Goal: Task Accomplishment & Management: Use online tool/utility

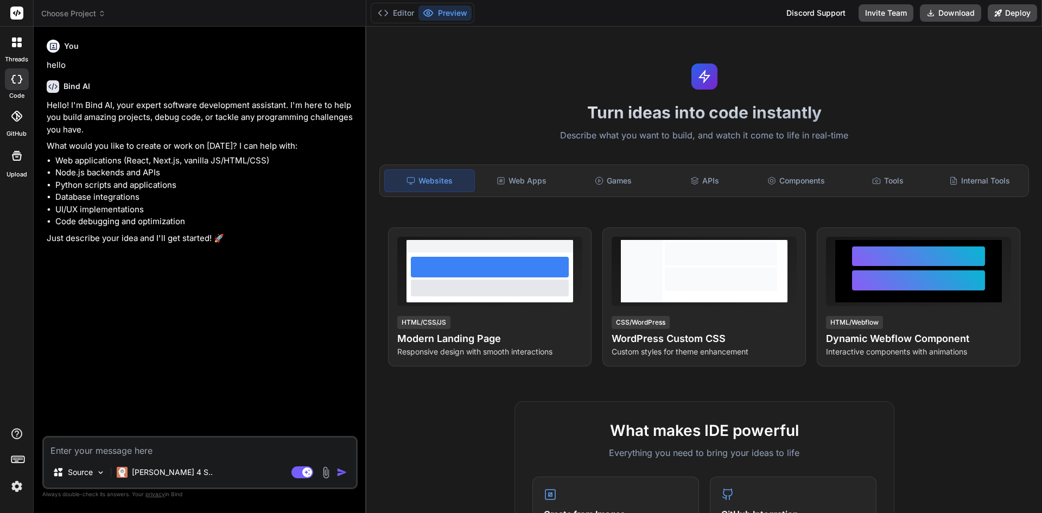
click at [74, 14] on span "Choose Project" at bounding box center [73, 13] width 65 height 11
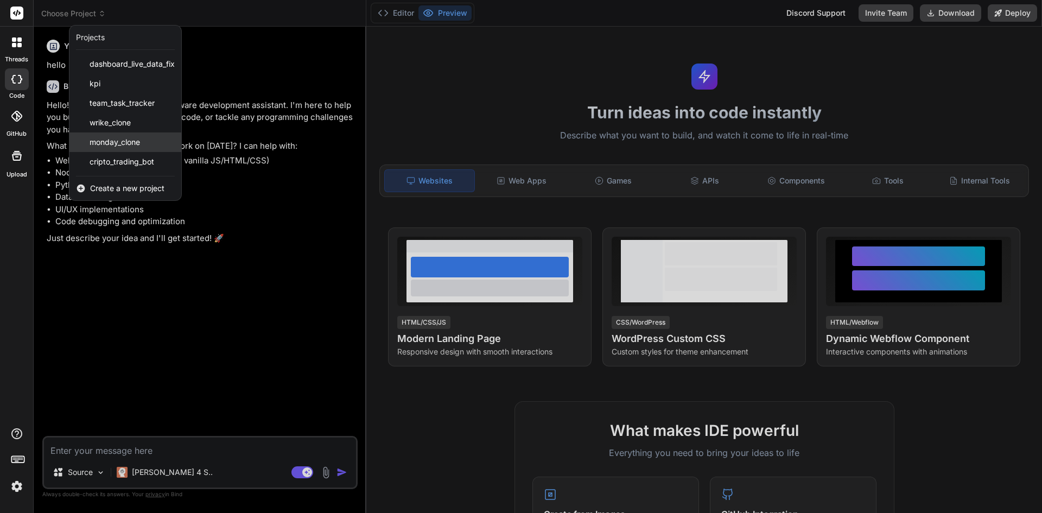
click at [121, 141] on span "monday_clone" at bounding box center [115, 142] width 50 height 11
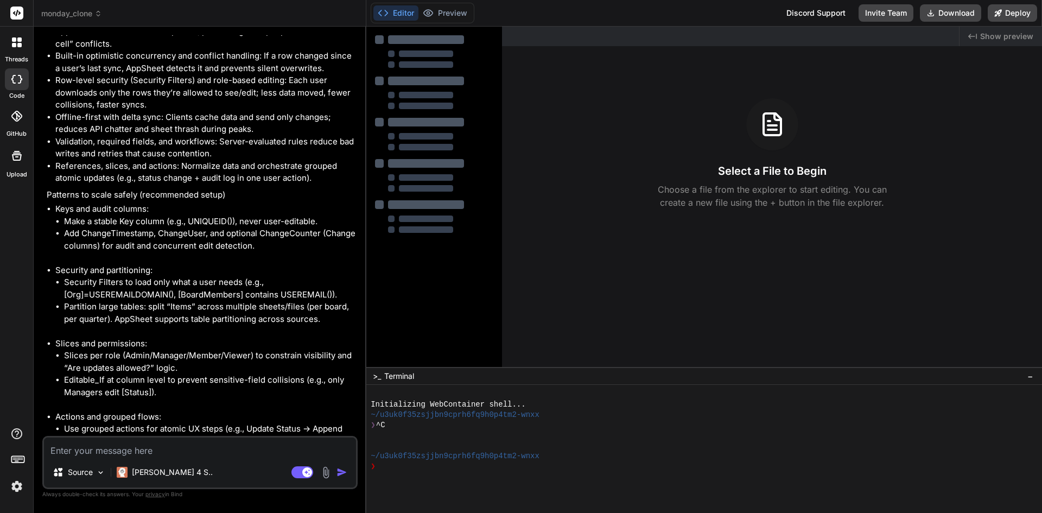
type textarea "x"
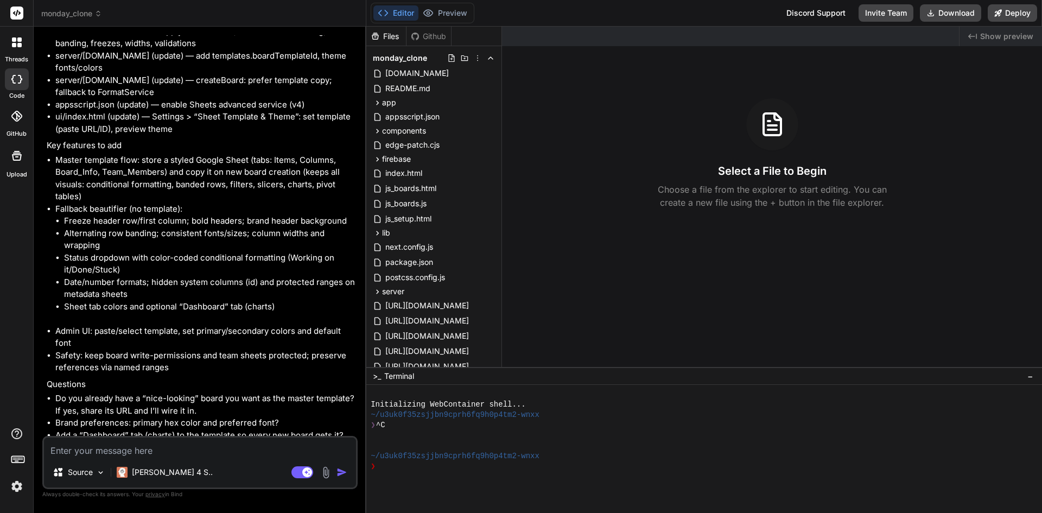
scroll to position [3839, 0]
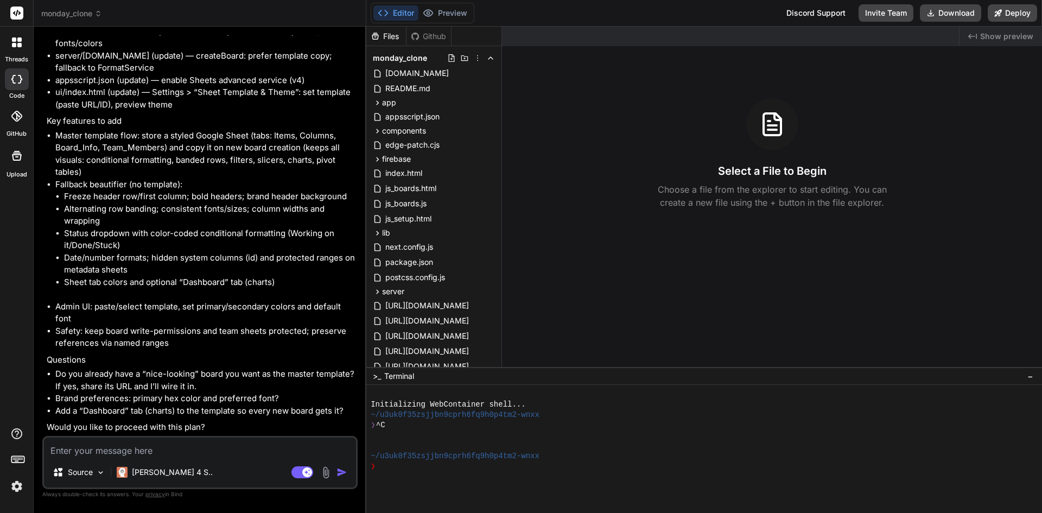
click at [143, 447] on textarea at bounding box center [200, 447] width 312 height 20
type textarea "n"
type textarea "x"
type textarea "no"
type textarea "x"
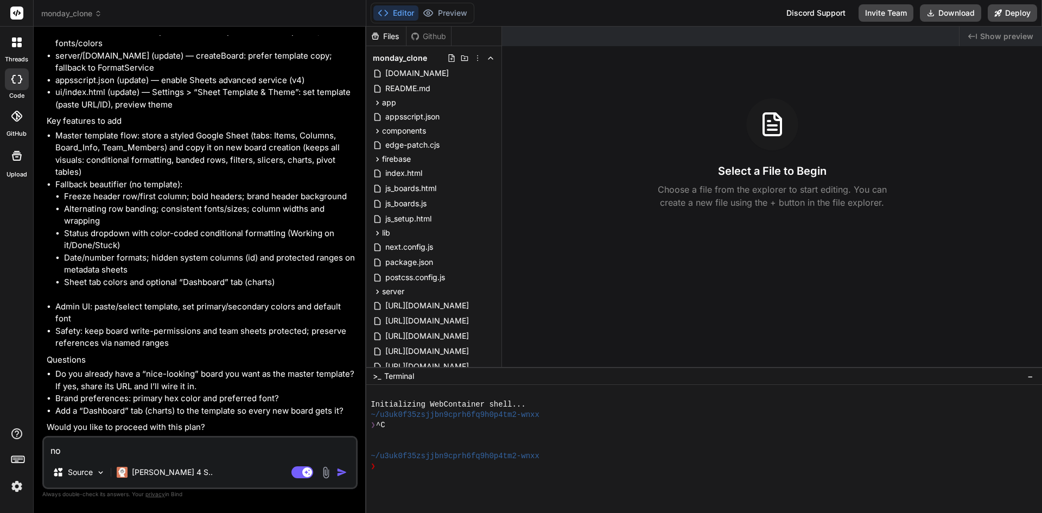
type textarea "no"
type textarea "x"
type textarea "no i"
type textarea "x"
type textarea "no i"
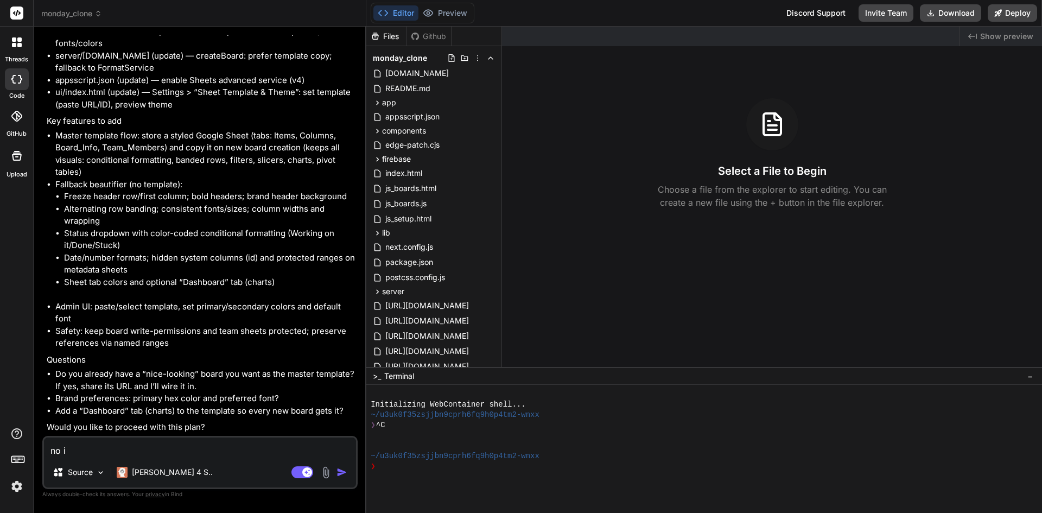
type textarea "x"
type textarea "no i d"
type textarea "x"
type textarea "no i do"
type textarea "x"
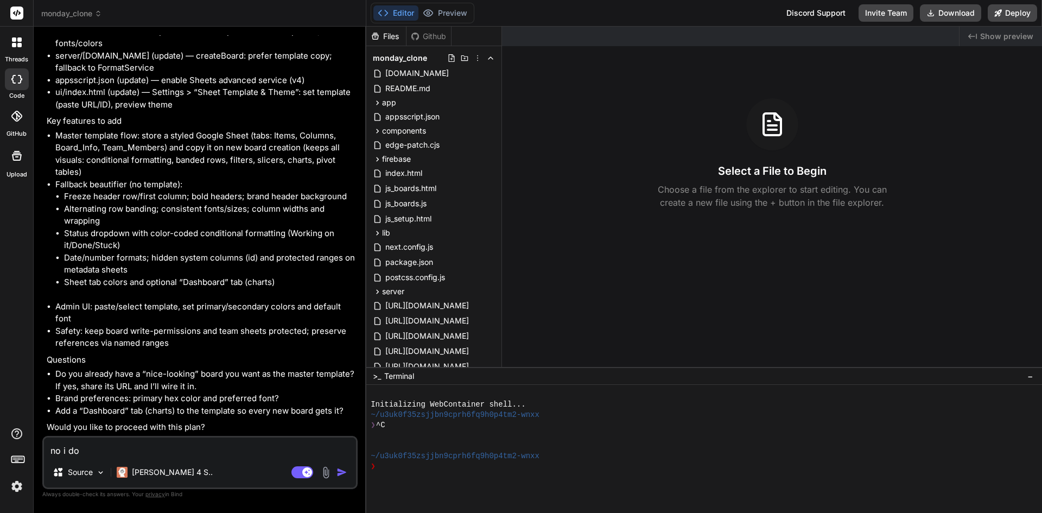
type textarea "no i don"
type textarea "x"
type textarea "no i don'"
type textarea "x"
type textarea "no i don't"
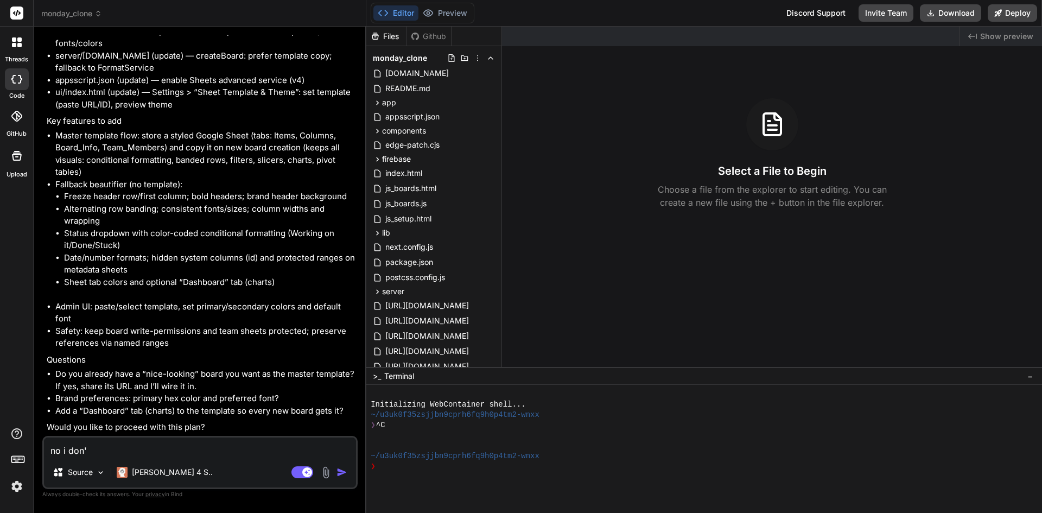
type textarea "x"
type textarea "no i don't"
type textarea "x"
type textarea "no i don't h"
type textarea "x"
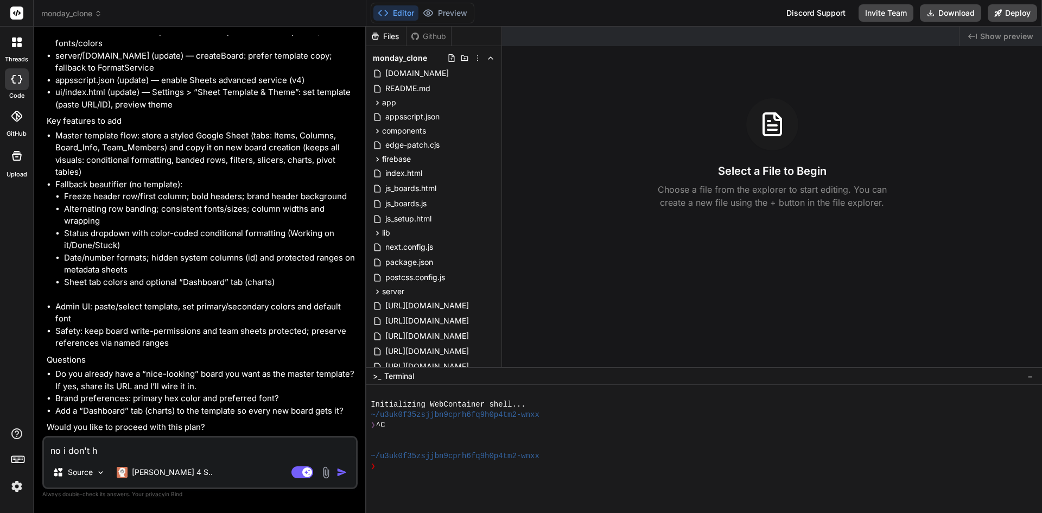
type textarea "no i don't ha"
type textarea "x"
type textarea "no i don't hav"
type textarea "x"
type textarea "no i don't have"
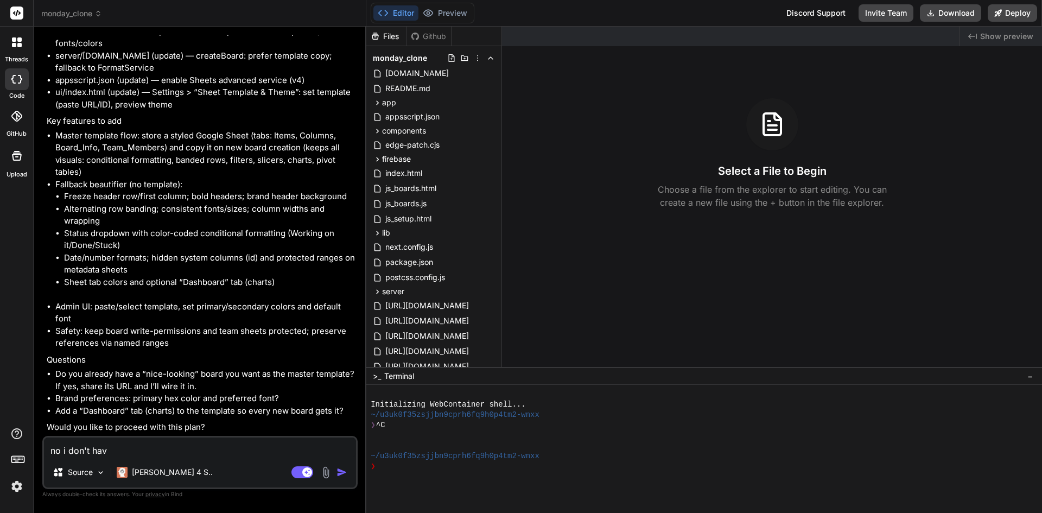
type textarea "x"
type textarea "no i don't have"
type textarea "x"
type textarea "no i don't have a"
type textarea "x"
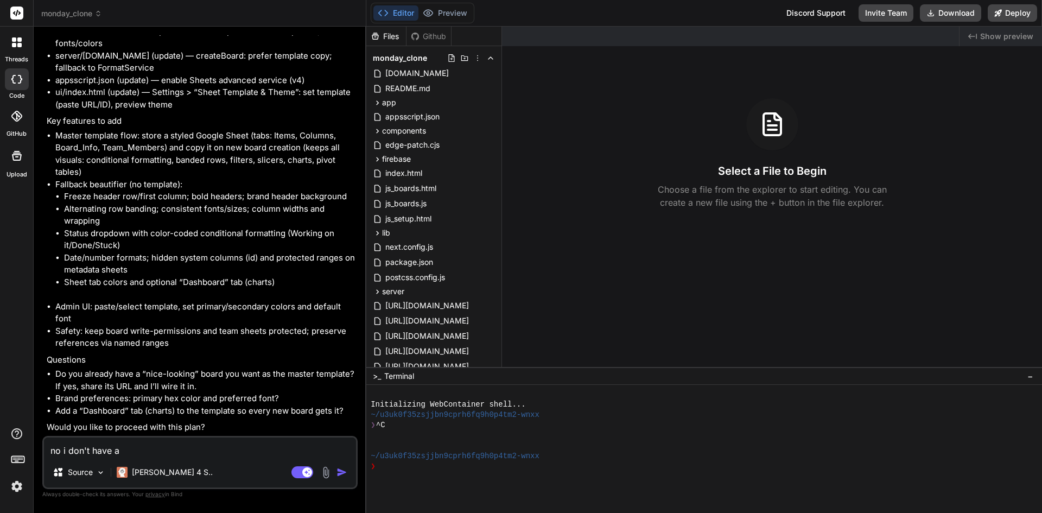
type textarea "no i don't have a"
type textarea "x"
type textarea "no i don't have a n"
type textarea "x"
type textarea "no i don't have a ni"
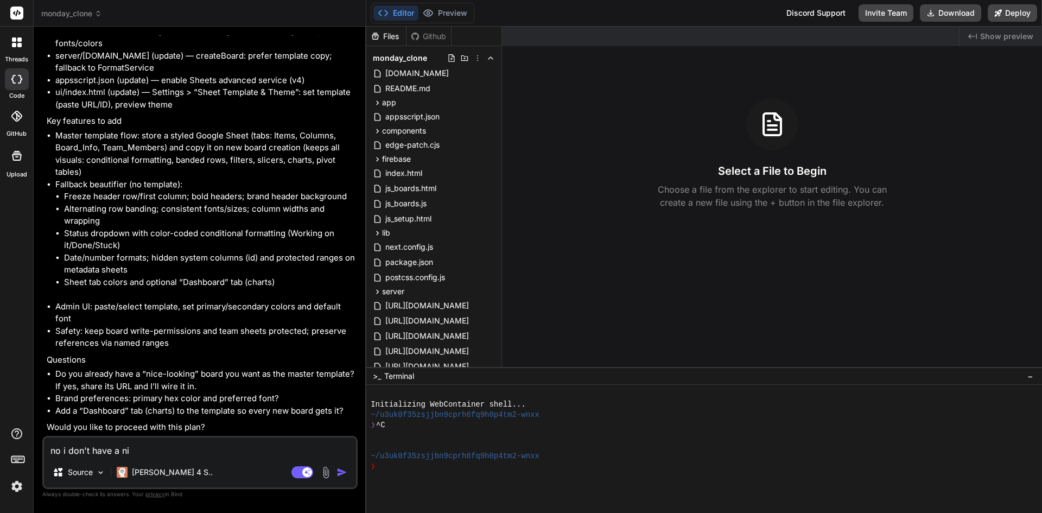
type textarea "x"
type textarea "no i don't have a nic"
type textarea "x"
type textarea "no i don't have a nice"
type textarea "x"
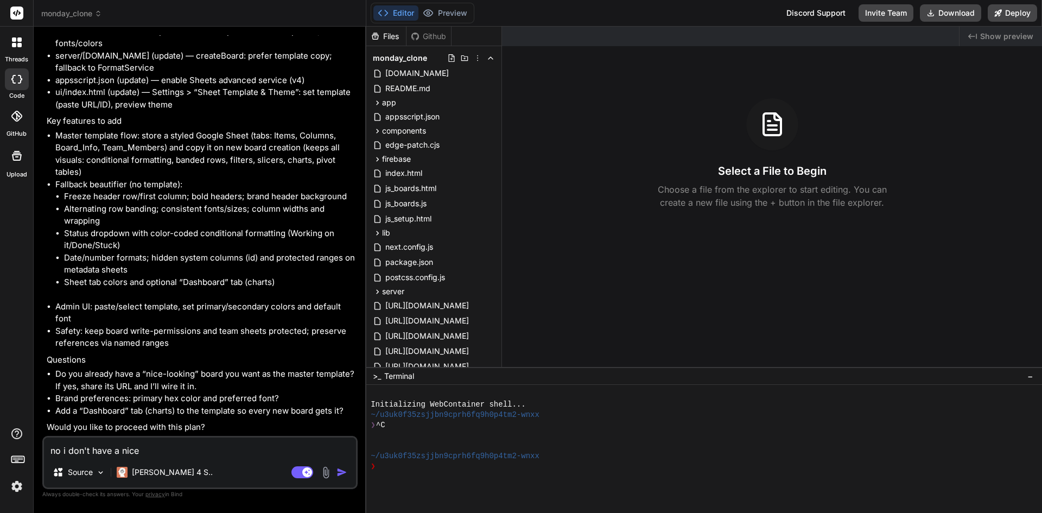
type textarea "no i don't have a nice"
type textarea "x"
type textarea "no i don't have a nice l"
type textarea "x"
type textarea "no i don't have a nice lo"
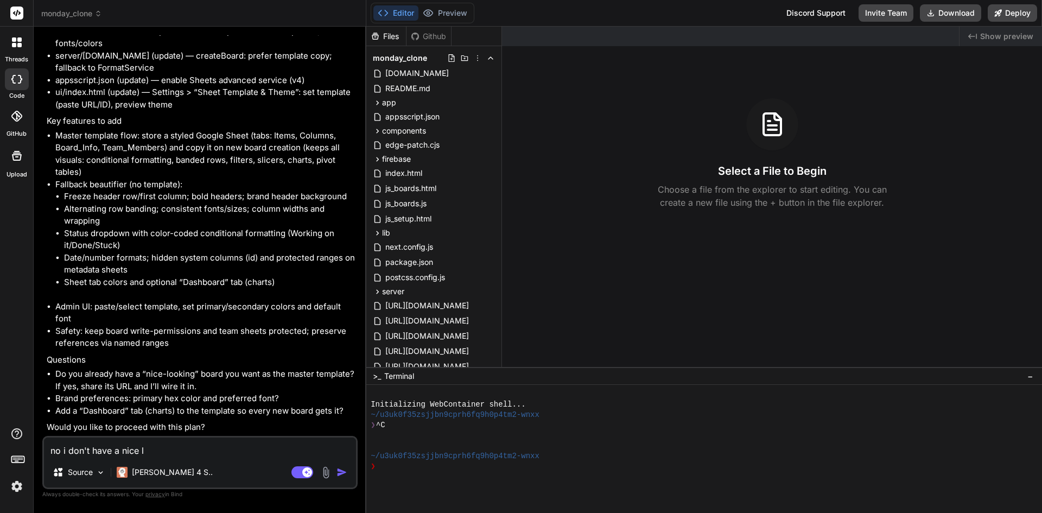
type textarea "x"
type textarea "no i don't have a nice loo"
type textarea "x"
type textarea "no i don't have a nice look"
type textarea "x"
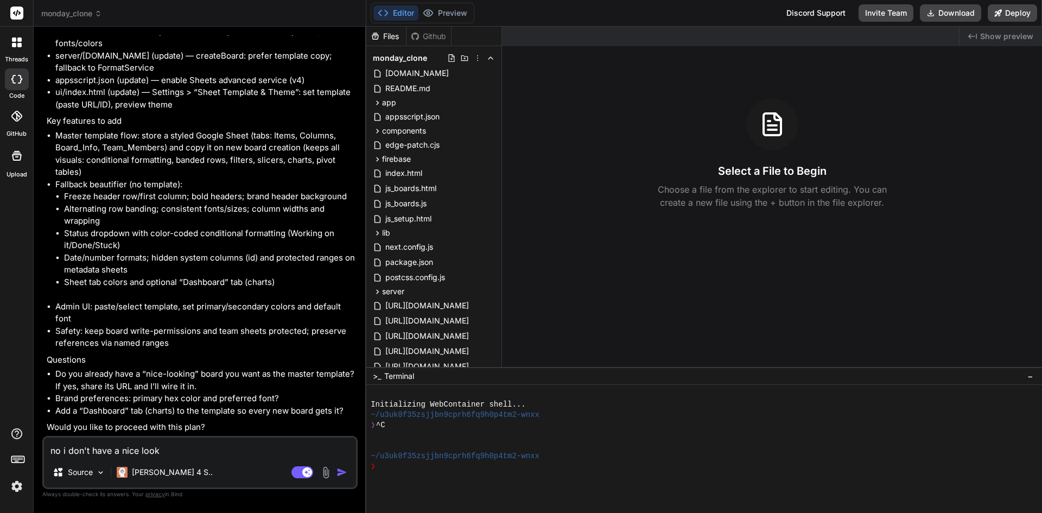
type textarea "no i don't have a nice looki"
type textarea "x"
type textarea "no i don't have a nice lookin"
type textarea "x"
type textarea "no i don't have a nice looking"
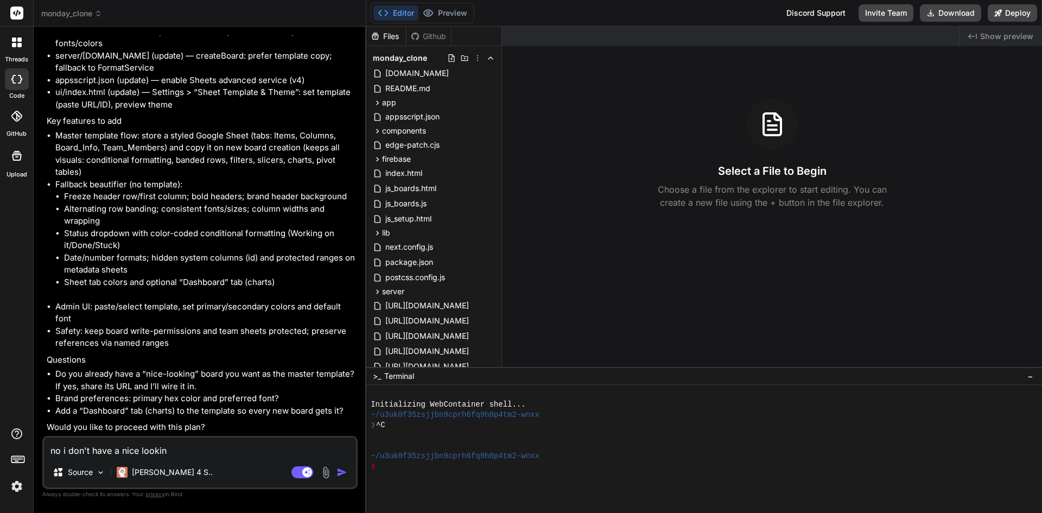
type textarea "x"
type textarea "no i don't have a nice looking"
type textarea "x"
type textarea "no i don't have a nice looking b"
type textarea "x"
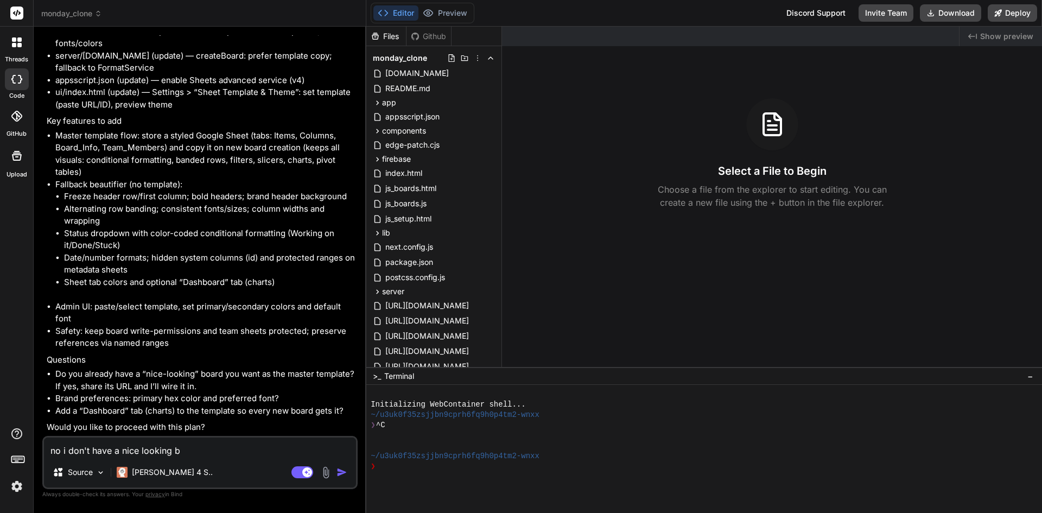
type textarea "no i don't have a nice looking bo"
type textarea "x"
type textarea "no i don't have a nice looking boa"
type textarea "x"
type textarea "no i don't have a nice looking boar"
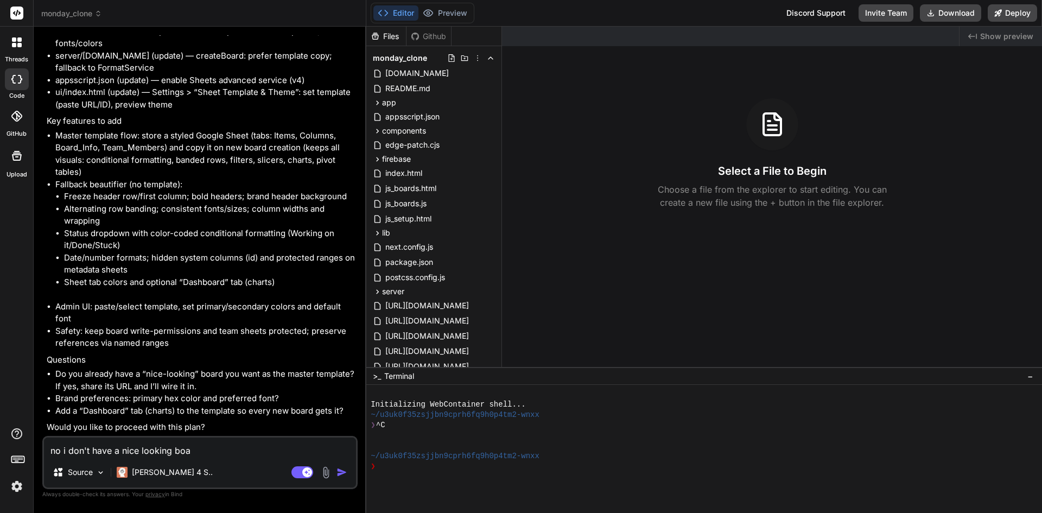
type textarea "x"
type textarea "no i don't have a nice looking board"
type textarea "x"
type textarea "no i don't have a nice looking board"
type textarea "x"
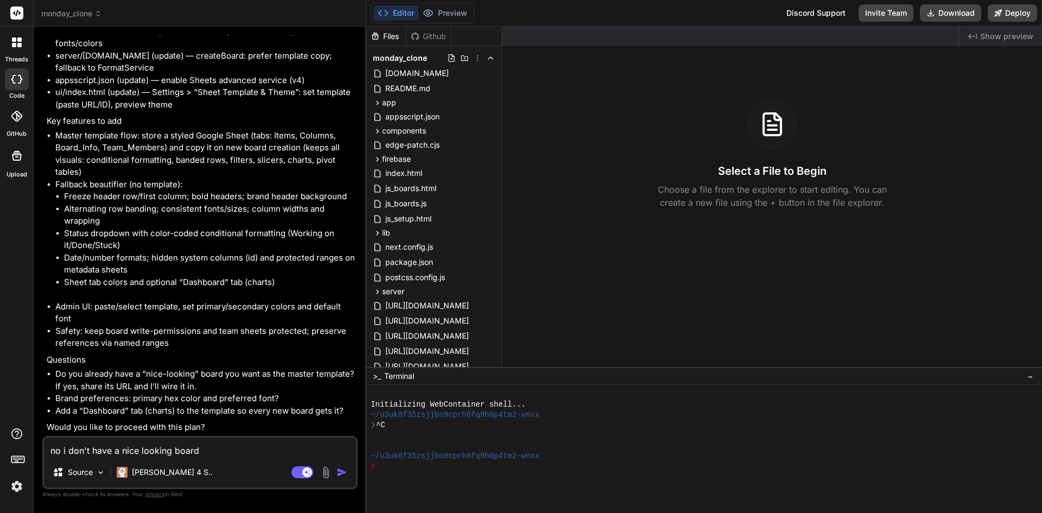
type textarea "no i don't have a nice looking board e"
type textarea "x"
type textarea "no i don't have a nice looking board ec"
type textarea "x"
type textarea "no i don't have a nice looking board ece"
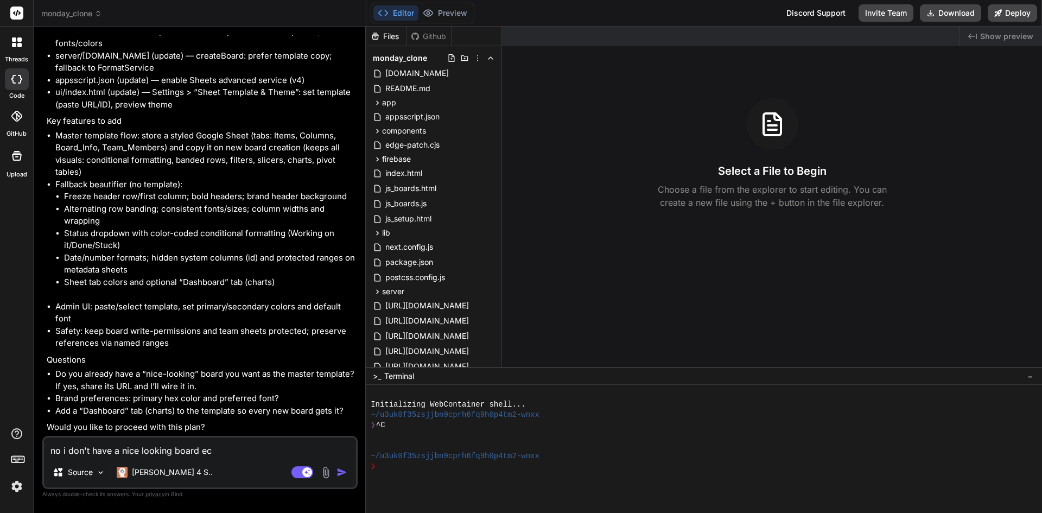
type textarea "x"
type textarea "no i don't have a nice looking board ecep"
type textarea "x"
type textarea "no i don't have a nice looking board ecept"
type textarea "x"
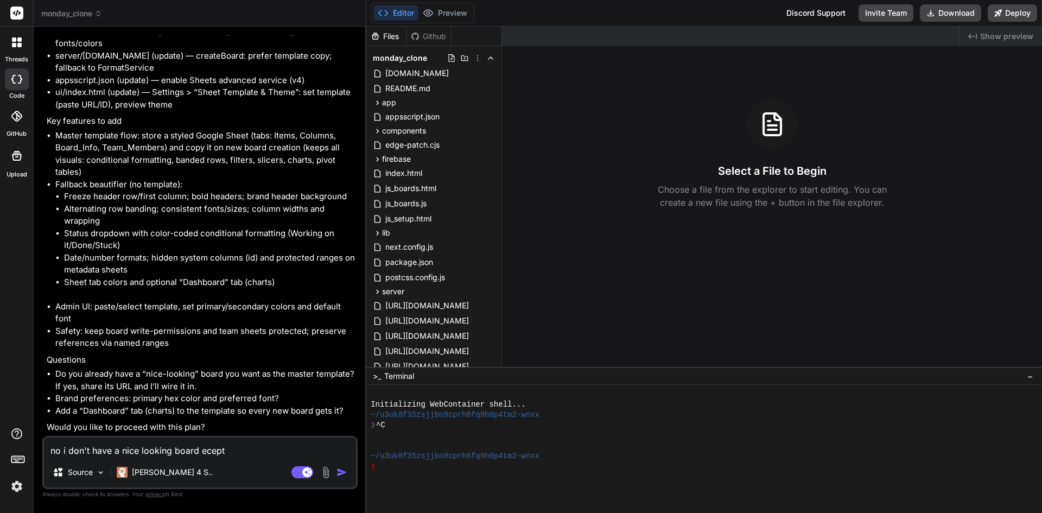
type textarea "no i don't have a nice looking board ecep"
type textarea "x"
type textarea "no i don't have a nice looking board ece"
type textarea "x"
type textarea "no i don't have a nice looking board ec"
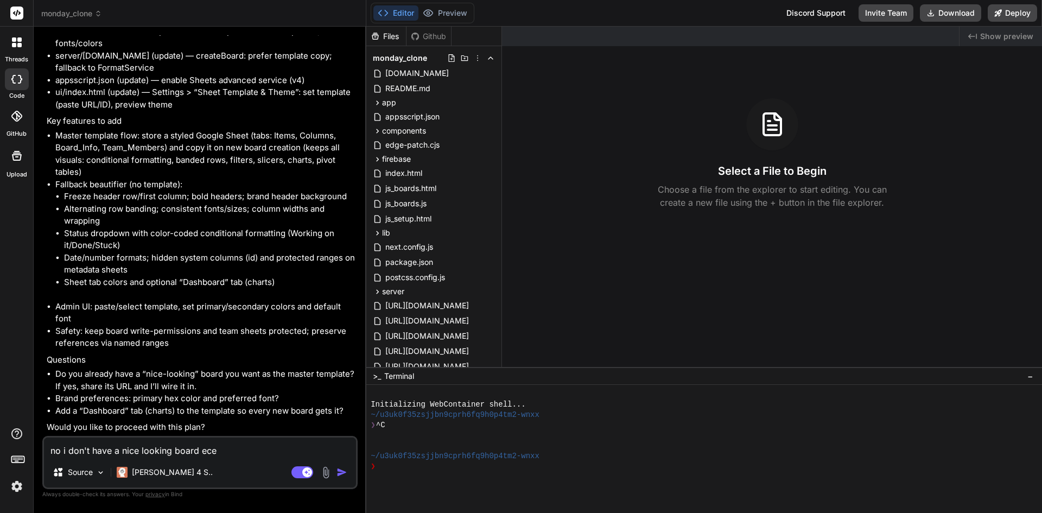
type textarea "x"
type textarea "no i don't have a nice looking board e"
type textarea "x"
type textarea "no i don't have a nice looking board ex"
type textarea "x"
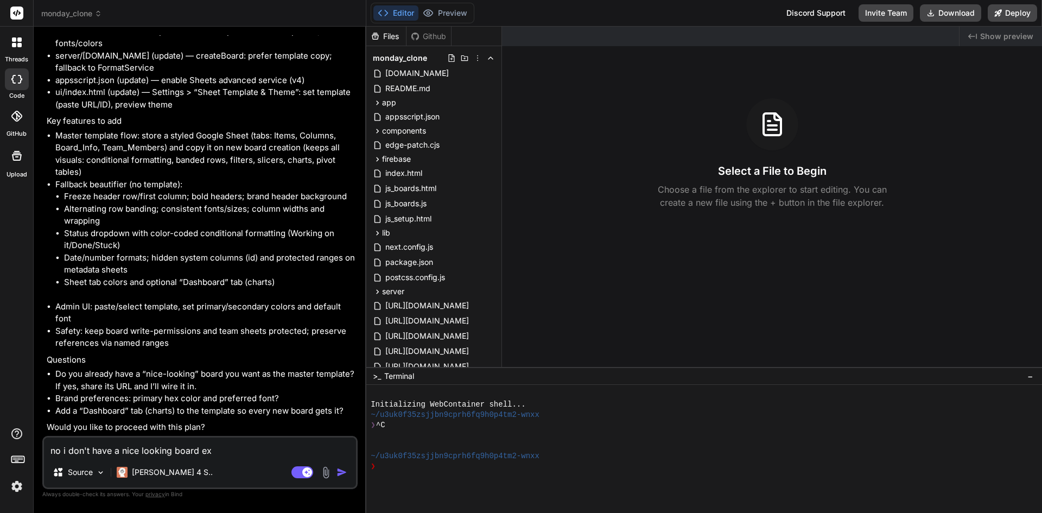
type textarea "no i don't have a nice looking board exc"
type textarea "x"
type textarea "no i don't have a nice looking board exce"
type textarea "x"
type textarea "no i don't have a nice looking board excep"
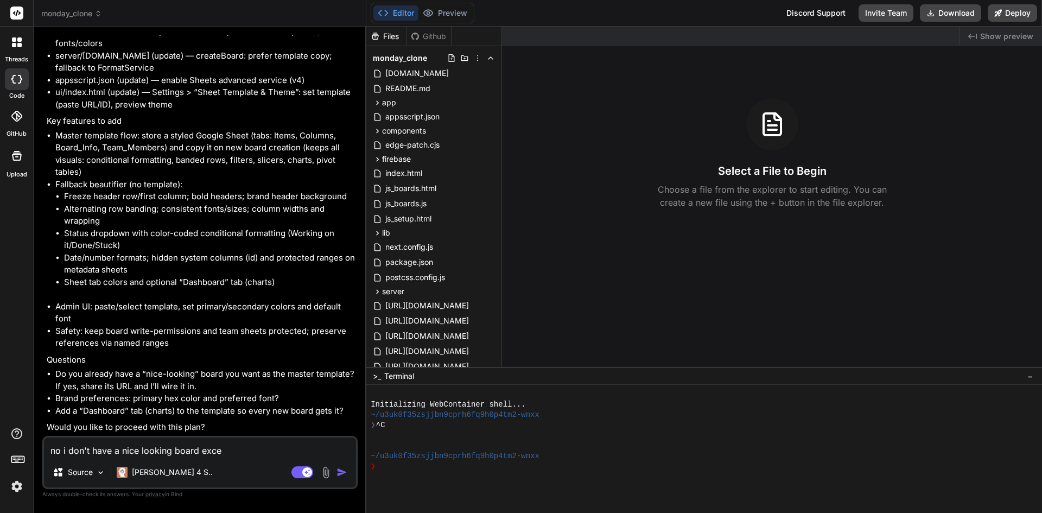
type textarea "x"
type textarea "no i don't have a nice looking board except"
type textarea "x"
type textarea "no i don't have a nice looking board except"
type textarea "x"
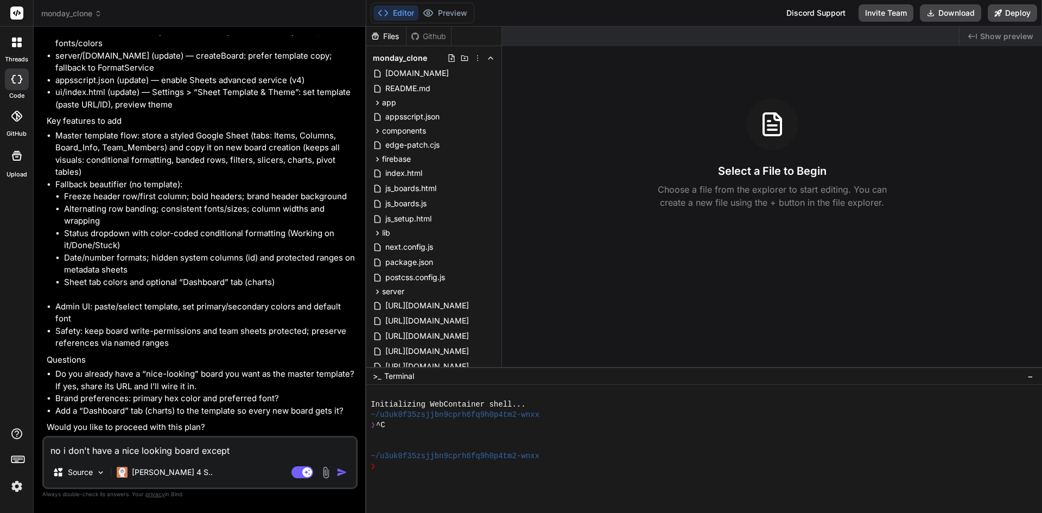
type textarea "no i don't have a nice looking board except i"
type textarea "x"
type textarea "no i don't have a nice looking board except i"
type textarea "x"
type textarea "no i don't have a nice looking board except i l"
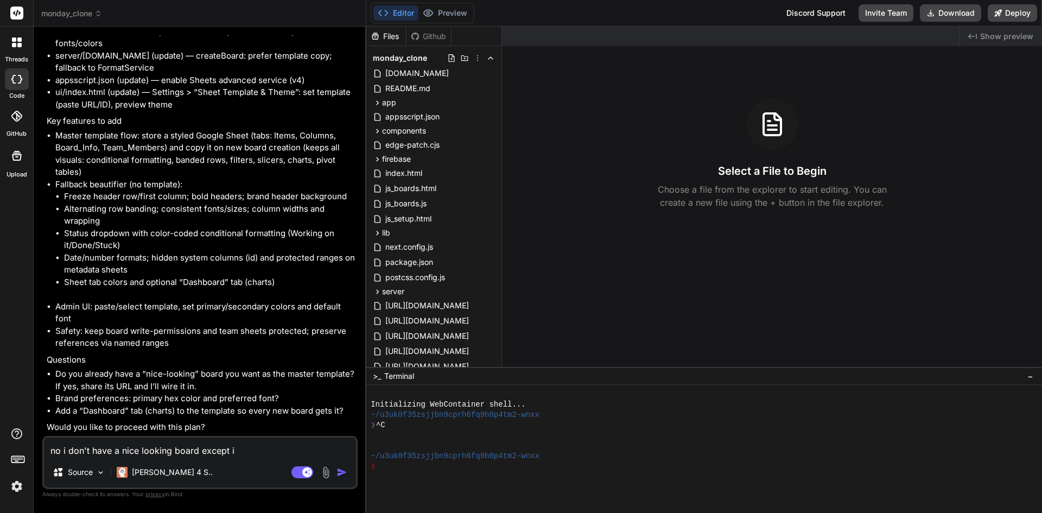
type textarea "x"
type textarea "no i don't have a nice looking board except i li"
type textarea "x"
type textarea "no i don't have a nice looking board except i lik"
type textarea "x"
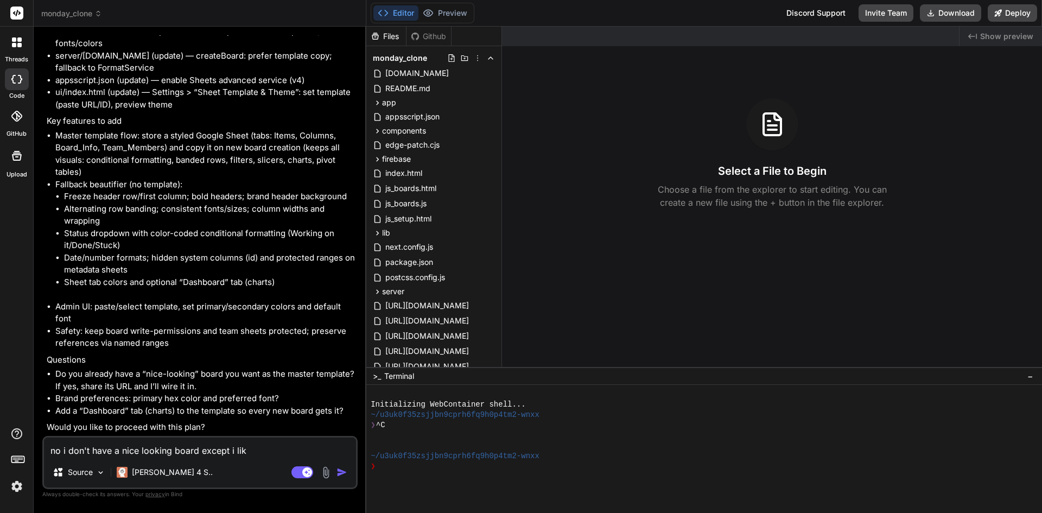
type textarea "no i don't have a nice looking board except i like"
type textarea "x"
type textarea "no i don't have a nice looking board except i liked"
type textarea "x"
type textarea "no i don't have a nice looking board except i liked"
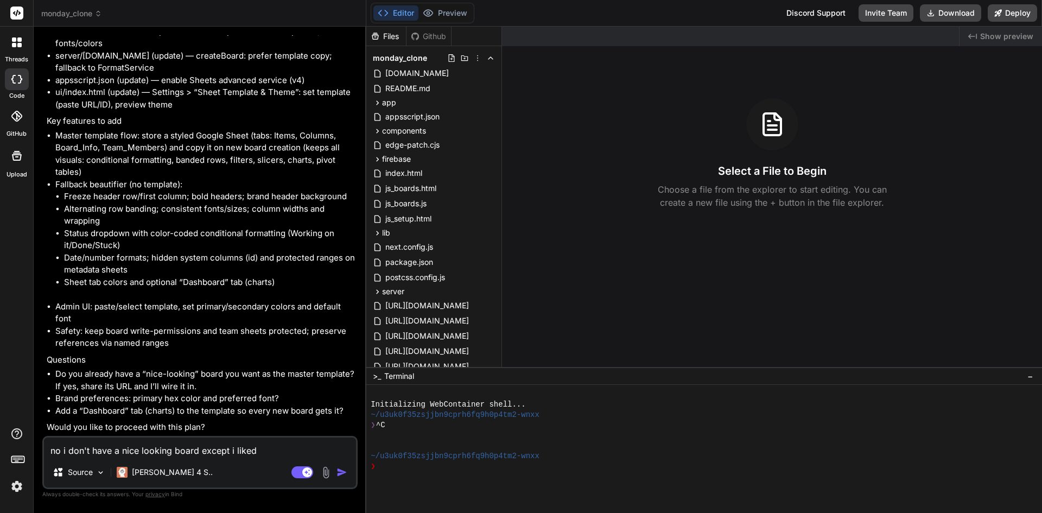
type textarea "x"
type textarea "no i don't have a nice looking board except i liked h"
type textarea "x"
type textarea "no i don't have a nice looking board except i liked ho"
type textarea "x"
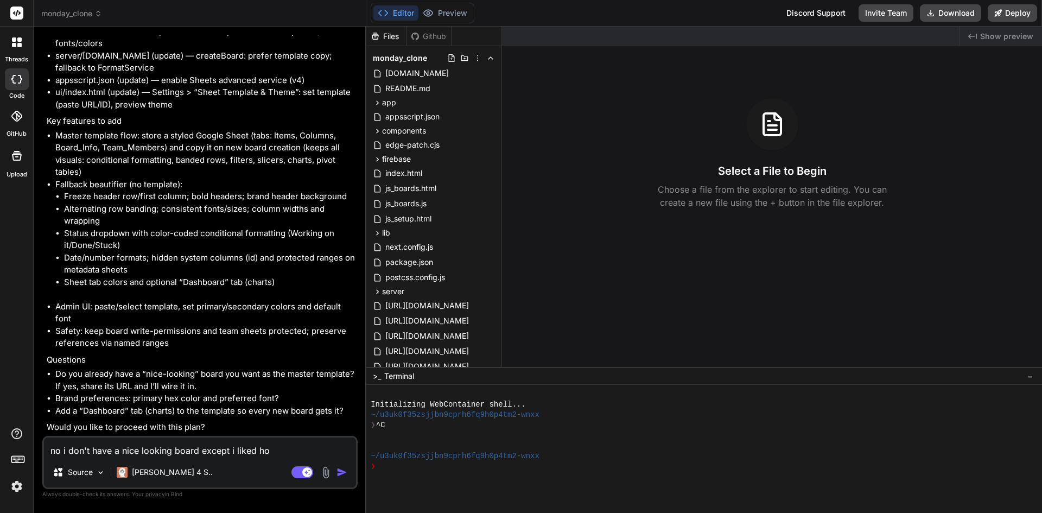
type textarea "no i don't have a nice looking board except i liked how"
type textarea "x"
type textarea "no i don't have a nice looking board except i liked how"
type textarea "x"
type textarea "no i don't have a nice looking board except i liked how t"
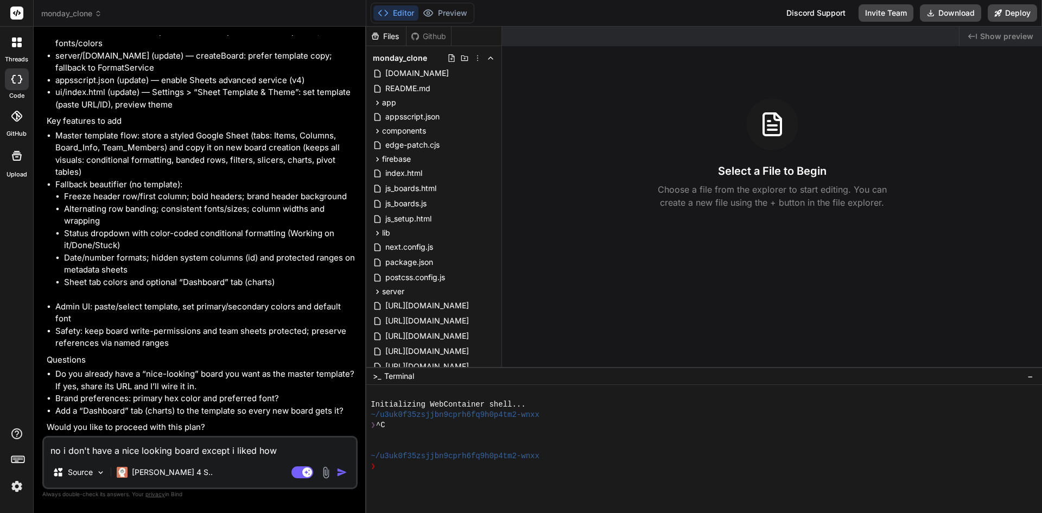
type textarea "x"
type textarea "no i don't have a nice looking board except i liked how th"
type textarea "x"
type textarea "no i don't have a nice looking board except i liked how the"
type textarea "x"
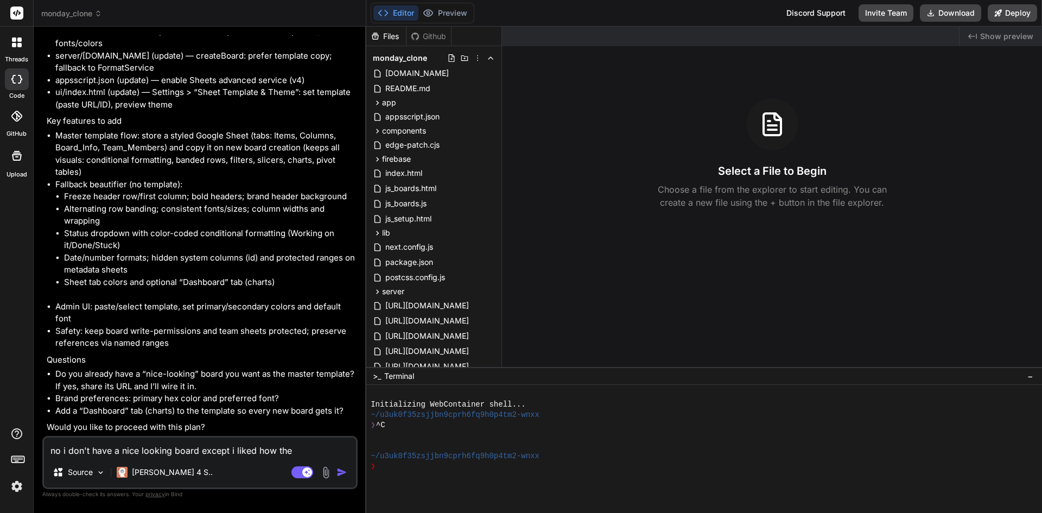
type textarea "no i don't have a nice looking board except i liked how the"
type textarea "x"
type textarea "no i don't have a nice looking board except i liked how the a"
type textarea "x"
type textarea "no i don't have a nice looking board except i liked how the ap"
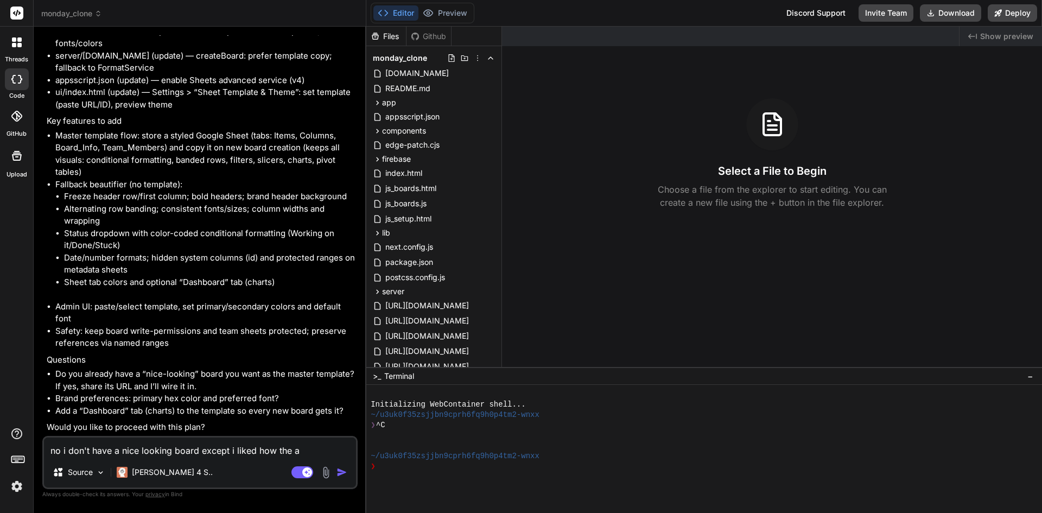
type textarea "x"
type textarea "no i don't have a nice looking board except i liked how the app"
type textarea "x"
type textarea "no i don't have a nice looking board except i liked how the apps"
type textarea "x"
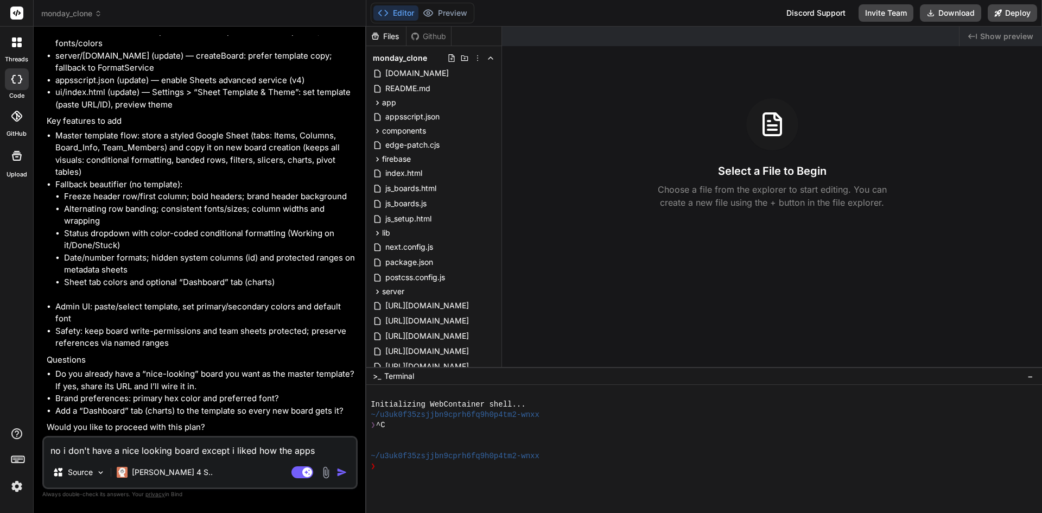
type textarea "no i don't have a nice looking board except i liked how the appsc"
type textarea "x"
type textarea "no i don't have a nice looking board except i liked how the appscr"
type textarea "x"
type textarea "no i don't have a nice looking board except i liked how the appscri"
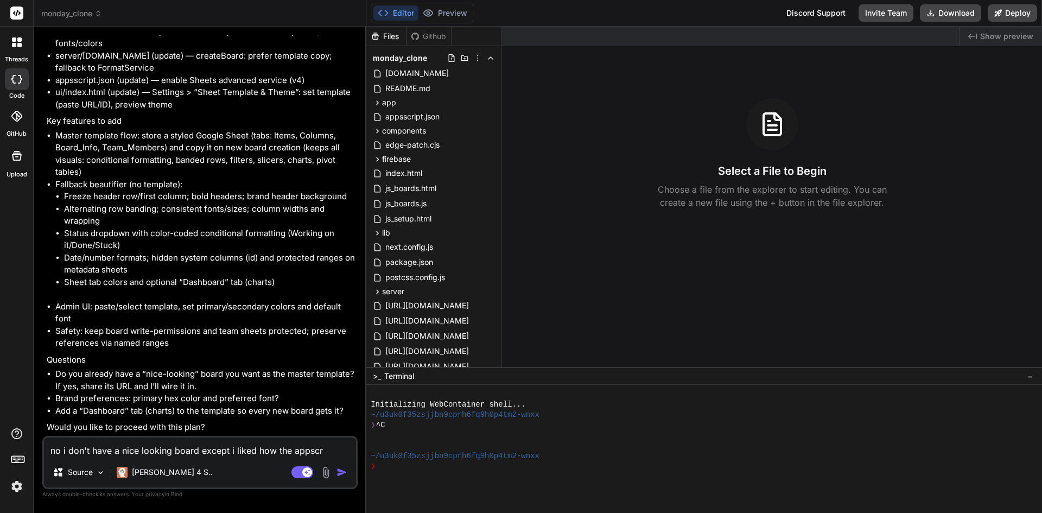
type textarea "x"
type textarea "no i don't have a nice looking board except i liked how the appscrip"
type textarea "x"
type textarea "no i don't have a nice looking board except i liked how the appscript"
type textarea "x"
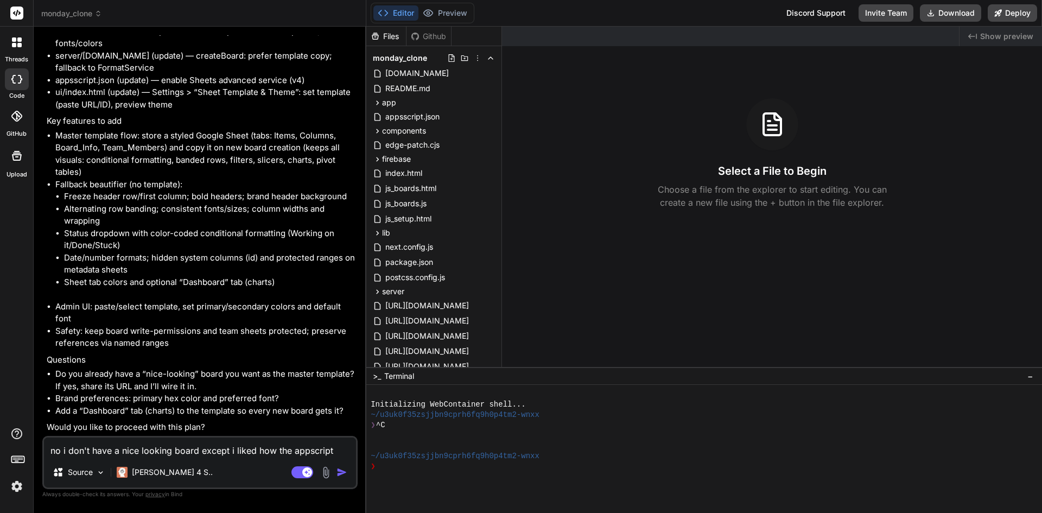
type textarea "no i don't have a nice looking board except i liked how the appscript"
type textarea "x"
type textarea "no i don't have a nice looking board except i liked how the appscript o"
type textarea "x"
type textarea "no i don't have a nice looking board except i liked how the appscript on"
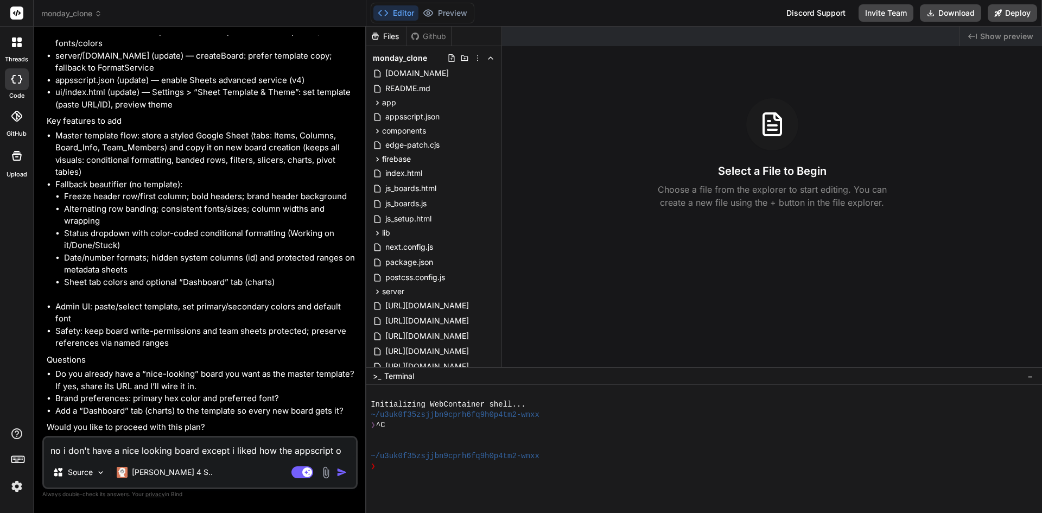
type textarea "x"
type textarea "no i don't have a nice looking board except i liked how the appscript one"
type textarea "x"
type textarea "no i don't have a nice looking board except i liked how the appscript one"
type textarea "x"
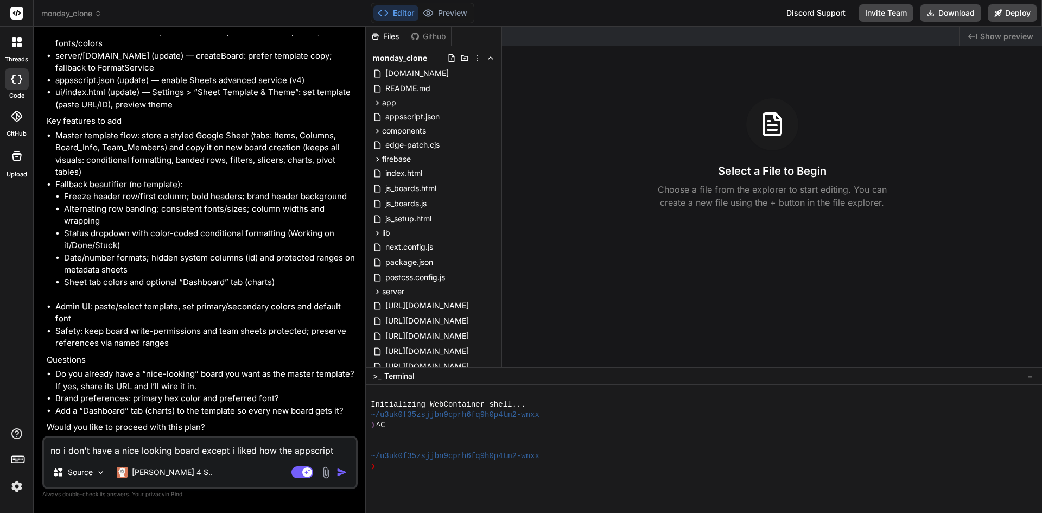
type textarea "no i don't have a nice looking board except i liked how the appscript one w"
type textarea "x"
type textarea "no i don't have a nice looking board except i liked how the appscript one wa"
type textarea "x"
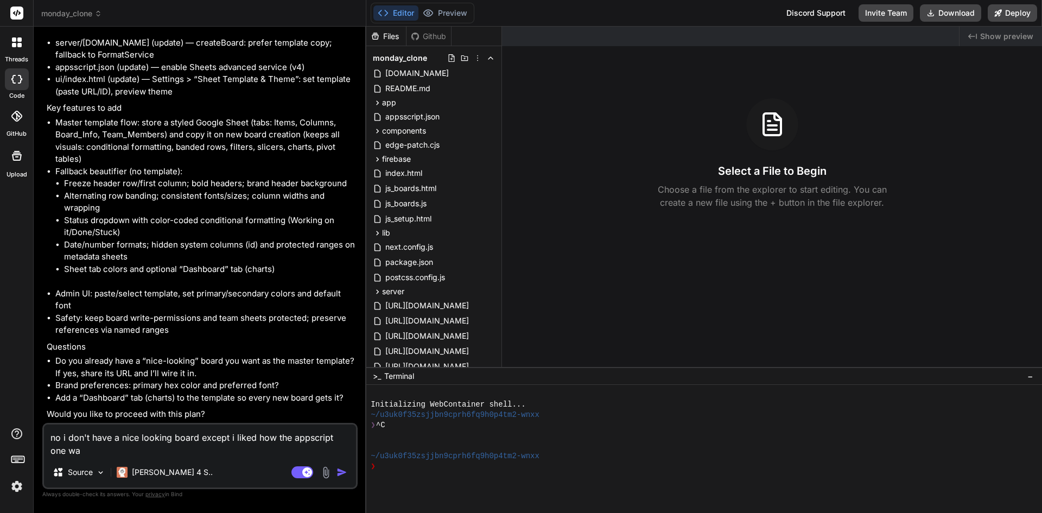
type textarea "no i don't have a nice looking board except i liked how the appscript one was"
type textarea "x"
type textarea "no i don't have a nice looking board except i liked how the appscript one was"
type textarea "x"
type textarea "no i don't have a nice looking board except i liked how the appscript one was l"
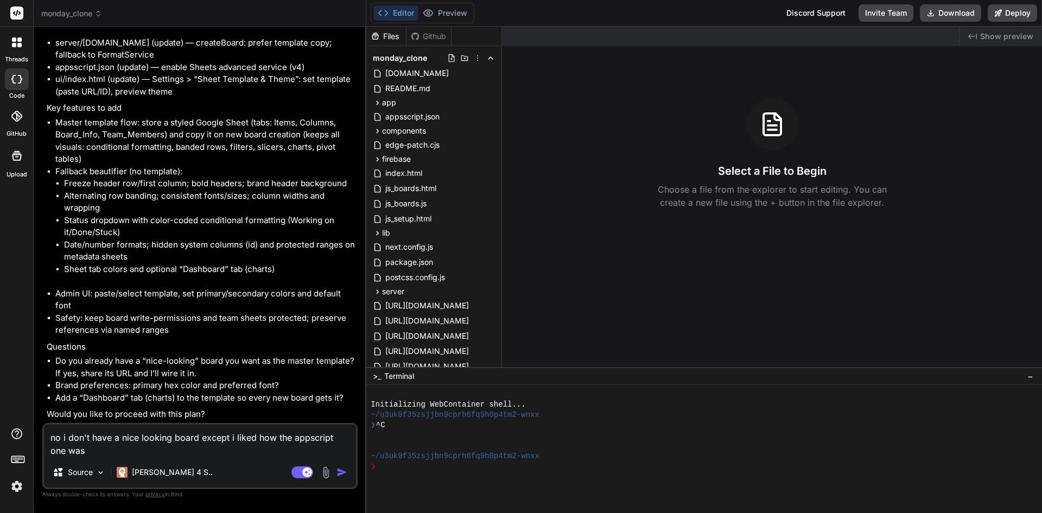
type textarea "x"
type textarea "no i don't have a nice looking board except i liked how the appscript one was lo"
type textarea "x"
type textarea "no i don't have a nice looking board except i liked how the appscript one was l…"
type textarea "x"
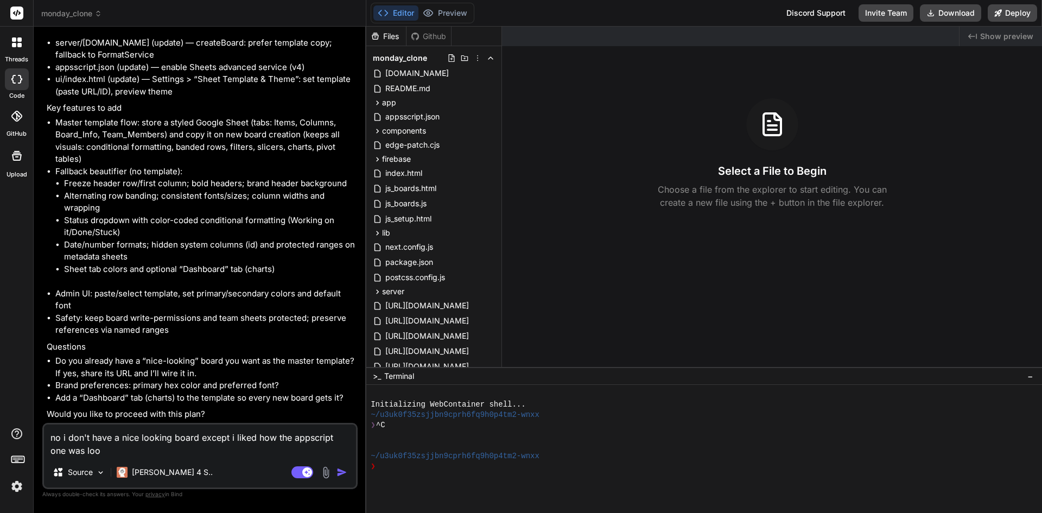
type textarea "no i don't have a nice looking board except i liked how the appscript one was l…"
type textarea "x"
type textarea "no i don't have a nice looking board except i liked how the appscript one was l…"
type textarea "x"
type textarea "no i don't have a nice looking board except i liked how the appscript one was l…"
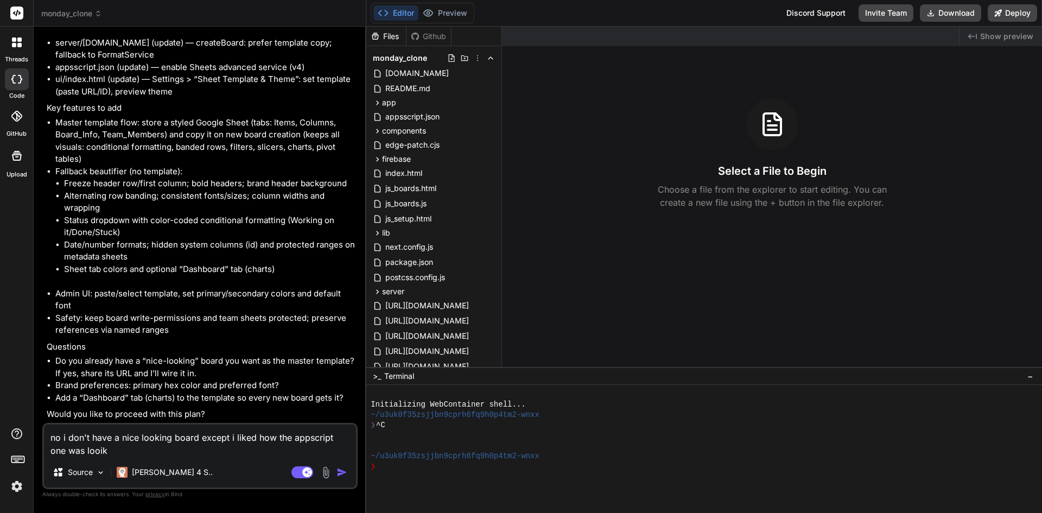
type textarea "x"
type textarea "no i don't have a nice looking board except i liked how the appscript one was l…"
type textarea "x"
type textarea "no i don't have a nice looking board except i liked how the appscript one was l…"
type textarea "x"
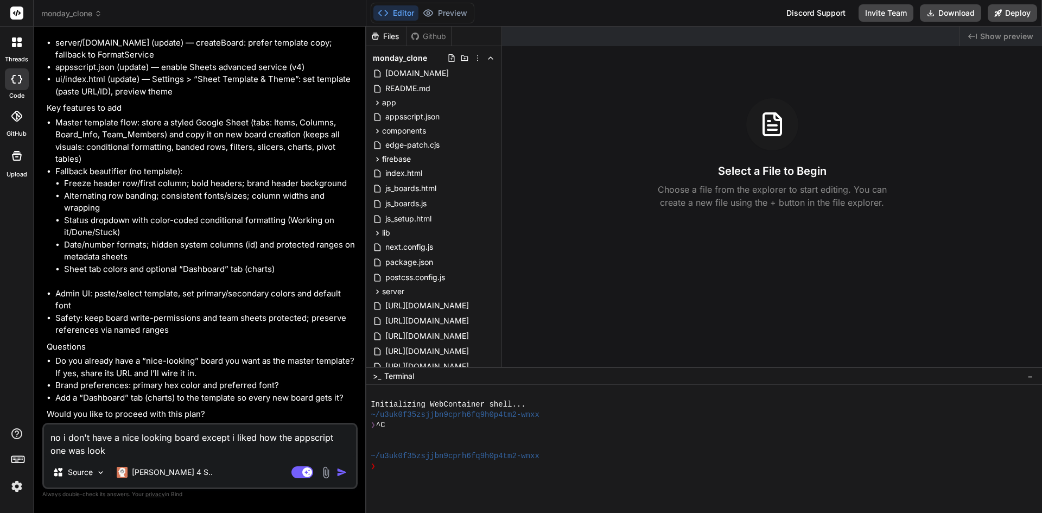
type textarea "no i don't have a nice looking board except i liked how the appscript one was l…"
type textarea "x"
type textarea "no i don't have a nice looking board except i liked how the appscript one was l…"
type textarea "x"
type textarea "no i don't have a nice looking board except i liked how the appscript one was l…"
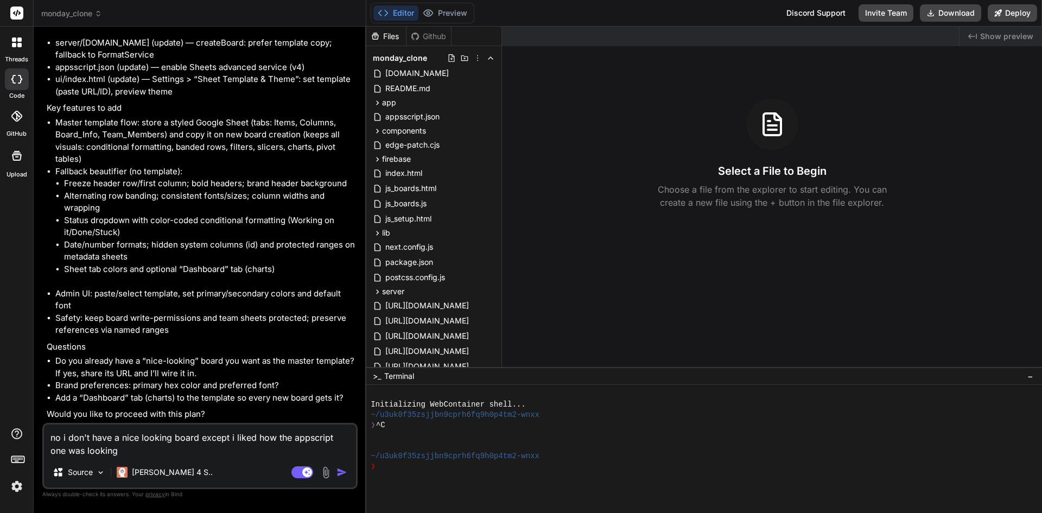
type textarea "x"
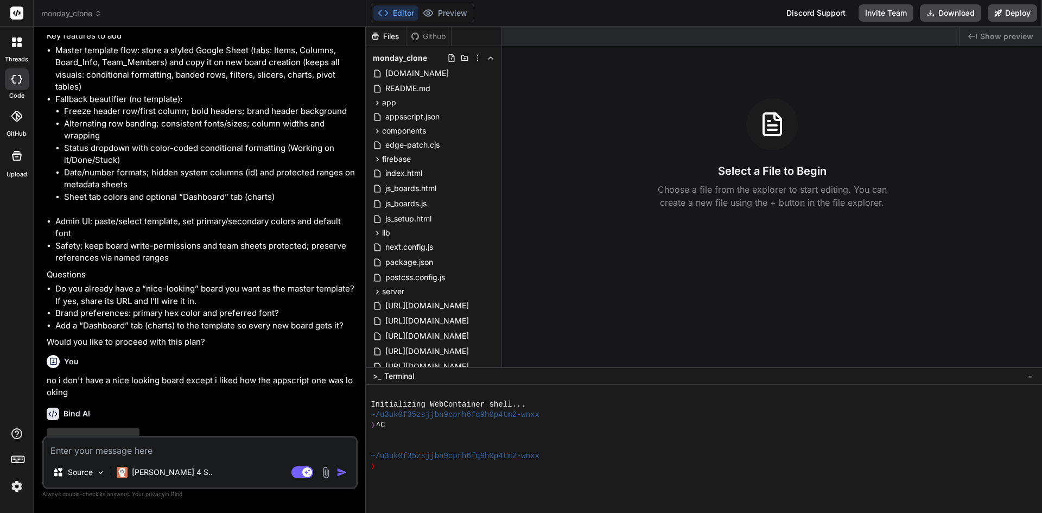
scroll to position [3963, 0]
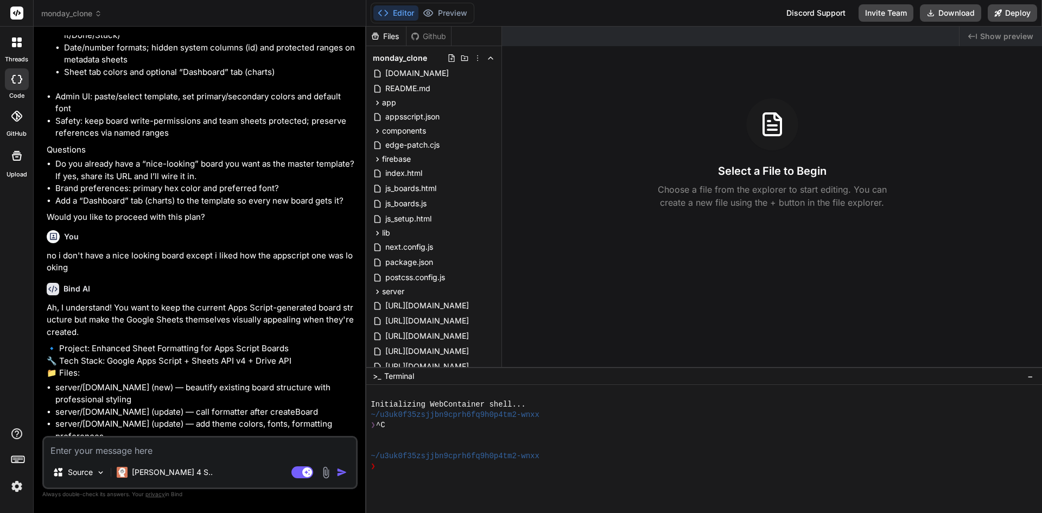
type textarea "x"
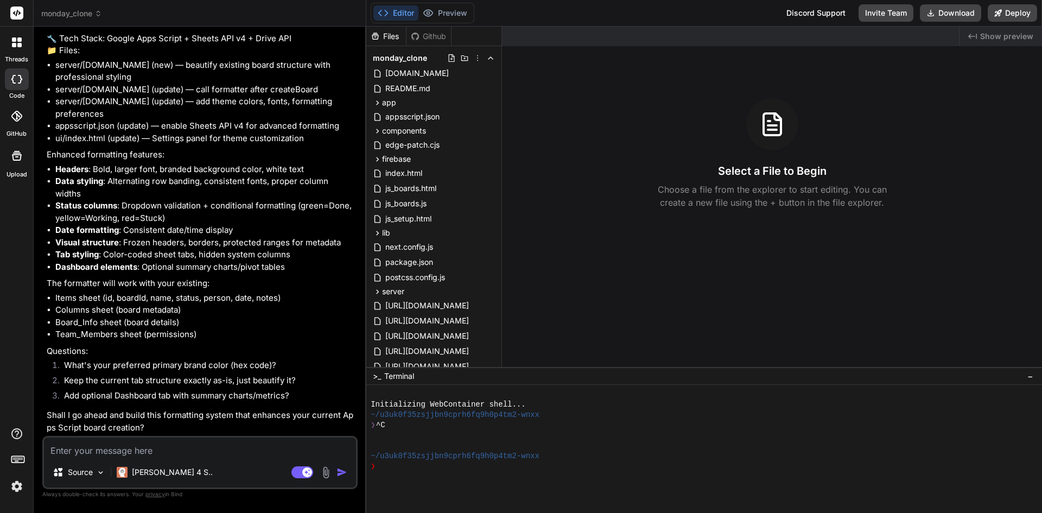
scroll to position [4384, 0]
type textarea "y"
type textarea "x"
type textarea "ye"
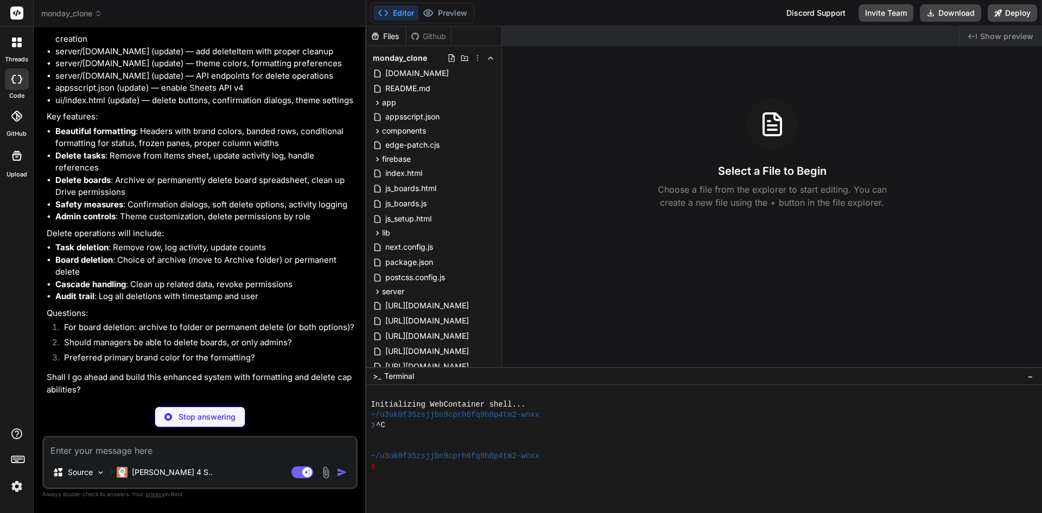
scroll to position [4928, 0]
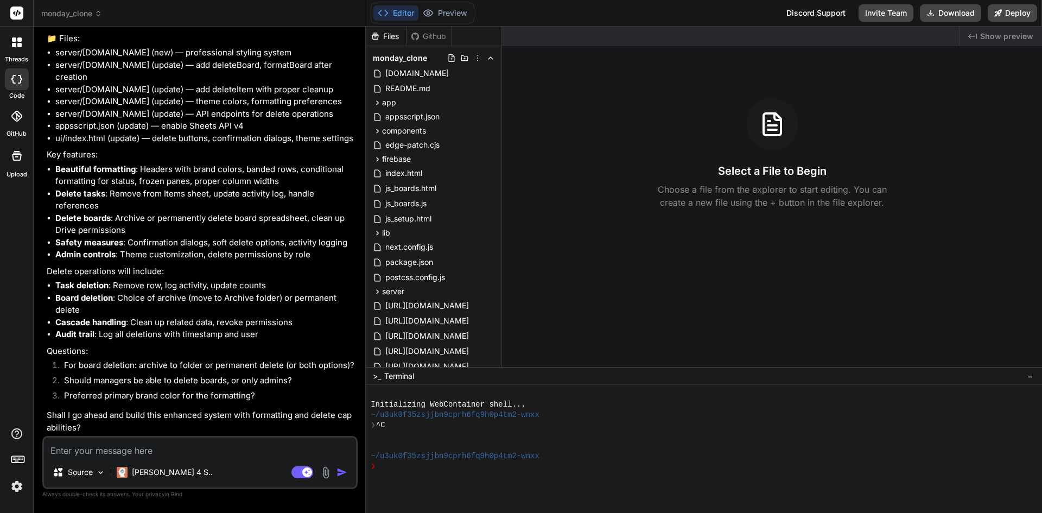
click at [168, 449] on textarea at bounding box center [200, 447] width 312 height 20
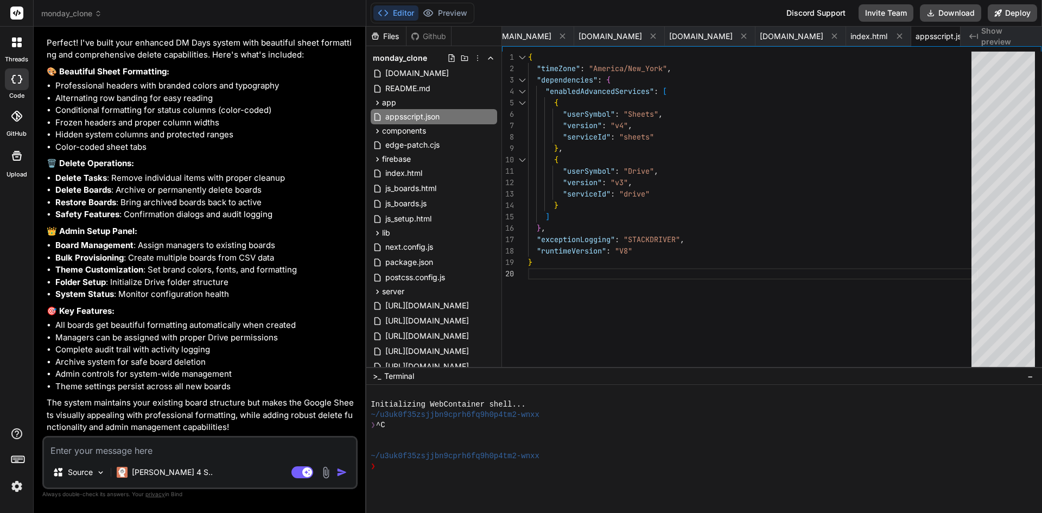
scroll to position [5242, 0]
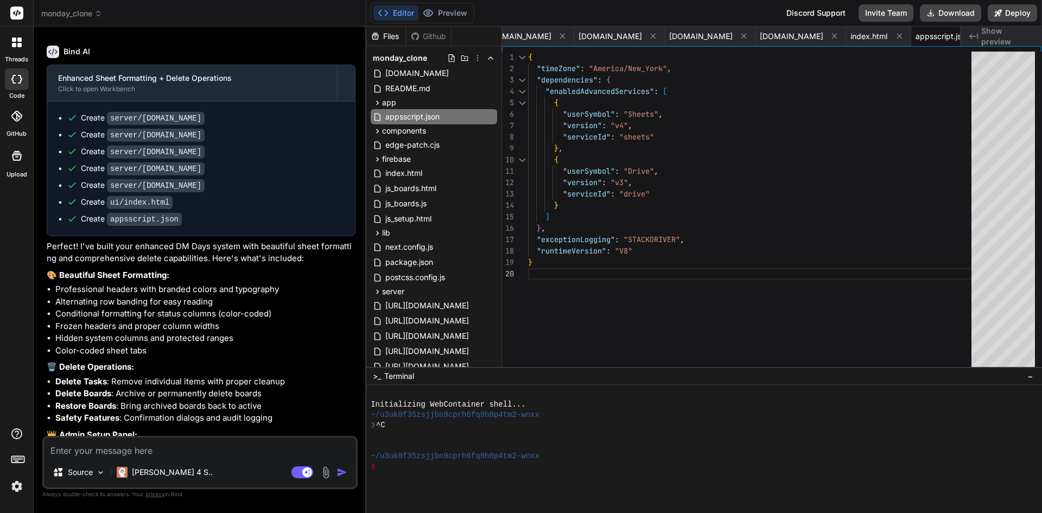
click at [175, 449] on textarea at bounding box center [200, 447] width 312 height 20
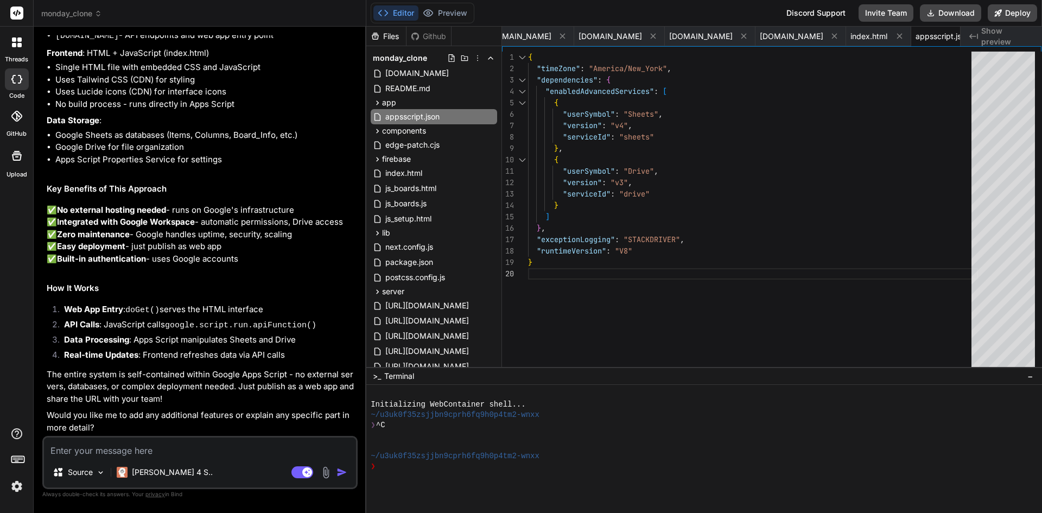
scroll to position [6162, 0]
click at [172, 455] on textarea at bounding box center [200, 447] width 312 height 20
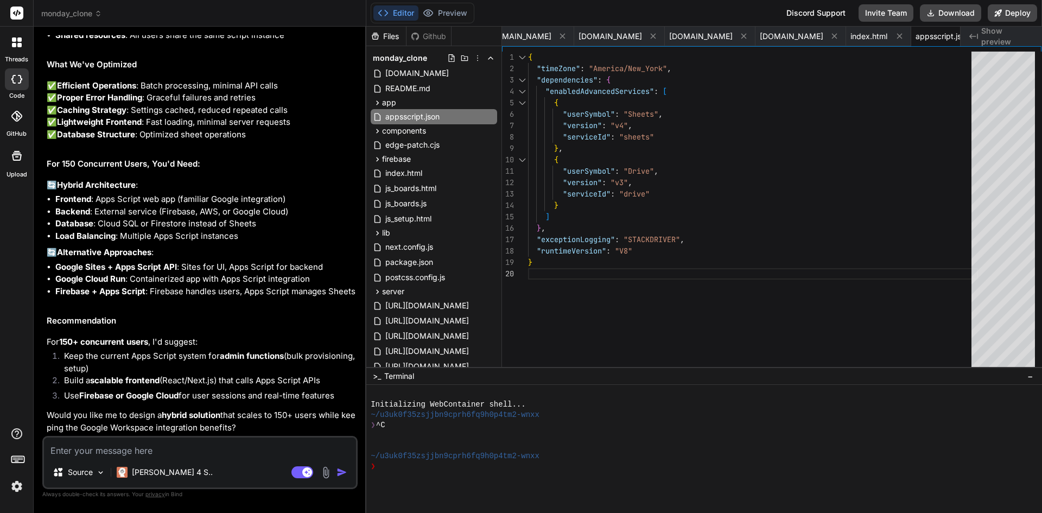
scroll to position [6771, 0]
click at [179, 450] on textarea at bounding box center [200, 447] width 312 height 20
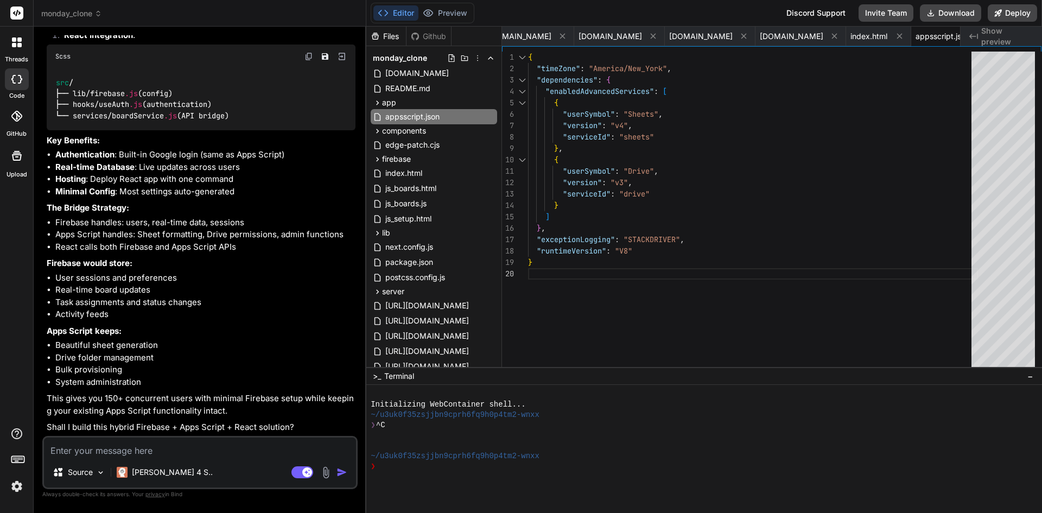
scroll to position [7603, 0]
click at [144, 452] on textarea at bounding box center [200, 447] width 312 height 20
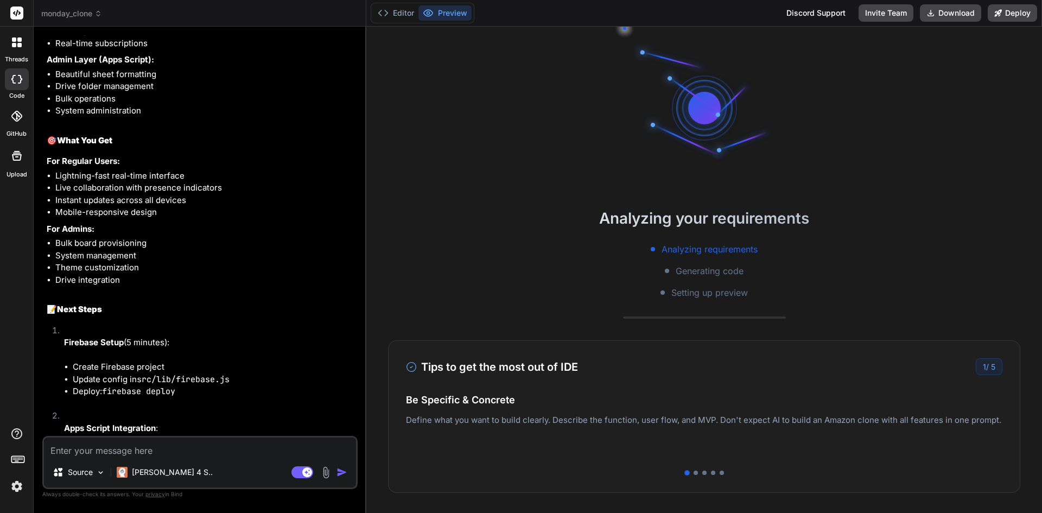
scroll to position [9855, 0]
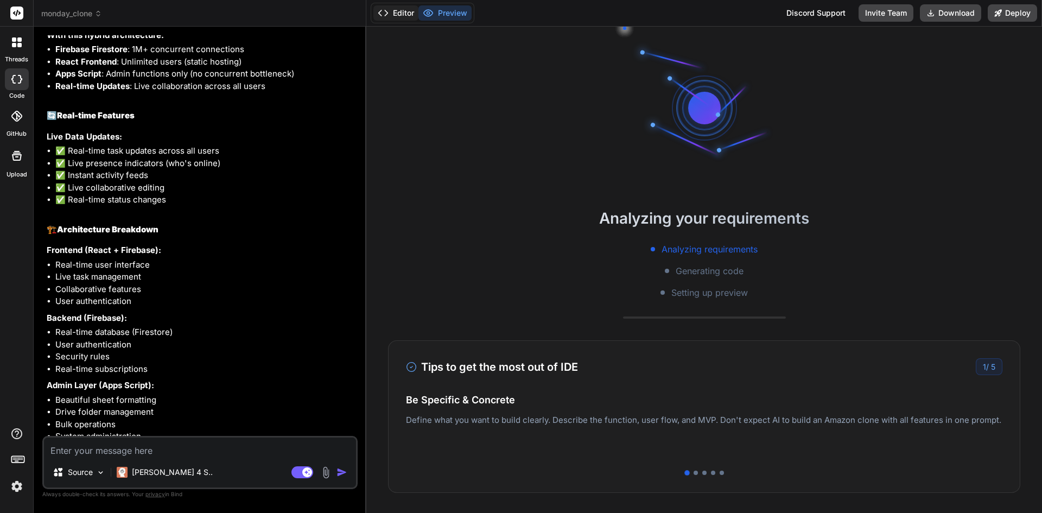
click at [397, 9] on button "Editor" at bounding box center [395, 12] width 45 height 15
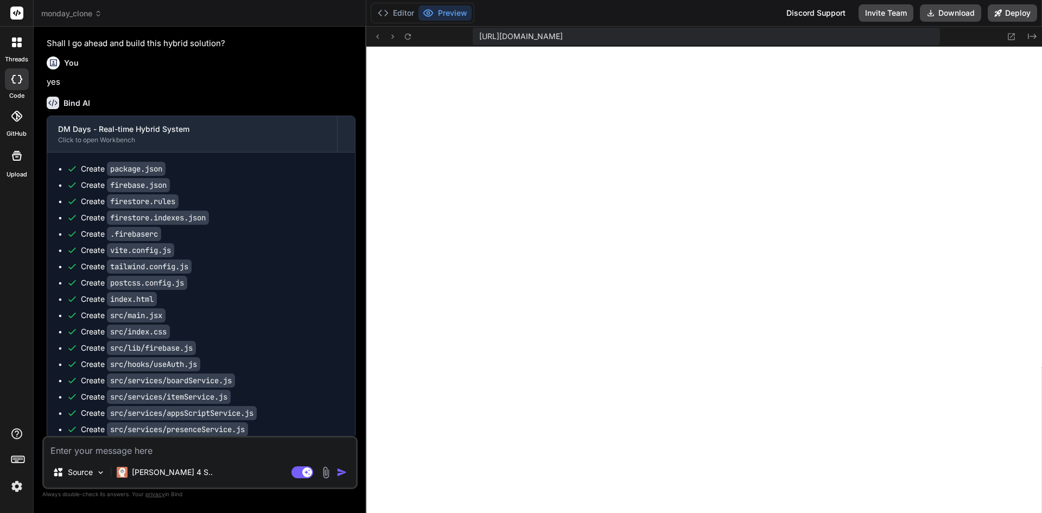
scroll to position [1072, 0]
click at [405, 8] on button "Editor" at bounding box center [395, 12] width 45 height 15
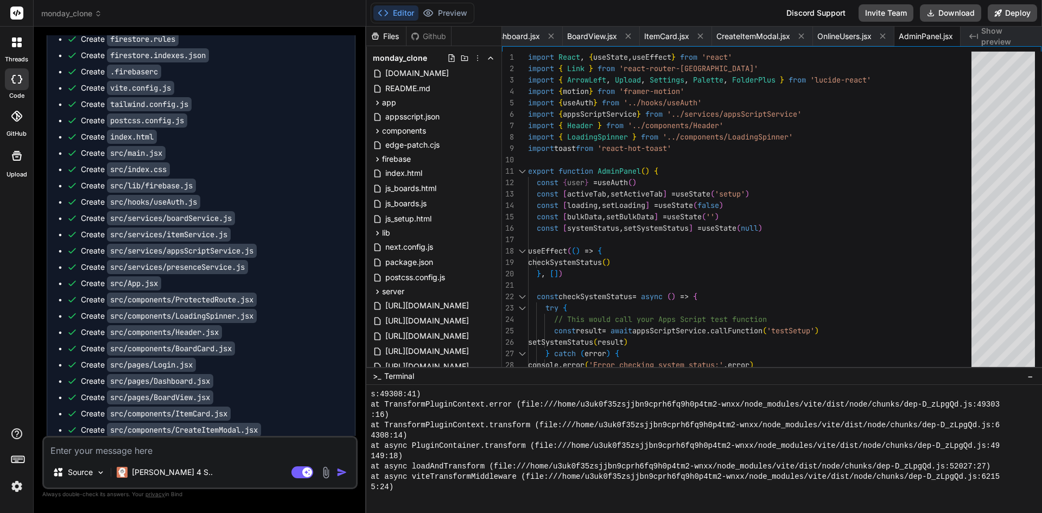
scroll to position [9258, 0]
drag, startPoint x: 143, startPoint y: 203, endPoint x: 177, endPoint y: 195, distance: 35.7
click at [143, 13] on code "package.json" at bounding box center [136, 6] width 59 height 14
click at [431, 255] on div "package.json" at bounding box center [434, 262] width 126 height 15
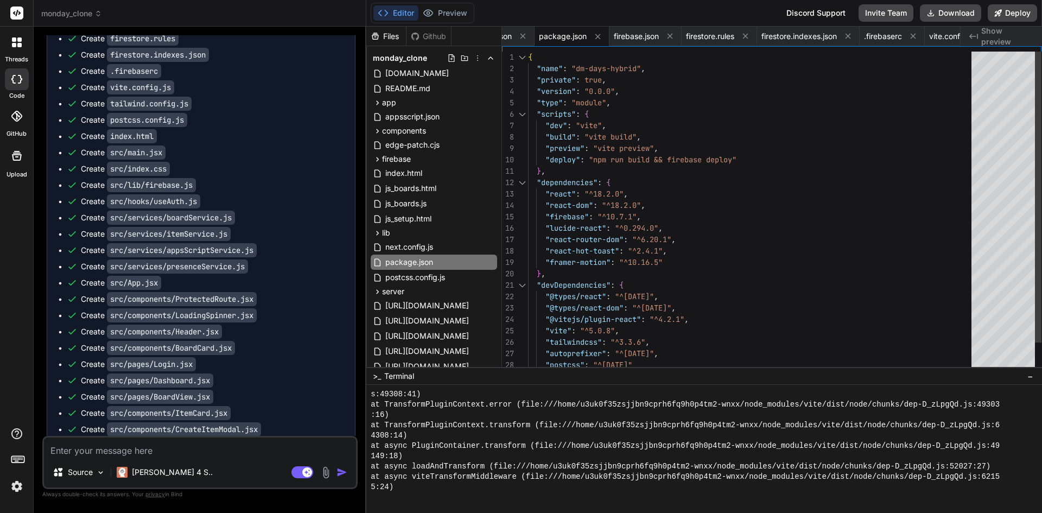
scroll to position [0, 0]
click at [680, 182] on div "{ "name" : "dm-days-hybrid" , "private" : true , "version" : "0.0.0" , "type" :…" at bounding box center [753, 228] width 450 height 353
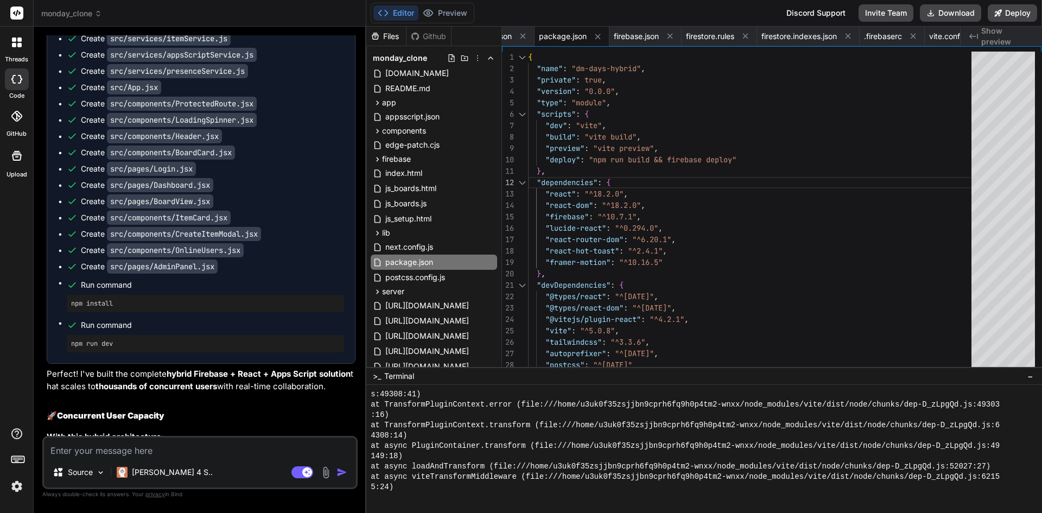
scroll to position [9421, 0]
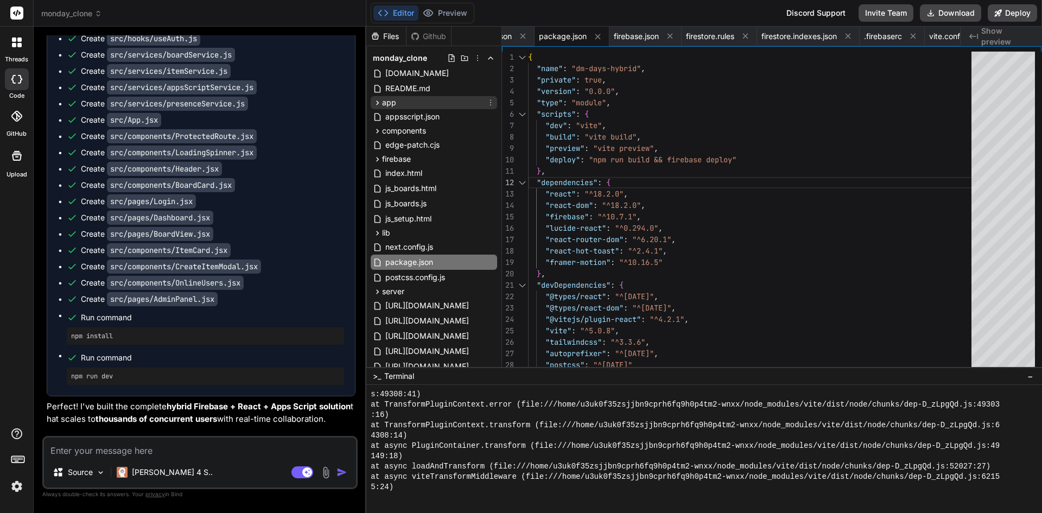
click at [380, 101] on icon at bounding box center [377, 102] width 9 height 9
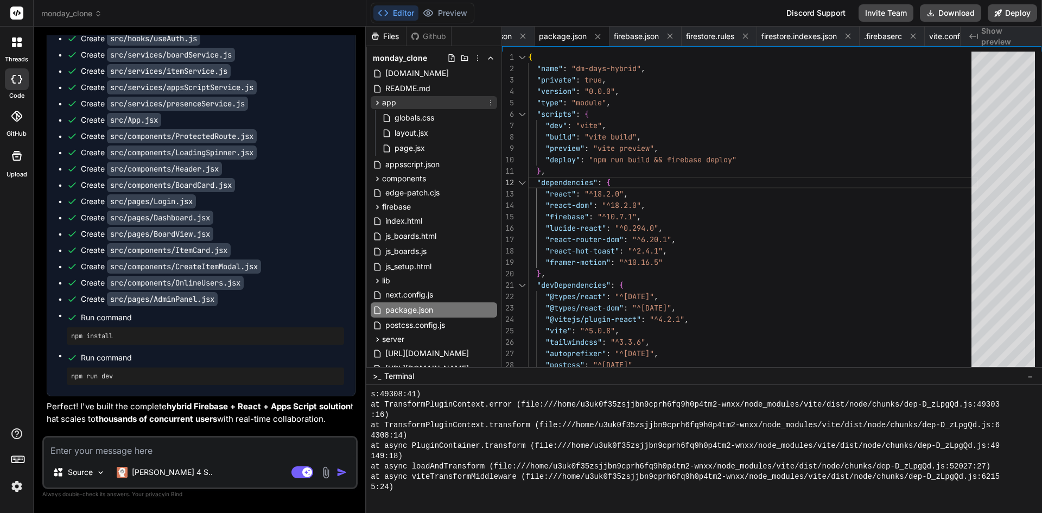
click at [380, 101] on icon at bounding box center [377, 102] width 9 height 9
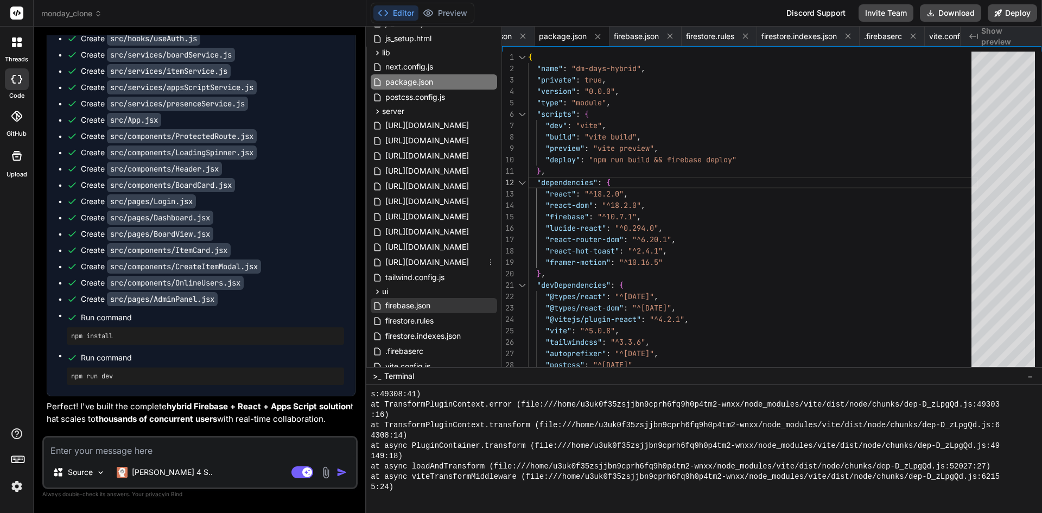
scroll to position [224, 0]
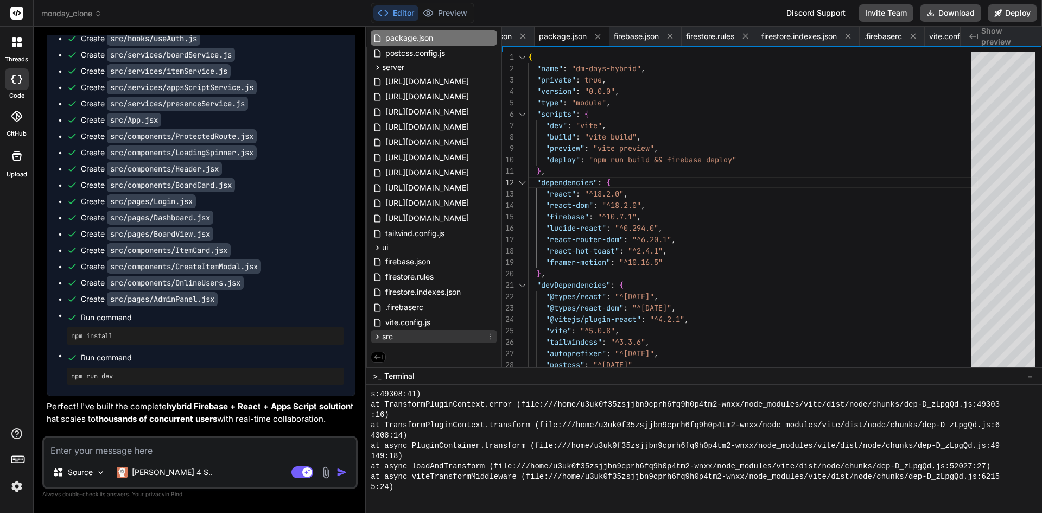
click at [406, 334] on div "src" at bounding box center [434, 336] width 126 height 13
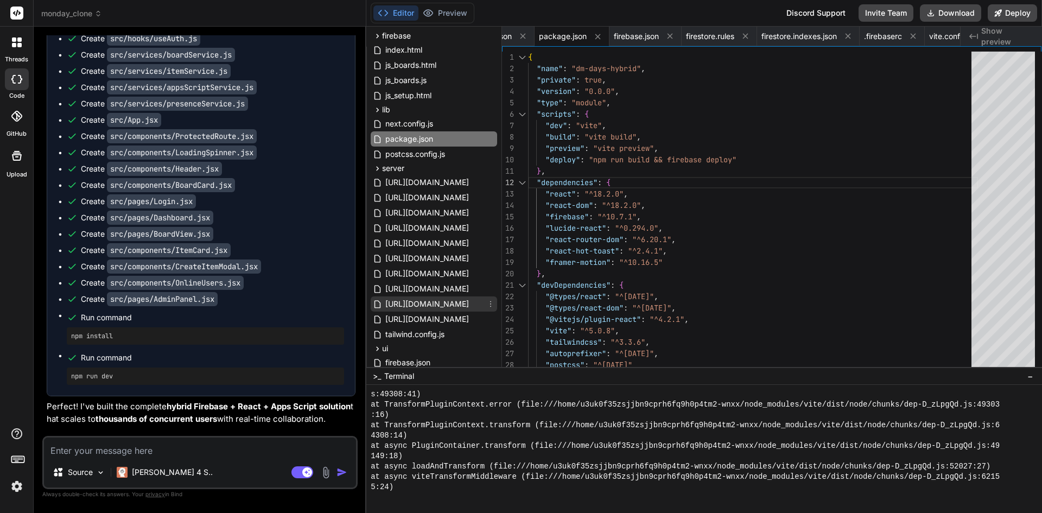
scroll to position [120, 0]
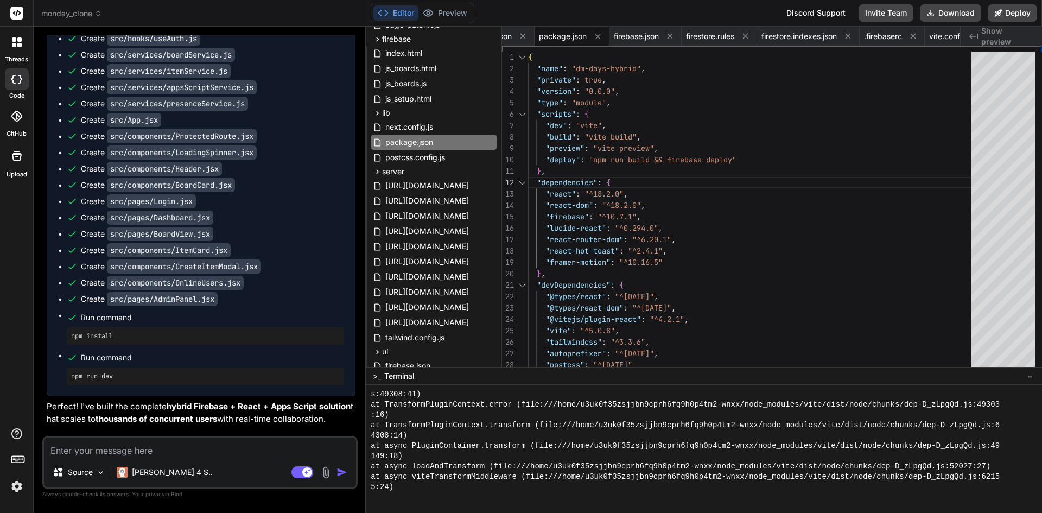
click at [170, 447] on textarea at bounding box center [200, 447] width 312 height 20
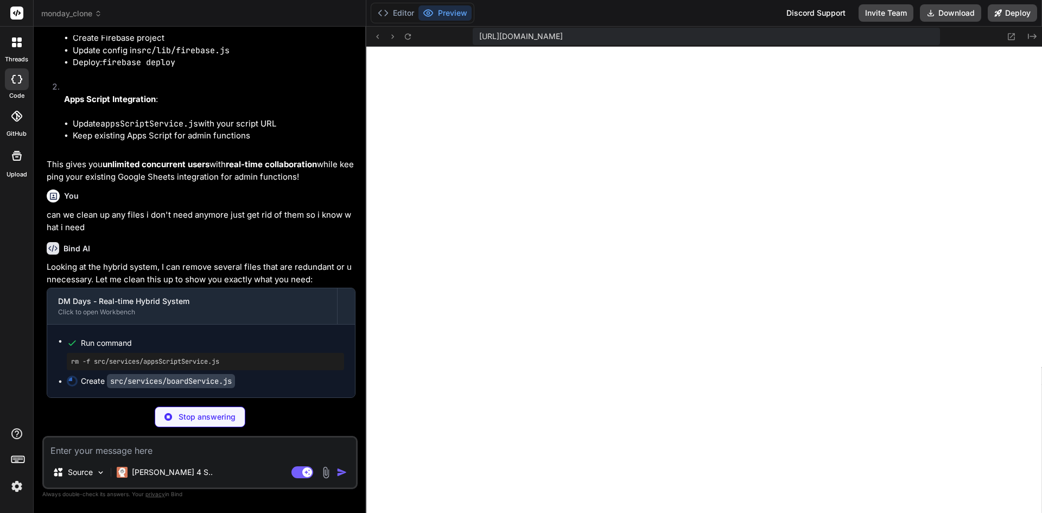
scroll to position [10702, 0]
click at [406, 14] on button "Editor" at bounding box center [395, 12] width 45 height 15
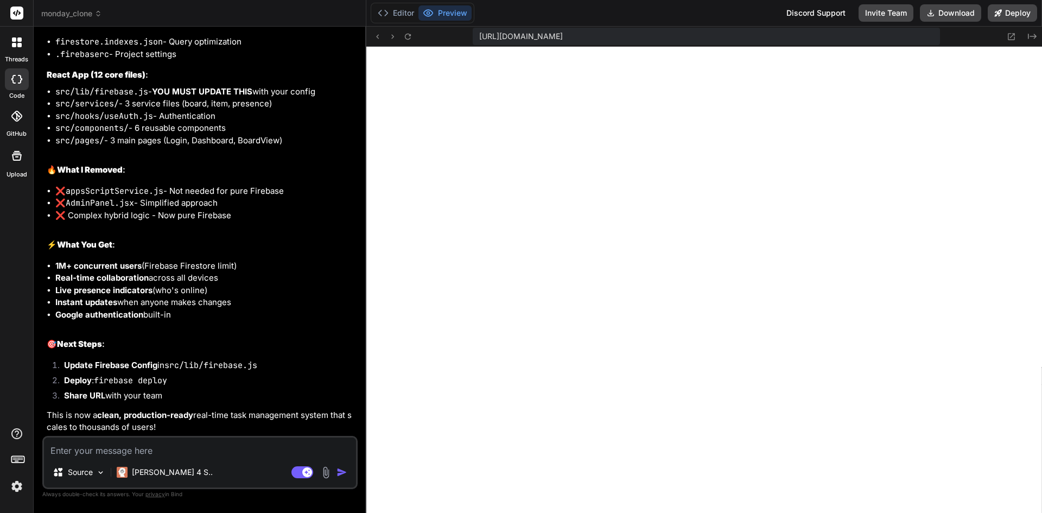
scroll to position [11367, 0]
click at [167, 450] on textarea at bounding box center [200, 447] width 312 height 20
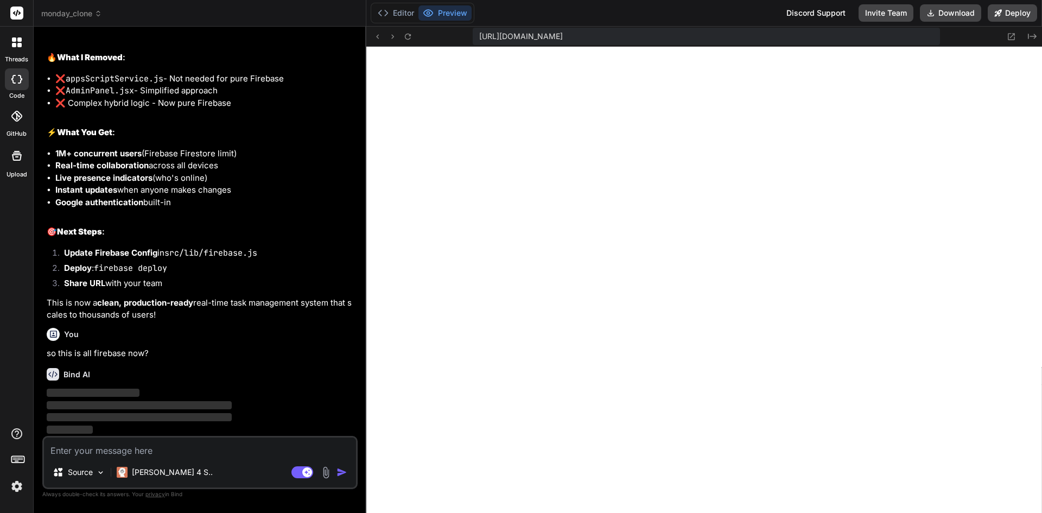
scroll to position [11479, 0]
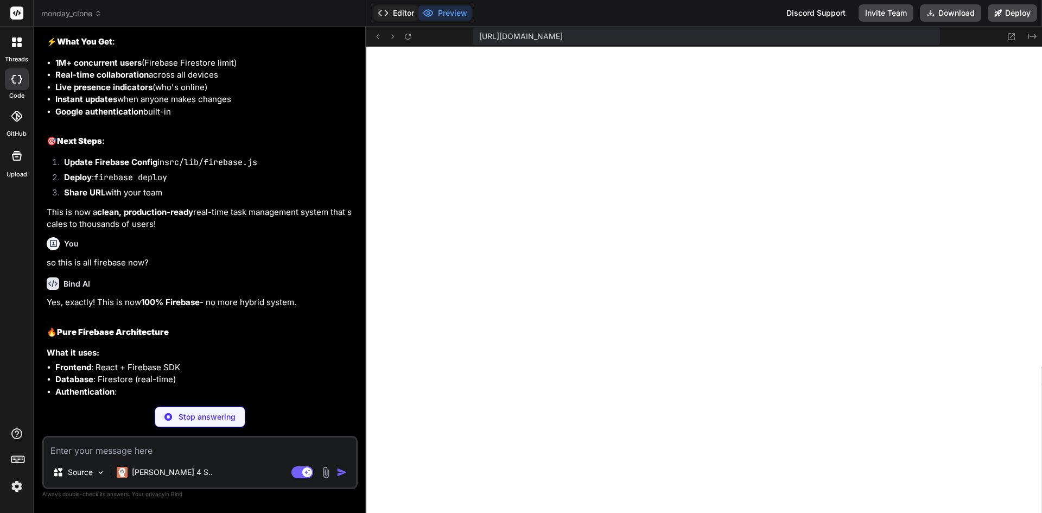
click at [408, 9] on button "Editor" at bounding box center [395, 12] width 45 height 15
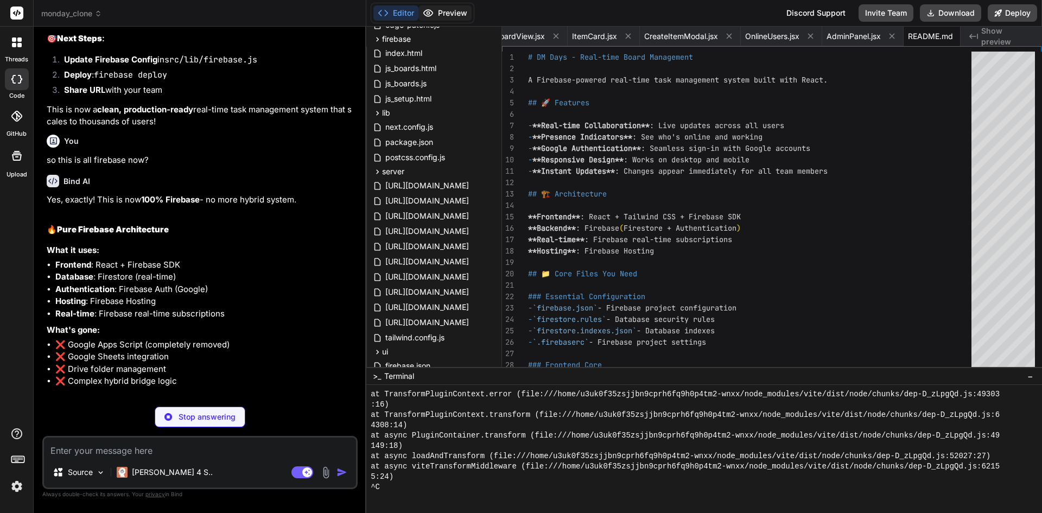
click at [445, 9] on button "Preview" at bounding box center [444, 12] width 53 height 15
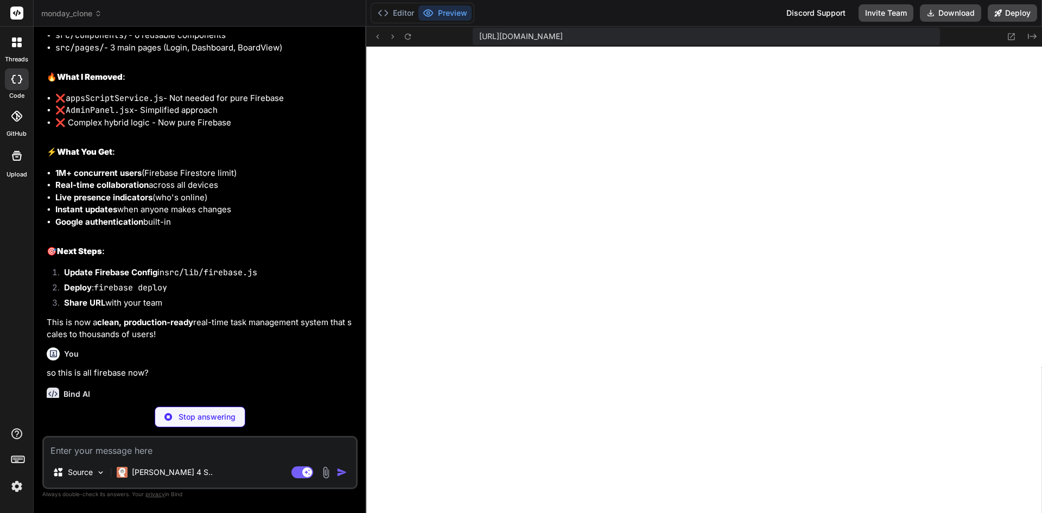
scroll to position [11208, 0]
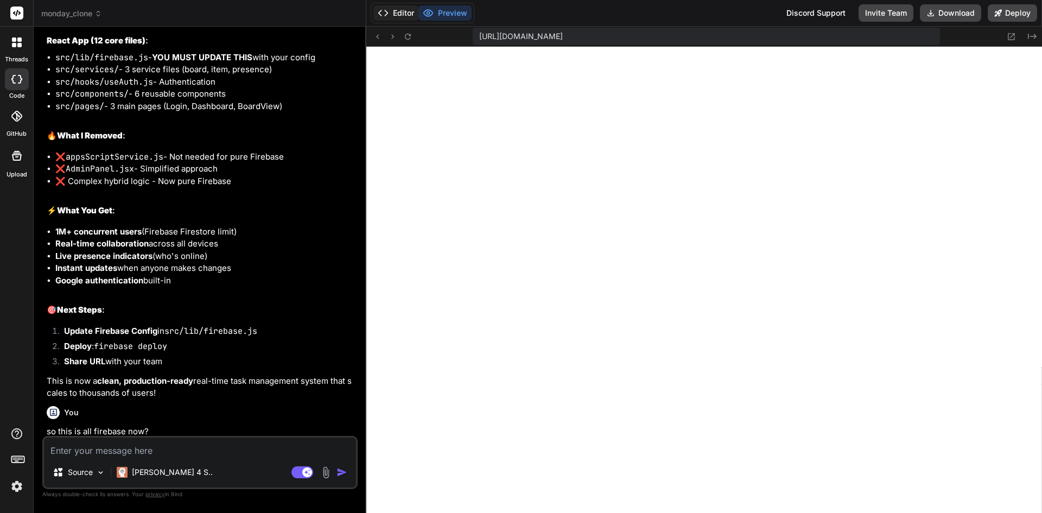
click at [405, 15] on button "Editor" at bounding box center [395, 12] width 45 height 15
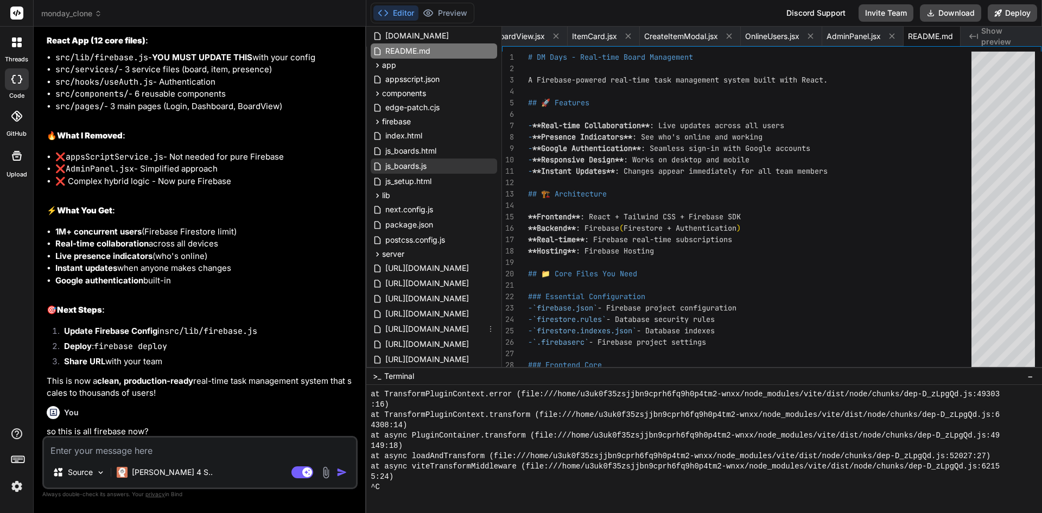
scroll to position [0, 0]
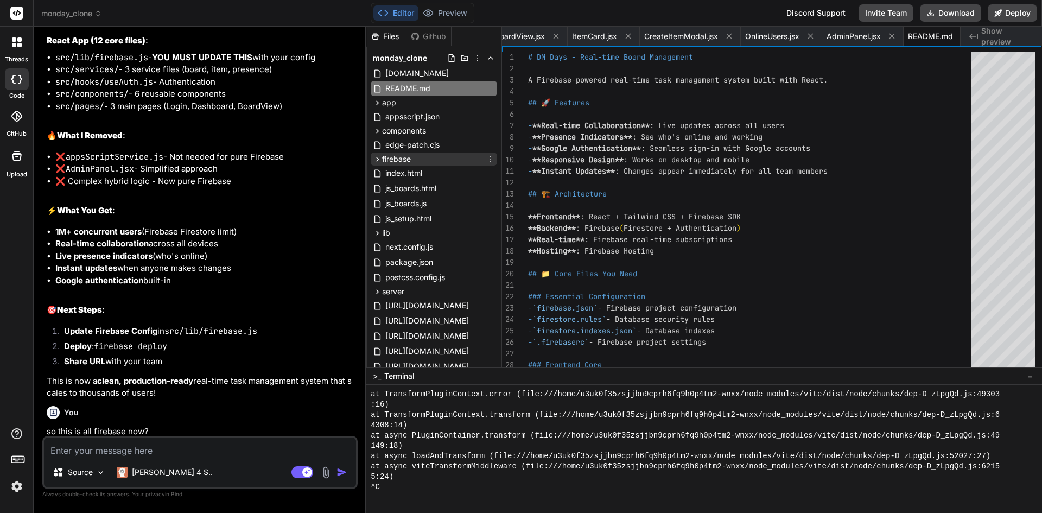
click at [405, 155] on span "firebase" at bounding box center [396, 159] width 29 height 11
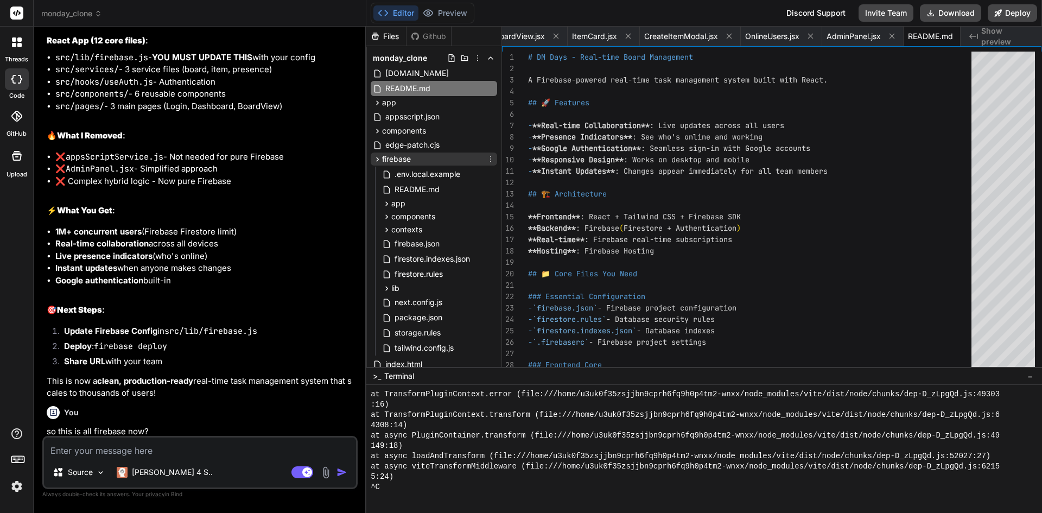
click at [406, 154] on span "firebase" at bounding box center [396, 159] width 29 height 11
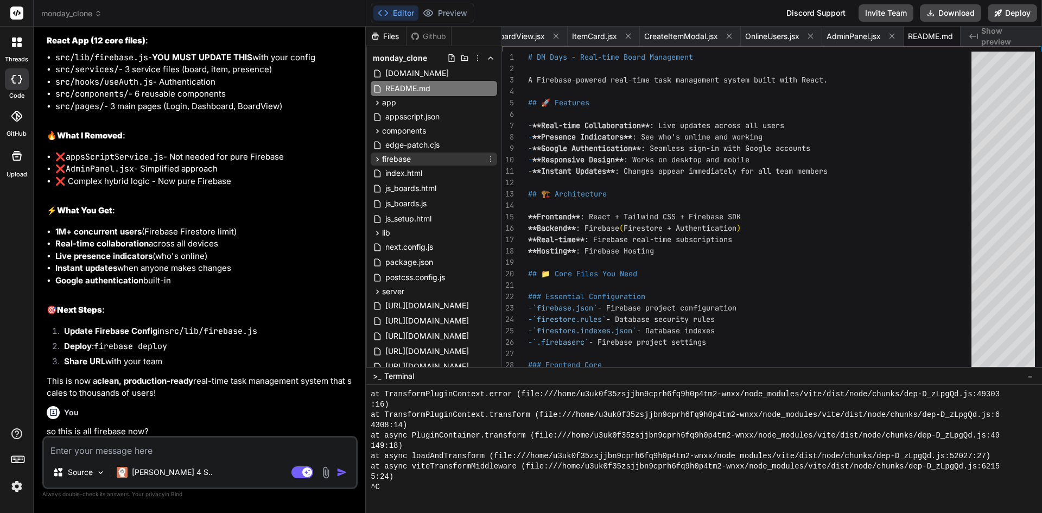
click at [406, 154] on span "firebase" at bounding box center [396, 159] width 29 height 11
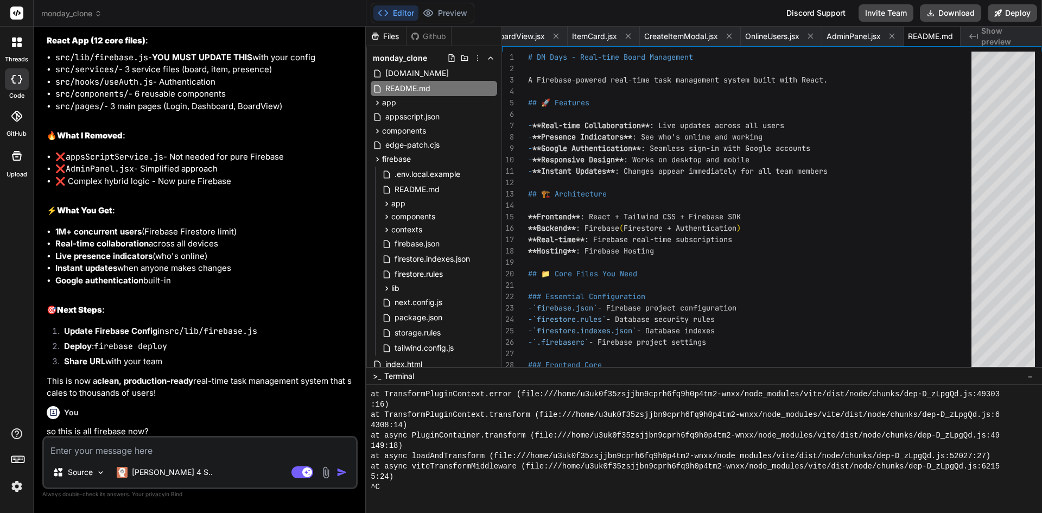
click at [195, 452] on textarea at bounding box center [200, 447] width 312 height 20
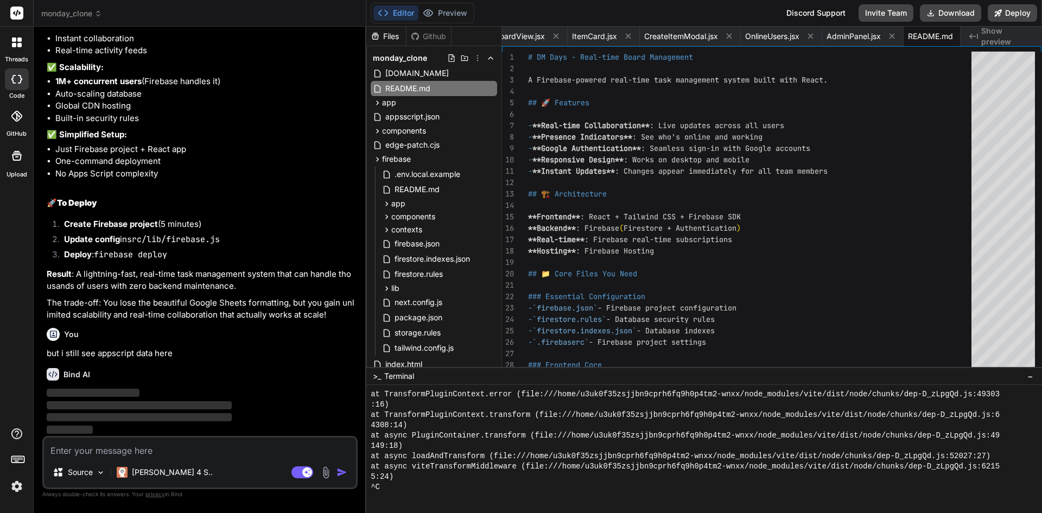
scroll to position [12104, 0]
click at [471, 262] on span "firestore.indexes.json" at bounding box center [432, 258] width 78 height 13
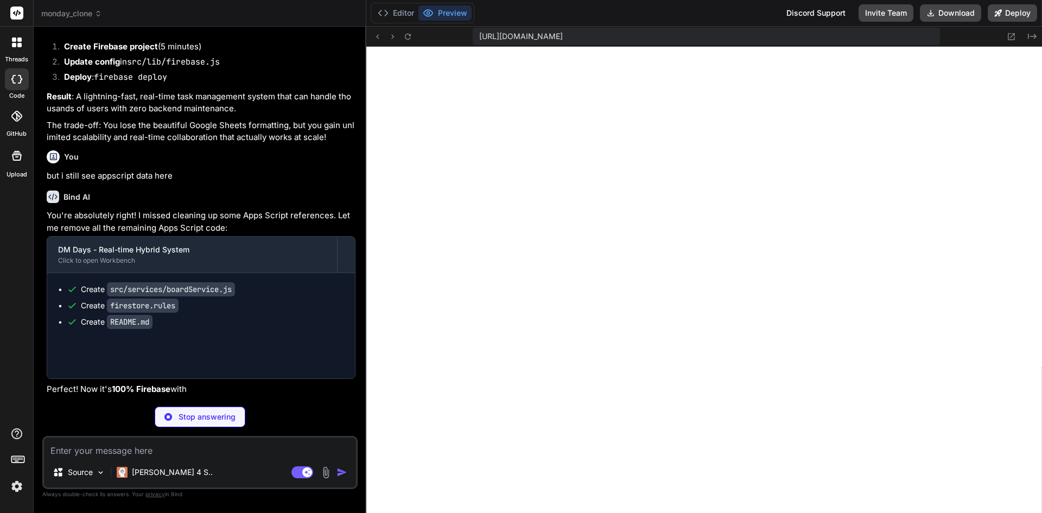
scroll to position [3135, 0]
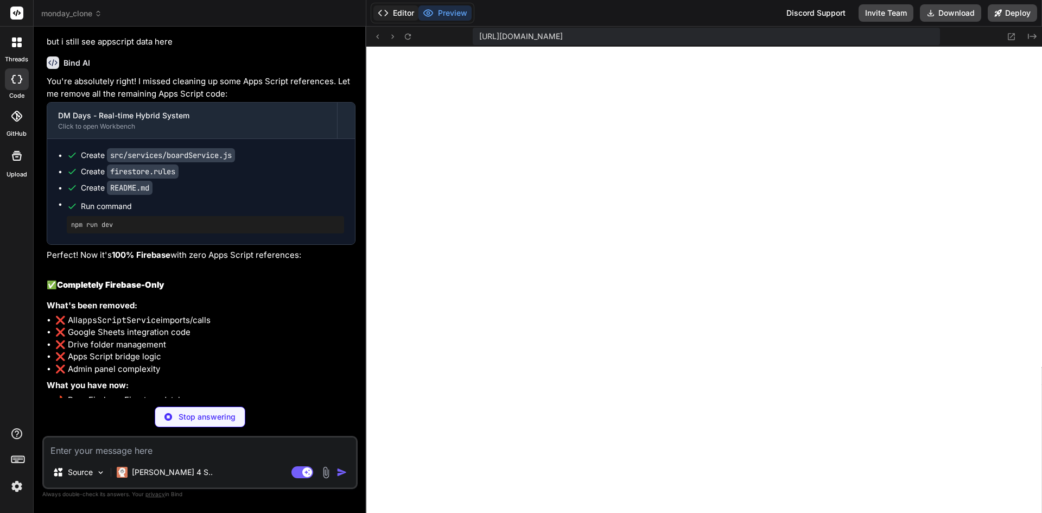
click at [395, 13] on button "Editor" at bounding box center [395, 12] width 45 height 15
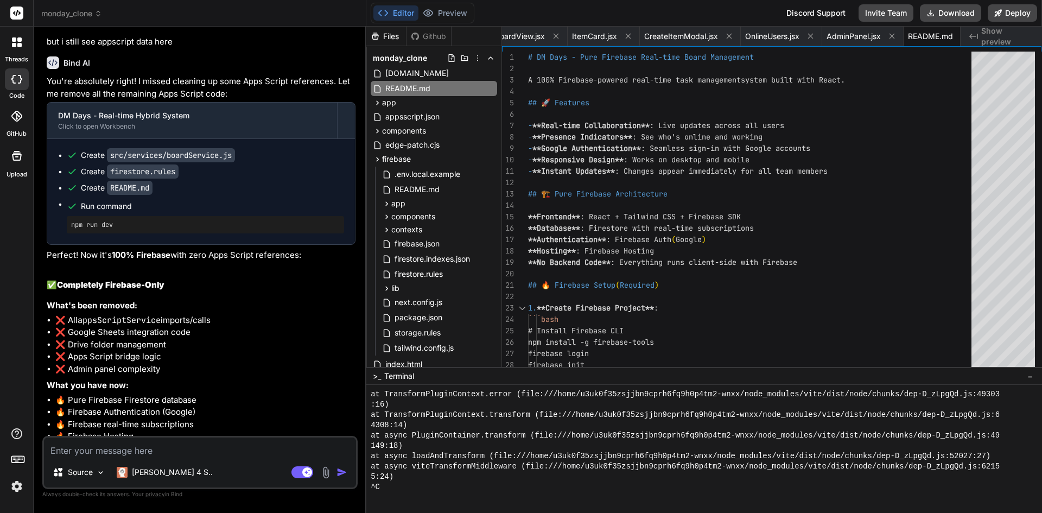
click at [137, 449] on textarea at bounding box center [200, 447] width 312 height 20
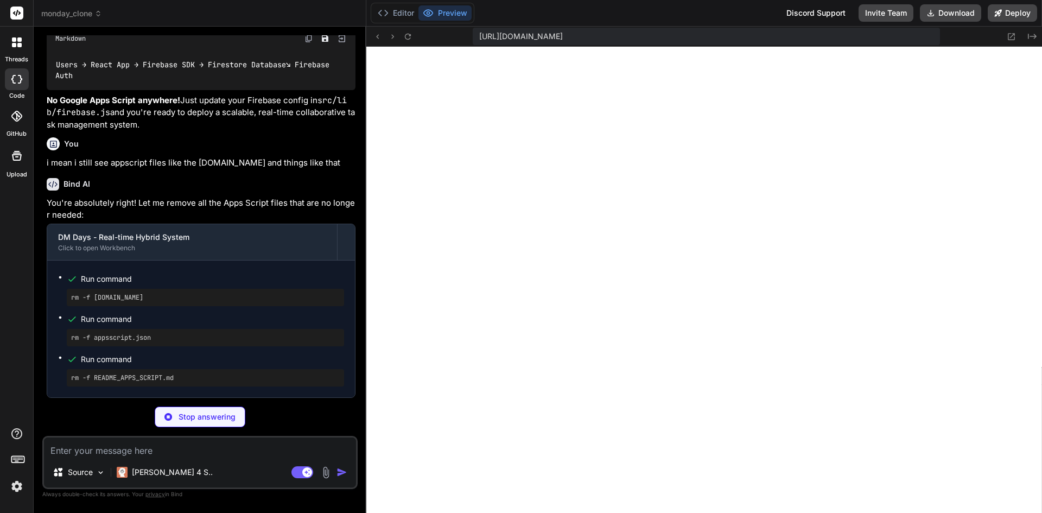
scroll to position [3176, 0]
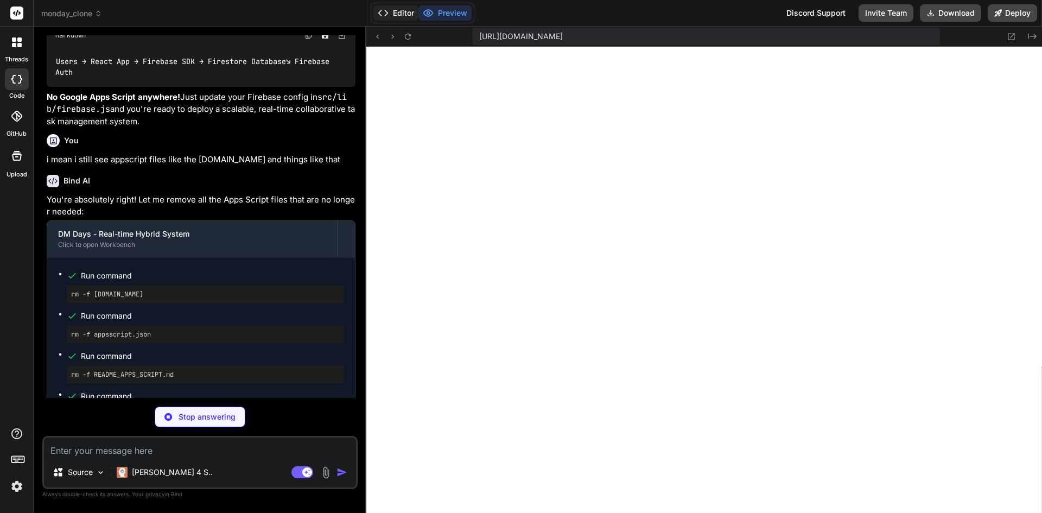
click at [399, 15] on button "Editor" at bounding box center [395, 12] width 45 height 15
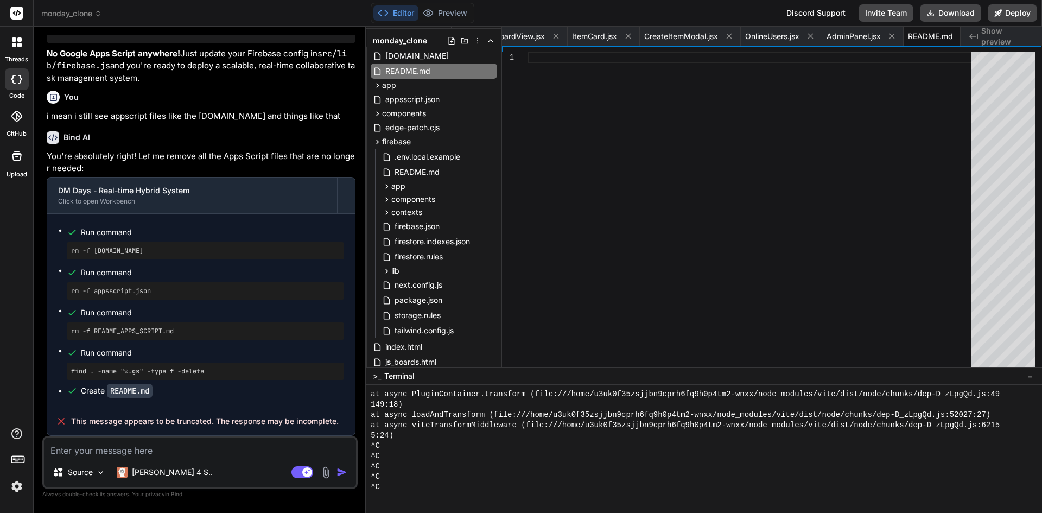
scroll to position [0, 0]
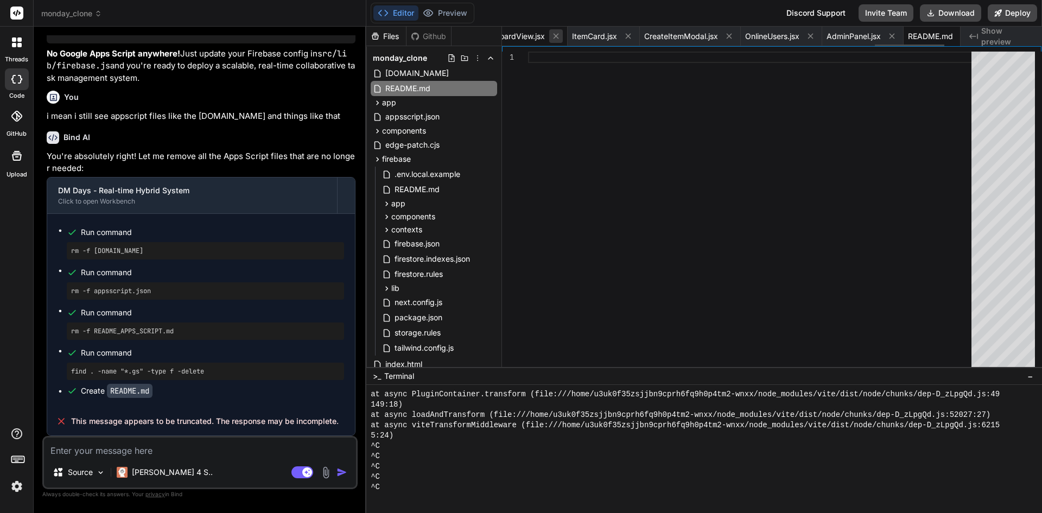
click at [551, 37] on icon at bounding box center [555, 35] width 9 height 9
click at [549, 36] on icon at bounding box center [551, 36] width 5 height 5
click at [541, 36] on span "CreateItemModal.jsx" at bounding box center [578, 36] width 74 height 11
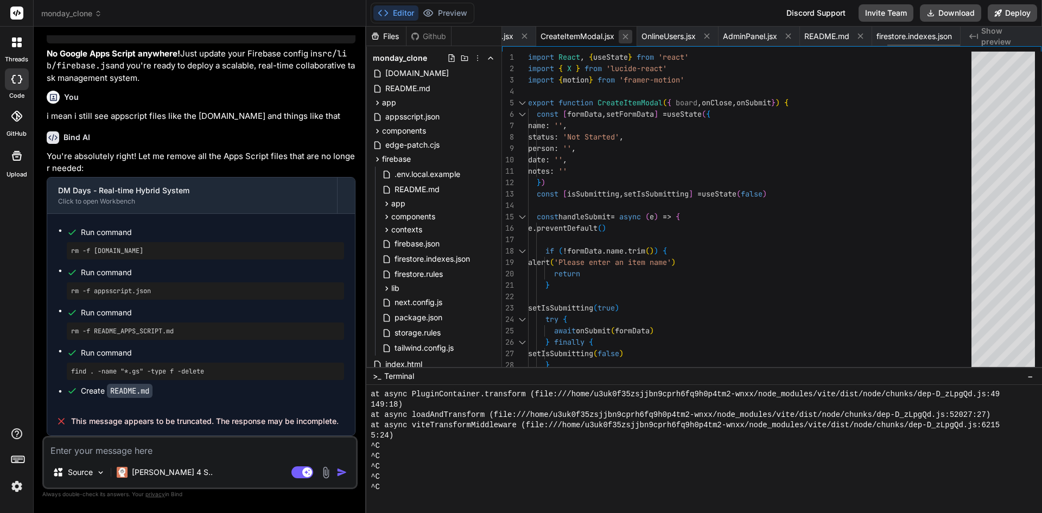
click at [621, 34] on icon at bounding box center [625, 36] width 9 height 9
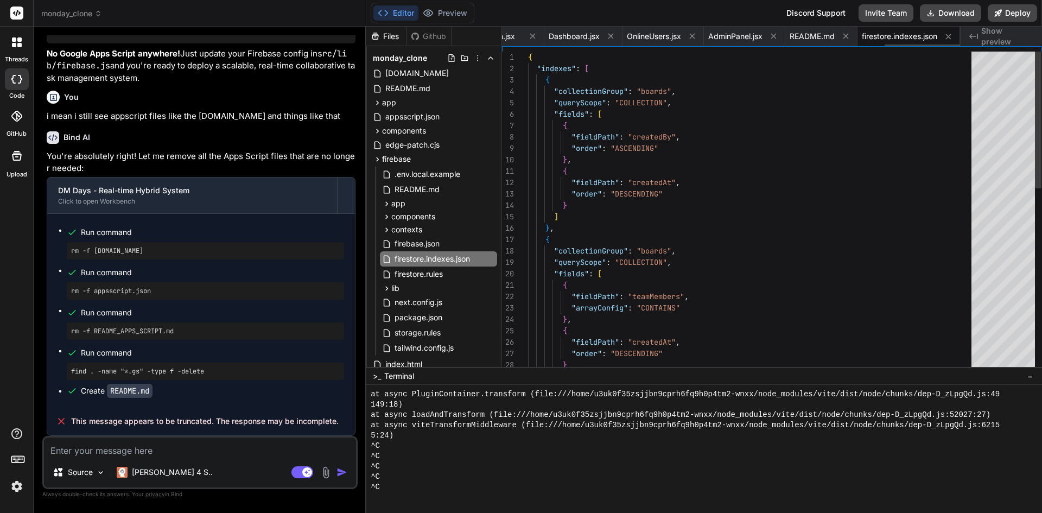
scroll to position [0, 2320]
click at [621, 35] on icon at bounding box center [625, 35] width 9 height 9
click at [624, 37] on icon at bounding box center [626, 36] width 5 height 5
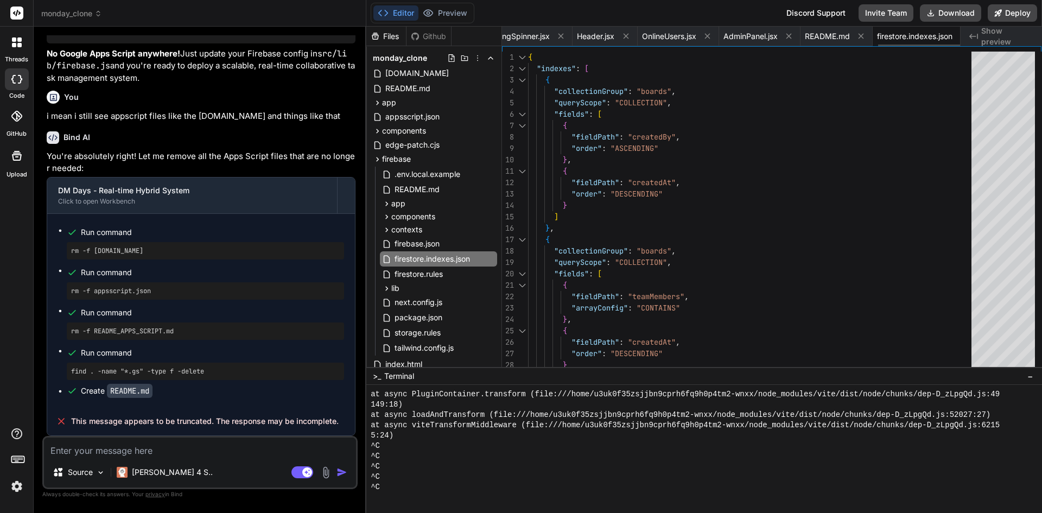
click at [624, 37] on icon at bounding box center [626, 36] width 5 height 5
click at [625, 37] on icon at bounding box center [627, 36] width 5 height 5
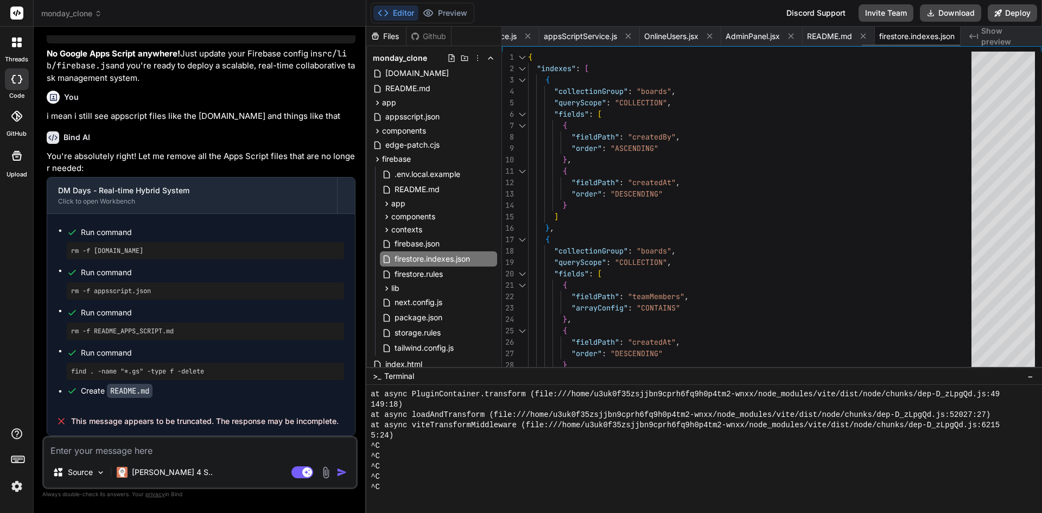
click at [626, 37] on icon at bounding box center [628, 36] width 5 height 5
click at [627, 37] on icon at bounding box center [629, 36] width 5 height 5
click at [628, 37] on icon at bounding box center [630, 36] width 5 height 5
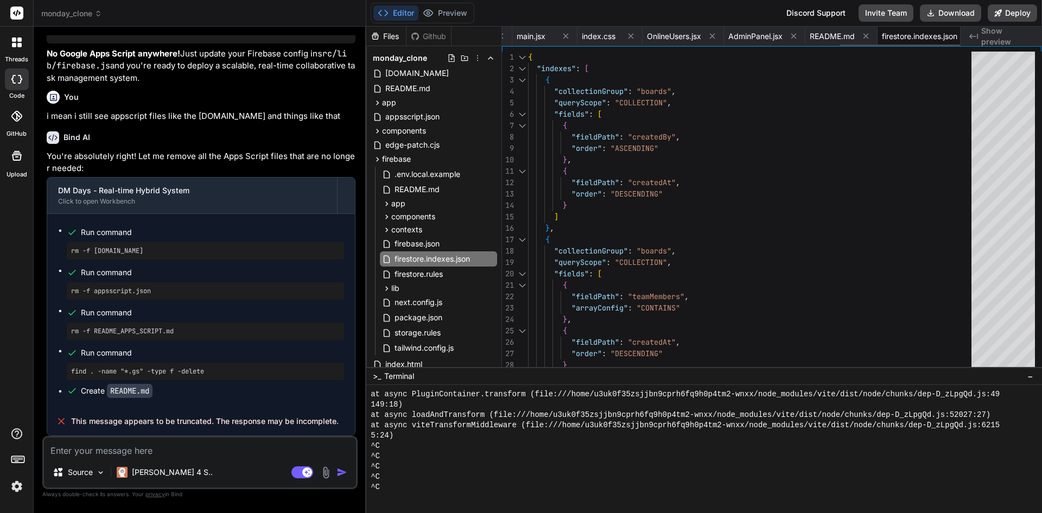
click at [628, 37] on icon at bounding box center [630, 36] width 5 height 5
click at [630, 37] on icon at bounding box center [632, 36] width 5 height 5
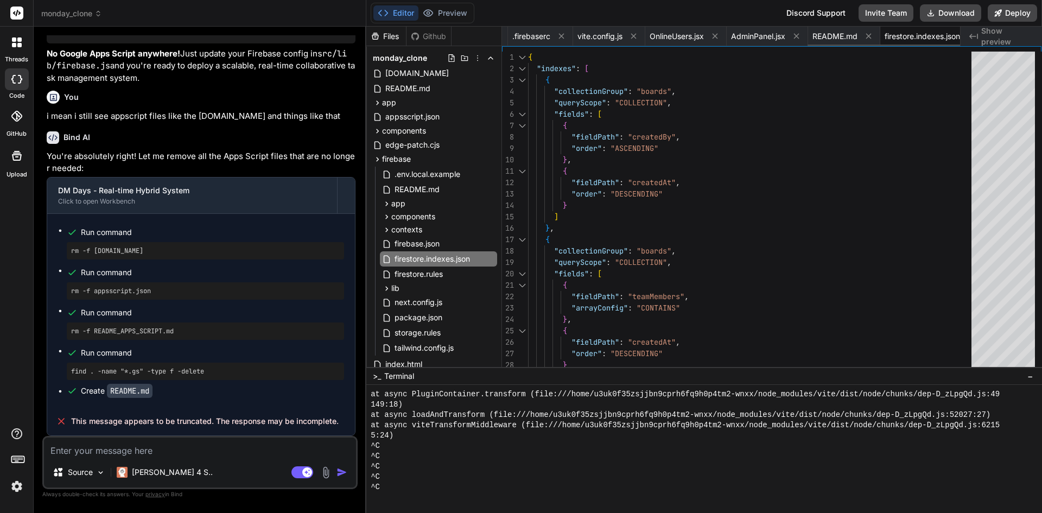
click at [631, 37] on icon at bounding box center [633, 36] width 5 height 5
click at [632, 37] on icon at bounding box center [634, 36] width 5 height 5
click at [633, 37] on icon at bounding box center [635, 36] width 5 height 5
click at [634, 37] on icon at bounding box center [636, 36] width 5 height 5
click at [636, 37] on icon at bounding box center [638, 36] width 5 height 5
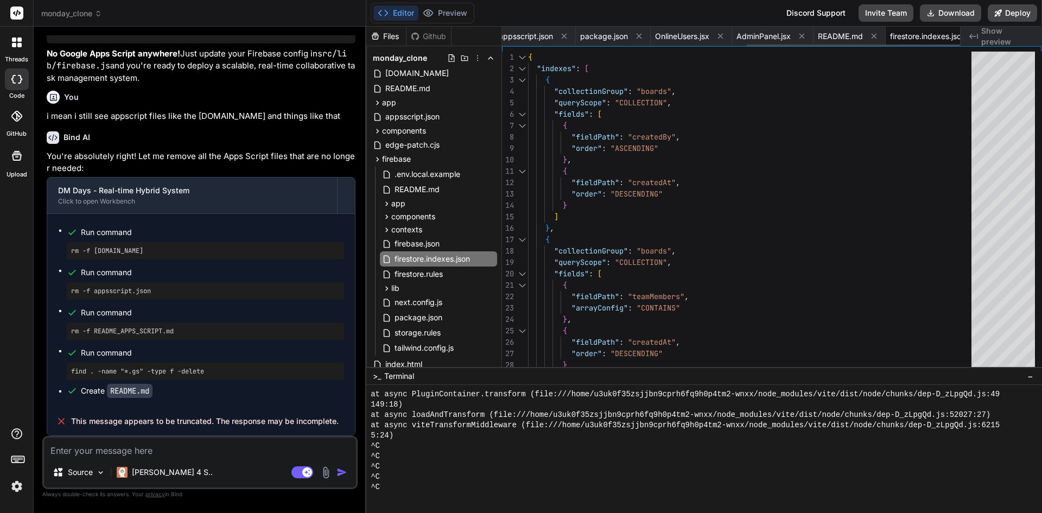
click at [637, 37] on icon at bounding box center [639, 36] width 5 height 5
click at [638, 37] on icon at bounding box center [640, 36] width 5 height 5
click at [655, 37] on icon at bounding box center [657, 36] width 5 height 5
click at [612, 37] on icon at bounding box center [614, 36] width 5 height 5
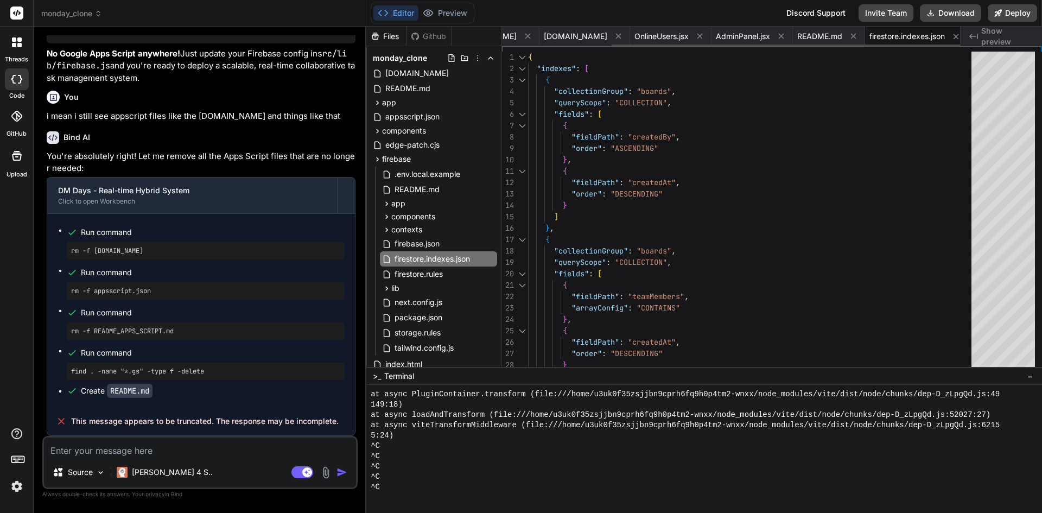
click at [616, 37] on icon at bounding box center [618, 36] width 5 height 5
click at [606, 37] on icon at bounding box center [608, 36] width 5 height 5
click at [606, 37] on span "OnlineUsers.jsx" at bounding box center [624, 36] width 54 height 11
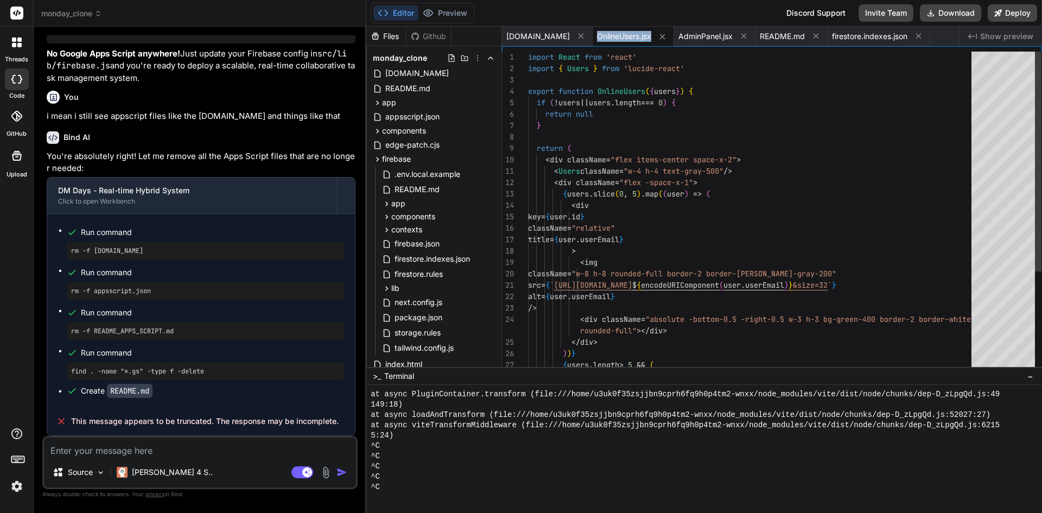
click at [606, 37] on span "OnlineUsers.jsx" at bounding box center [624, 36] width 54 height 11
click at [586, 34] on icon at bounding box center [580, 35] width 9 height 9
click at [586, 34] on div "AdminPanel.jsx" at bounding box center [623, 37] width 81 height 20
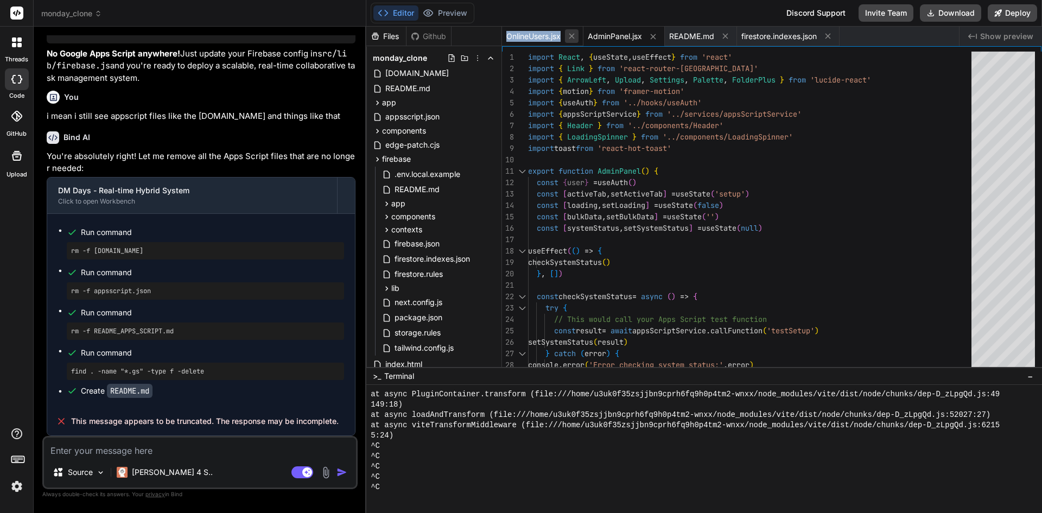
click at [574, 34] on icon at bounding box center [571, 35] width 9 height 9
click at [574, 34] on icon at bounding box center [571, 36] width 9 height 9
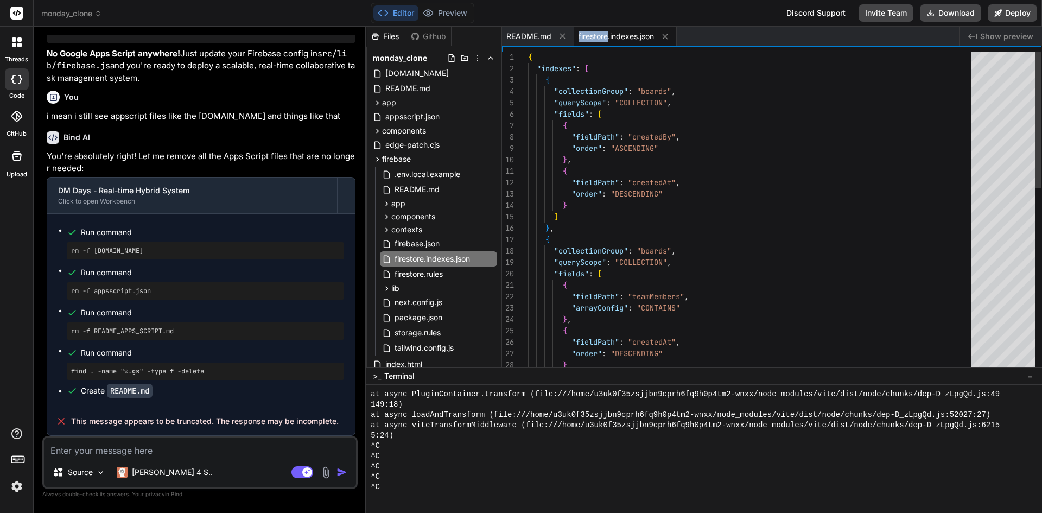
click at [574, 34] on div "firestore.indexes.json" at bounding box center [625, 37] width 103 height 20
click at [564, 34] on icon at bounding box center [562, 35] width 9 height 9
click at [592, 37] on icon at bounding box center [592, 36] width 9 height 9
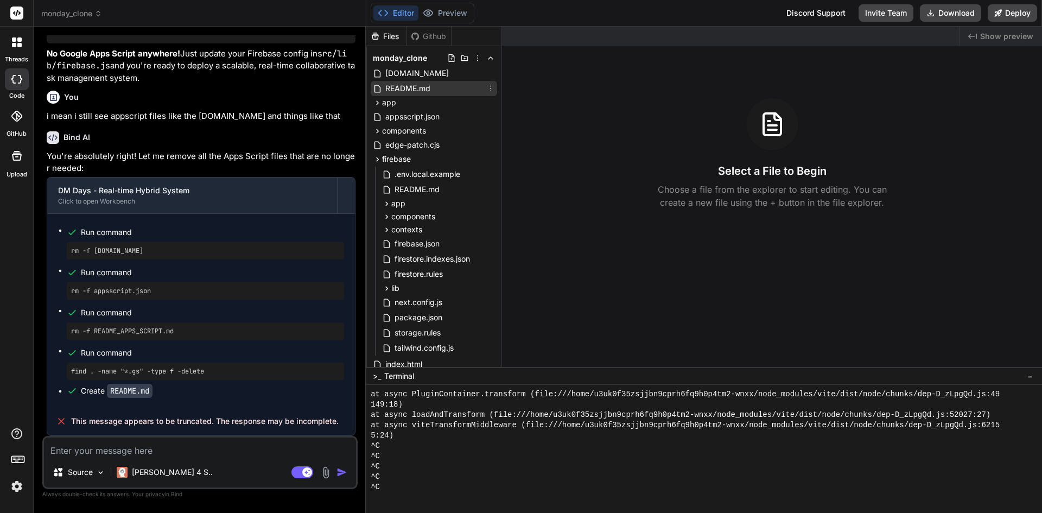
click at [404, 82] on span "README.md" at bounding box center [407, 88] width 47 height 13
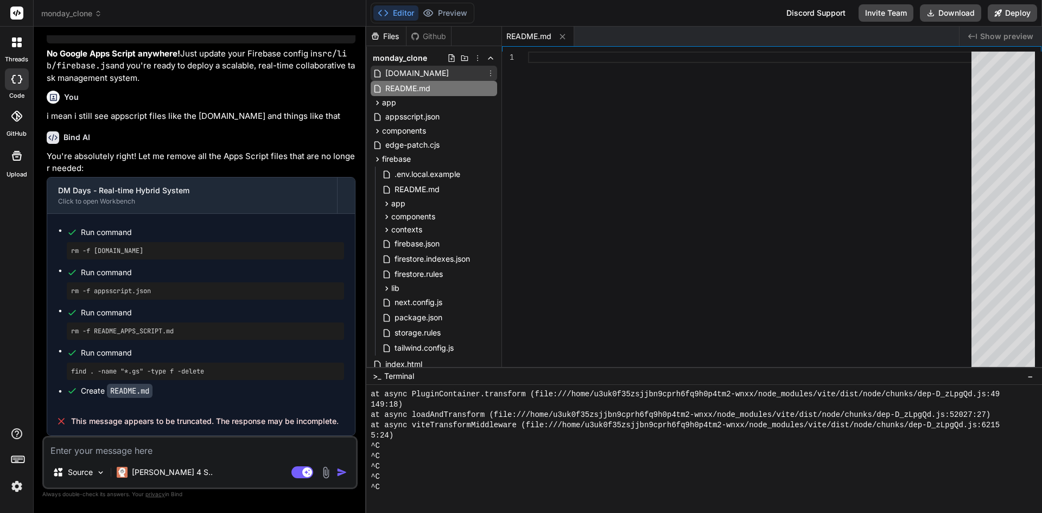
click at [405, 69] on span "[DOMAIN_NAME]" at bounding box center [417, 73] width 66 height 13
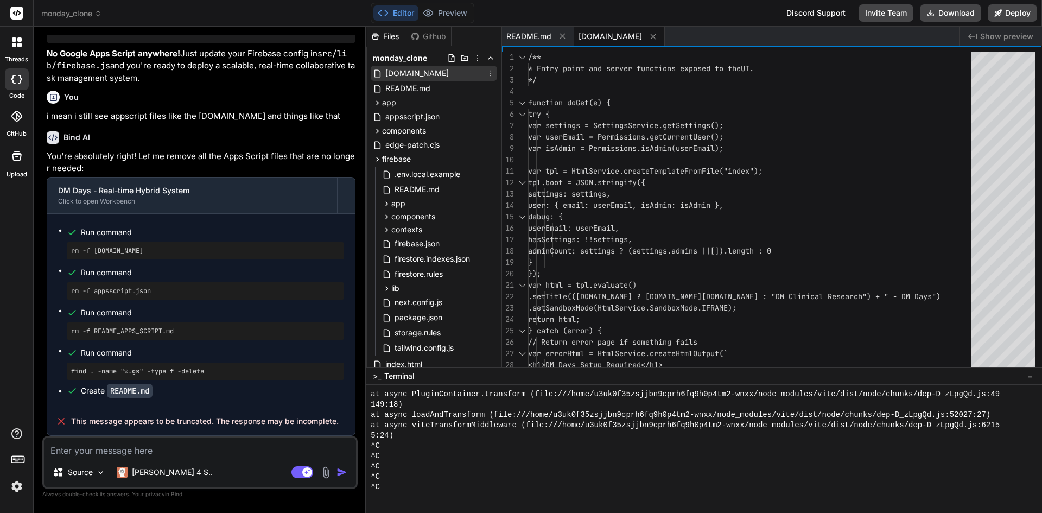
click at [488, 73] on icon at bounding box center [490, 73] width 9 height 9
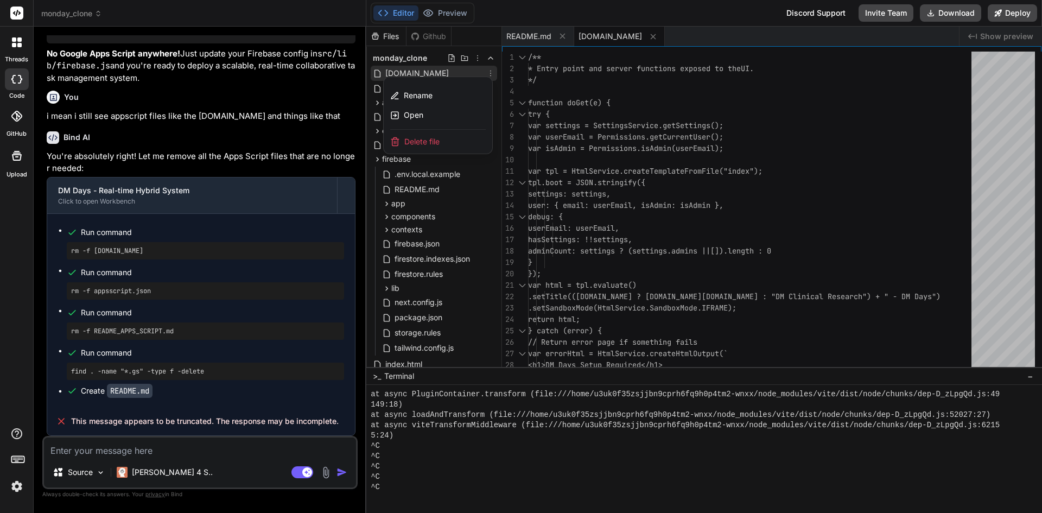
click at [426, 142] on span "Delete file" at bounding box center [421, 141] width 35 height 11
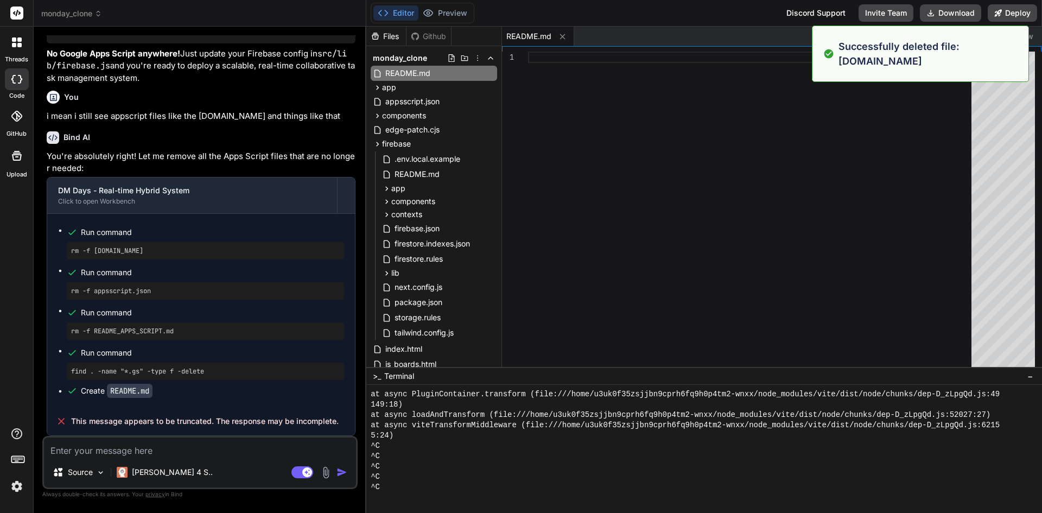
scroll to position [3393, 0]
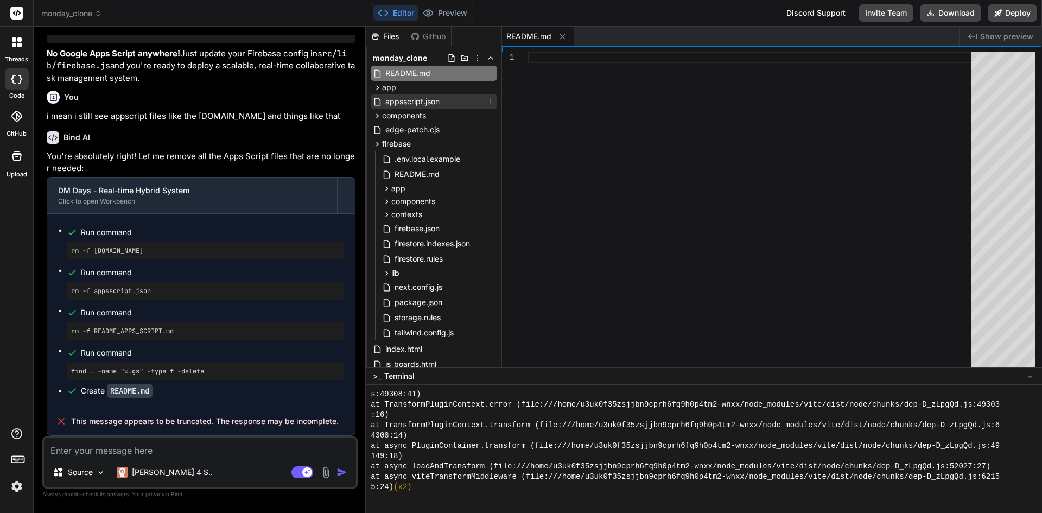
click at [488, 101] on icon at bounding box center [490, 101] width 9 height 9
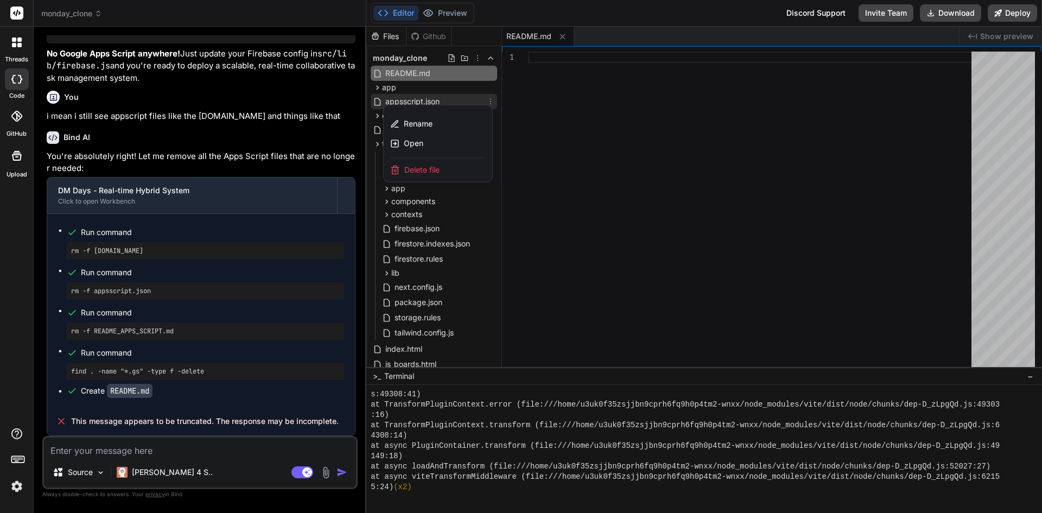
click at [425, 168] on span "Delete file" at bounding box center [421, 169] width 35 height 11
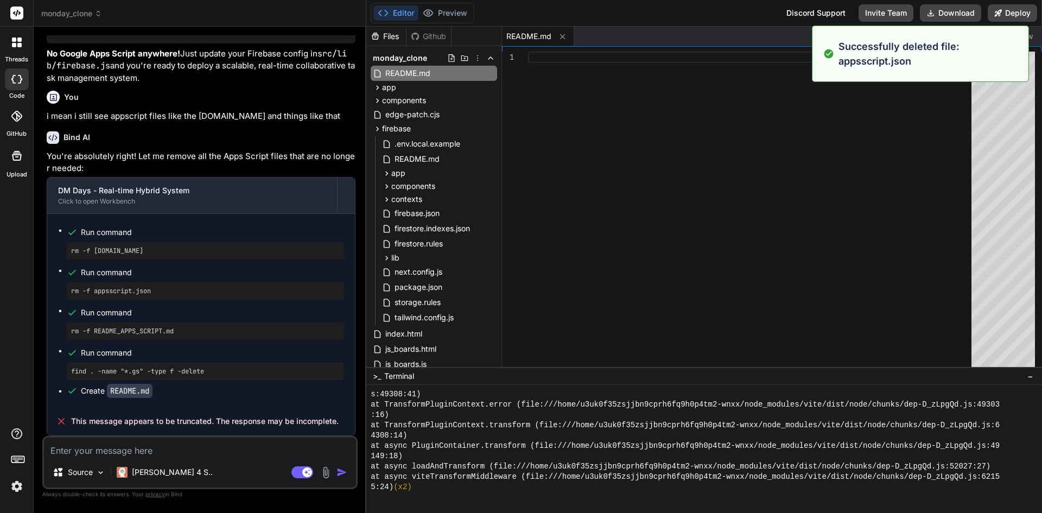
scroll to position [3609, 0]
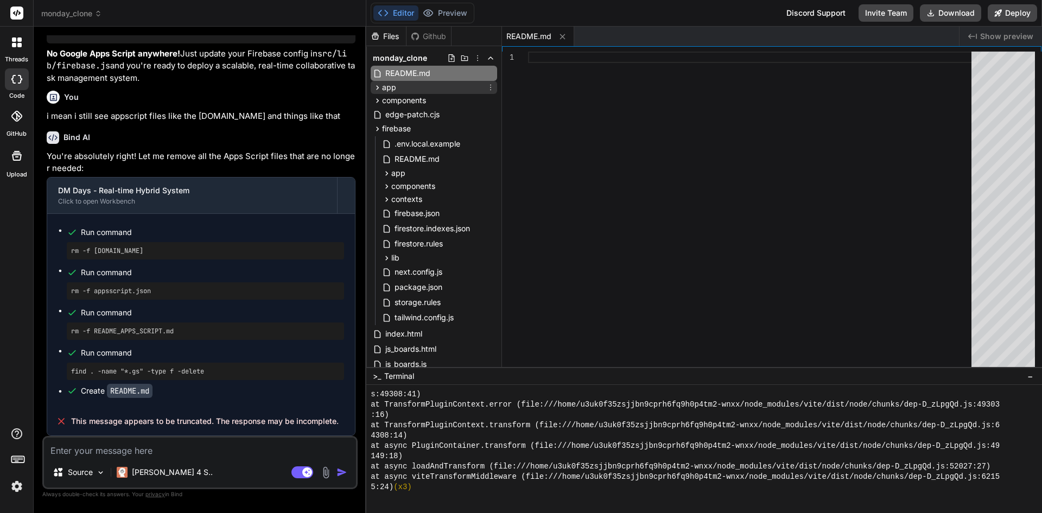
click at [389, 90] on span "app" at bounding box center [389, 87] width 14 height 11
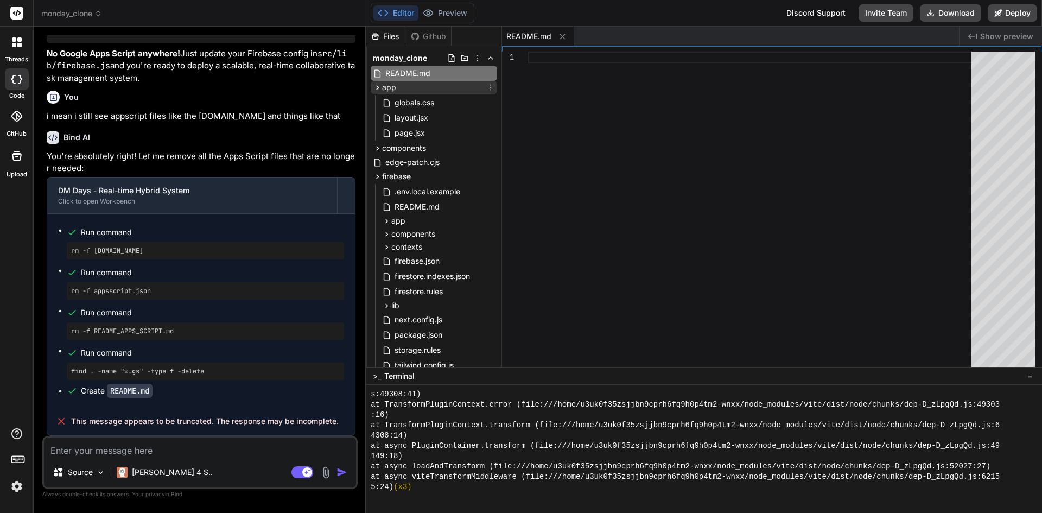
click at [389, 90] on span "app" at bounding box center [389, 87] width 14 height 11
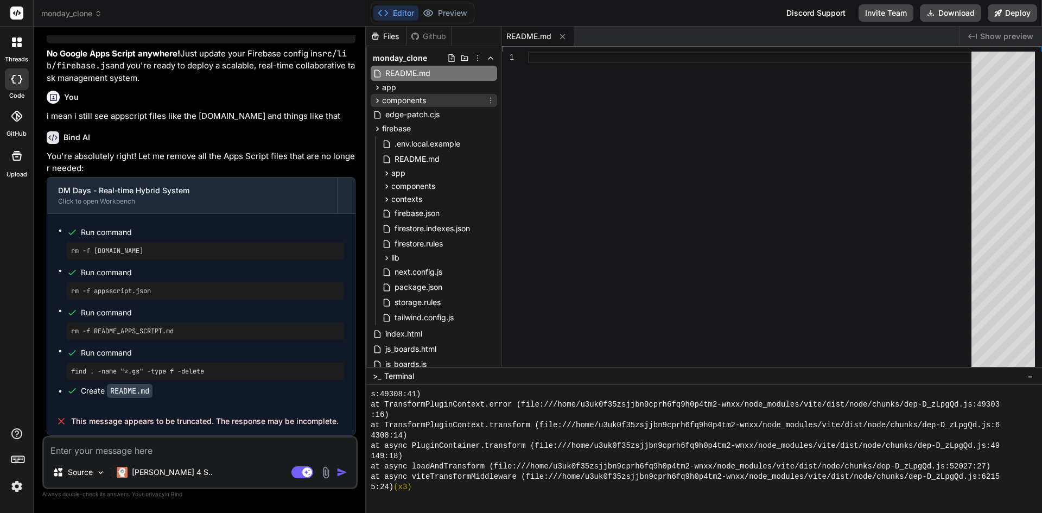
click at [418, 100] on span "components" at bounding box center [404, 100] width 44 height 11
click at [397, 126] on span "firebase" at bounding box center [396, 128] width 29 height 11
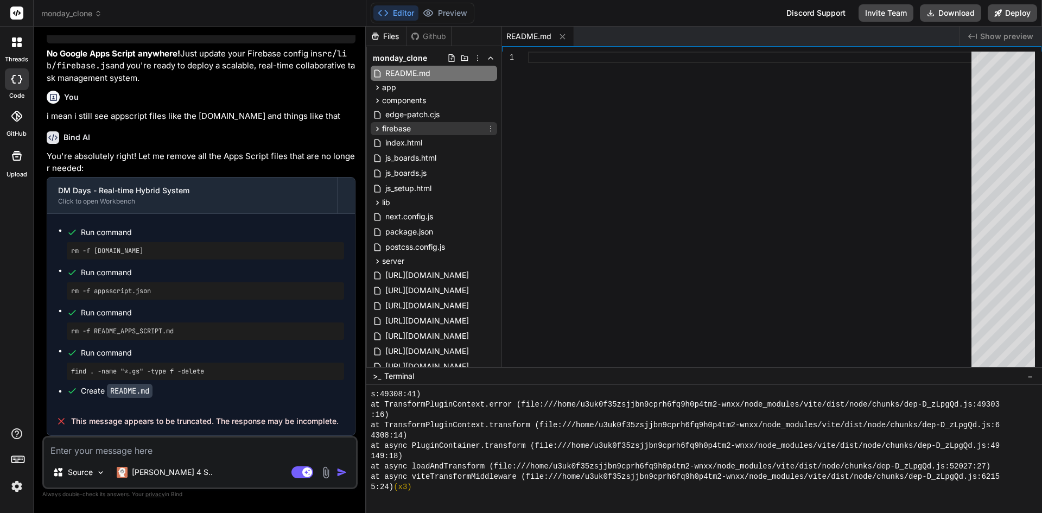
click at [397, 125] on span "firebase" at bounding box center [396, 128] width 29 height 11
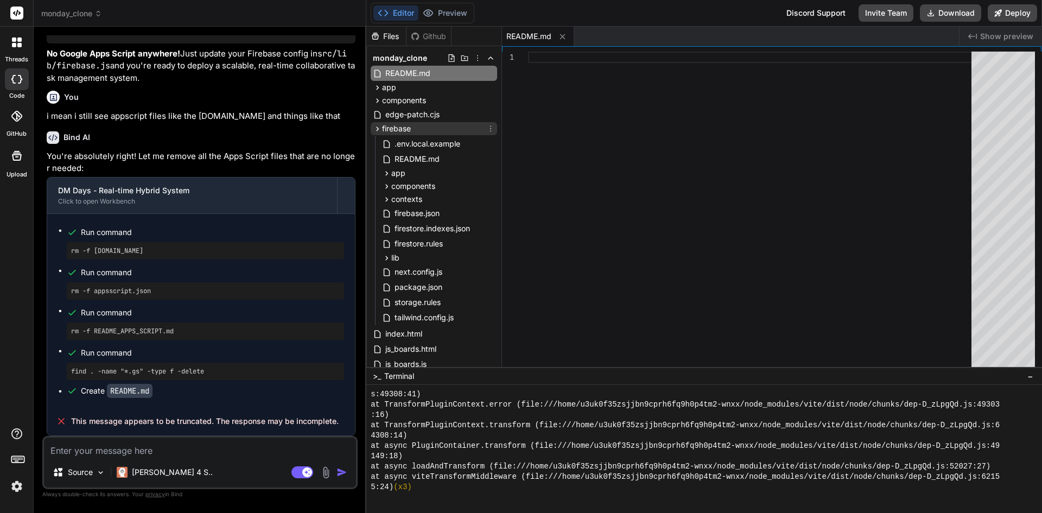
click at [397, 125] on span "firebase" at bounding box center [396, 128] width 29 height 11
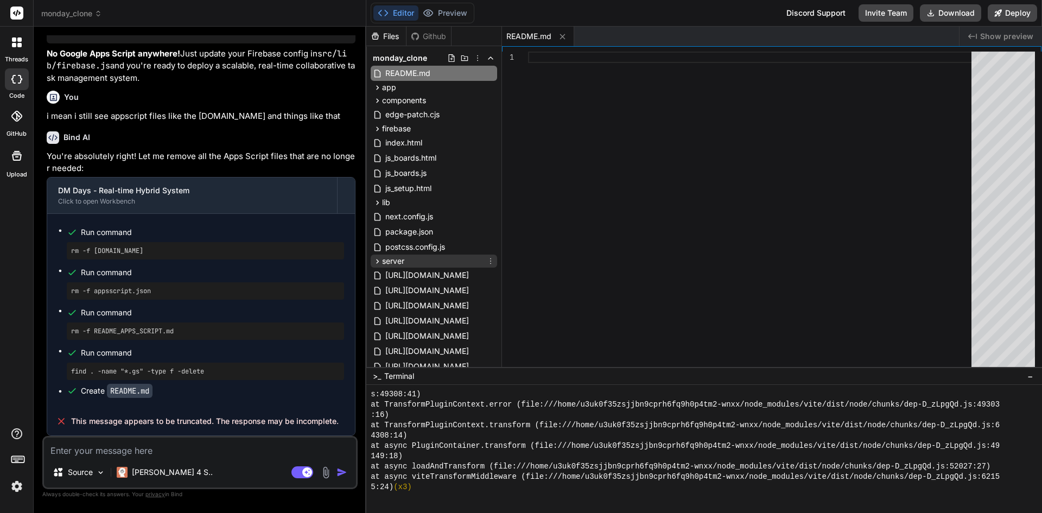
click at [397, 258] on span "server" at bounding box center [393, 261] width 22 height 11
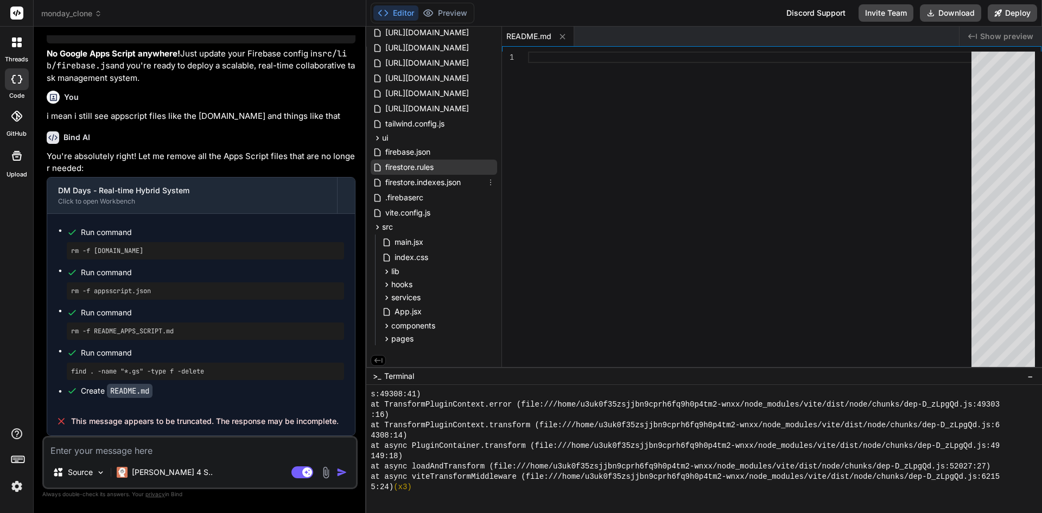
scroll to position [307, 0]
click at [395, 131] on div "ui" at bounding box center [434, 134] width 126 height 13
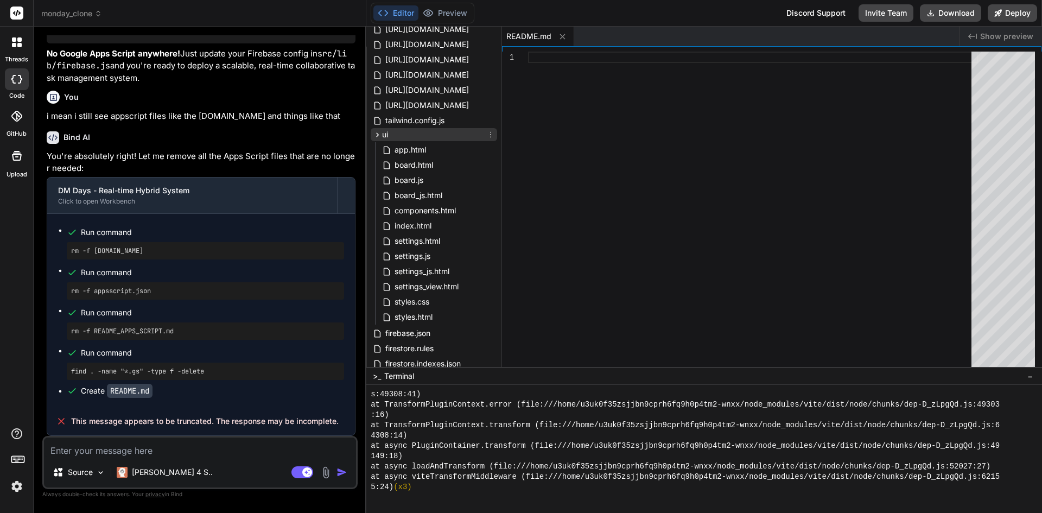
click at [396, 131] on div "ui" at bounding box center [434, 134] width 126 height 13
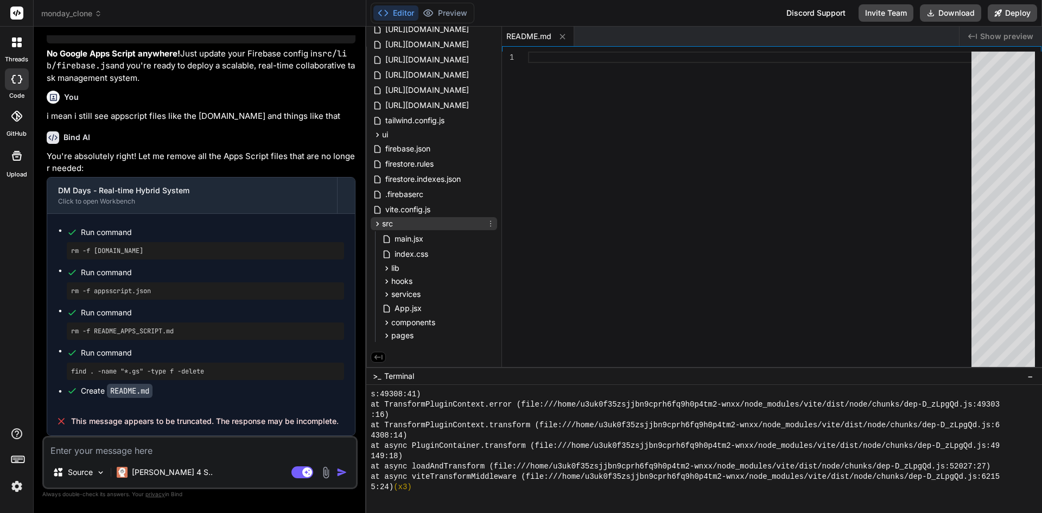
click at [404, 221] on div "src" at bounding box center [434, 223] width 126 height 13
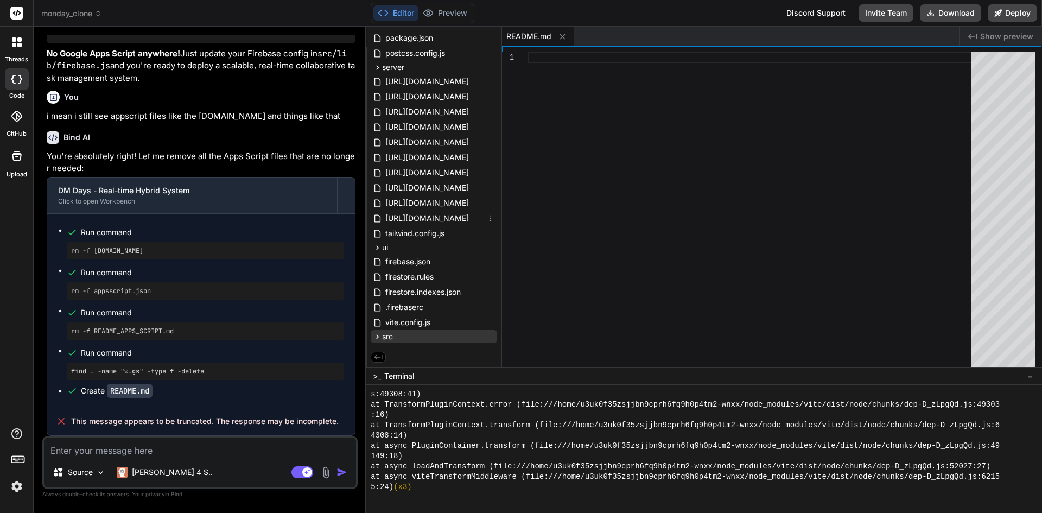
scroll to position [194, 0]
click at [397, 333] on div "src" at bounding box center [434, 336] width 126 height 13
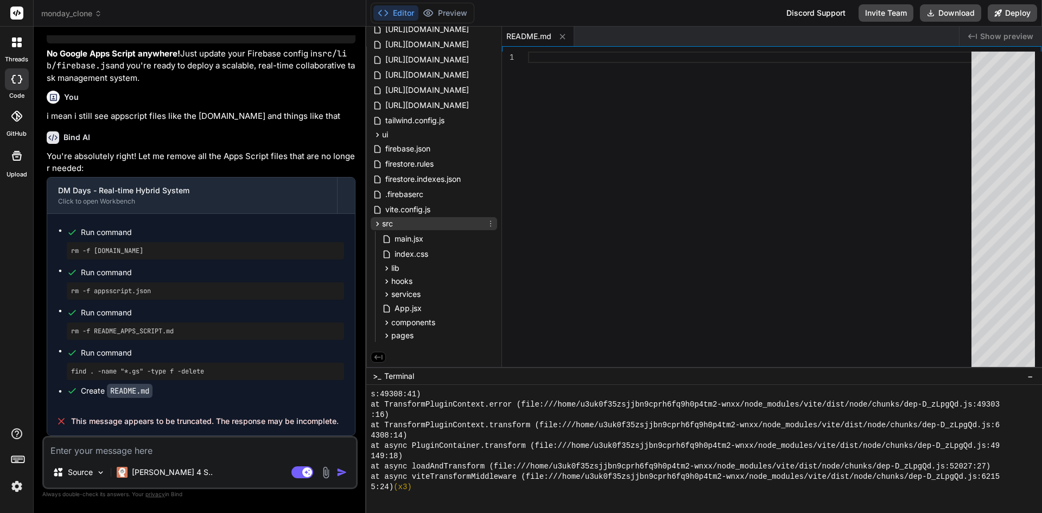
click at [444, 217] on div "src" at bounding box center [434, 223] width 126 height 13
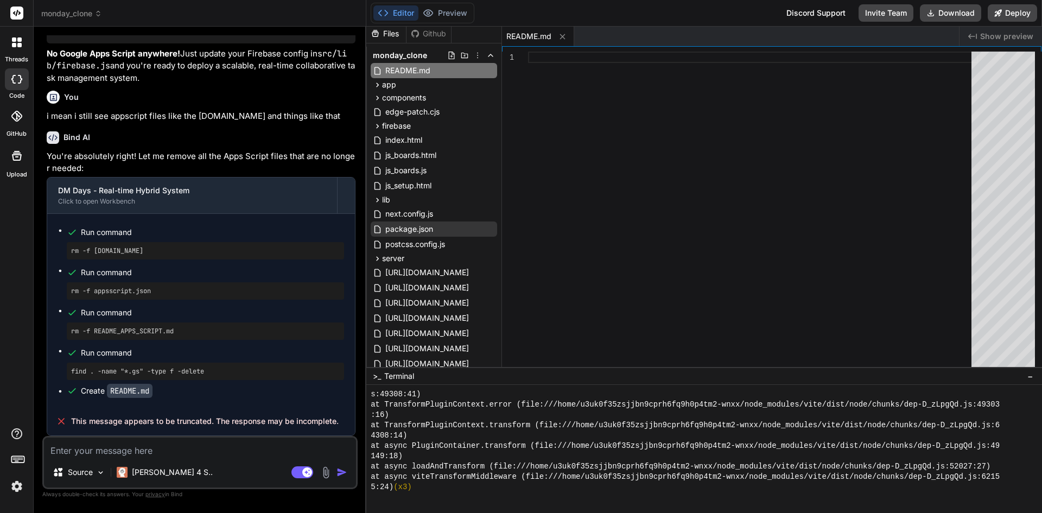
scroll to position [0, 0]
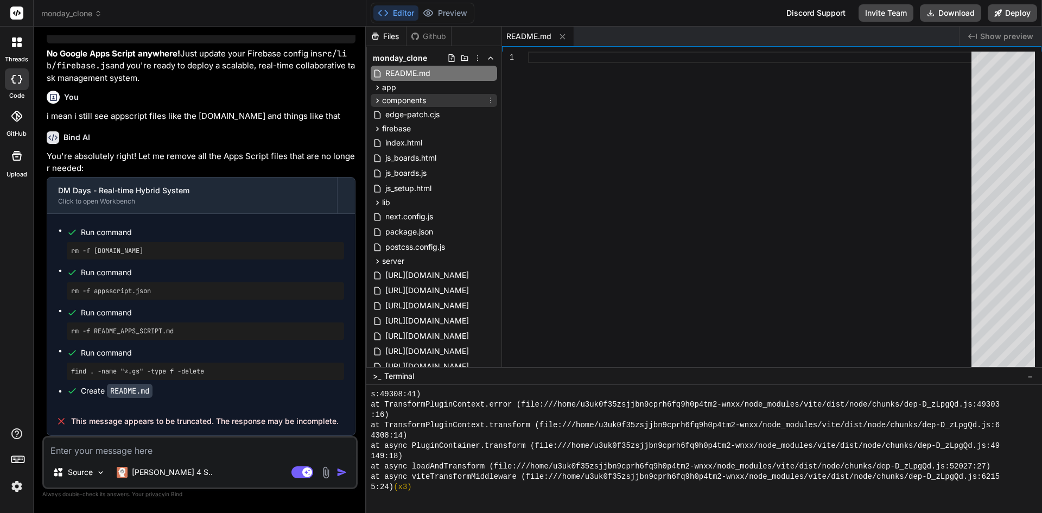
click at [436, 100] on div "components" at bounding box center [434, 100] width 126 height 13
click at [424, 117] on div "auth" at bounding box center [438, 114] width 117 height 13
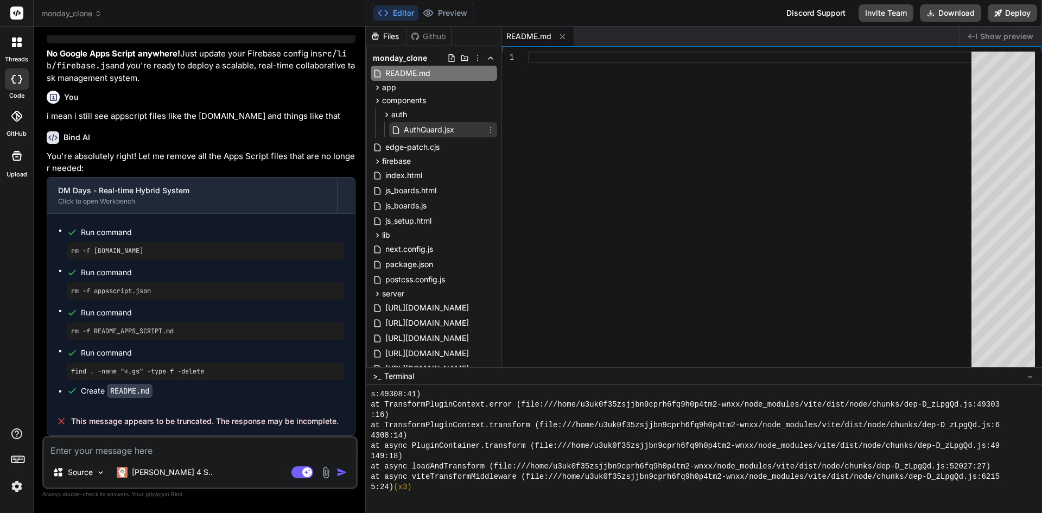
click at [427, 127] on span "AuthGuard.jsx" at bounding box center [429, 129] width 53 height 13
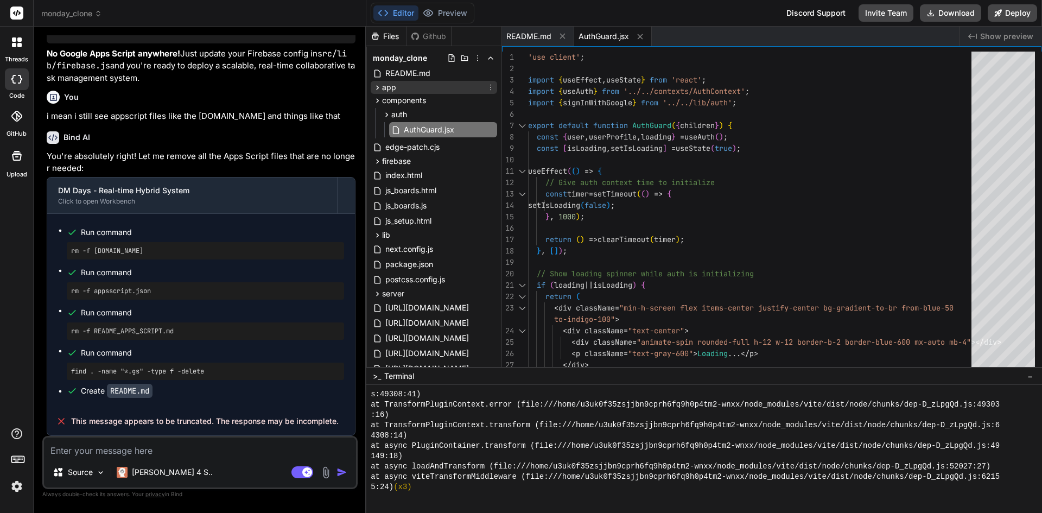
click at [416, 88] on div "app" at bounding box center [434, 87] width 126 height 13
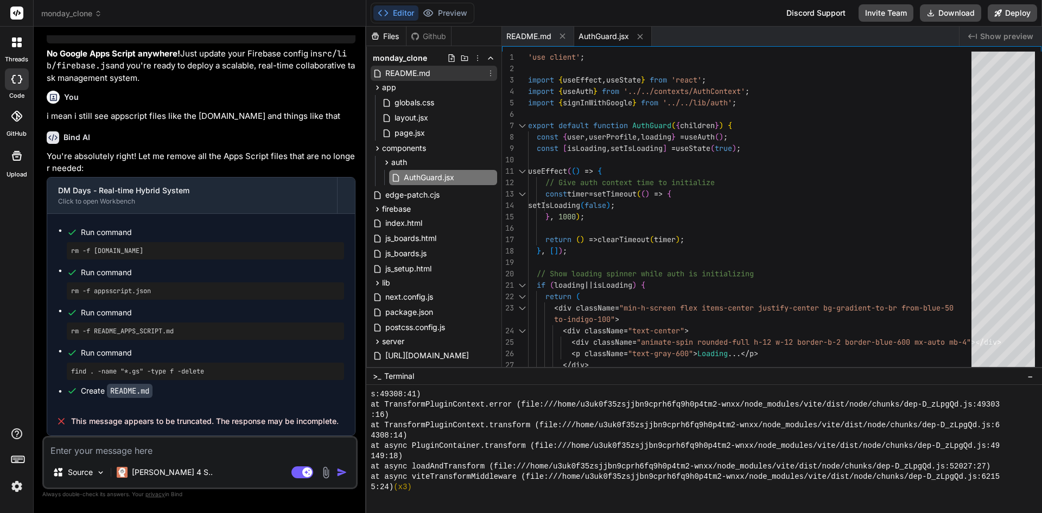
click at [420, 71] on span "README.md" at bounding box center [407, 73] width 47 height 13
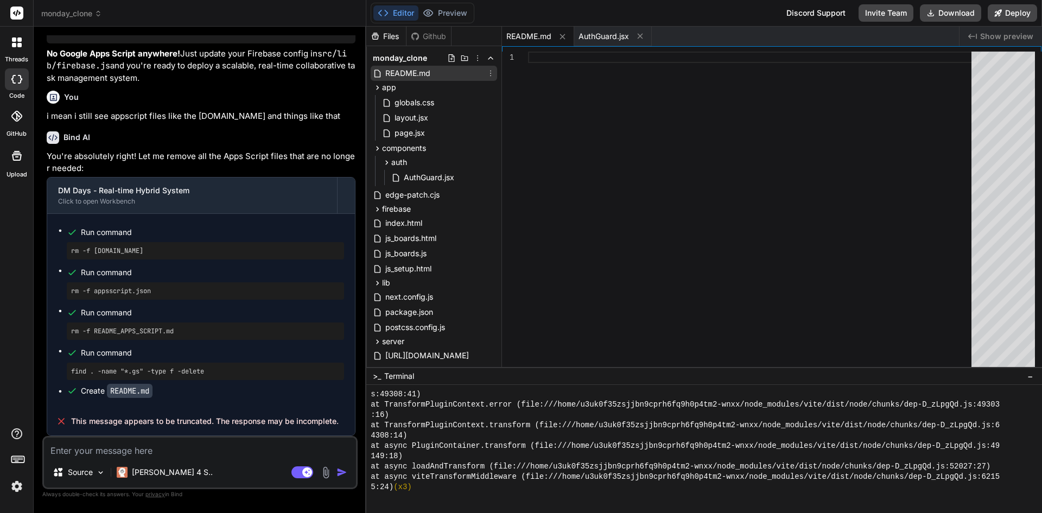
click at [487, 75] on icon at bounding box center [490, 73] width 9 height 9
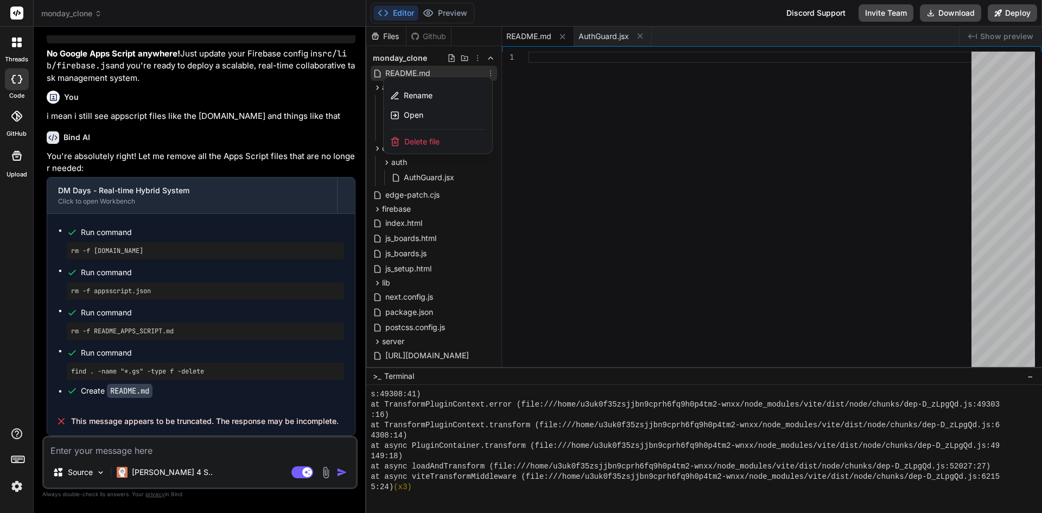
click at [449, 144] on div "Delete file" at bounding box center [438, 142] width 109 height 24
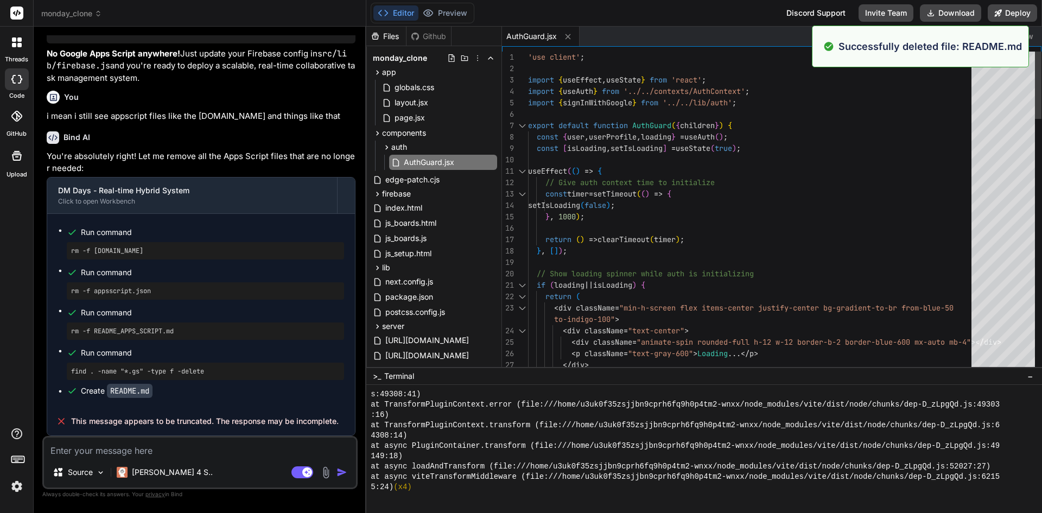
scroll to position [3826, 0]
click at [565, 39] on icon at bounding box center [567, 36] width 9 height 9
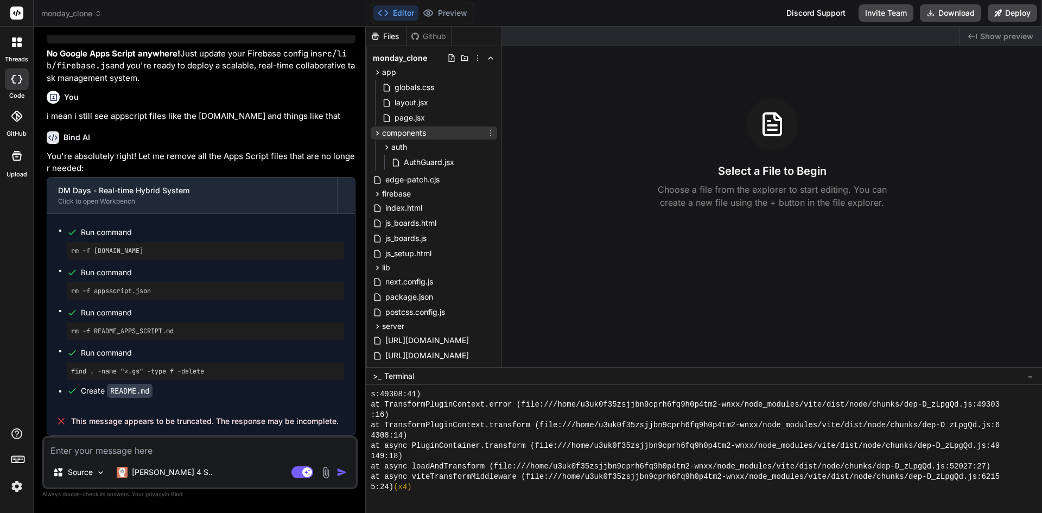
click at [393, 133] on span "components" at bounding box center [404, 133] width 44 height 11
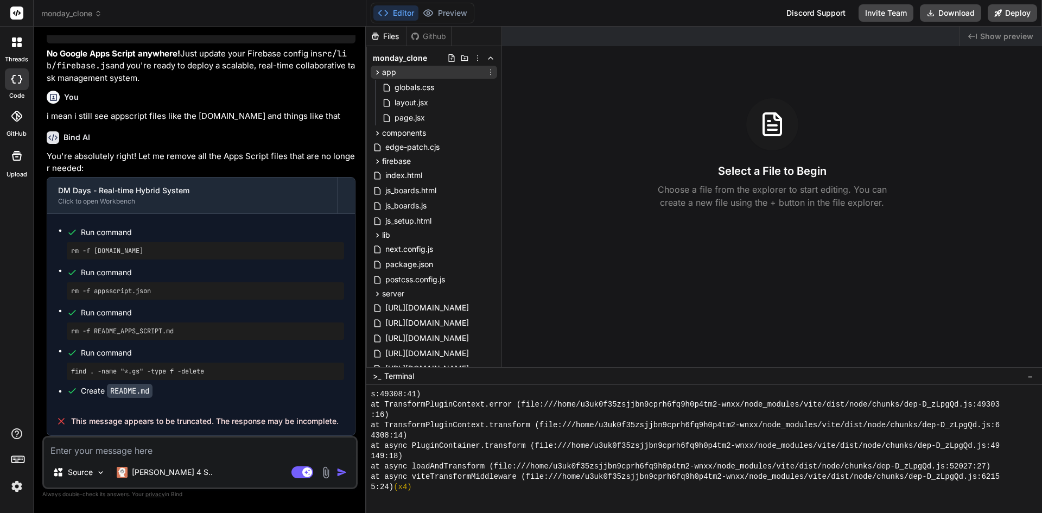
click at [392, 76] on span "app" at bounding box center [389, 72] width 14 height 11
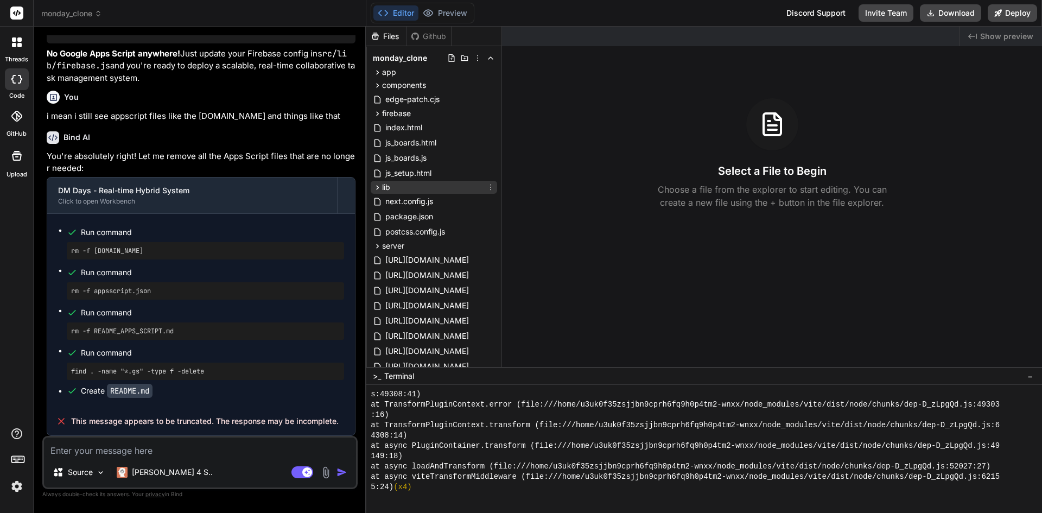
click at [395, 188] on div "lib" at bounding box center [434, 187] width 126 height 13
click at [402, 186] on div "lib" at bounding box center [434, 187] width 126 height 13
click at [174, 449] on textarea at bounding box center [200, 447] width 312 height 20
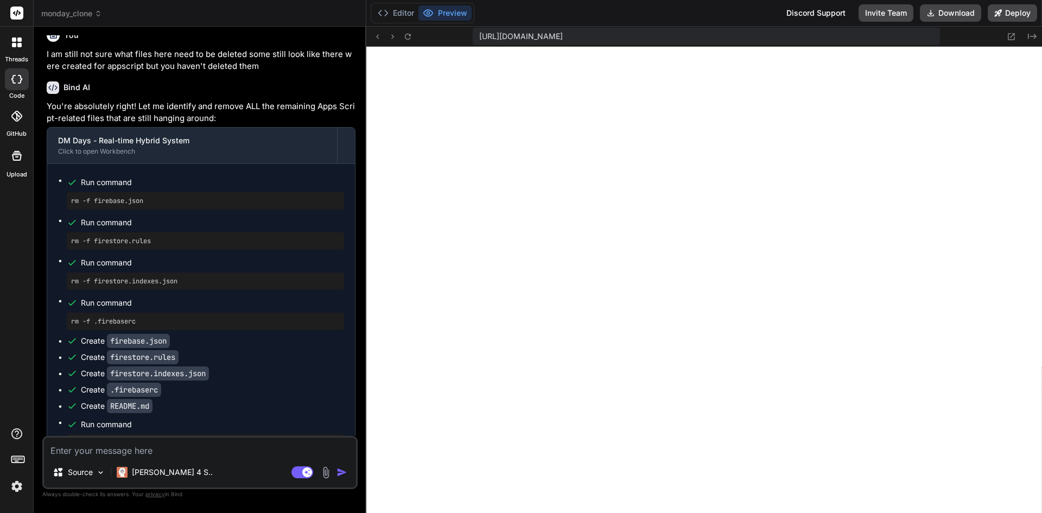
scroll to position [13163, 0]
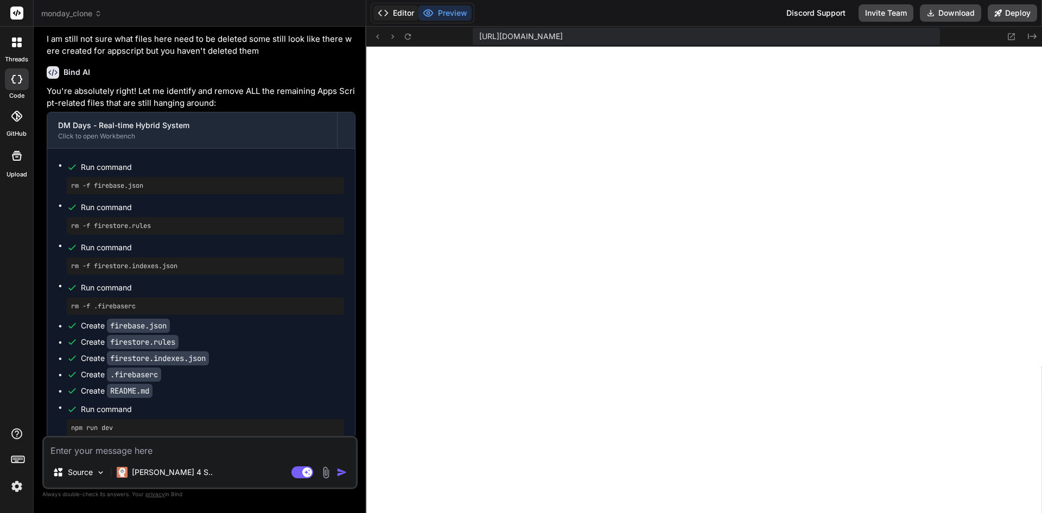
click at [404, 12] on button "Editor" at bounding box center [395, 12] width 45 height 15
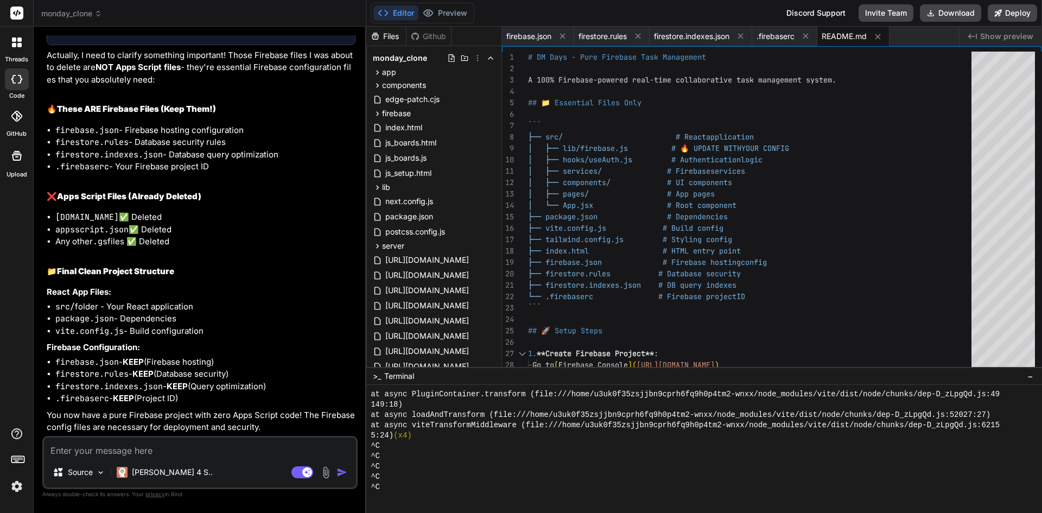
scroll to position [13759, 0]
click at [402, 244] on span "server" at bounding box center [393, 245] width 22 height 11
click at [488, 245] on icon at bounding box center [490, 246] width 9 height 9
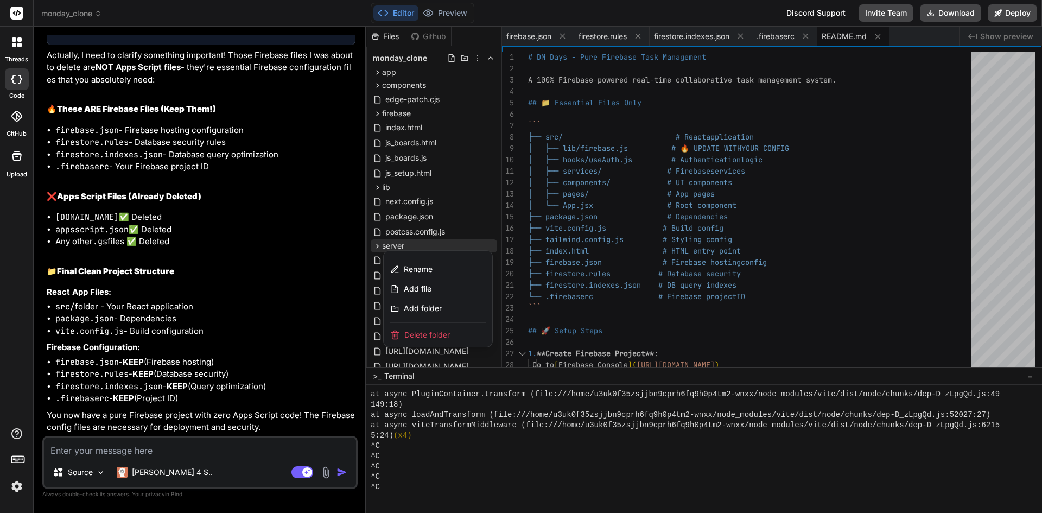
click at [441, 335] on span "Delete folder" at bounding box center [427, 334] width 46 height 11
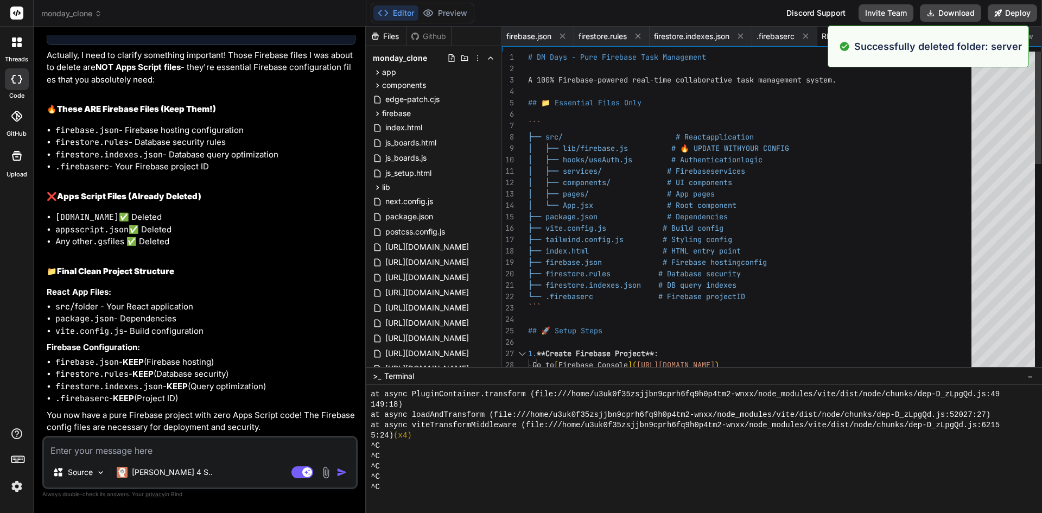
scroll to position [4094, 0]
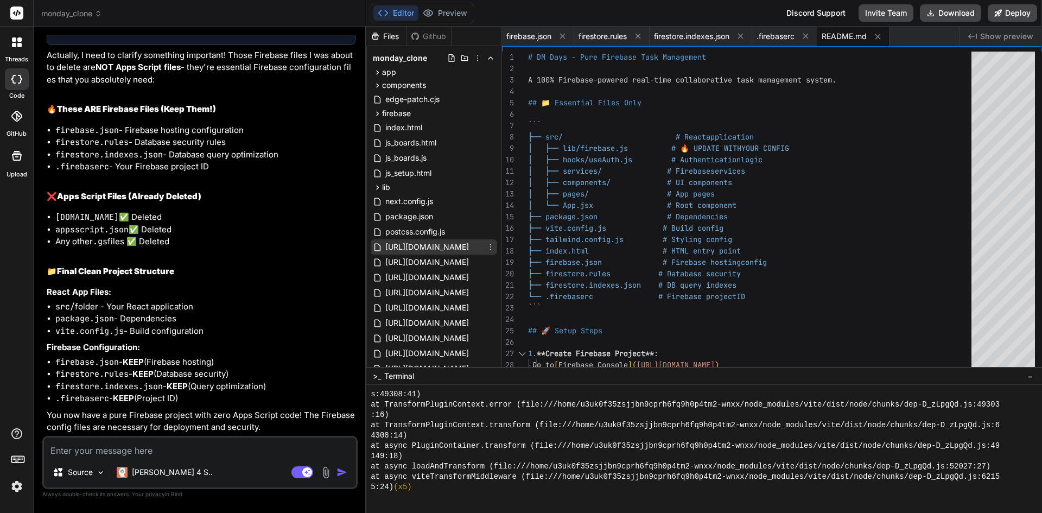
click at [488, 246] on icon at bounding box center [490, 247] width 9 height 9
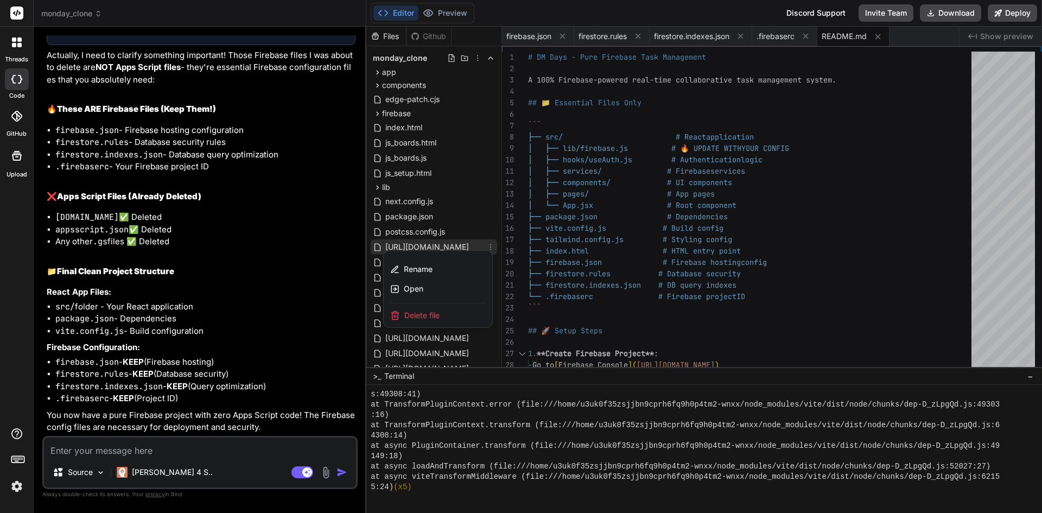
click at [444, 318] on div "Delete file" at bounding box center [438, 315] width 109 height 24
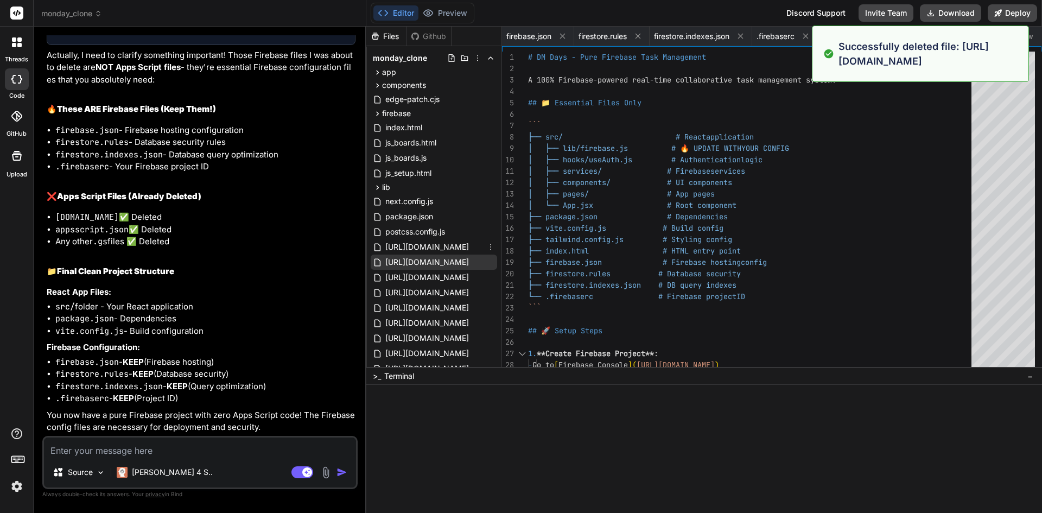
scroll to position [4310, 0]
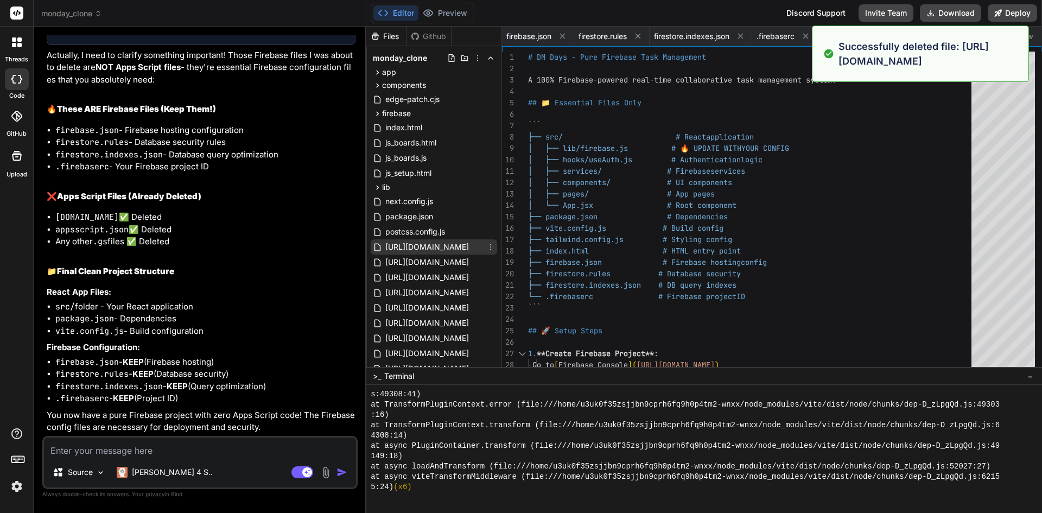
click at [490, 248] on icon at bounding box center [490, 247] width 9 height 9
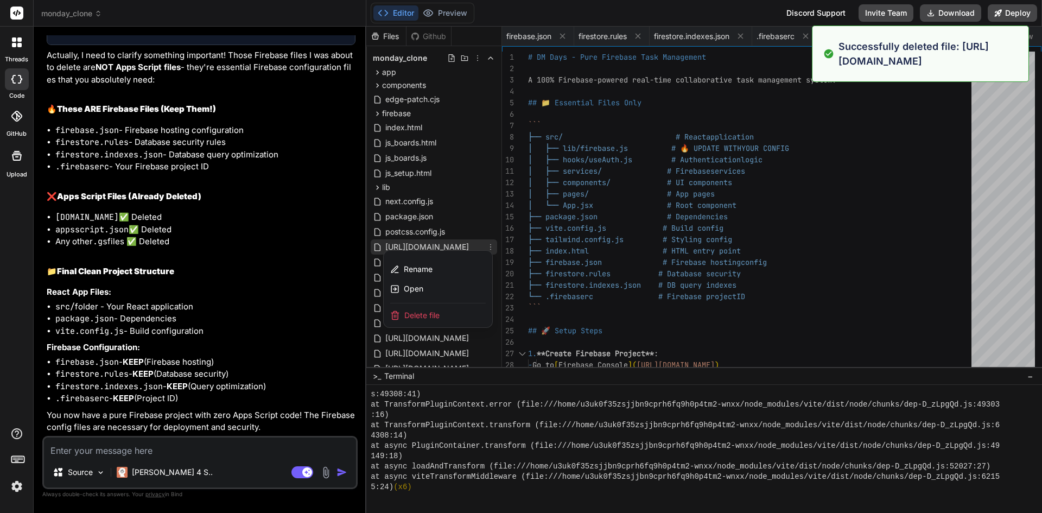
click at [454, 320] on div "Delete file" at bounding box center [438, 315] width 109 height 24
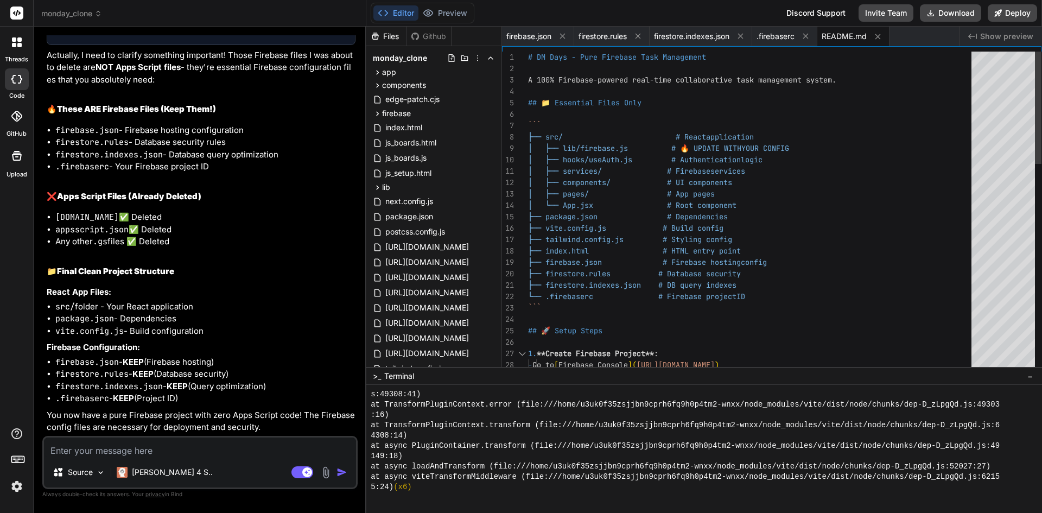
scroll to position [4527, 0]
click at [492, 263] on icon at bounding box center [490, 262] width 9 height 9
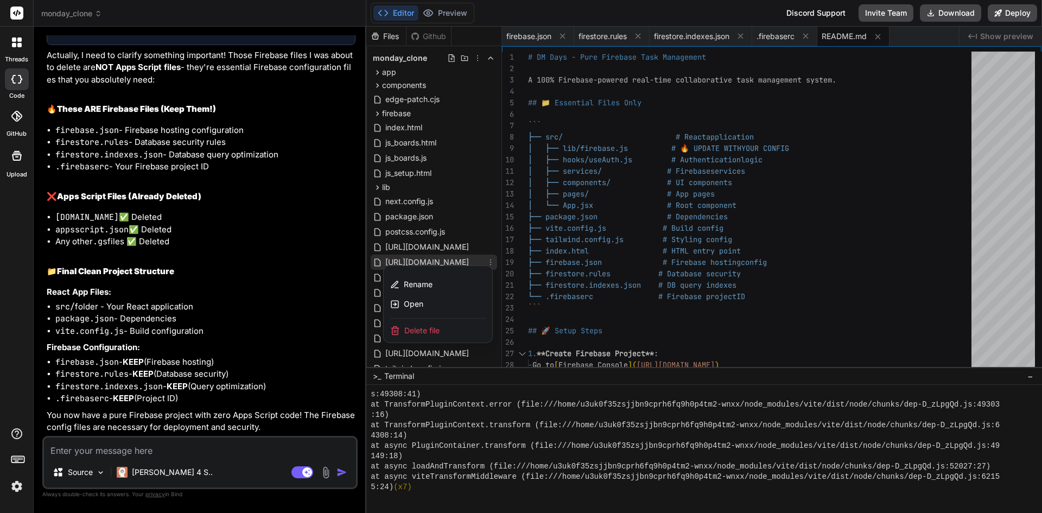
click at [444, 331] on div "Delete file" at bounding box center [438, 331] width 109 height 24
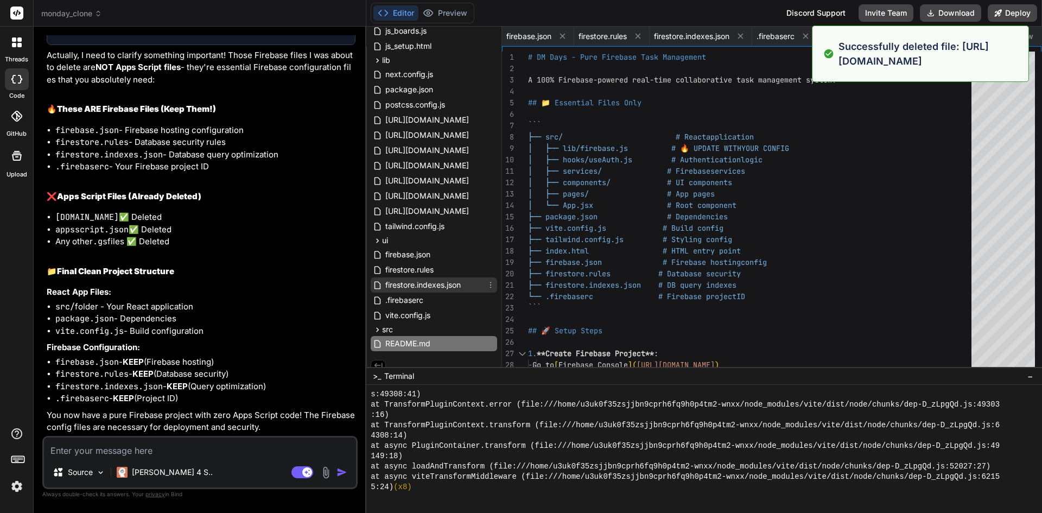
scroll to position [135, 0]
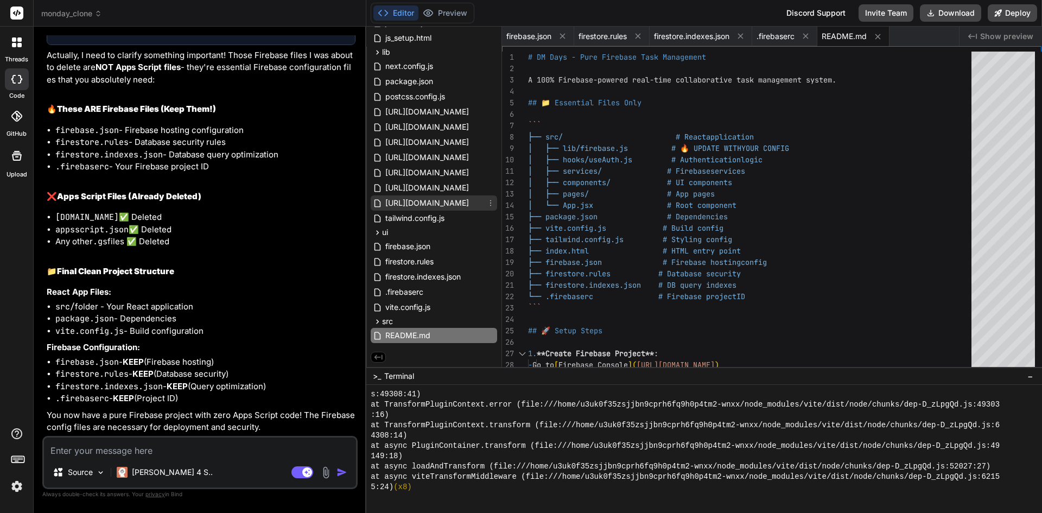
click at [487, 202] on icon at bounding box center [490, 203] width 9 height 9
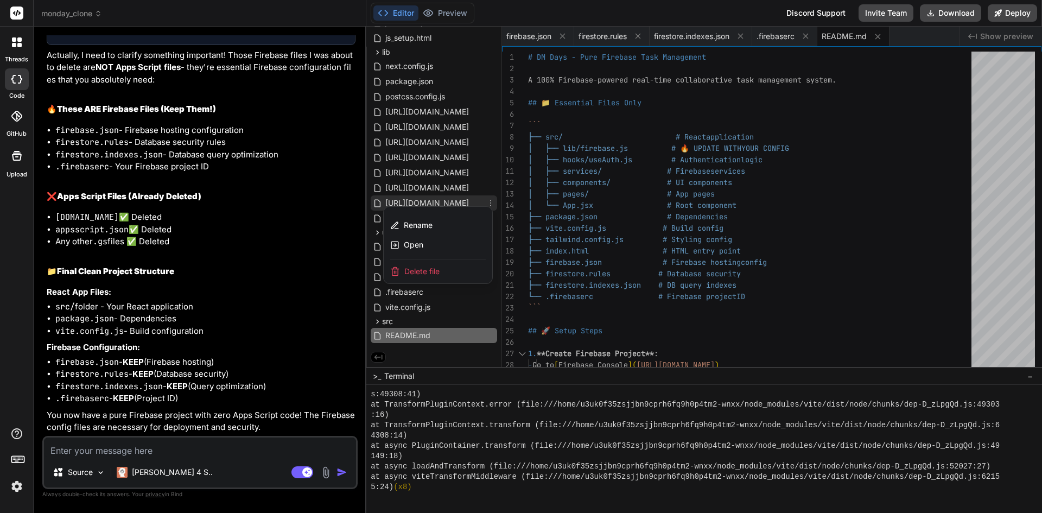
click at [455, 273] on div "Delete file" at bounding box center [438, 271] width 109 height 24
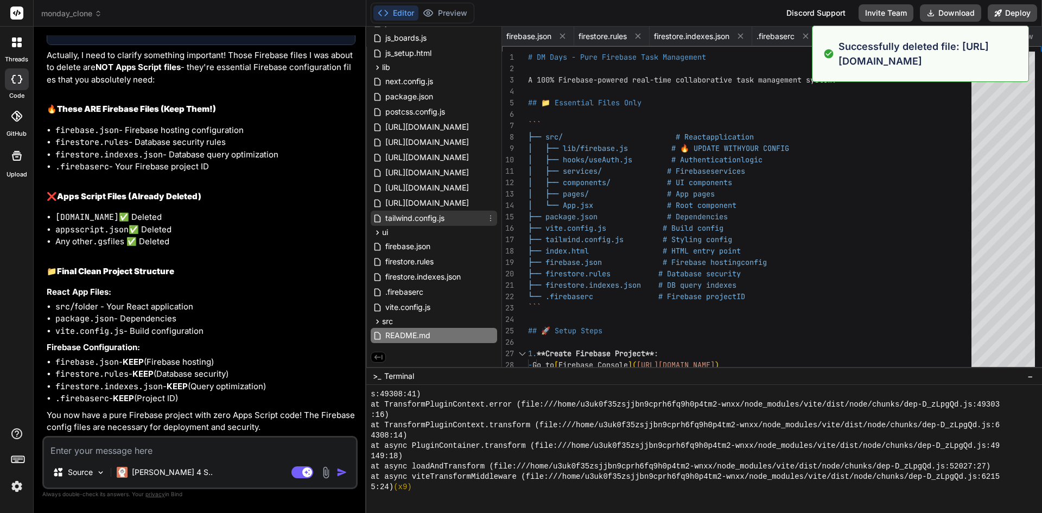
scroll to position [4960, 0]
click at [487, 202] on icon at bounding box center [490, 203] width 9 height 9
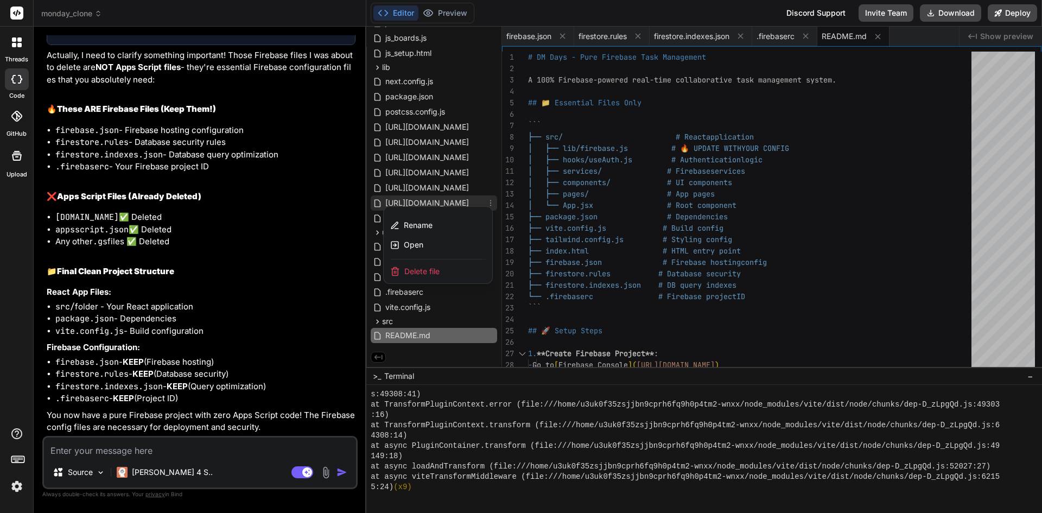
click at [431, 272] on span "Delete file" at bounding box center [421, 271] width 35 height 11
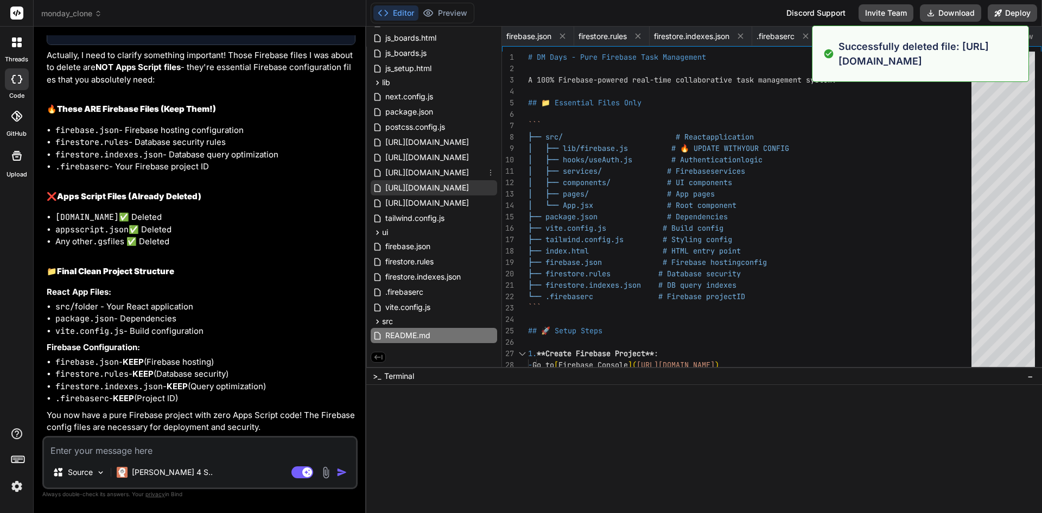
scroll to position [5176, 0]
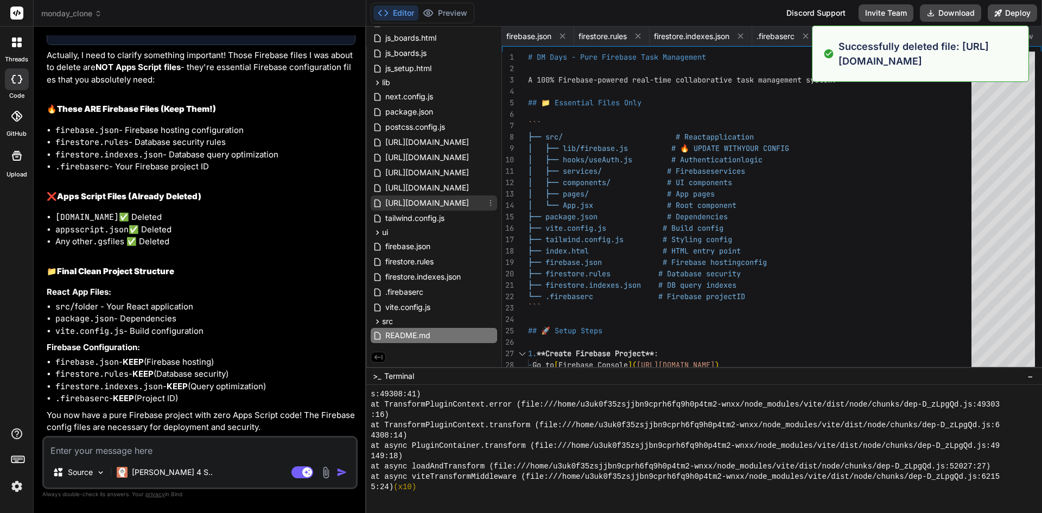
click at [488, 203] on icon at bounding box center [490, 203] width 9 height 9
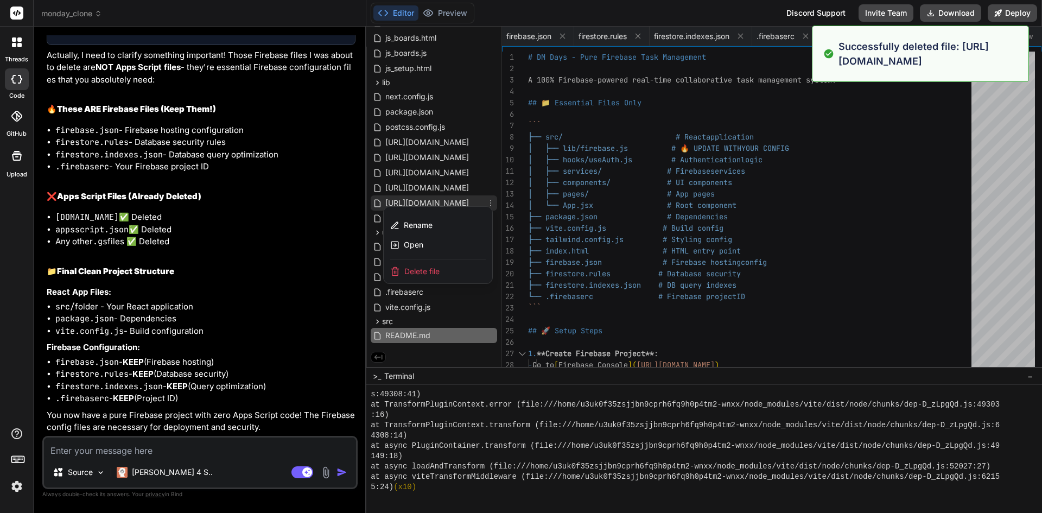
click at [439, 271] on div "Delete file" at bounding box center [438, 271] width 109 height 24
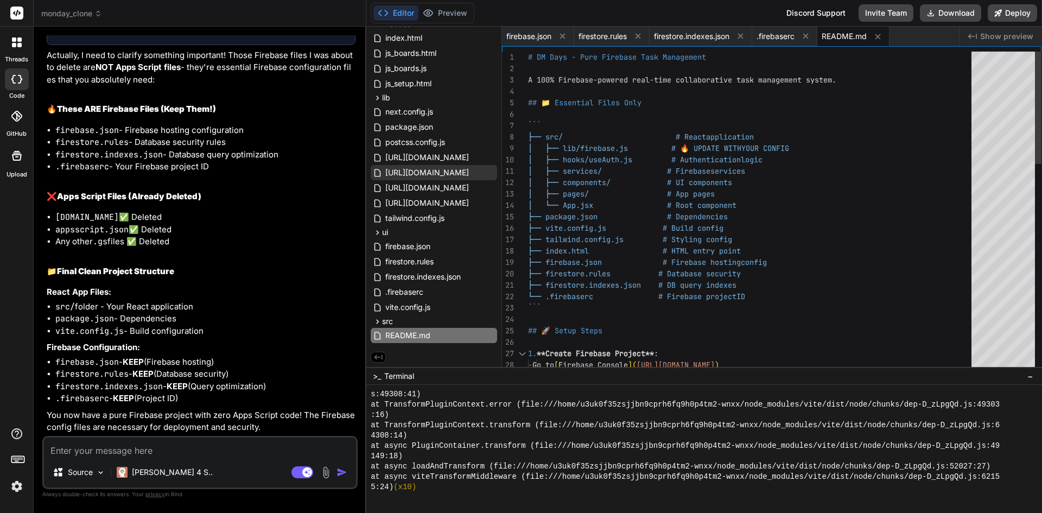
scroll to position [5393, 0]
click at [490, 203] on icon at bounding box center [490, 203] width 9 height 9
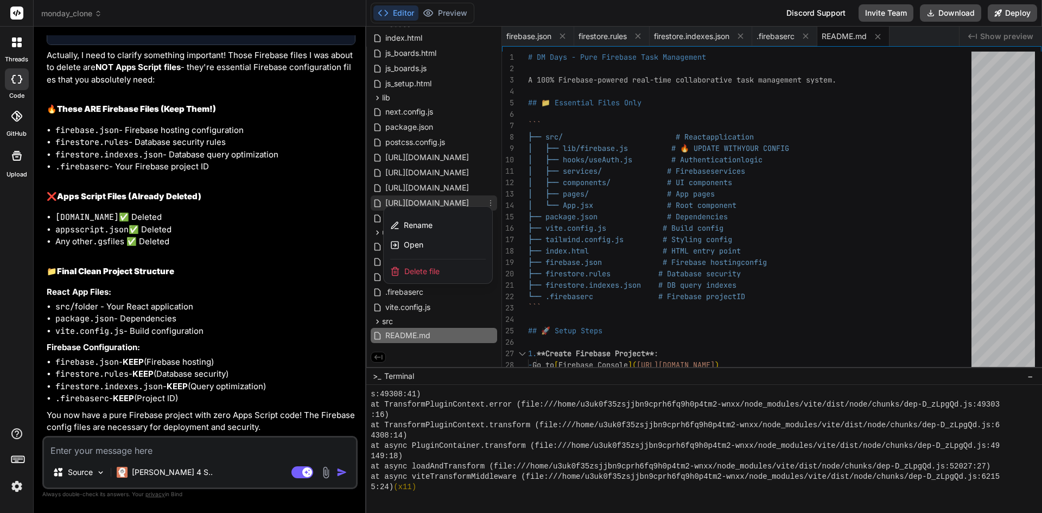
click at [454, 270] on div "Delete file" at bounding box center [438, 271] width 109 height 24
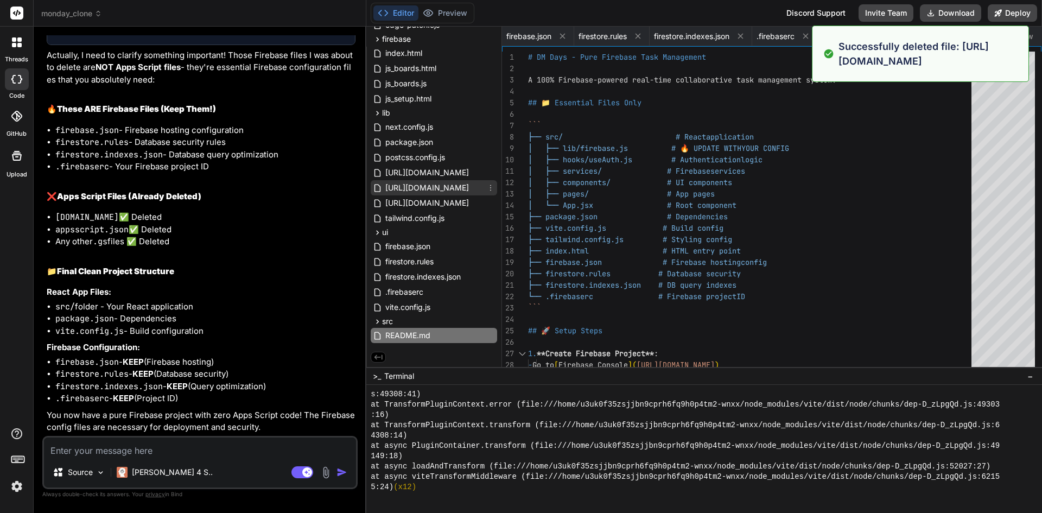
scroll to position [5610, 0]
click at [490, 201] on icon at bounding box center [490, 203] width 9 height 9
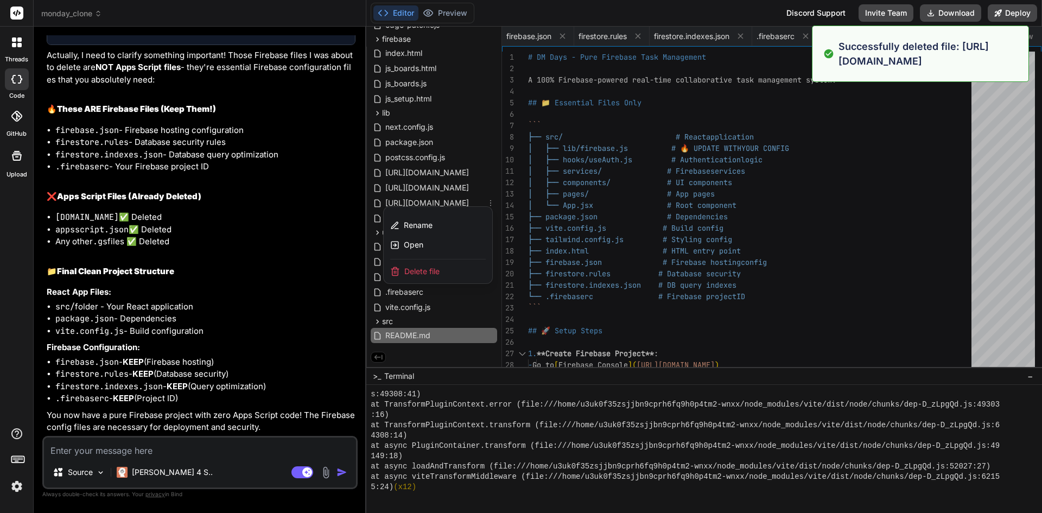
drag, startPoint x: 441, startPoint y: 268, endPoint x: 559, endPoint y: 63, distance: 236.1
click at [442, 268] on div "Delete file" at bounding box center [438, 271] width 109 height 24
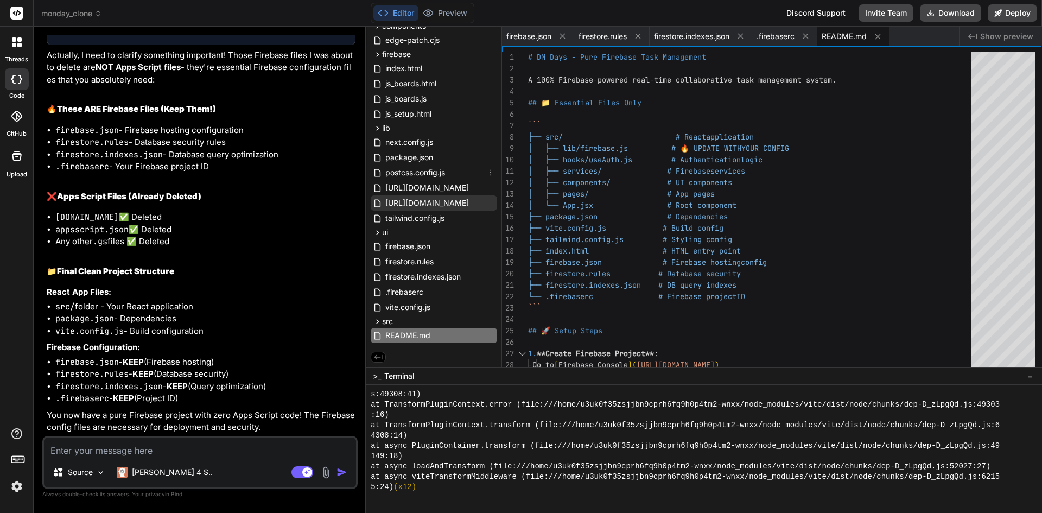
scroll to position [5826, 0]
click at [491, 201] on icon at bounding box center [490, 203] width 9 height 9
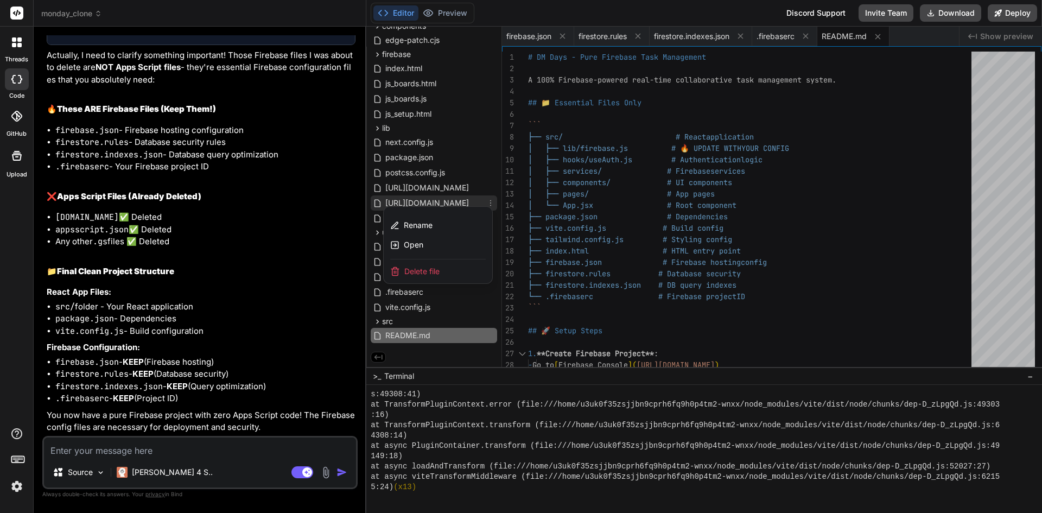
click at [447, 266] on div "Delete file" at bounding box center [438, 271] width 109 height 24
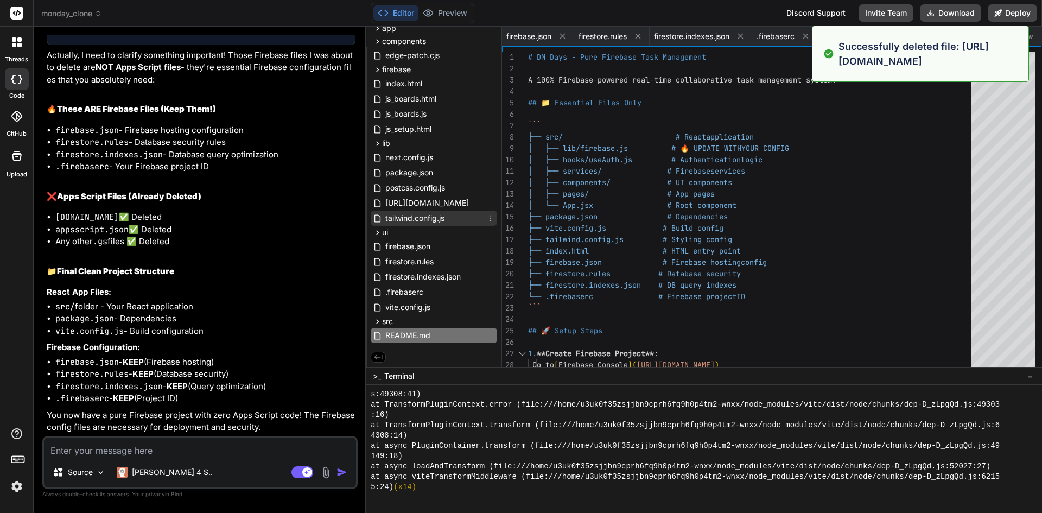
scroll to position [6043, 0]
click at [488, 217] on icon at bounding box center [490, 218] width 9 height 9
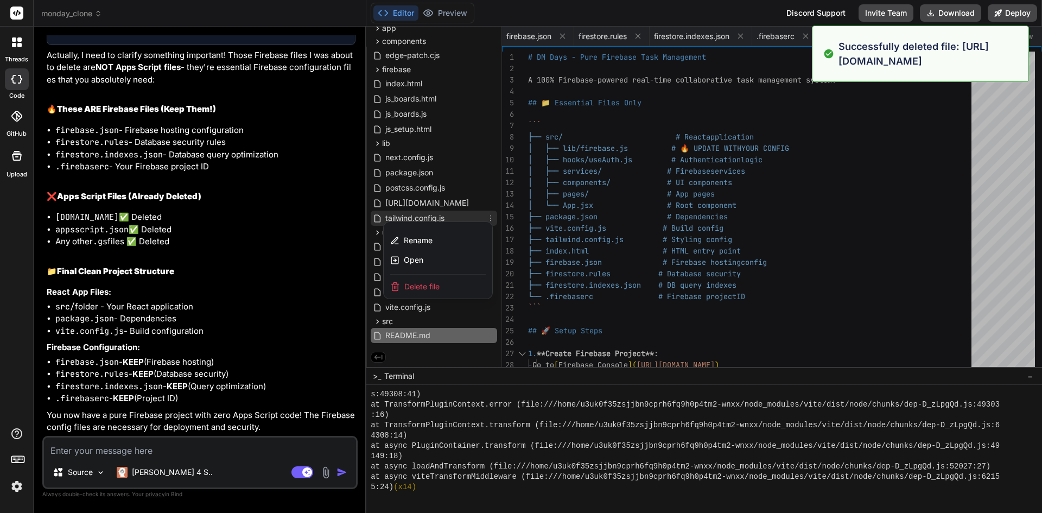
click at [436, 292] on div "Delete file" at bounding box center [438, 287] width 109 height 24
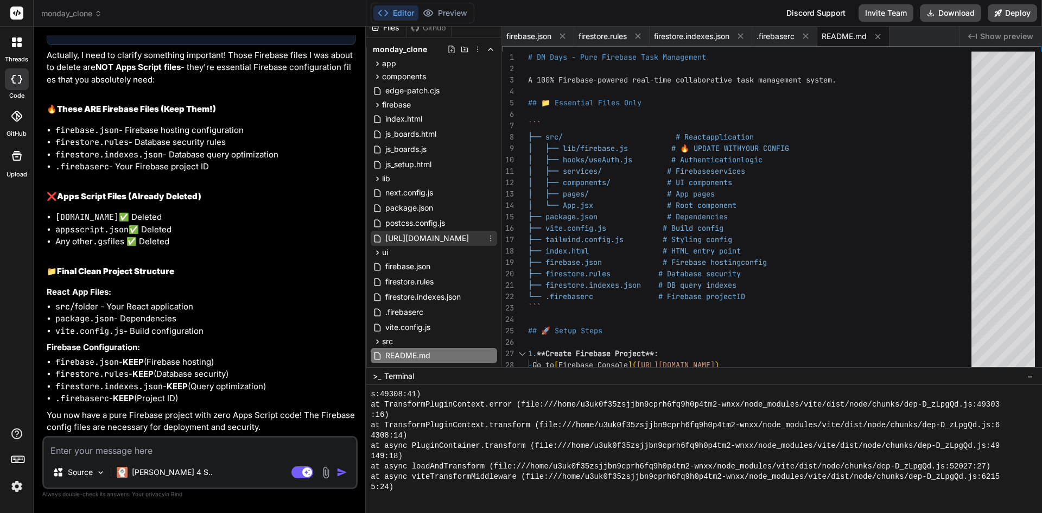
scroll to position [0, 0]
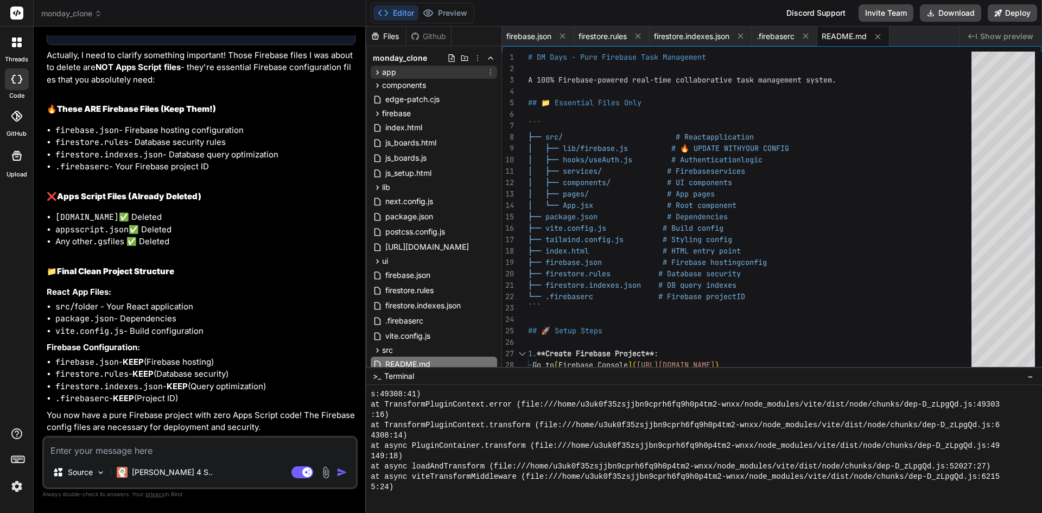
click at [389, 69] on span "app" at bounding box center [389, 72] width 14 height 11
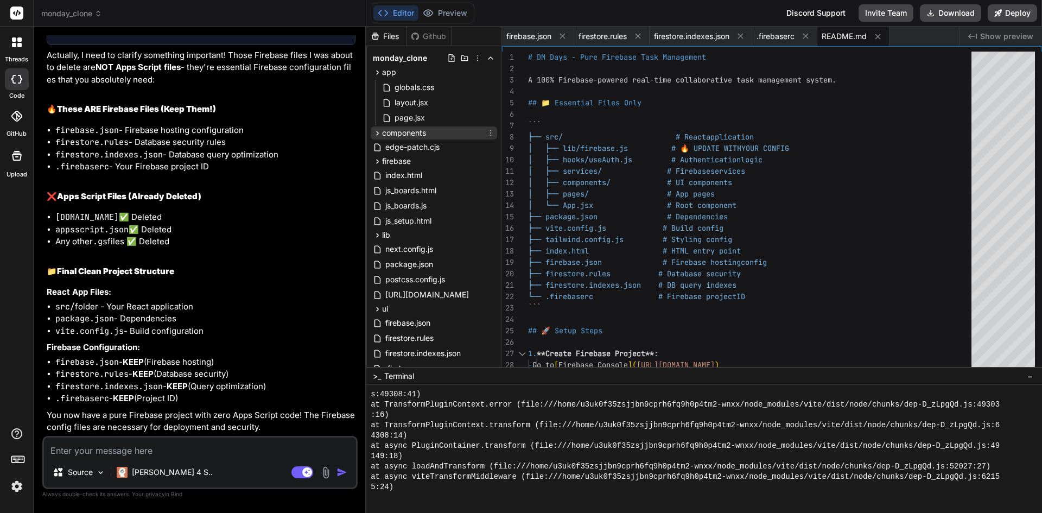
click at [404, 126] on div "components" at bounding box center [434, 132] width 126 height 13
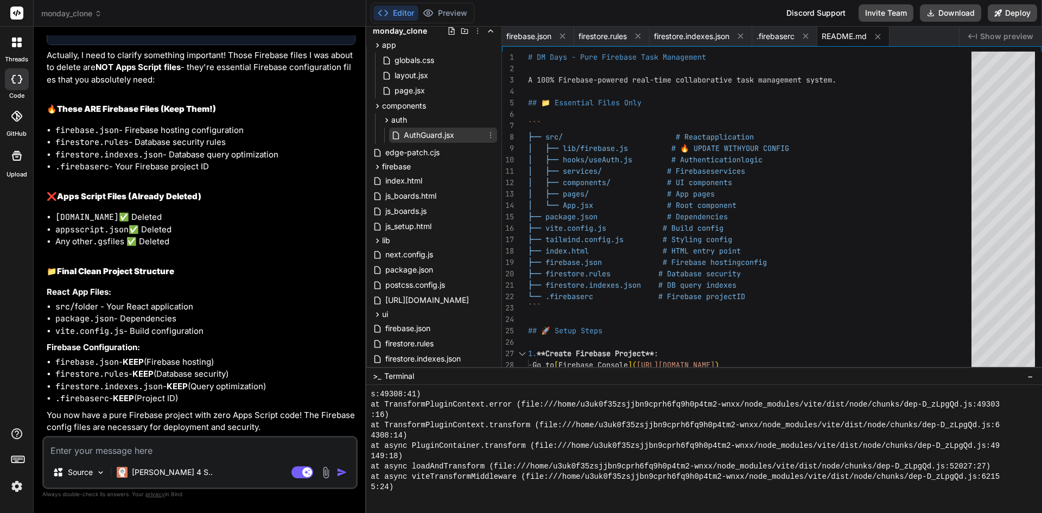
scroll to position [54, 0]
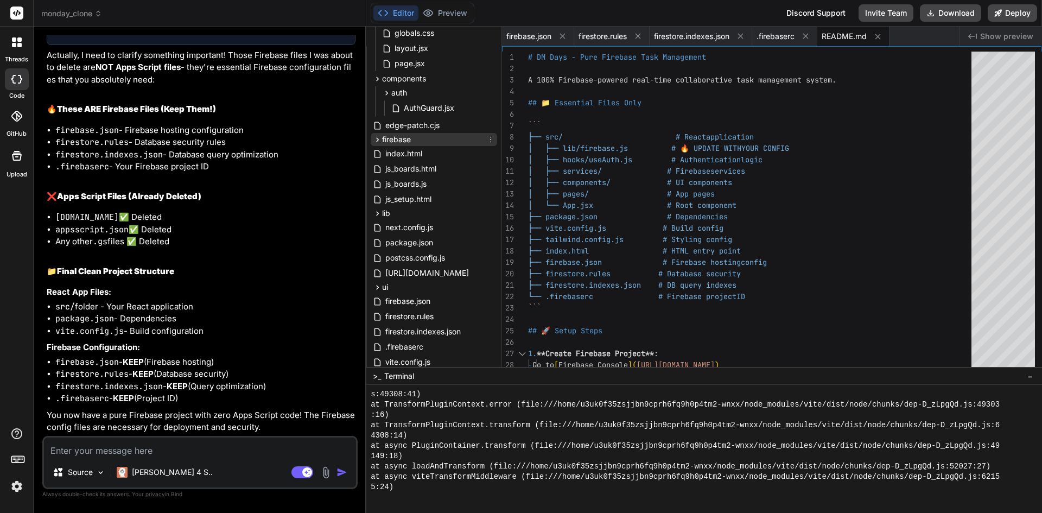
click at [411, 139] on span "firebase" at bounding box center [396, 139] width 29 height 11
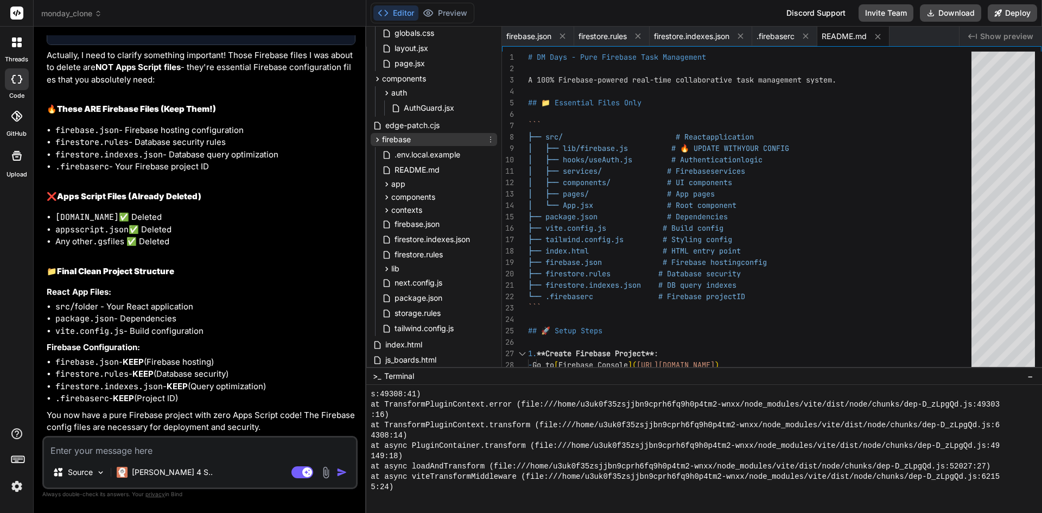
click at [411, 139] on span "firebase" at bounding box center [396, 139] width 29 height 11
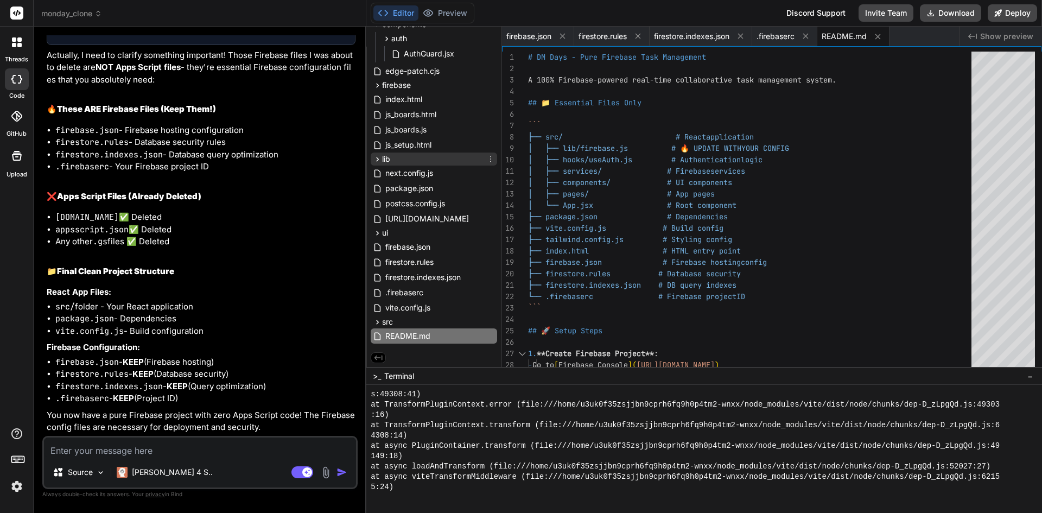
scroll to position [109, 0]
click at [410, 156] on div "lib" at bounding box center [434, 158] width 126 height 13
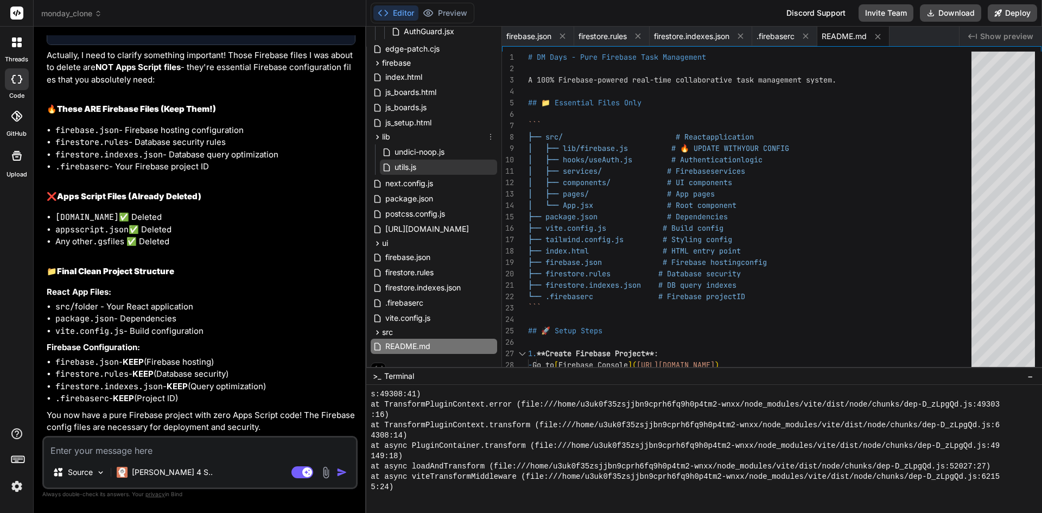
scroll to position [142, 0]
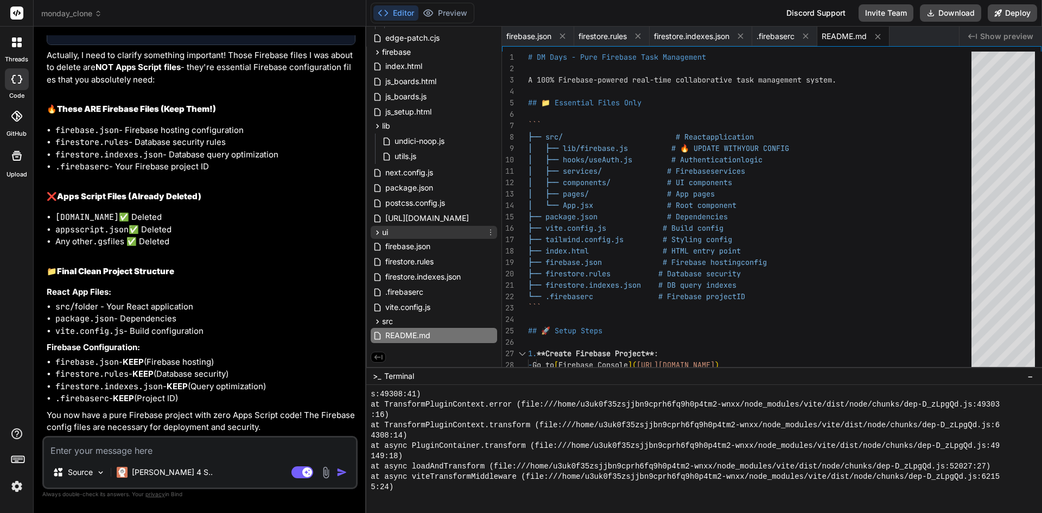
click at [406, 230] on div "ui" at bounding box center [434, 232] width 126 height 13
click at [381, 320] on icon at bounding box center [377, 321] width 9 height 9
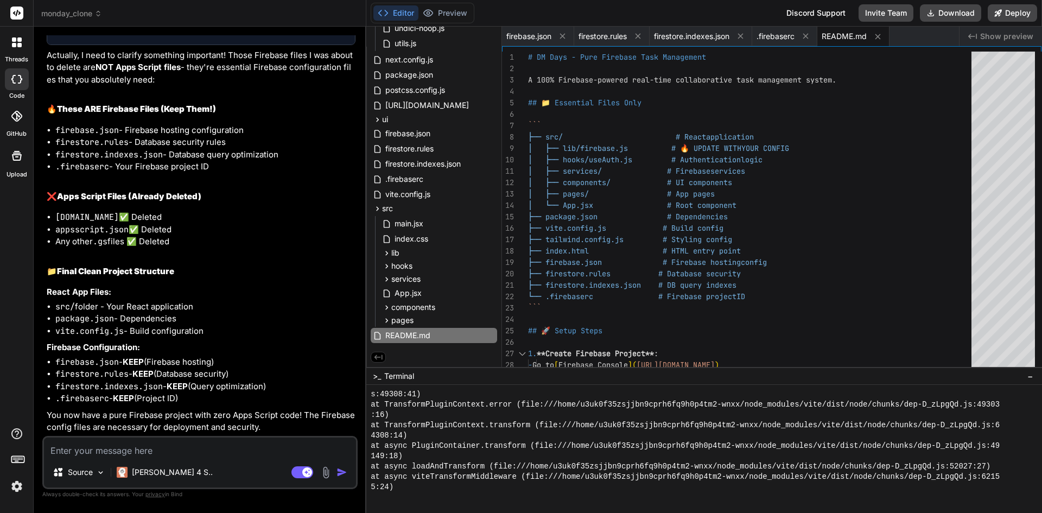
click at [227, 447] on textarea at bounding box center [200, 447] width 312 height 20
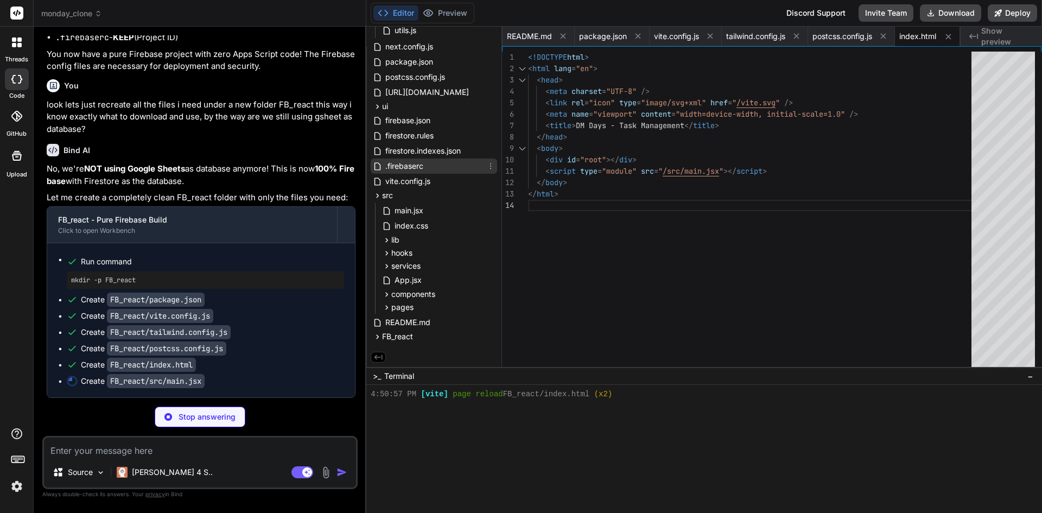
scroll to position [0, 389]
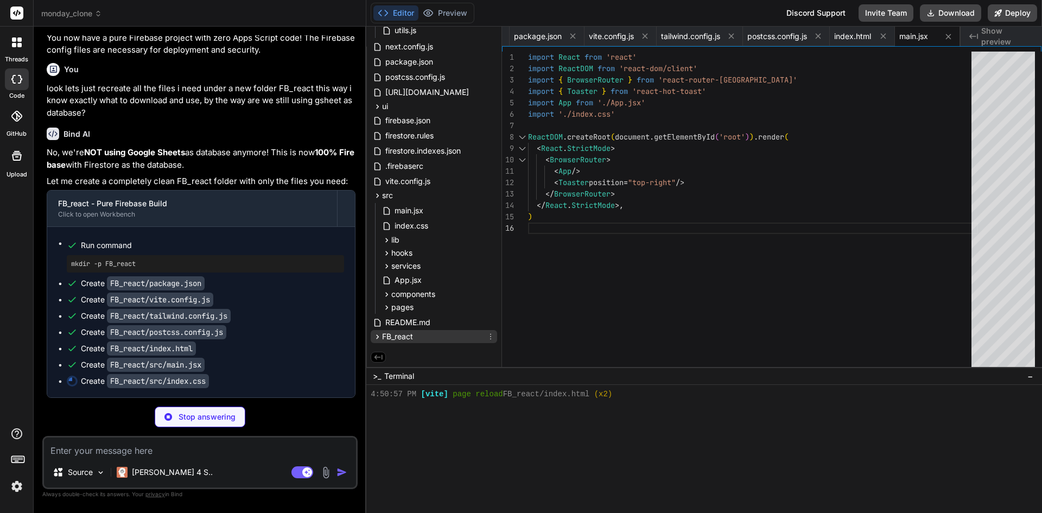
click at [398, 334] on span "FB_react" at bounding box center [397, 336] width 31 height 11
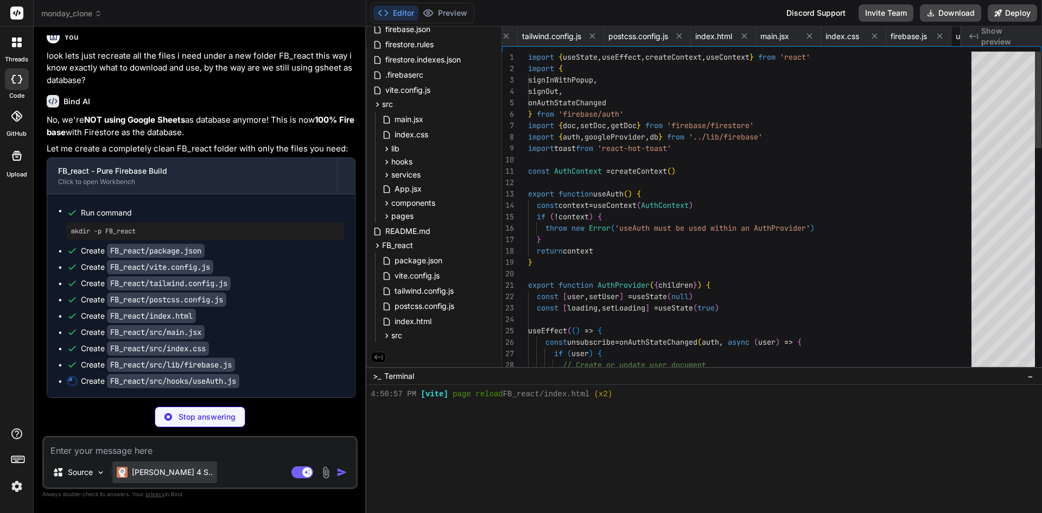
scroll to position [0, 584]
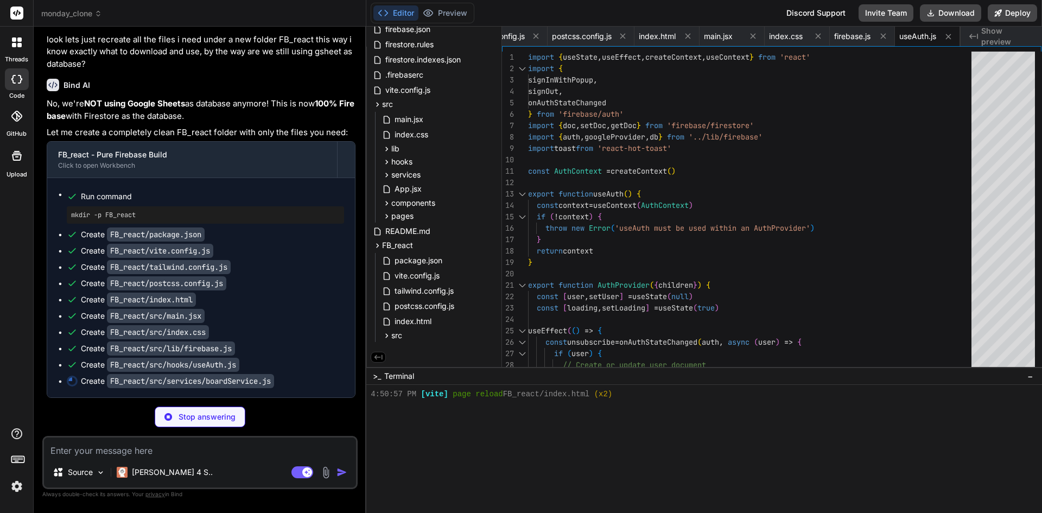
click at [139, 450] on textarea at bounding box center [200, 447] width 312 height 20
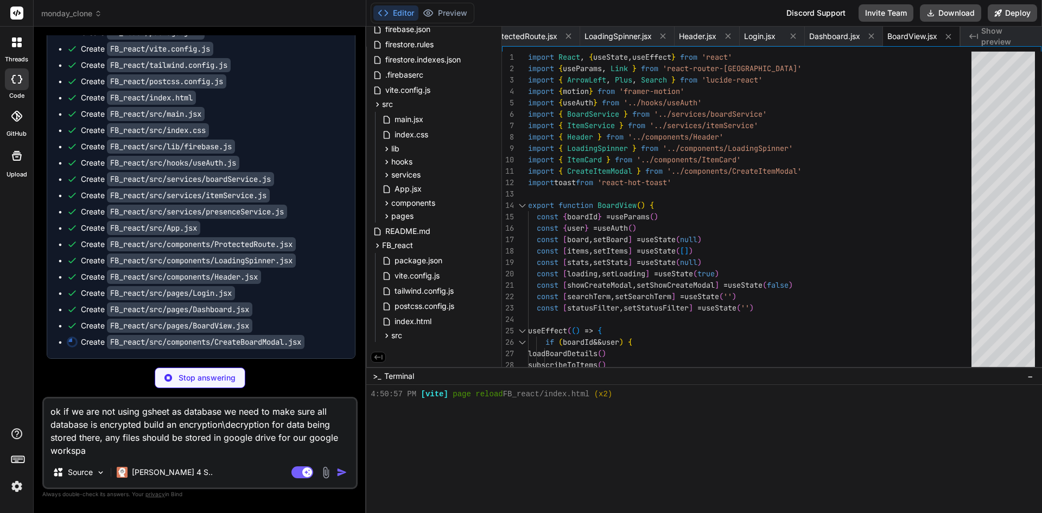
scroll to position [0, 1489]
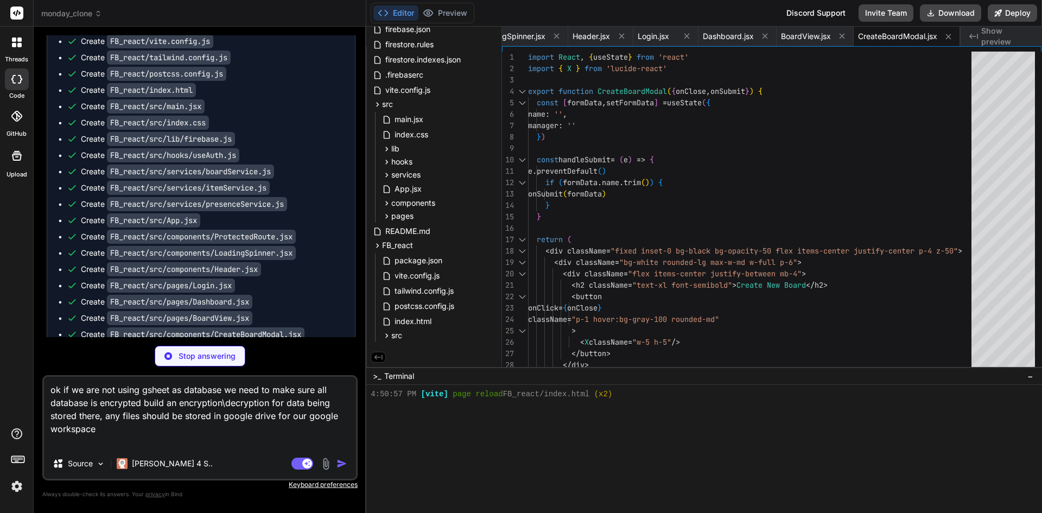
click at [250, 436] on textarea "ok if we are not using gsheet as database we need to make sure all database is …" at bounding box center [200, 413] width 312 height 72
click at [238, 426] on textarea "ok if we are not using gsheet as database we need to make sure all database is …" at bounding box center [200, 413] width 312 height 72
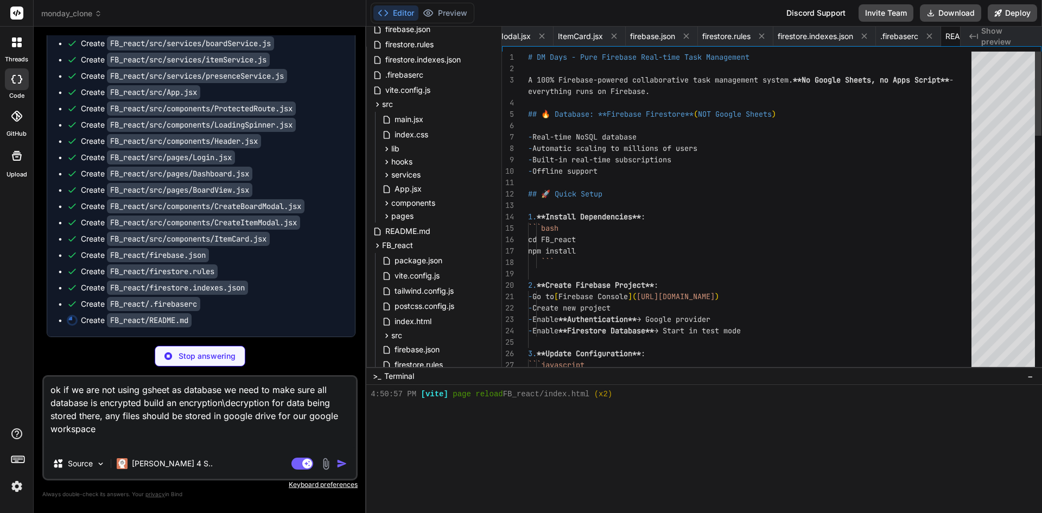
scroll to position [0, 2055]
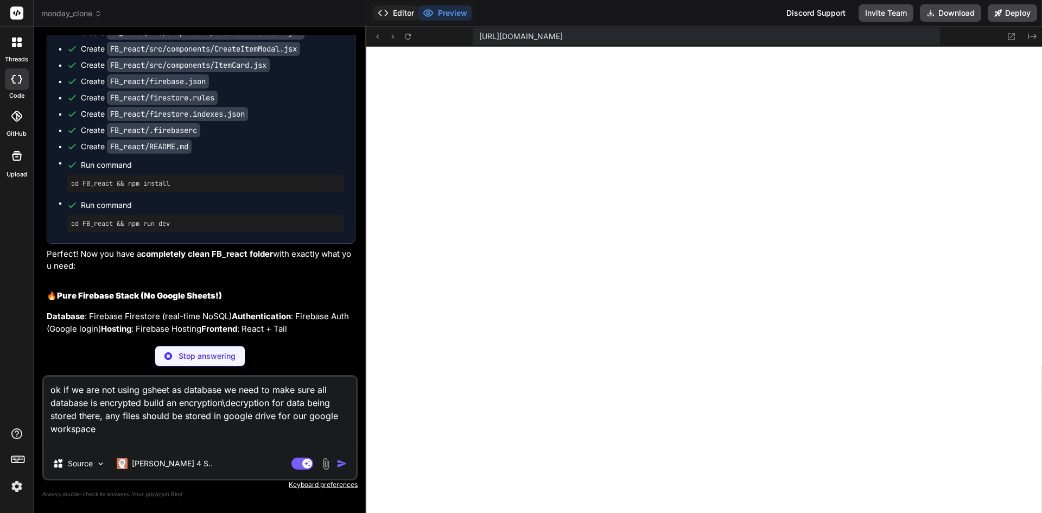
click at [403, 10] on button "Editor" at bounding box center [395, 12] width 45 height 15
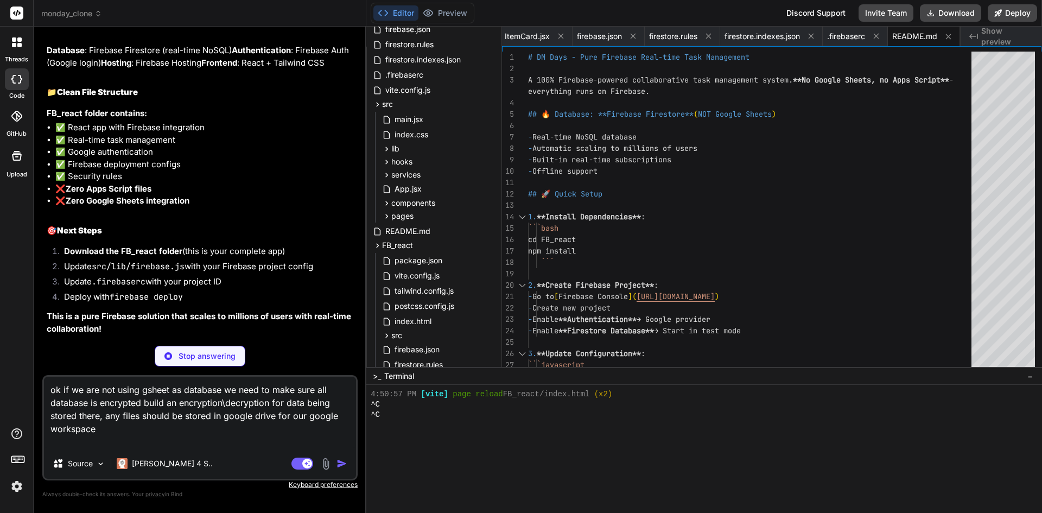
scroll to position [14948, 0]
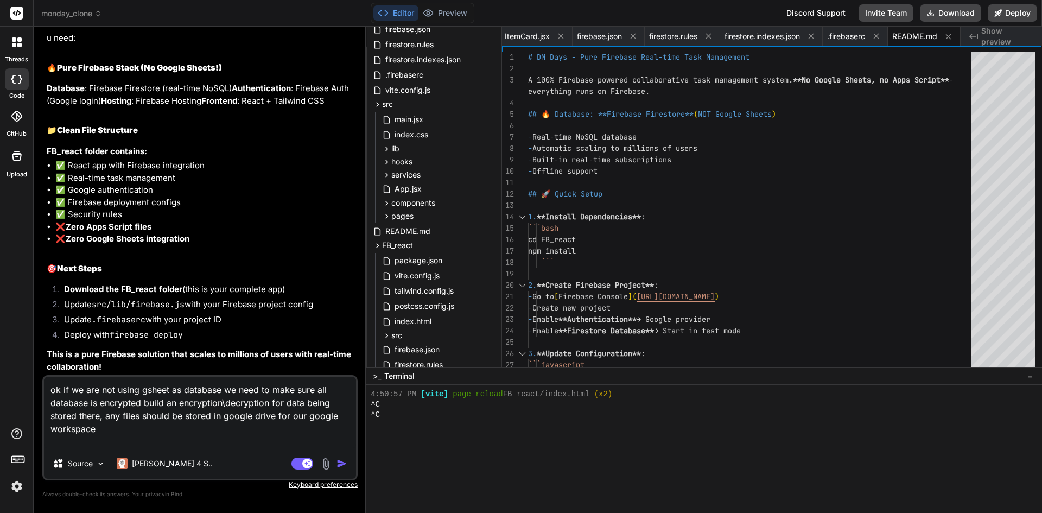
click at [340, 463] on img "button" at bounding box center [341, 463] width 11 height 11
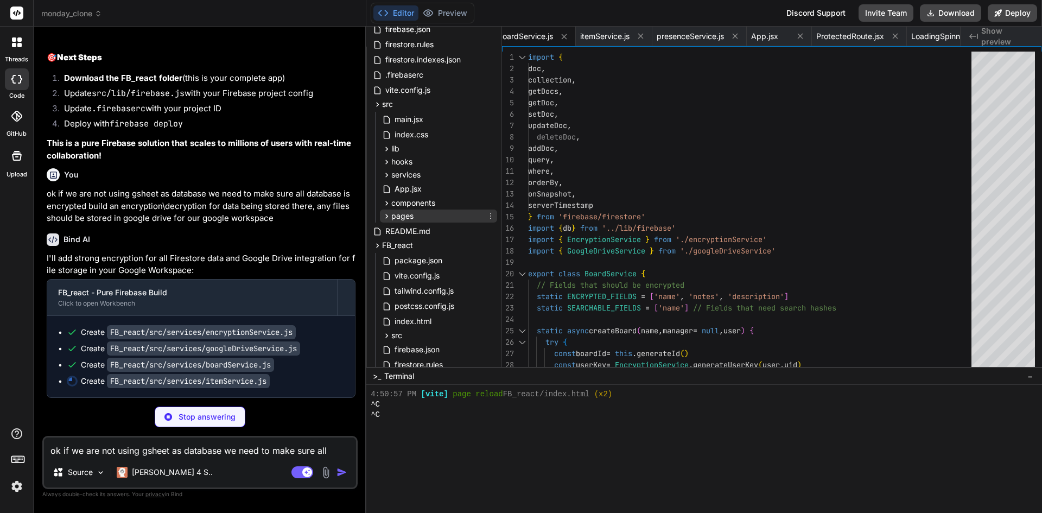
scroll to position [435, 0]
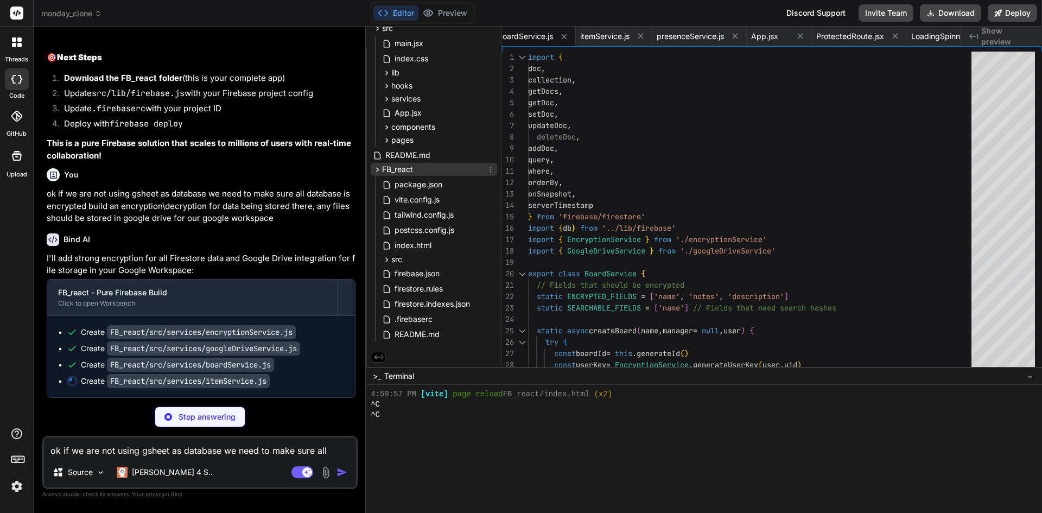
click at [415, 171] on div "FB_react" at bounding box center [434, 169] width 126 height 13
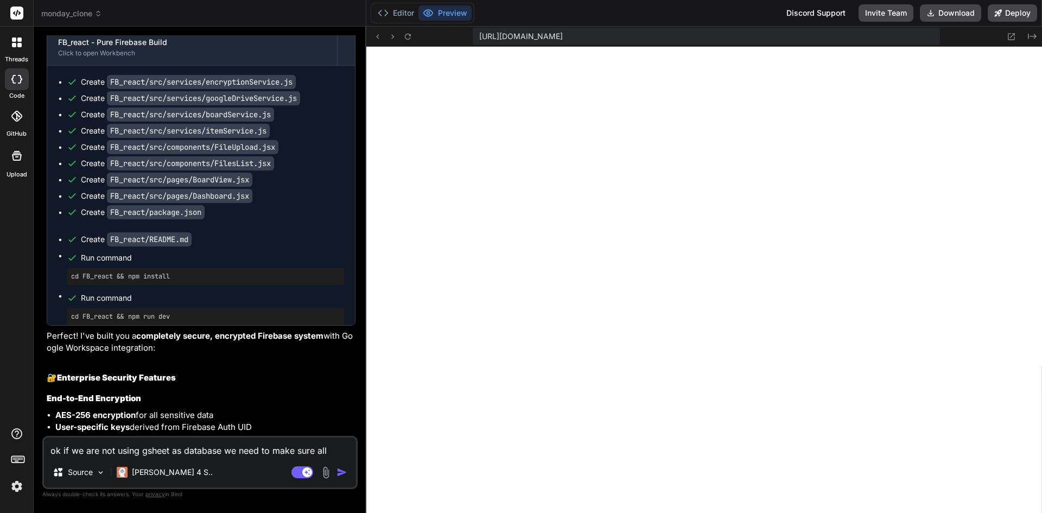
scroll to position [0, 2055]
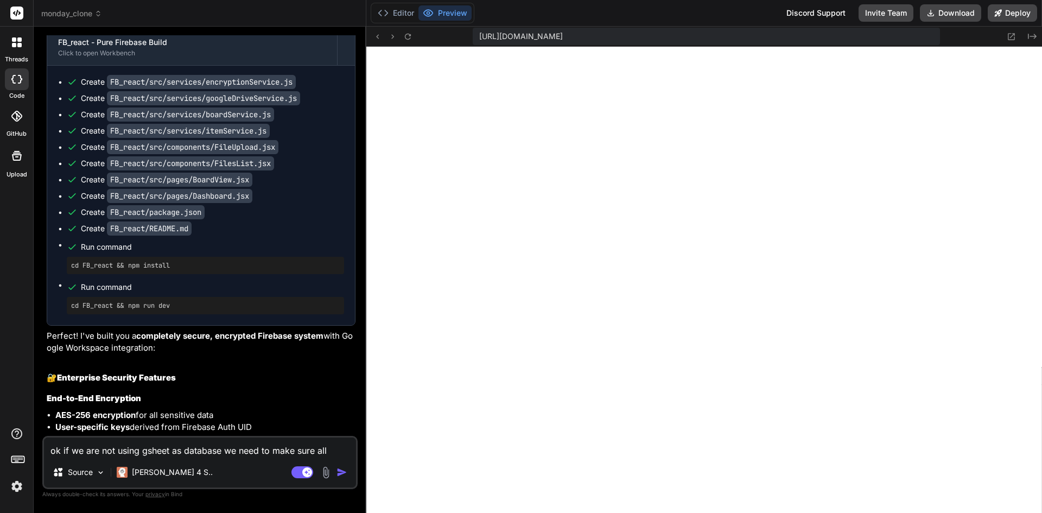
click at [401, 21] on div "Editor Preview" at bounding box center [423, 13] width 104 height 21
click at [398, 11] on button "Editor" at bounding box center [395, 12] width 45 height 15
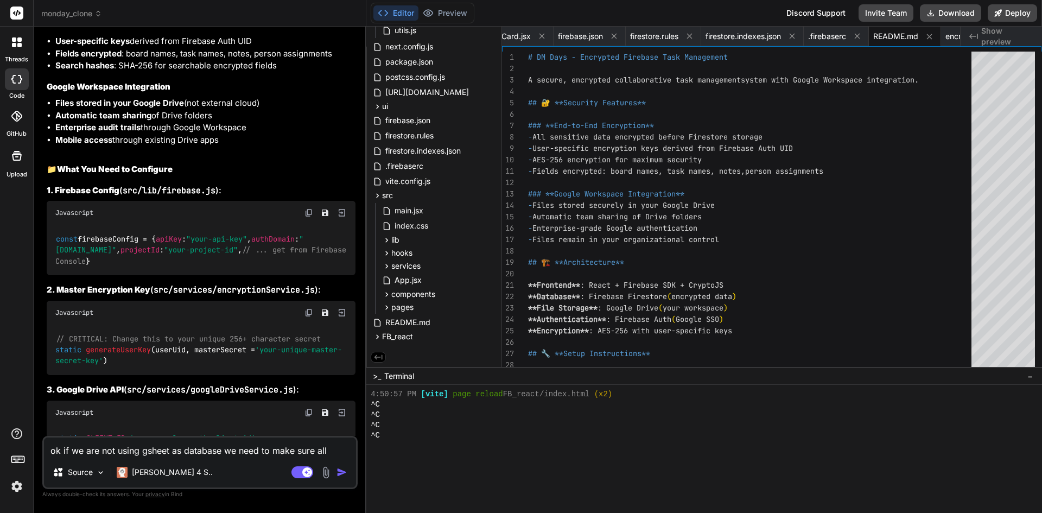
scroll to position [15680, 0]
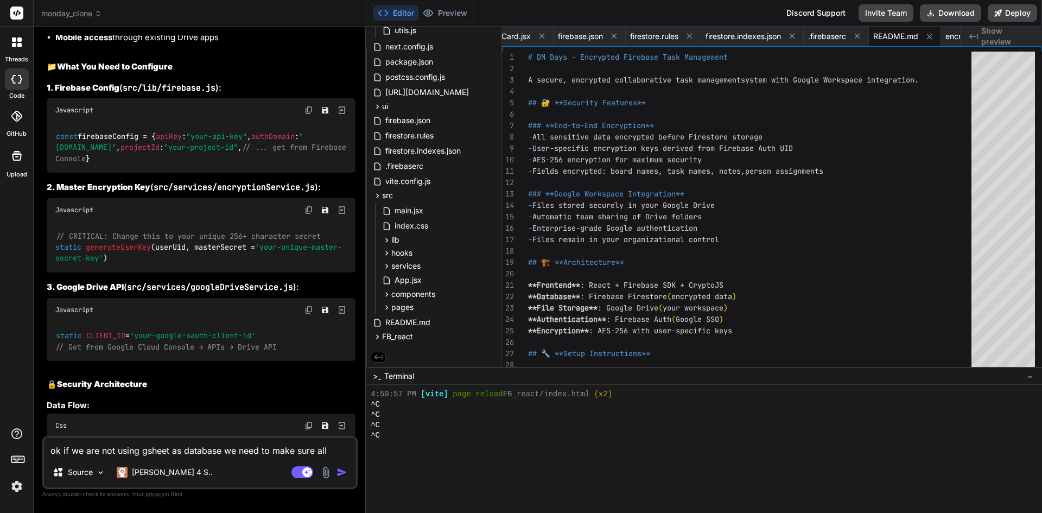
click at [150, 446] on textarea "ok if we are not using gsheet as database we need to make sure all database is …" at bounding box center [200, 447] width 312 height 20
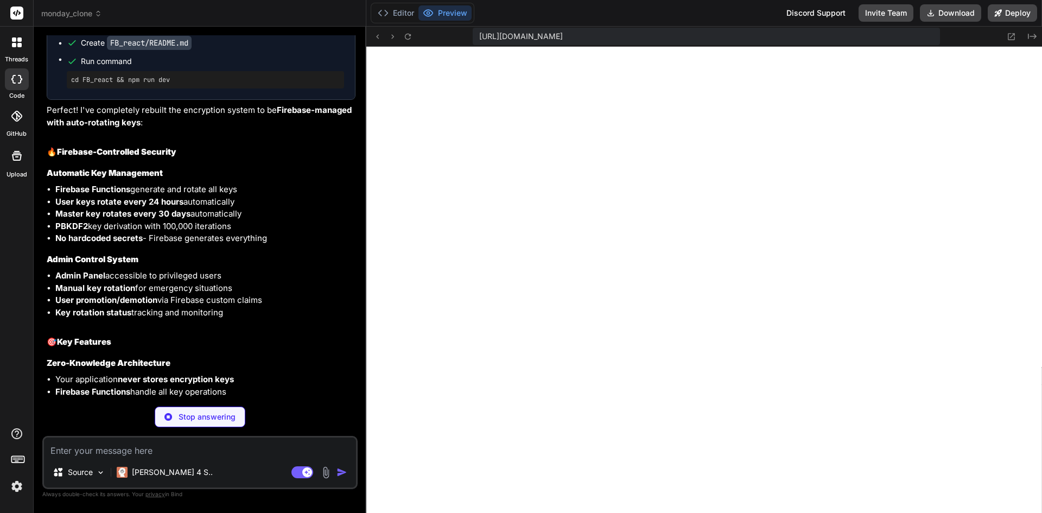
scroll to position [16788, 0]
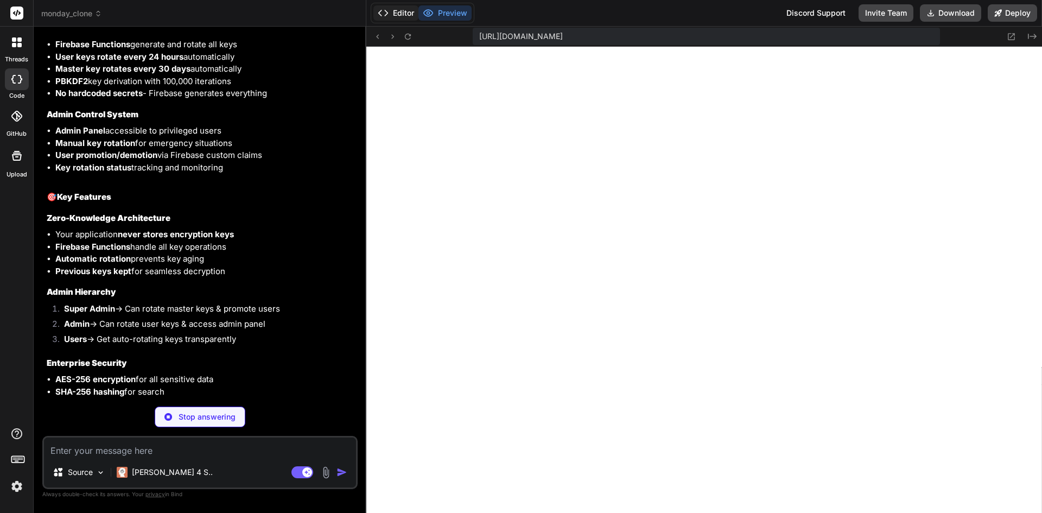
click at [397, 14] on button "Editor" at bounding box center [395, 12] width 45 height 15
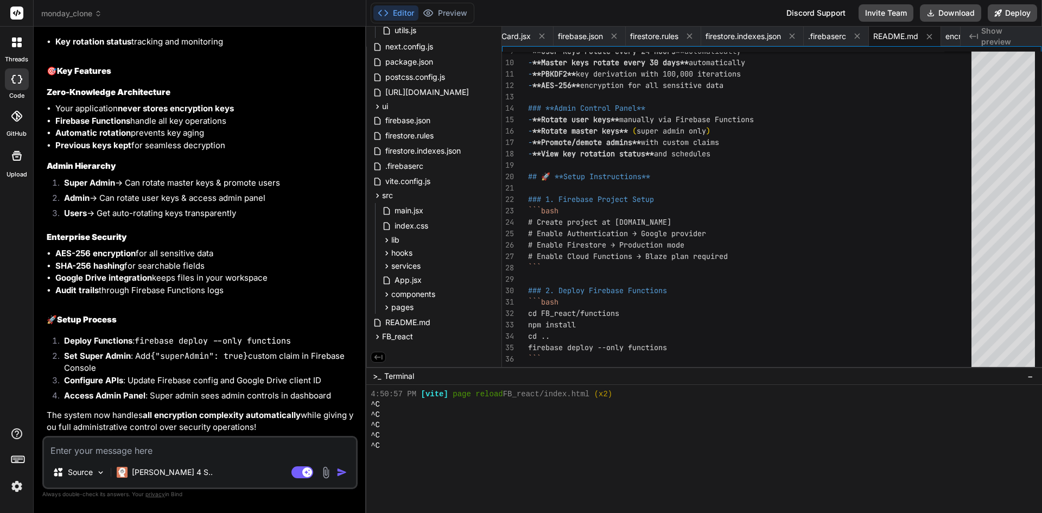
scroll to position [17058, 0]
click at [227, 443] on textarea at bounding box center [200, 447] width 312 height 20
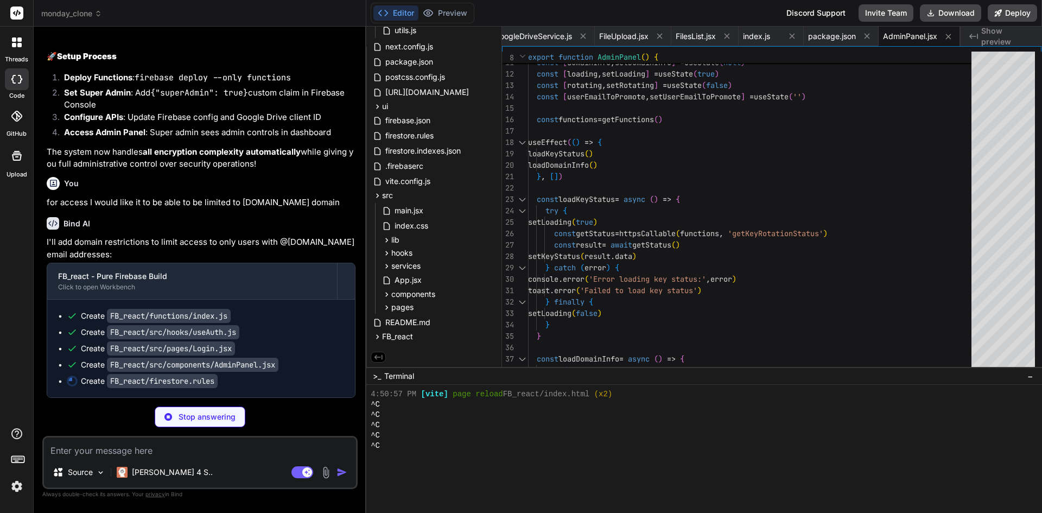
scroll to position [0, 2194]
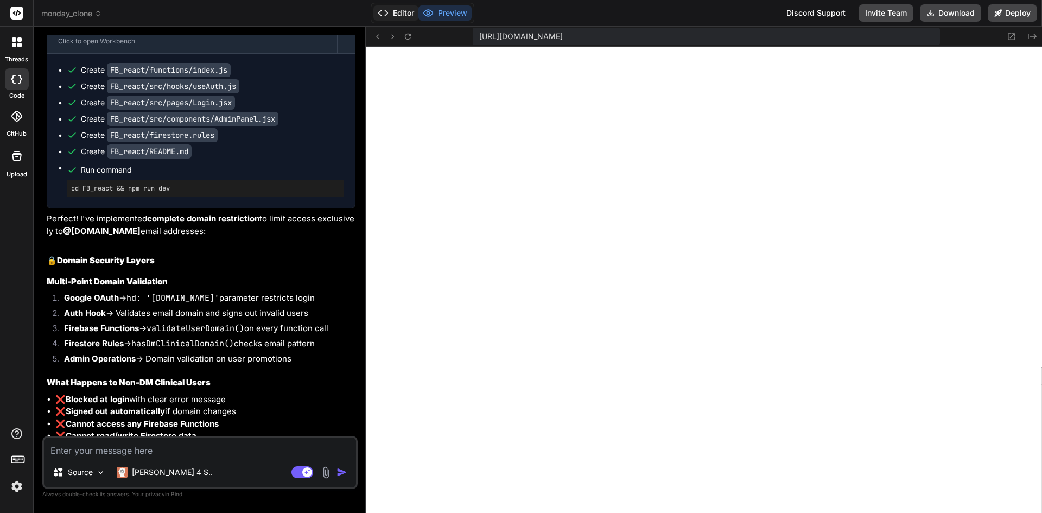
click at [397, 15] on button "Editor" at bounding box center [395, 12] width 45 height 15
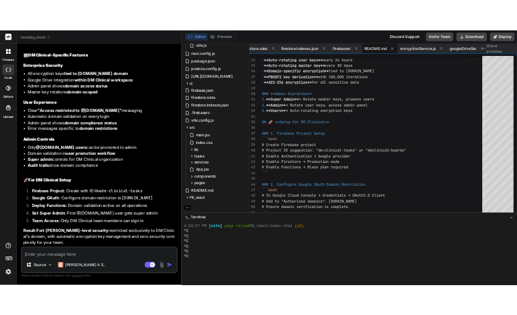
scroll to position [17996, 0]
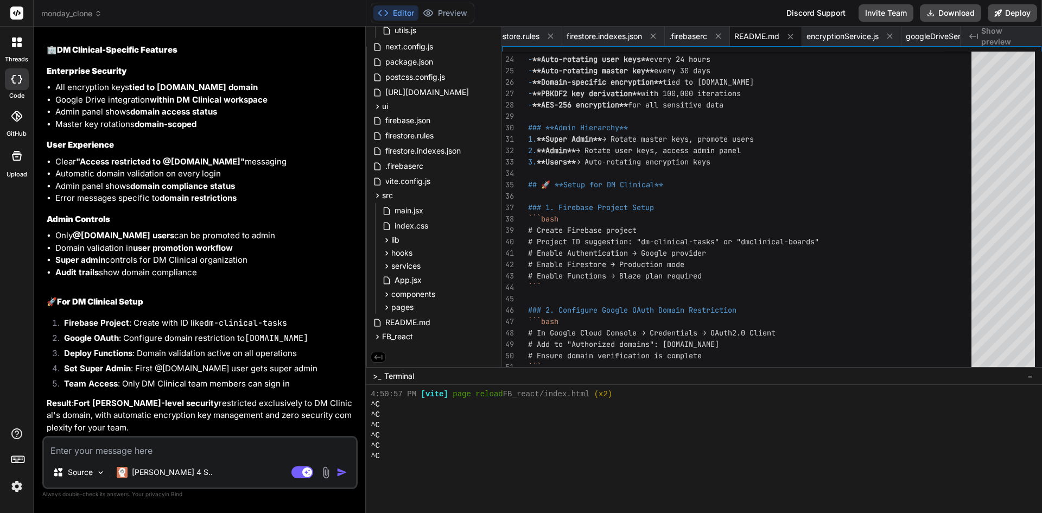
click at [173, 453] on textarea at bounding box center [200, 447] width 312 height 20
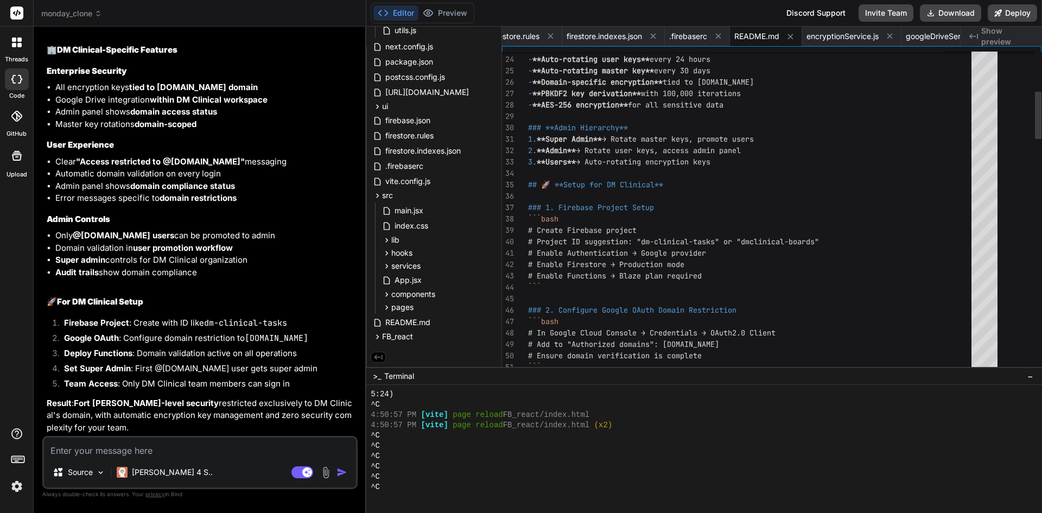
scroll to position [6404, 0]
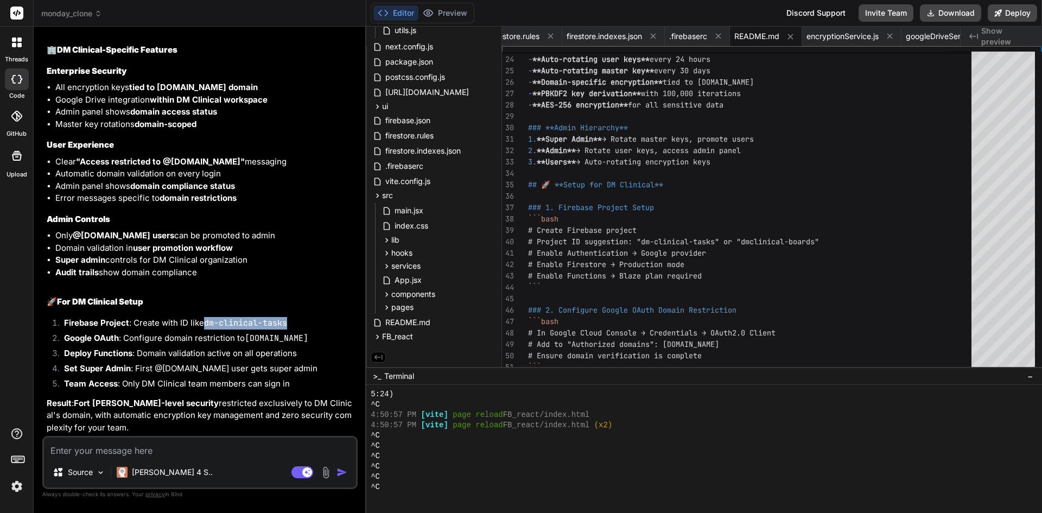
drag, startPoint x: 205, startPoint y: 321, endPoint x: 288, endPoint y: 323, distance: 83.1
click at [288, 323] on li "Firebase Project : Create with ID like dm-clinical-tasks" at bounding box center [205, 324] width 300 height 15
copy code "dm-clinical-tasks"
click at [188, 346] on li "Google OAuth : Configure domain restriction to [DOMAIN_NAME]" at bounding box center [205, 339] width 300 height 15
click at [150, 448] on textarea at bounding box center [200, 447] width 312 height 20
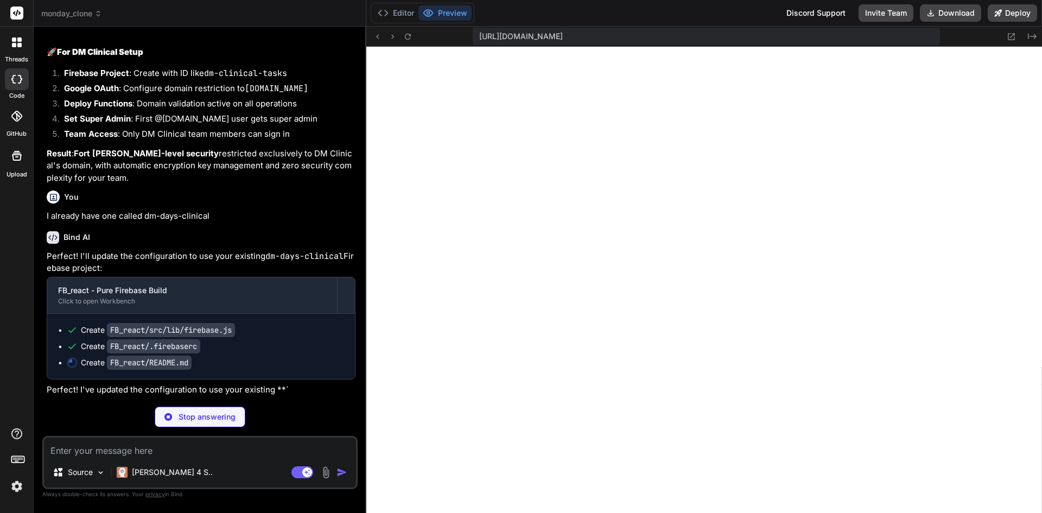
scroll to position [6414, 0]
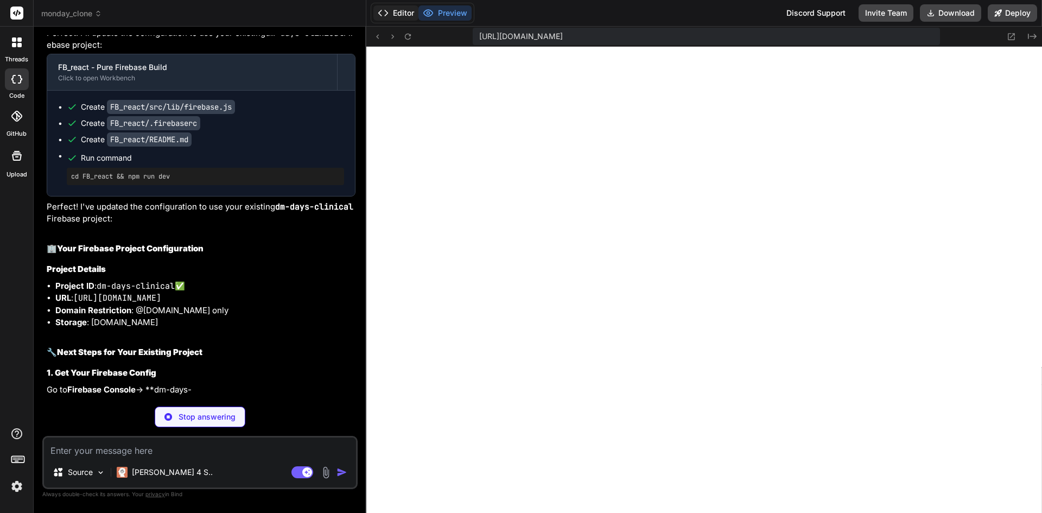
click at [403, 10] on button "Editor" at bounding box center [395, 12] width 45 height 15
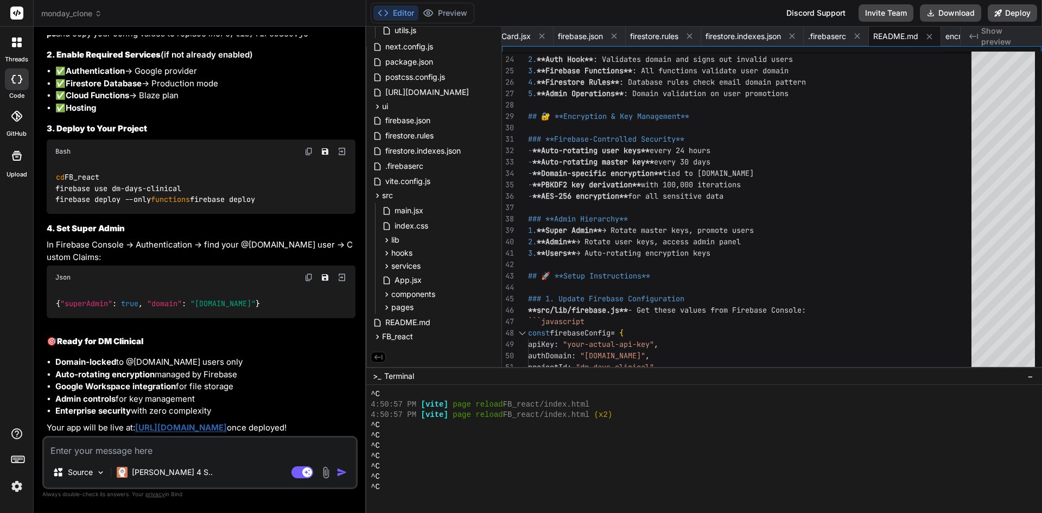
scroll to position [18847, 0]
click at [951, 14] on button "Download" at bounding box center [950, 12] width 61 height 17
drag, startPoint x: 185, startPoint y: 176, endPoint x: 53, endPoint y: 174, distance: 131.9
click at [53, 174] on div "cd FB_react firebase use dm-days-clinical firebase deploy --only functions fire…" at bounding box center [201, 188] width 309 height 50
copy code "firebase use dm-days-clinical"
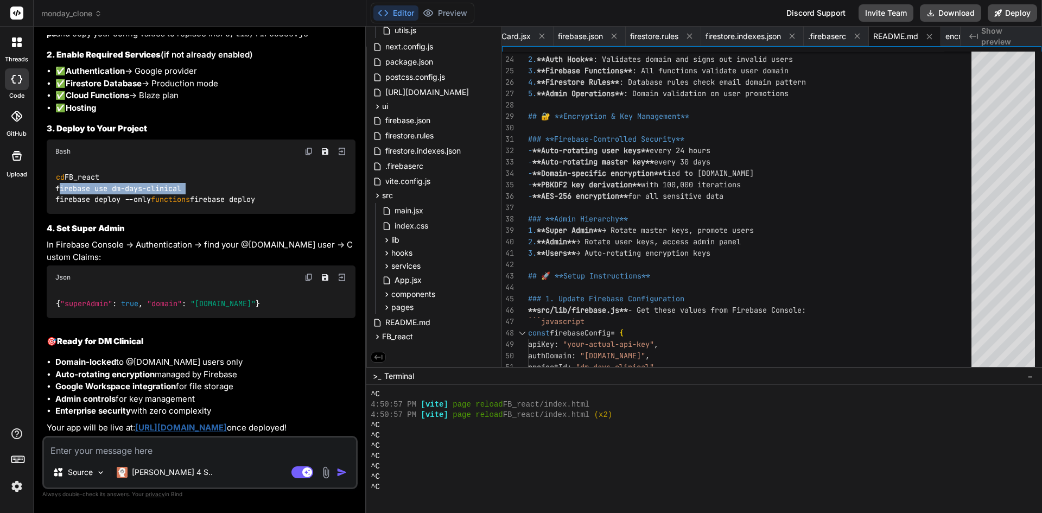
click at [306, 147] on img at bounding box center [308, 151] width 9 height 9
copy code "firebase deploy --only functions"
drag, startPoint x: 56, startPoint y: 187, endPoint x: 211, endPoint y: 190, distance: 154.7
click at [211, 190] on div "cd FB_react firebase use dm-days-clinical firebase deploy --only functions fire…" at bounding box center [201, 188] width 309 height 50
click at [168, 444] on textarea at bounding box center [200, 447] width 312 height 20
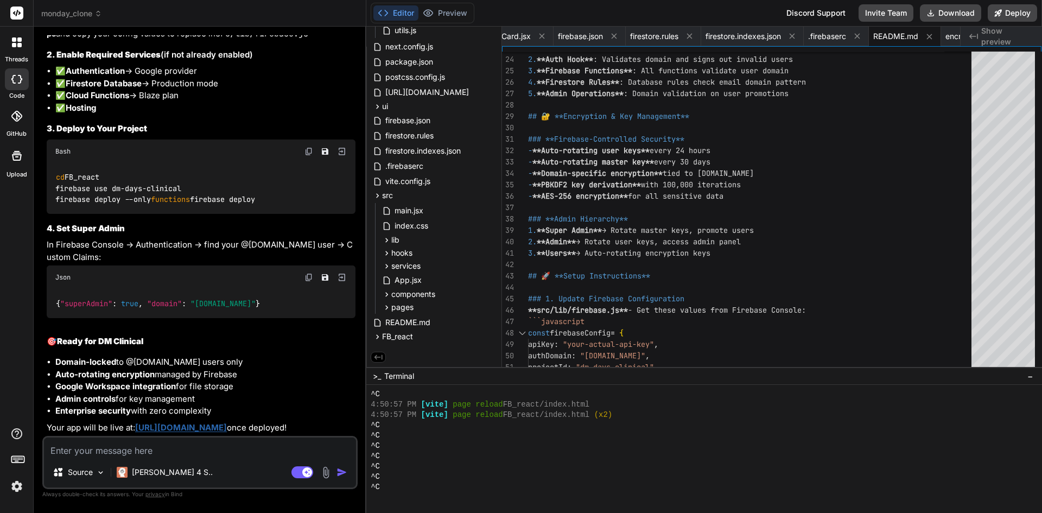
paste textarea "=== Deploying to 'dm-days-clinical'... i deploying functions Running command: n…"
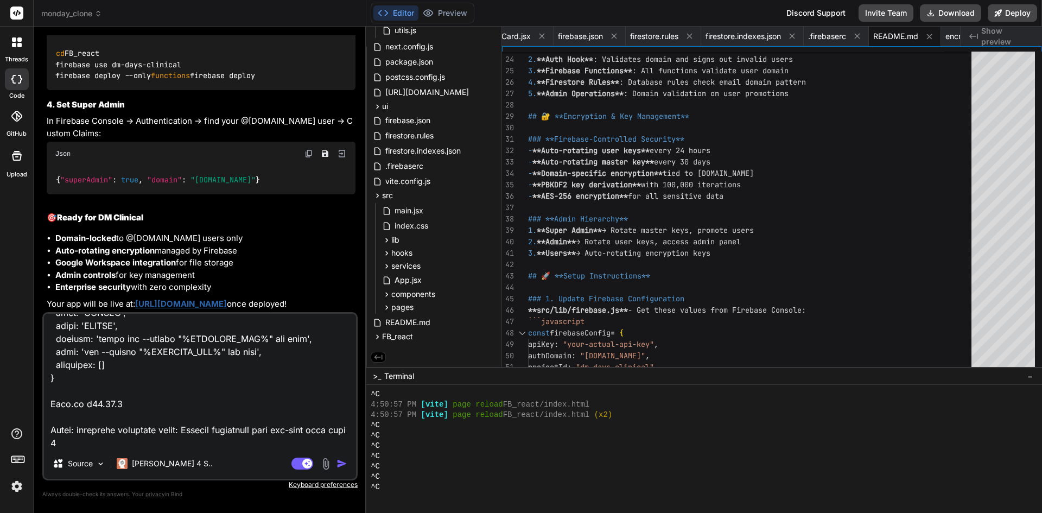
scroll to position [419, 0]
click at [339, 462] on img "button" at bounding box center [341, 463] width 11 height 11
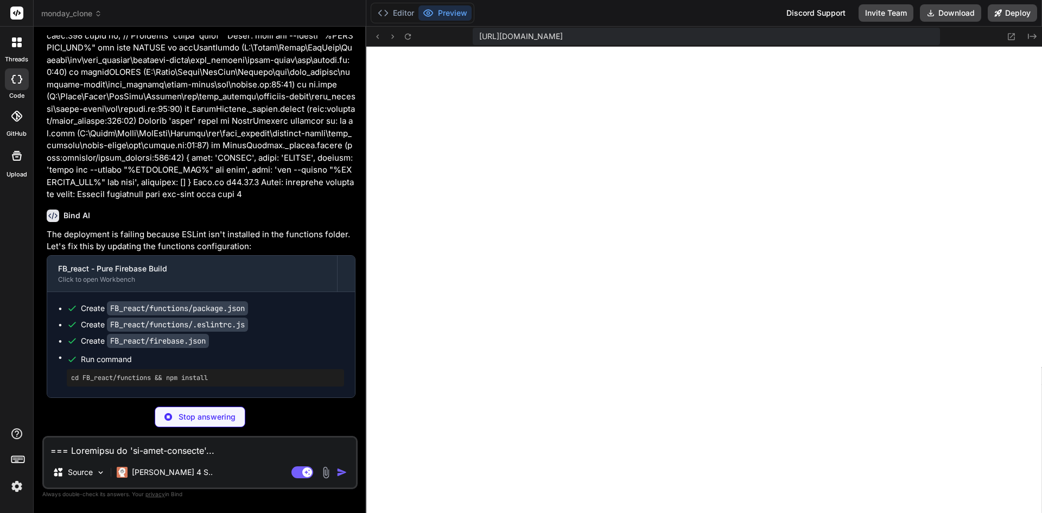
scroll to position [6435, 0]
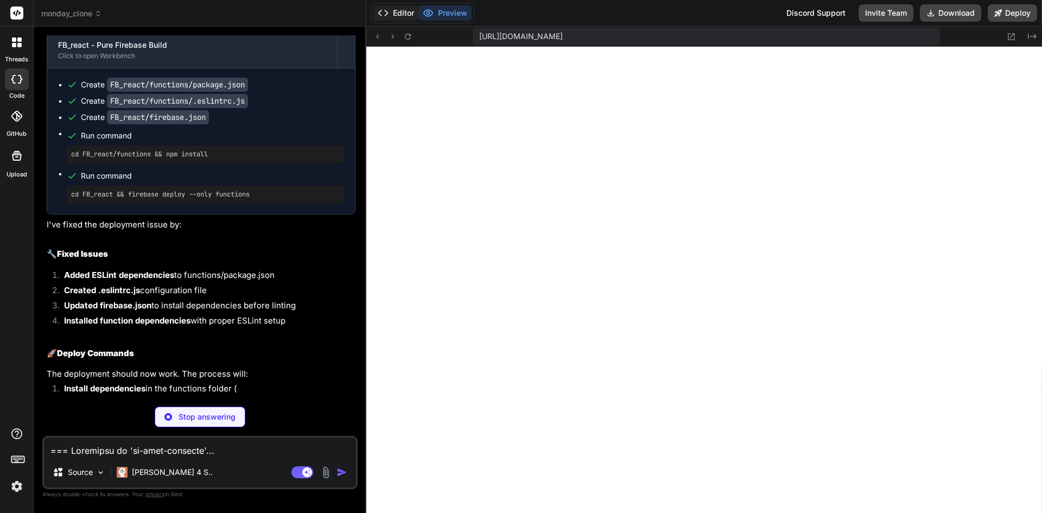
click at [399, 9] on button "Editor" at bounding box center [395, 12] width 45 height 15
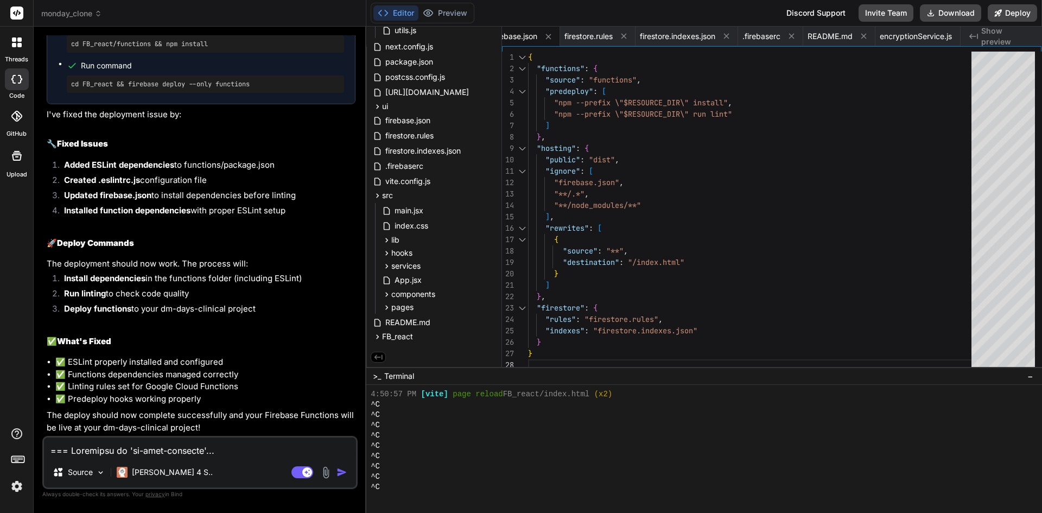
scroll to position [19431, 0]
click at [943, 14] on button "Download" at bounding box center [950, 12] width 61 height 17
click at [78, 454] on textarea at bounding box center [200, 447] width 312 height 20
paste textarea "=== Deploying to 'dm-days-clinical'... i deploying functions Running command: n…"
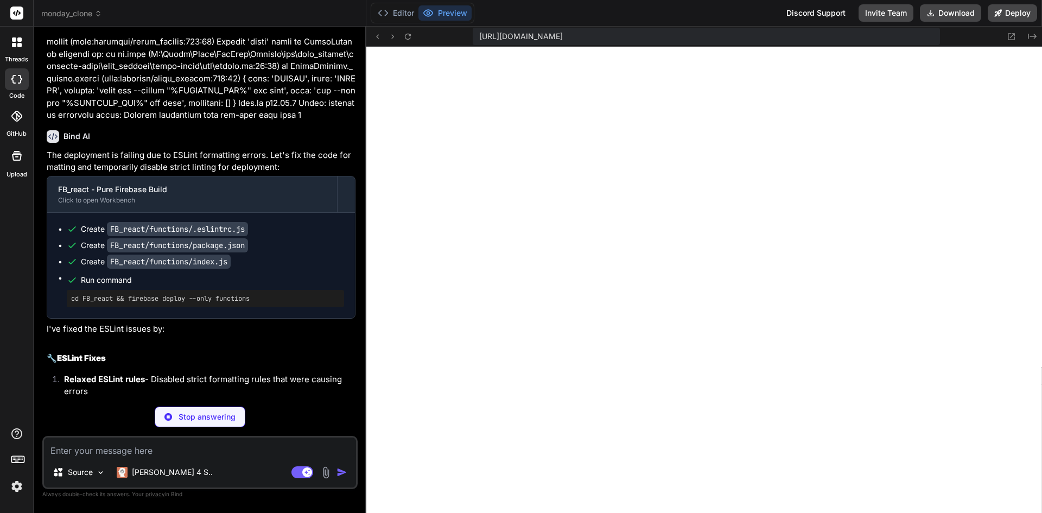
scroll to position [21638, 0]
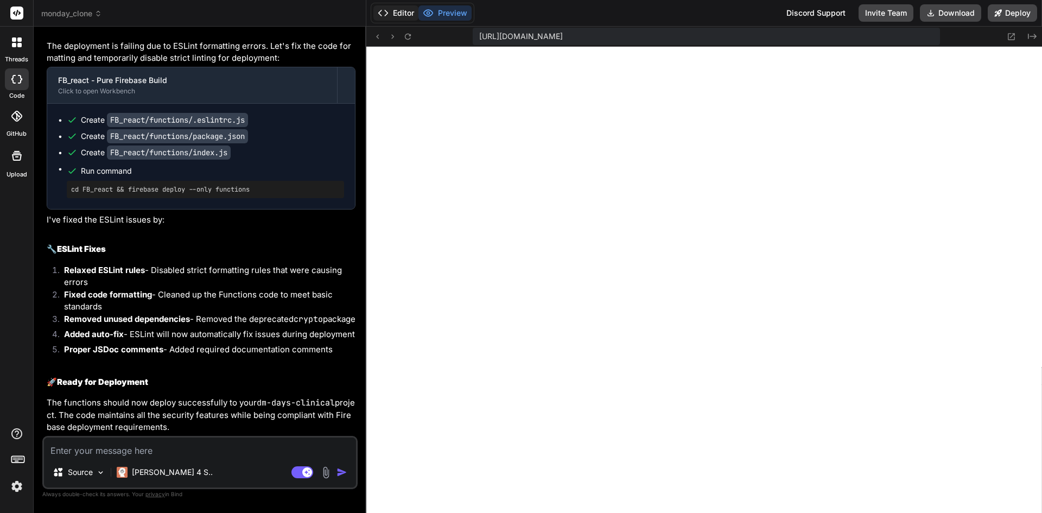
click at [395, 14] on button "Editor" at bounding box center [395, 12] width 45 height 15
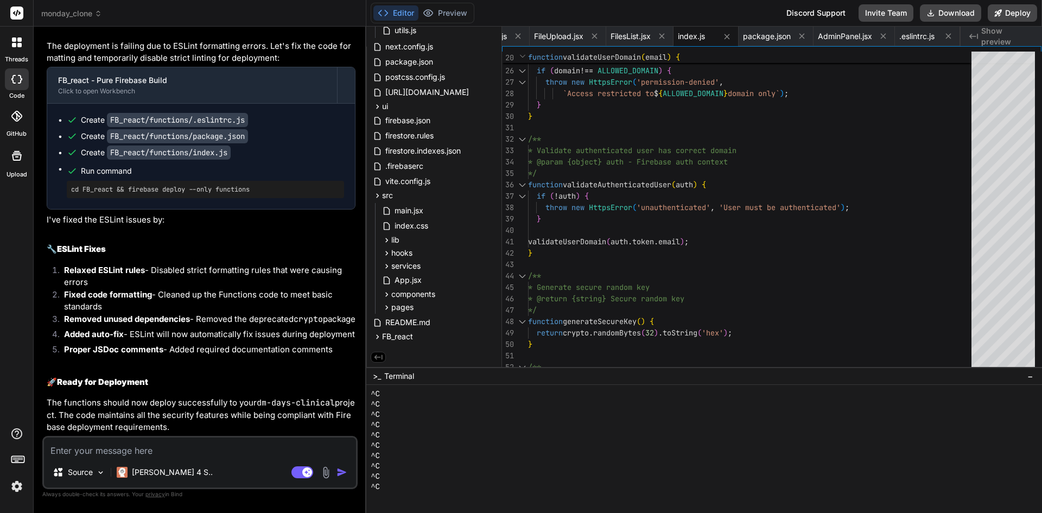
scroll to position [21786, 0]
click at [945, 15] on button "Download" at bounding box center [950, 12] width 61 height 17
click at [119, 453] on textarea at bounding box center [200, 447] width 312 height 20
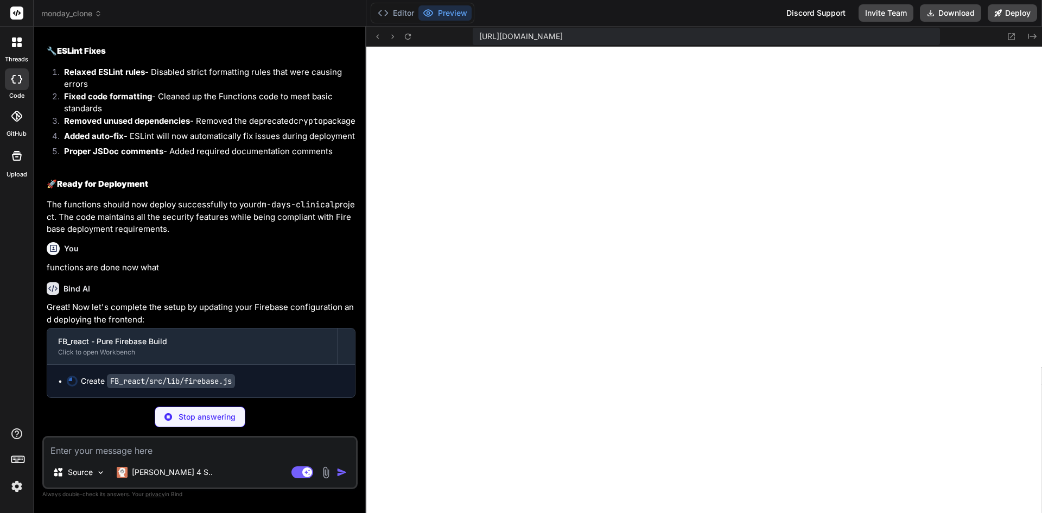
scroll to position [6465, 0]
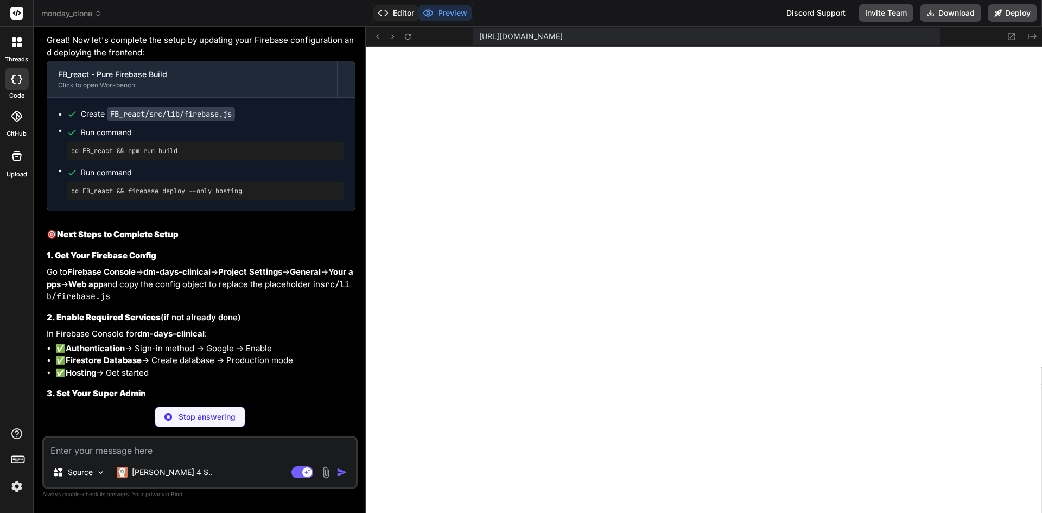
click at [404, 15] on button "Editor" at bounding box center [395, 12] width 45 height 15
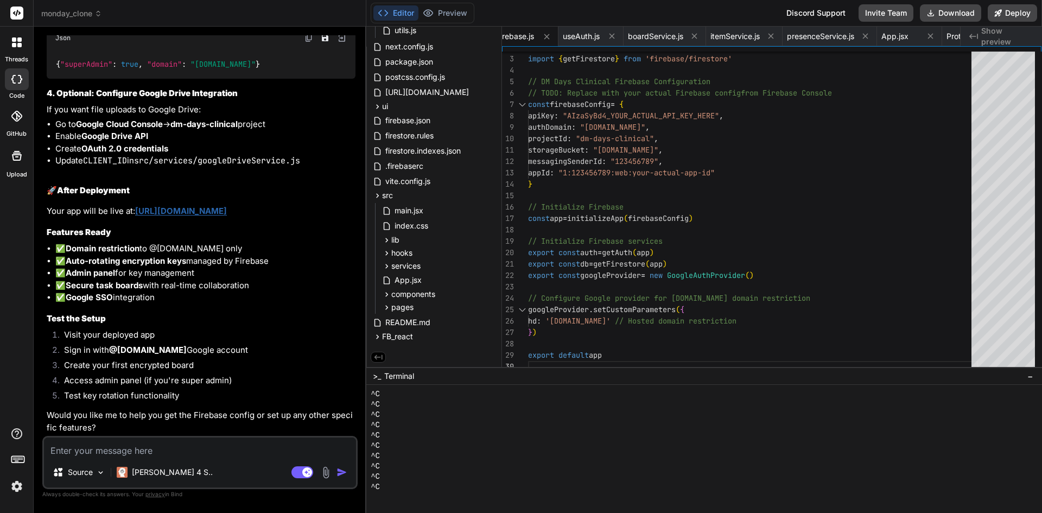
scroll to position [22419, 0]
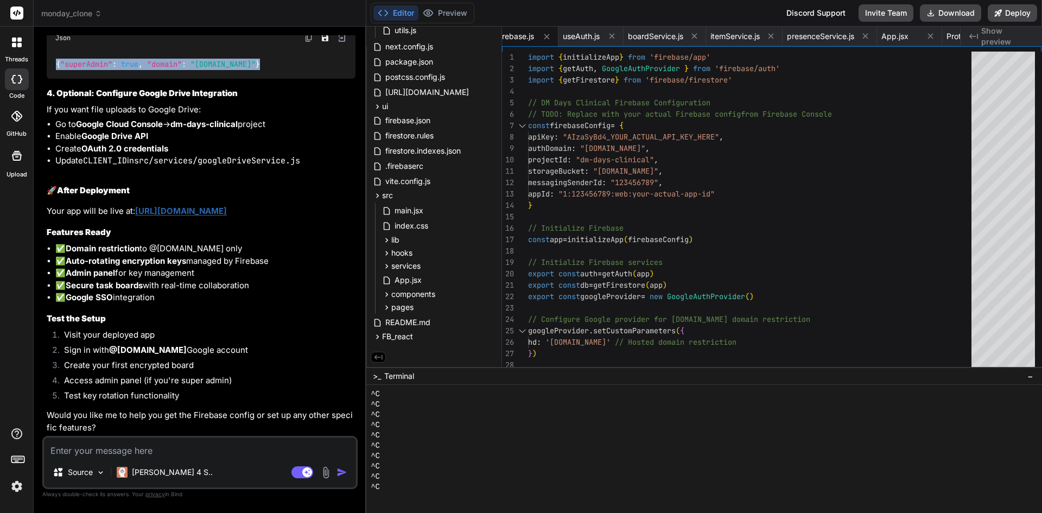
drag, startPoint x: 274, startPoint y: 317, endPoint x: 336, endPoint y: 219, distance: 116.4
click at [58, 78] on div "{ "superAdmin" : true , "domain" : "[DOMAIN_NAME]" }" at bounding box center [201, 64] width 309 height 28
drag, startPoint x: 957, startPoint y: 14, endPoint x: 951, endPoint y: 18, distance: 7.4
click at [957, 13] on button "Download" at bounding box center [950, 12] width 61 height 17
click at [180, 214] on div "Great! Now let's complete the setup by updating your Firebase configuration and…" at bounding box center [201, 25] width 309 height 816
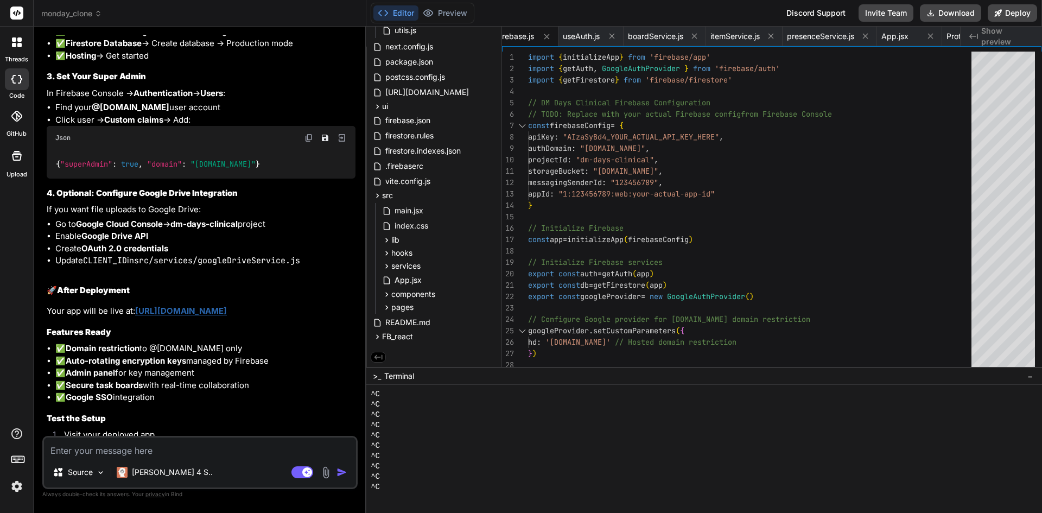
scroll to position [22288, 0]
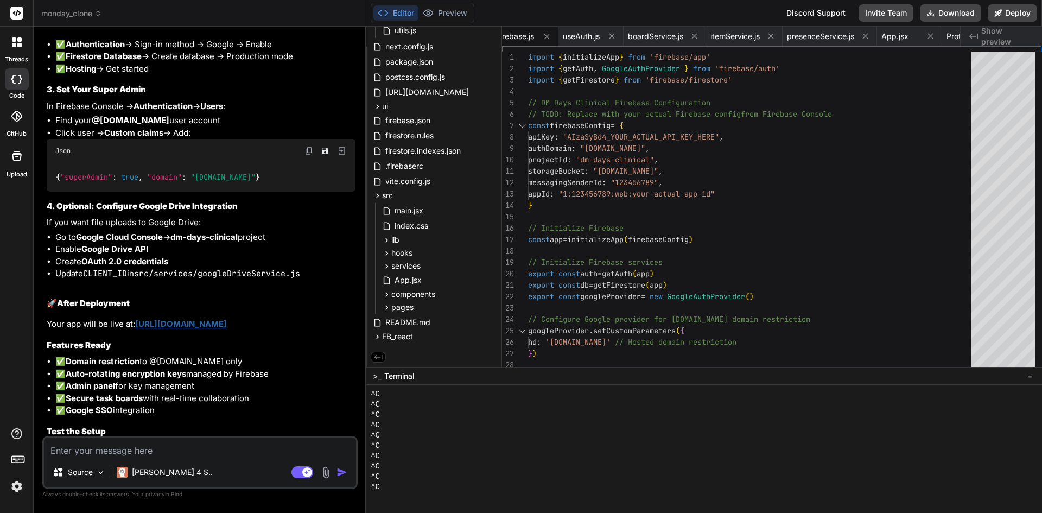
drag, startPoint x: 250, startPoint y: 154, endPoint x: 95, endPoint y: 154, distance: 154.7
drag, startPoint x: 84, startPoint y: 152, endPoint x: 245, endPoint y: 155, distance: 161.8
copy pre "FB_react && firebase deploy --only hosting"
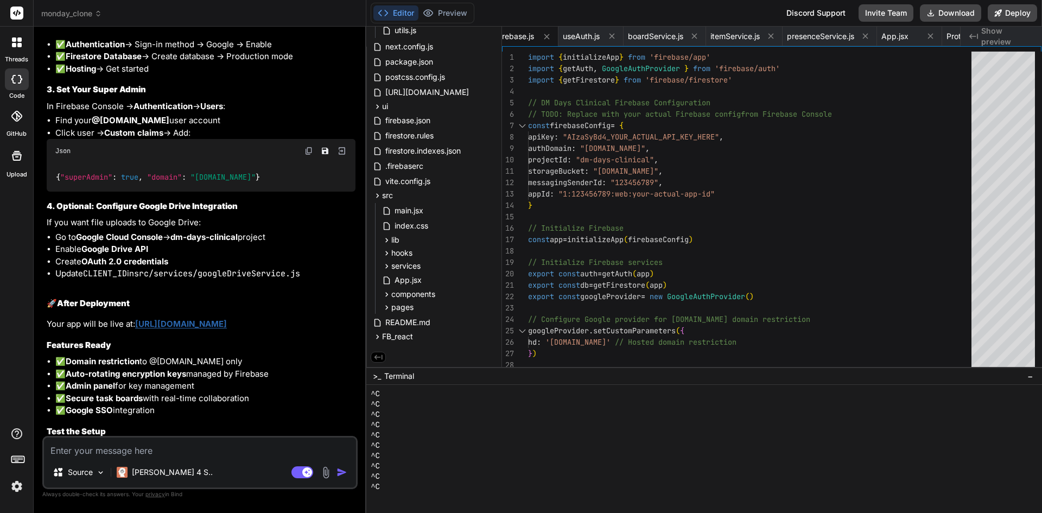
click at [225, 451] on textarea at bounding box center [200, 447] width 312 height 20
paste textarea "=== Deploying to 'dm-days-clinical'... i deploying hosting i hosting[dm-days-cl…"
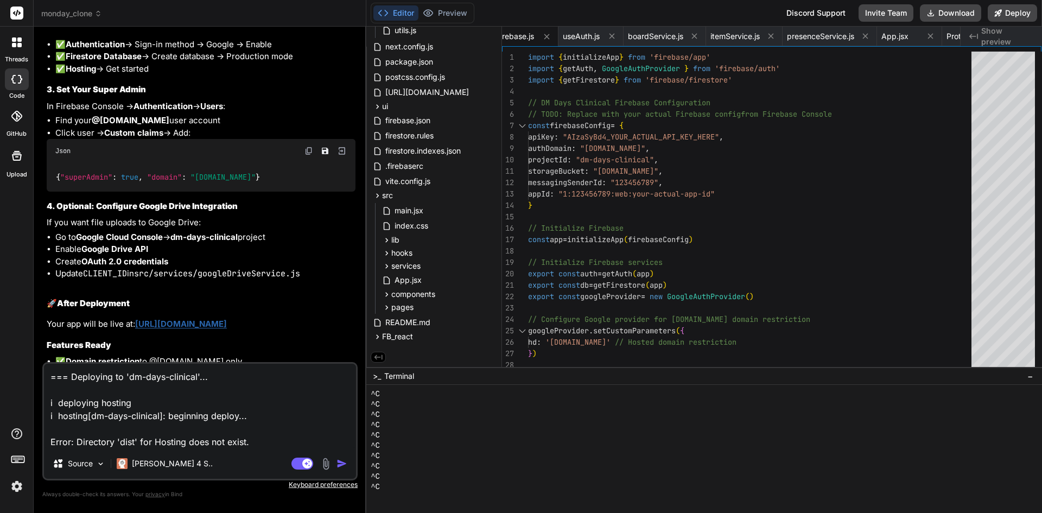
click at [340, 463] on img "button" at bounding box center [341, 463] width 11 height 11
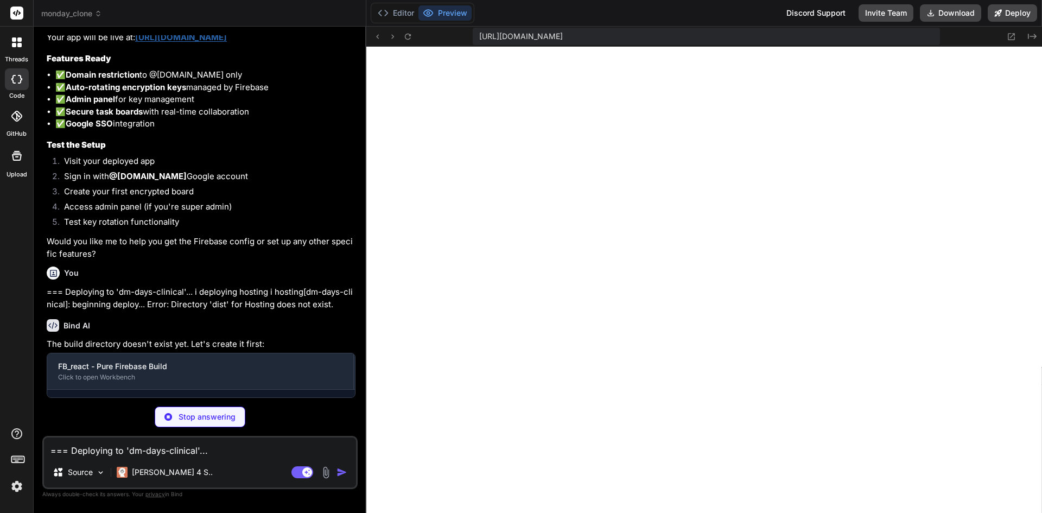
scroll to position [6486, 0]
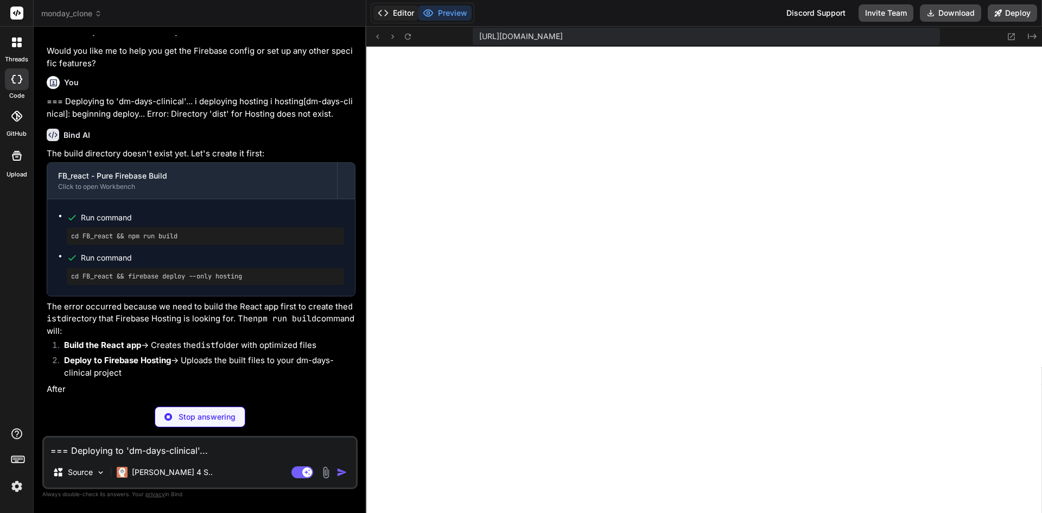
click at [397, 9] on button "Editor" at bounding box center [395, 12] width 45 height 15
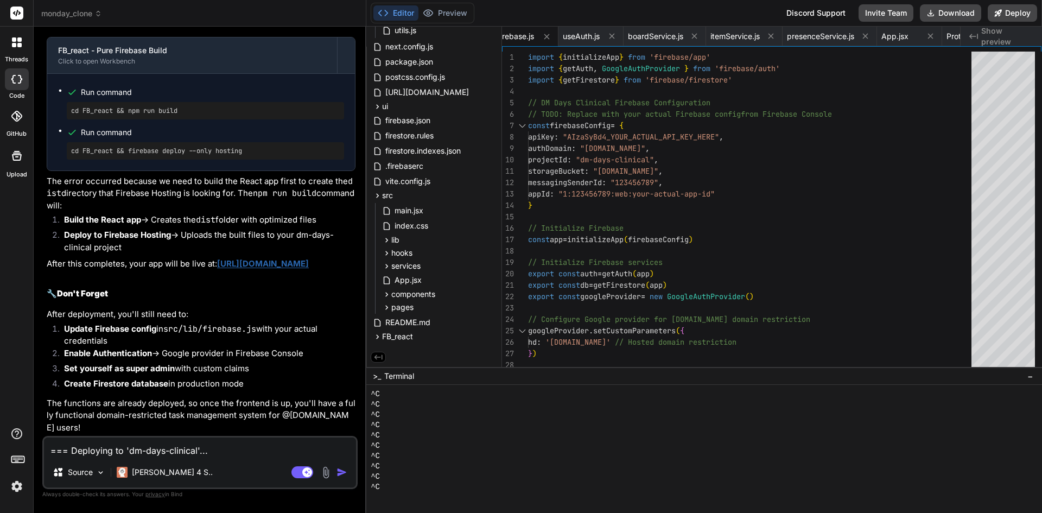
scroll to position [23170, 0]
click at [960, 12] on button "Download" at bounding box center [950, 12] width 61 height 17
click at [136, 450] on textarea "=== Deploying to 'dm-days-clinical'... i deploying hosting i hosting[dm-days-cl…" at bounding box center [200, 447] width 312 height 20
paste textarea "=== Deploying to 'dm-days-clinical'... i deploying hosting i hosting[dm-days-cl…"
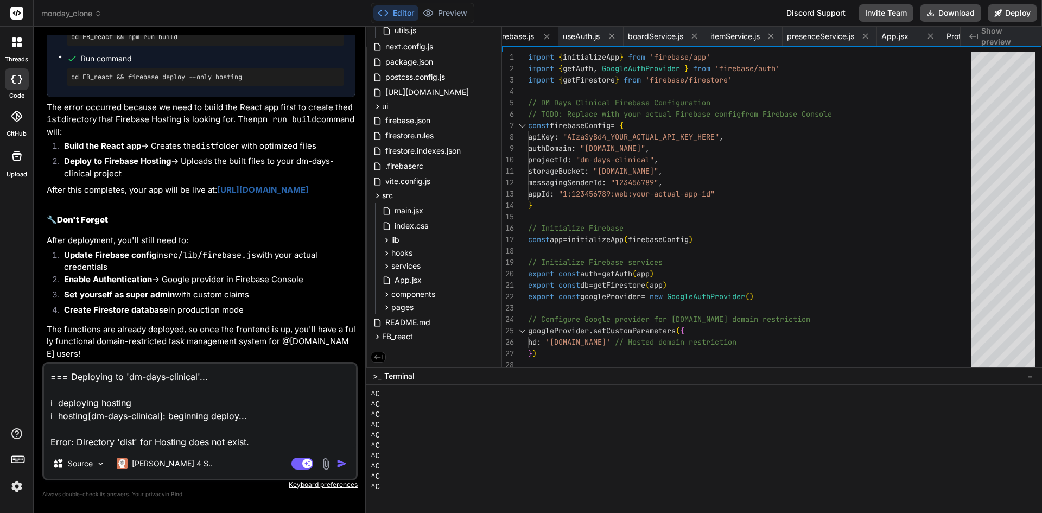
click at [343, 464] on img "button" at bounding box center [341, 463] width 11 height 11
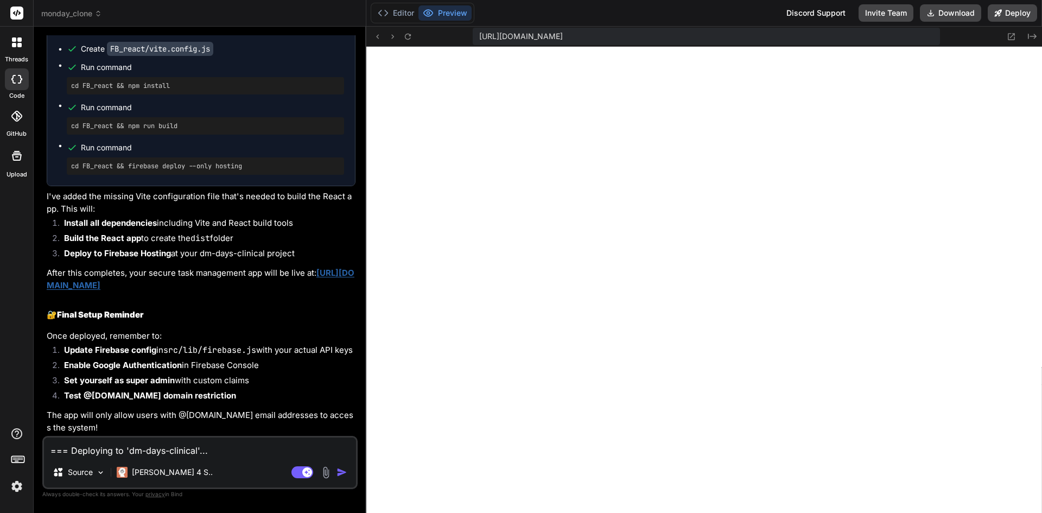
scroll to position [23710, 0]
click at [401, 10] on button "Editor" at bounding box center [395, 12] width 45 height 15
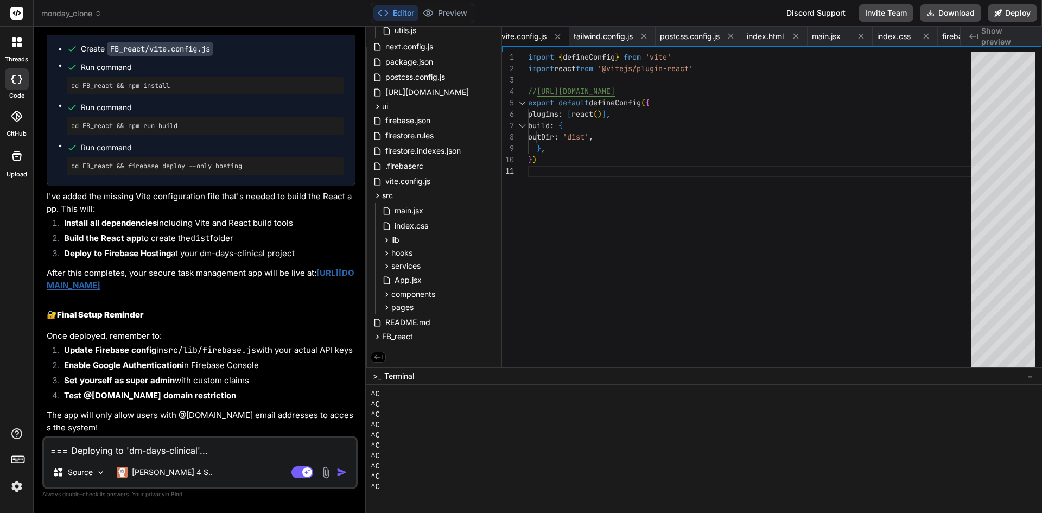
scroll to position [23547, 0]
click at [446, 181] on div "vite.config.js" at bounding box center [434, 181] width 126 height 15
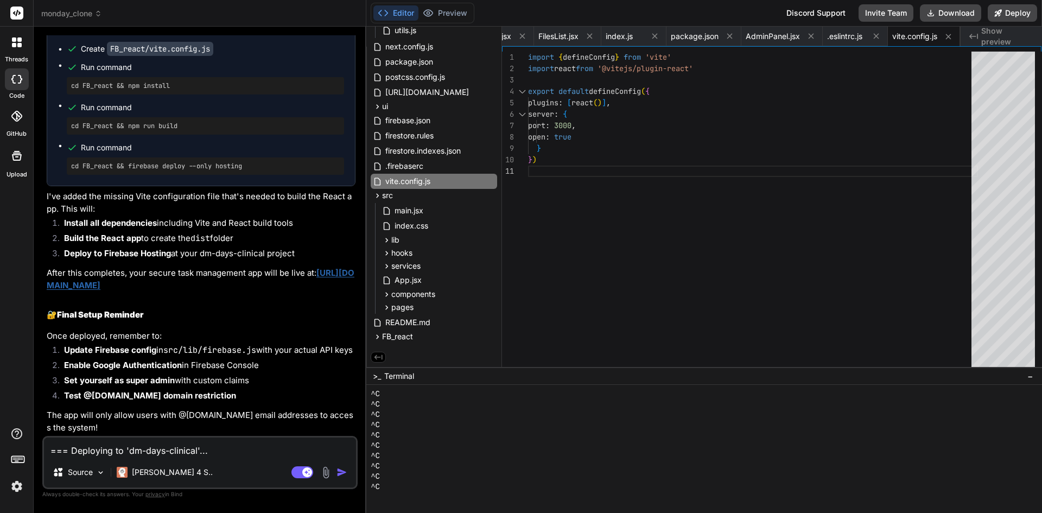
scroll to position [0, 0]
click at [614, 234] on div "import react from '@vitejs/plugin-react' export default defineConfig ( { plugin…" at bounding box center [753, 212] width 450 height 321
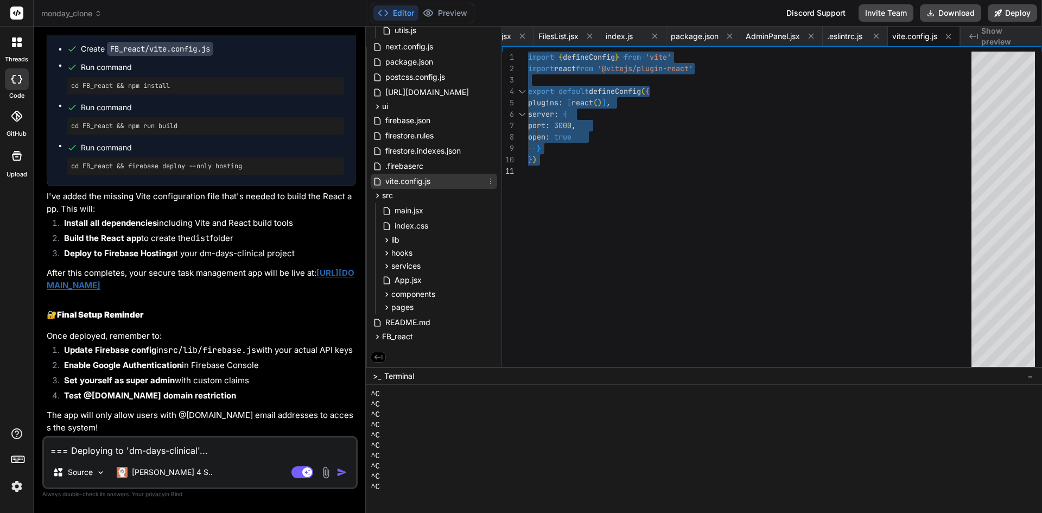
click at [492, 183] on icon at bounding box center [490, 181] width 9 height 9
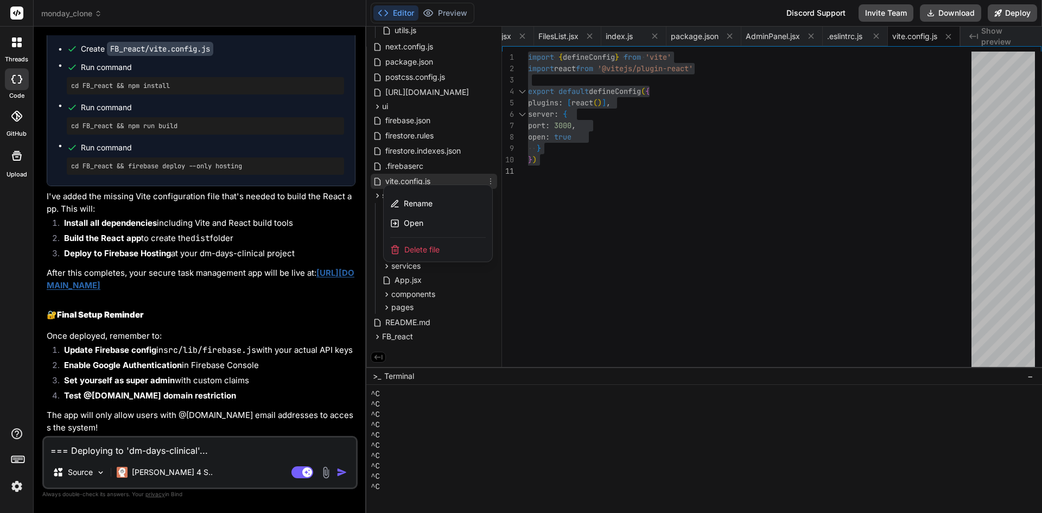
click at [609, 225] on div at bounding box center [704, 270] width 676 height 486
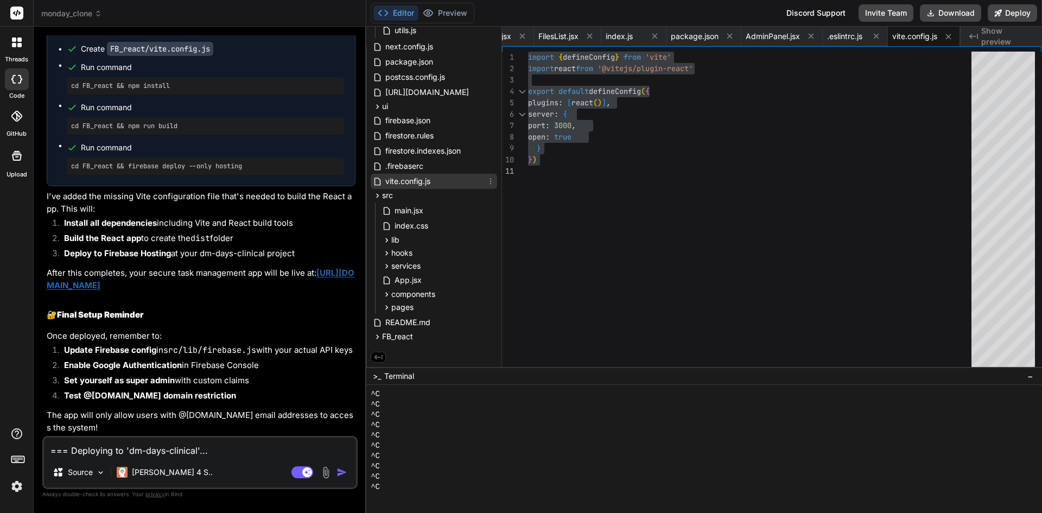
click at [609, 218] on div "import react from '@vitejs/plugin-react' export default defineConfig ( { plugin…" at bounding box center [753, 212] width 450 height 321
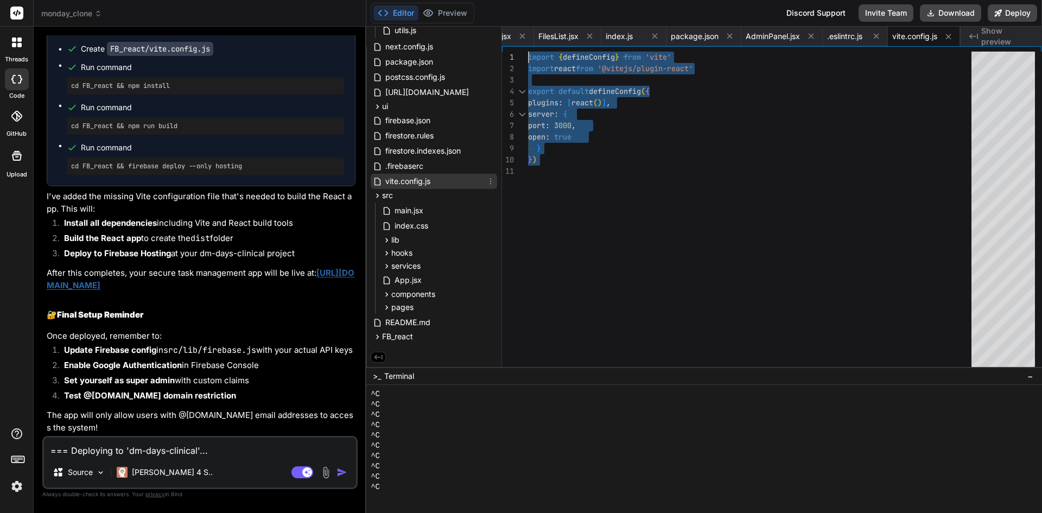
drag, startPoint x: 541, startPoint y: 170, endPoint x: 521, endPoint y: 50, distance: 121.5
click at [528, 52] on div "import react from '@vitejs/plugin-react' export default defineConfig ( { plugin…" at bounding box center [753, 212] width 450 height 321
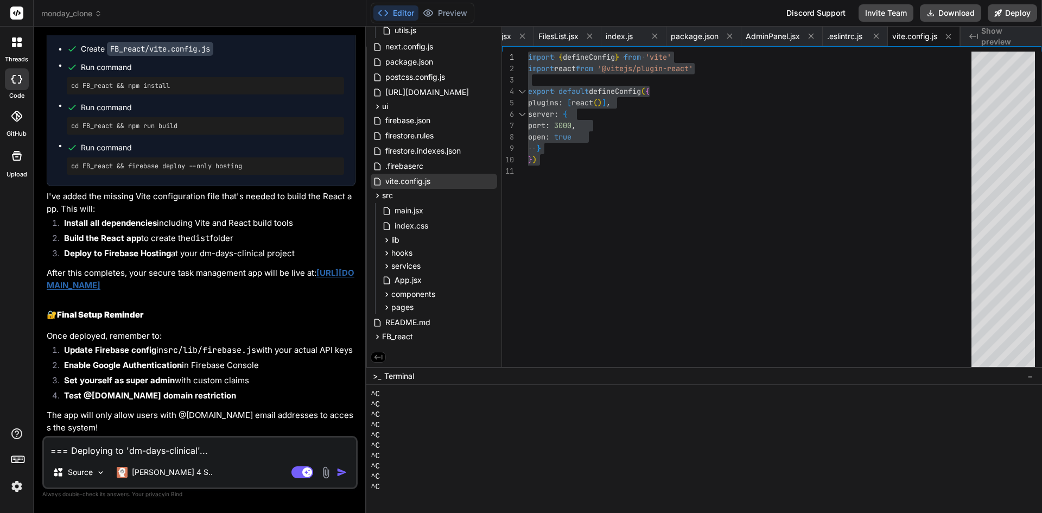
scroll to position [23601, 0]
drag, startPoint x: 176, startPoint y: 151, endPoint x: 134, endPoint y: 445, distance: 296.6
click at [134, 445] on textarea "=== Deploying to 'dm-days-clinical'... i deploying hosting i hosting[dm-days-cl…" at bounding box center [200, 447] width 312 height 20
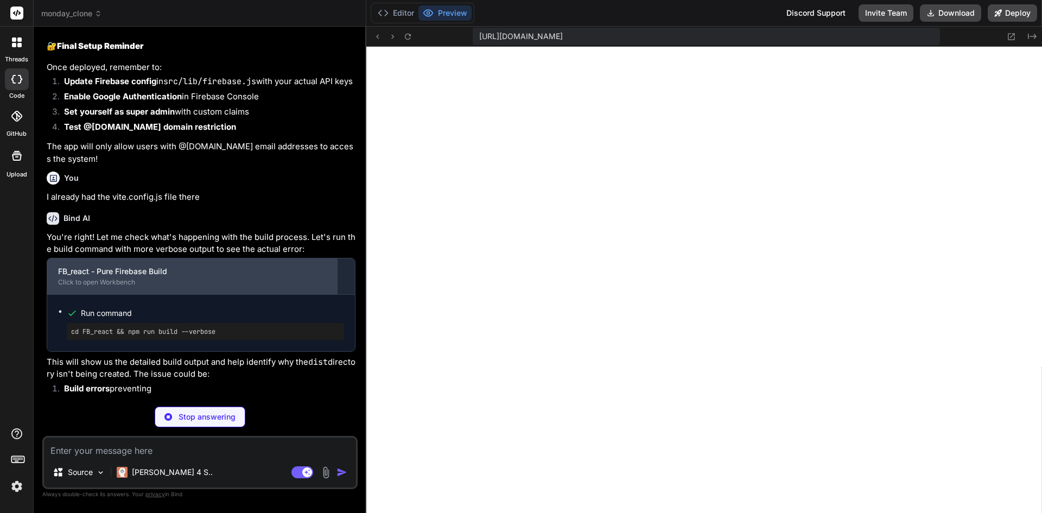
scroll to position [23978, 0]
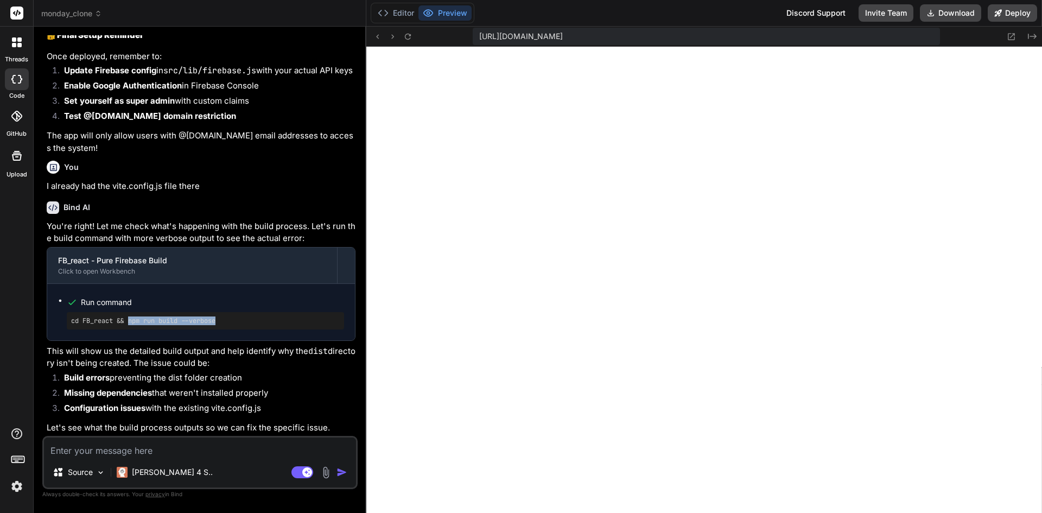
drag, startPoint x: 212, startPoint y: 331, endPoint x: 130, endPoint y: 332, distance: 82.0
click at [130, 325] on pre "cd FB_react && npm run build --verbose" at bounding box center [205, 320] width 269 height 9
copy pre "npm run build --verbose"
click at [178, 448] on textarea at bounding box center [200, 447] width 312 height 20
paste textarea "> dm-days-firebase-encrypted@1.0.0 build > vite build 'vite' is not recognized …"
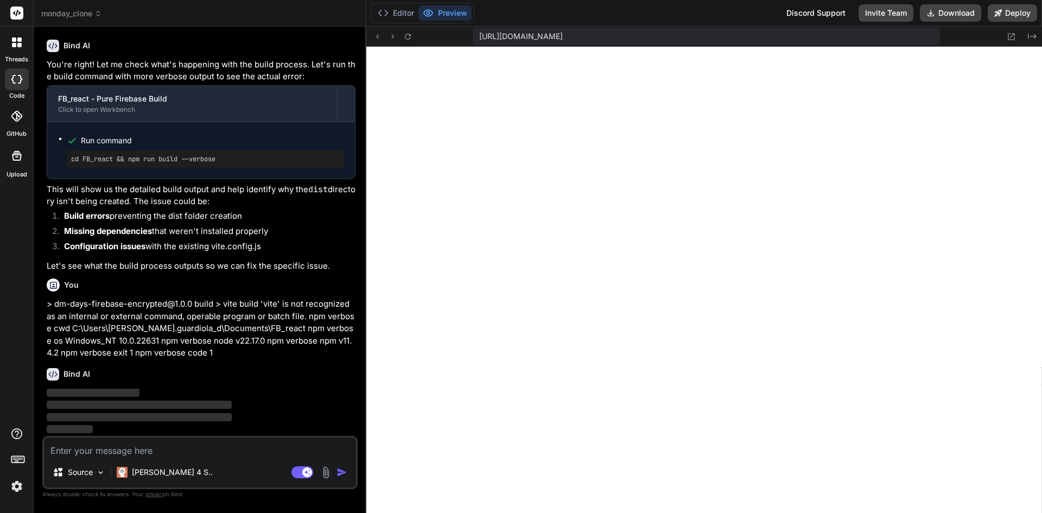
scroll to position [24151, 0]
click at [403, 11] on button "Editor" at bounding box center [395, 12] width 45 height 15
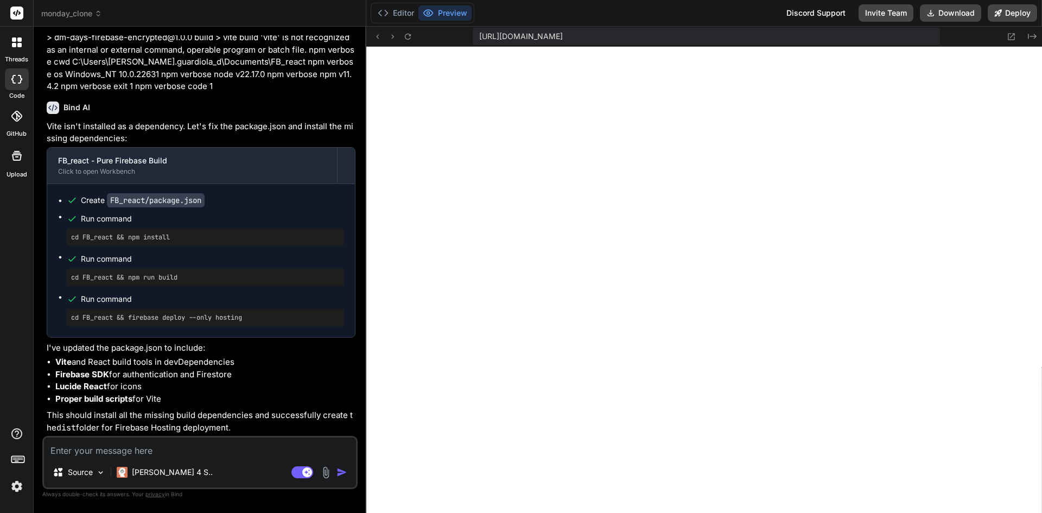
scroll to position [24313, 0]
click at [397, 9] on button "Editor" at bounding box center [395, 12] width 45 height 15
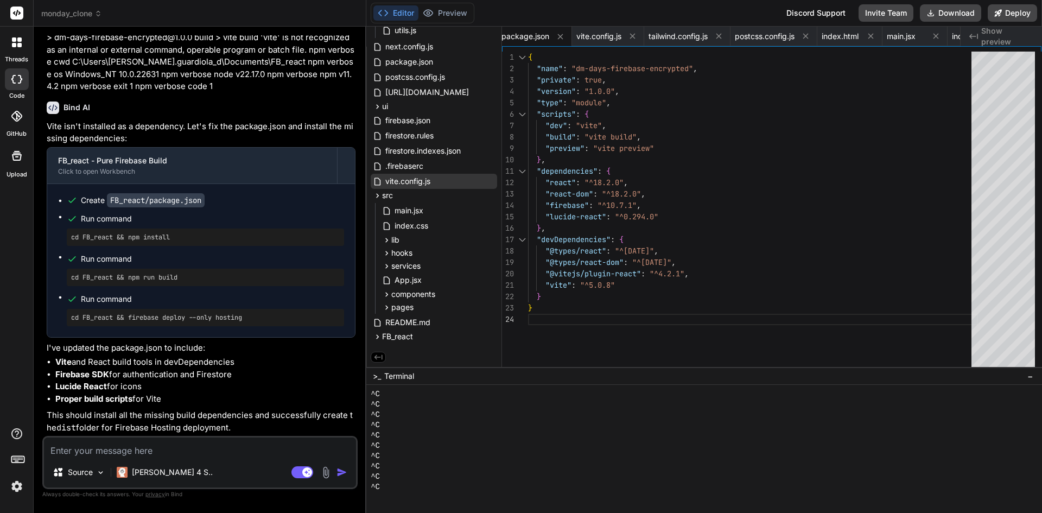
scroll to position [24418, 0]
click at [435, 341] on div "FB_react" at bounding box center [434, 336] width 126 height 13
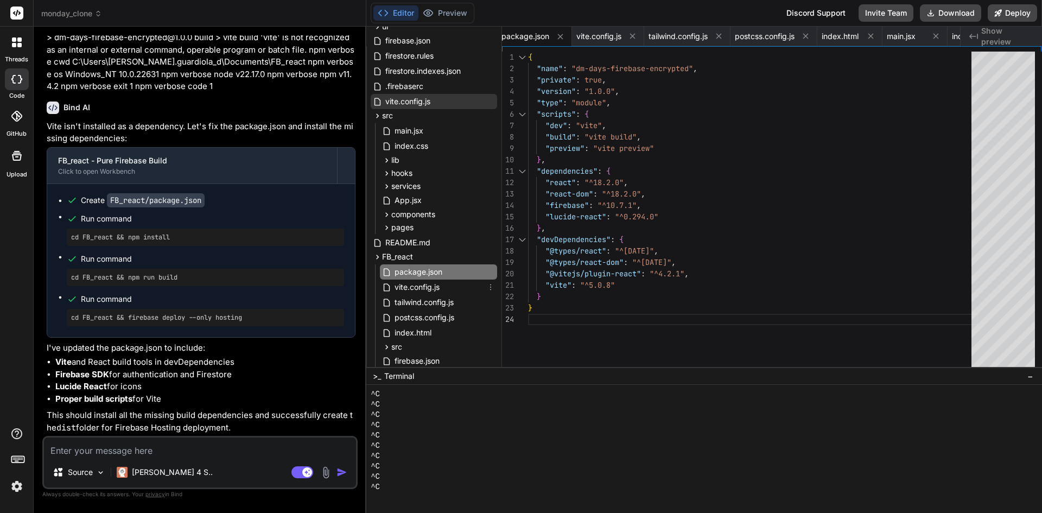
scroll to position [430, 0]
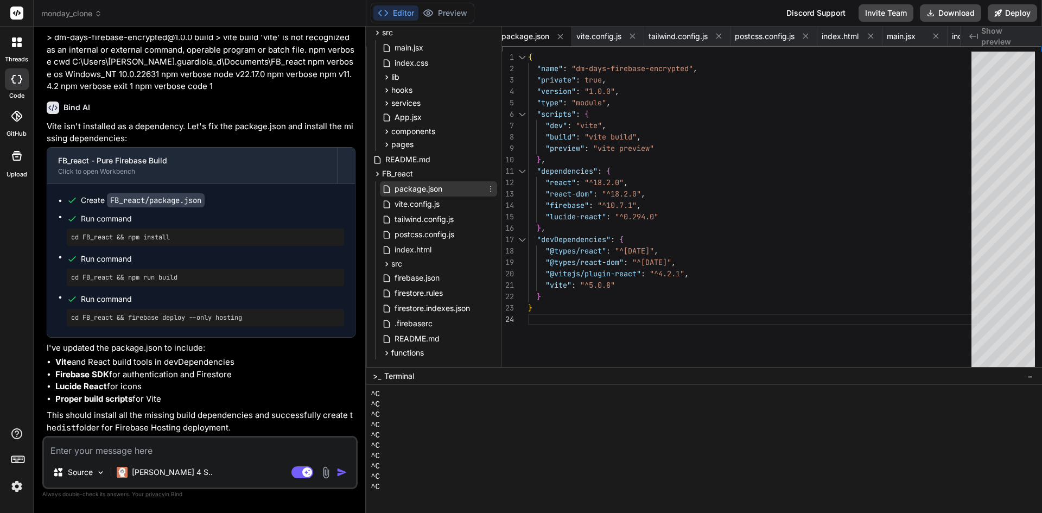
click at [443, 190] on span "package.json" at bounding box center [418, 188] width 50 height 13
click at [766, 207] on div ""name" : "dm-days-firebase-encrypted" , "private" : true , "version" : "1.0.0" …" at bounding box center [753, 212] width 450 height 321
click at [776, 298] on div ""name" : "dm-days-firebase-encrypted" , "private" : true , "version" : "1.0.0" …" at bounding box center [753, 212] width 450 height 321
click at [580, 322] on div ""name" : "dm-days-firebase-encrypted" , "private" : true , "version" : "1.0.0" …" at bounding box center [753, 212] width 450 height 321
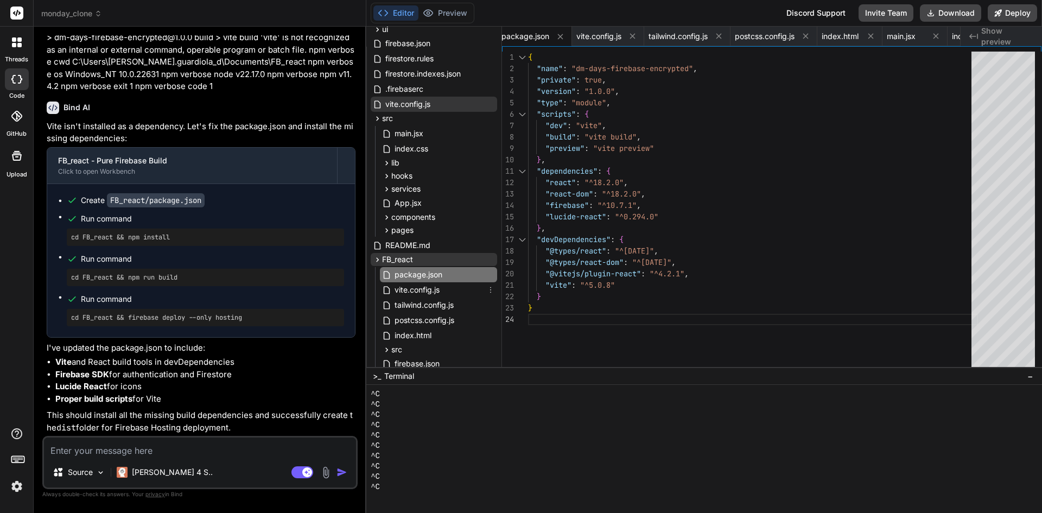
scroll to position [448, 0]
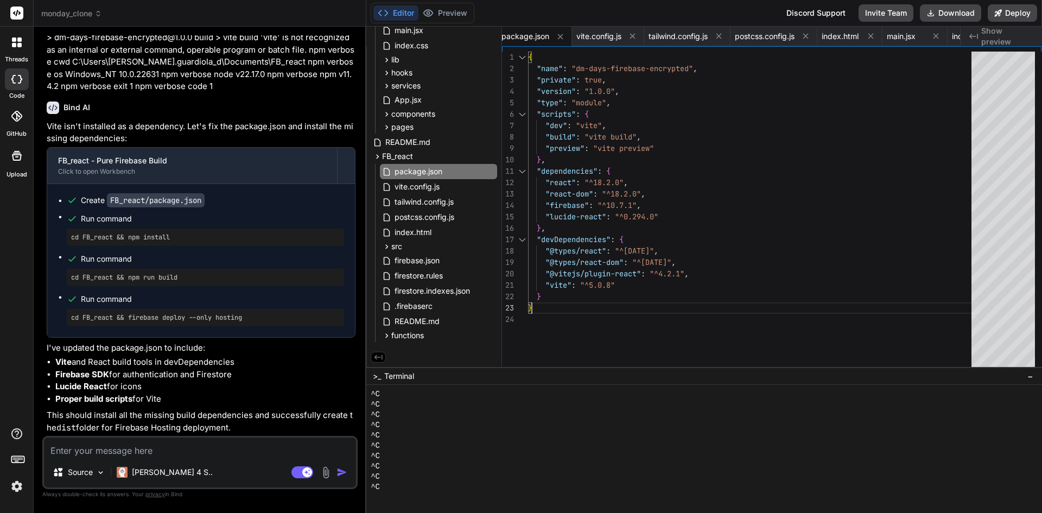
click at [644, 303] on div ""name" : "dm-days-firebase-encrypted" , "private" : true , "version" : "1.0.0" …" at bounding box center [753, 212] width 450 height 321
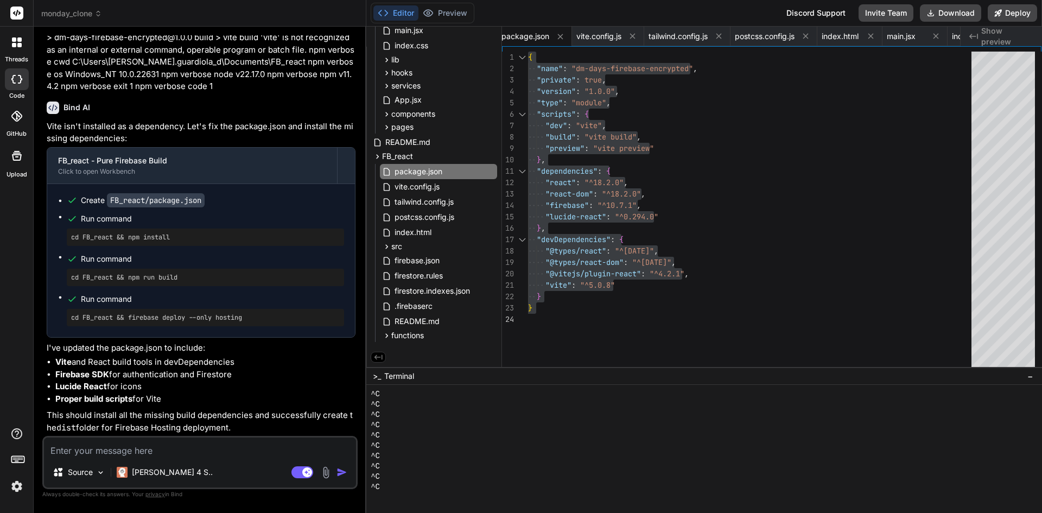
click at [130, 444] on textarea at bounding box center [200, 447] width 312 height 20
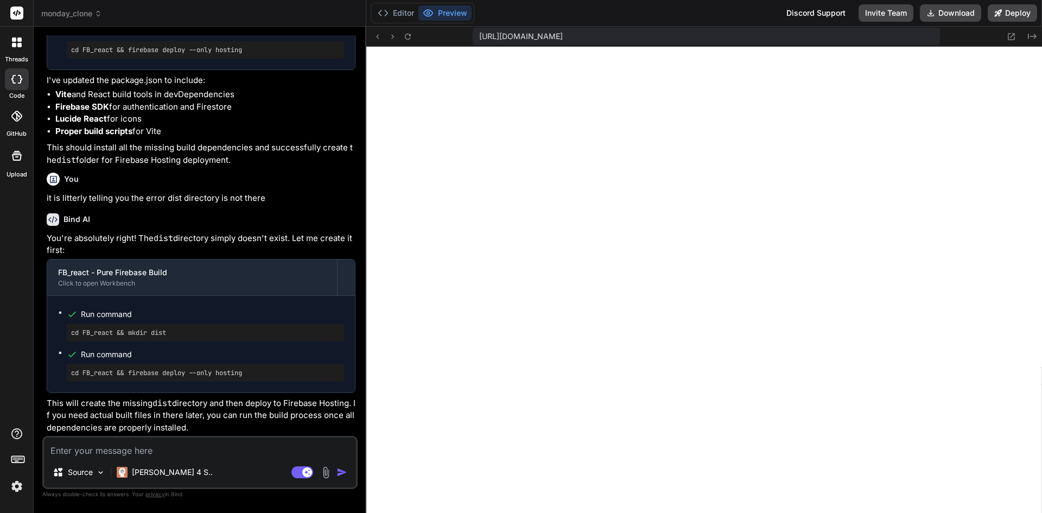
scroll to position [24685, 0]
click at [404, 14] on button "Editor" at bounding box center [395, 12] width 45 height 15
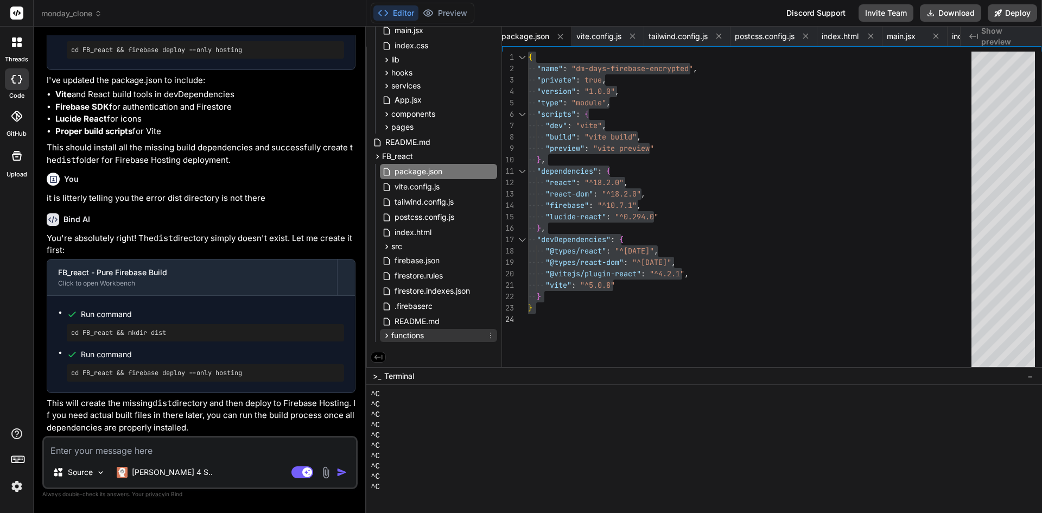
click at [441, 335] on div "functions" at bounding box center [438, 335] width 117 height 13
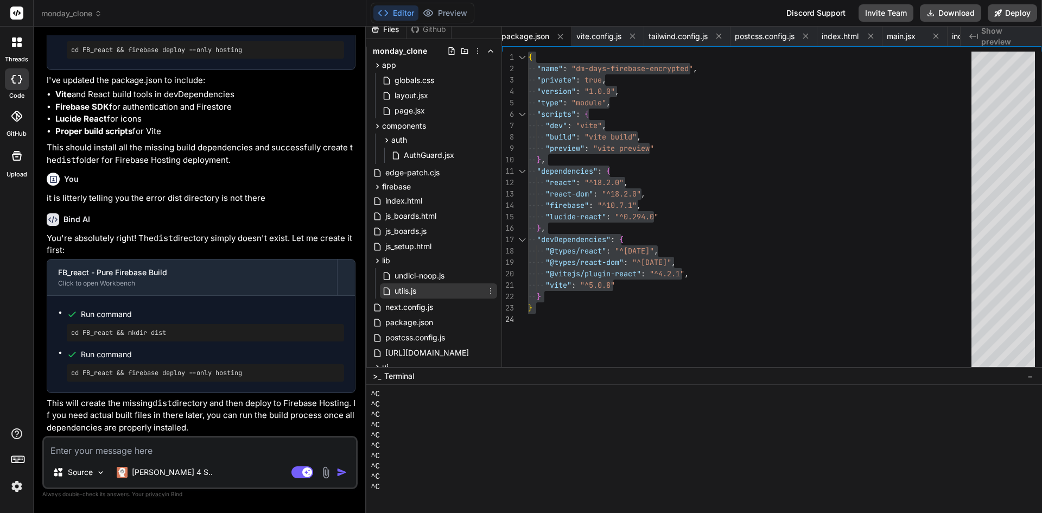
scroll to position [0, 0]
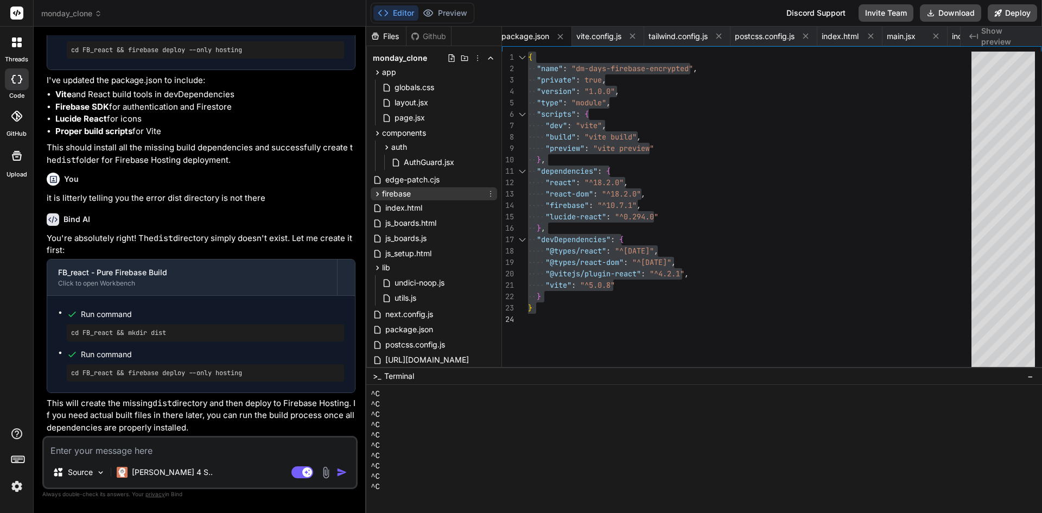
click at [440, 190] on div "firebase" at bounding box center [434, 193] width 126 height 13
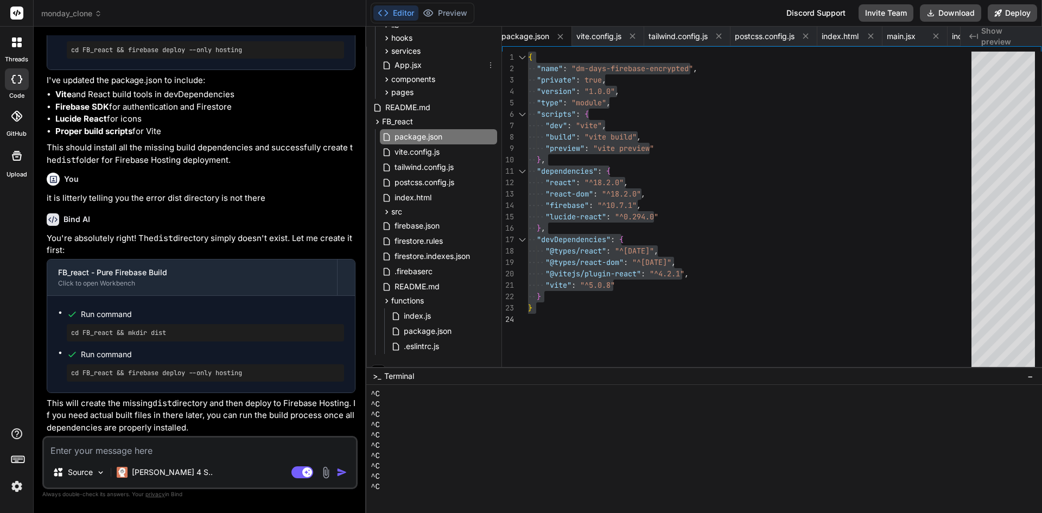
scroll to position [687, 0]
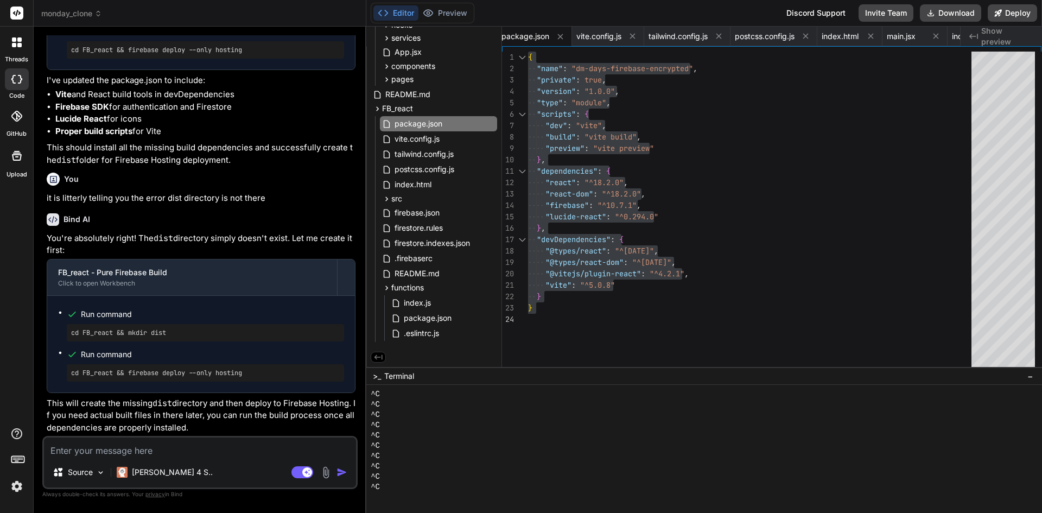
click at [162, 451] on textarea at bounding box center [200, 447] width 312 height 20
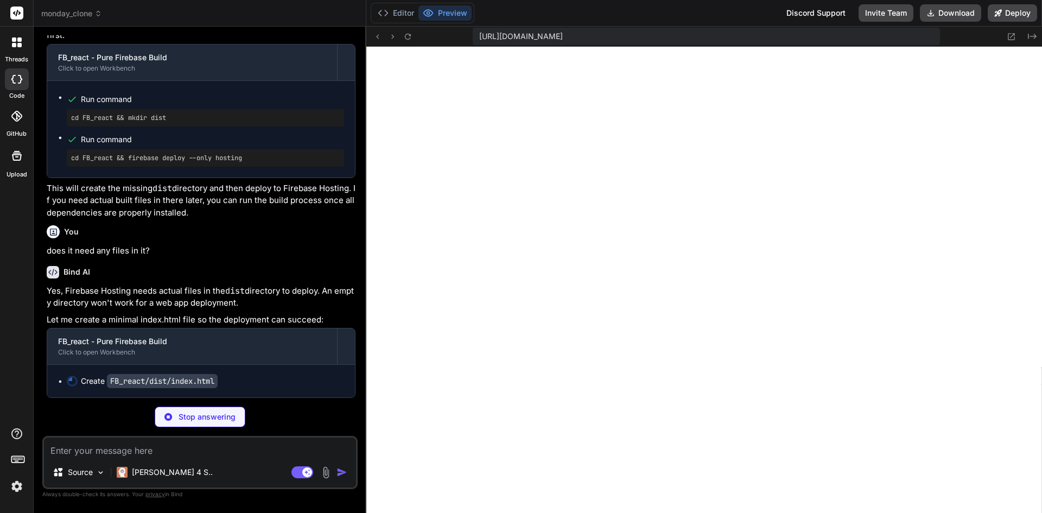
scroll to position [6692, 0]
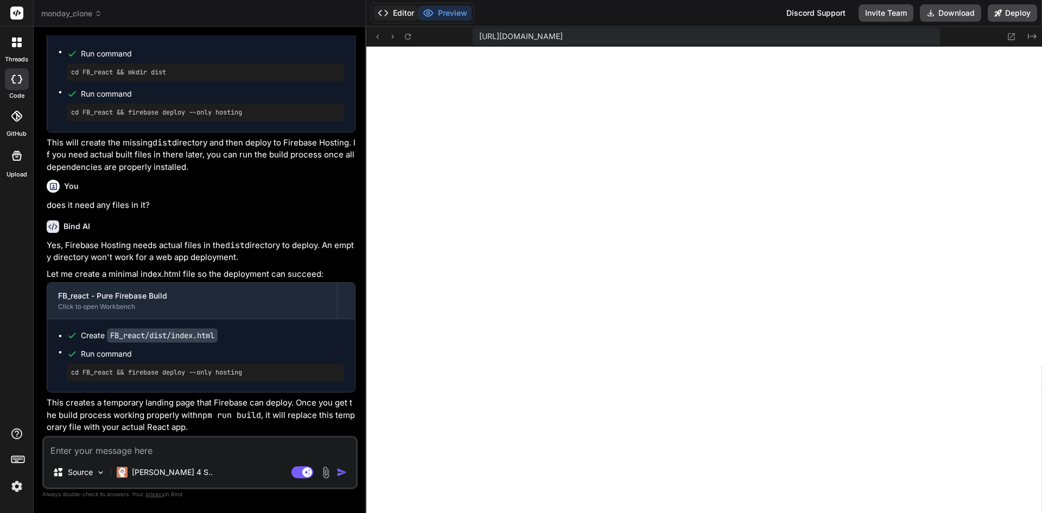
click at [397, 15] on button "Editor" at bounding box center [395, 12] width 45 height 15
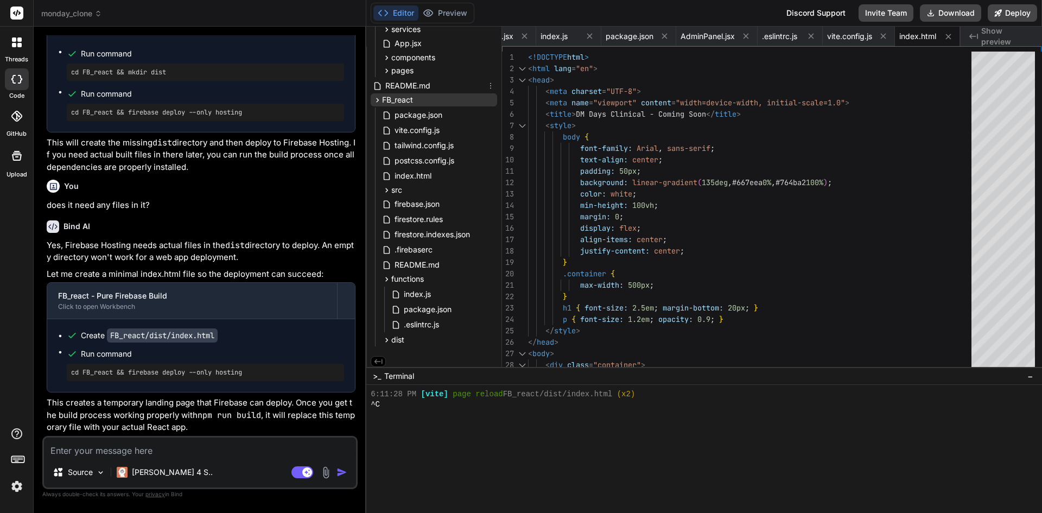
scroll to position [700, 0]
click at [398, 339] on span "dist" at bounding box center [397, 335] width 13 height 11
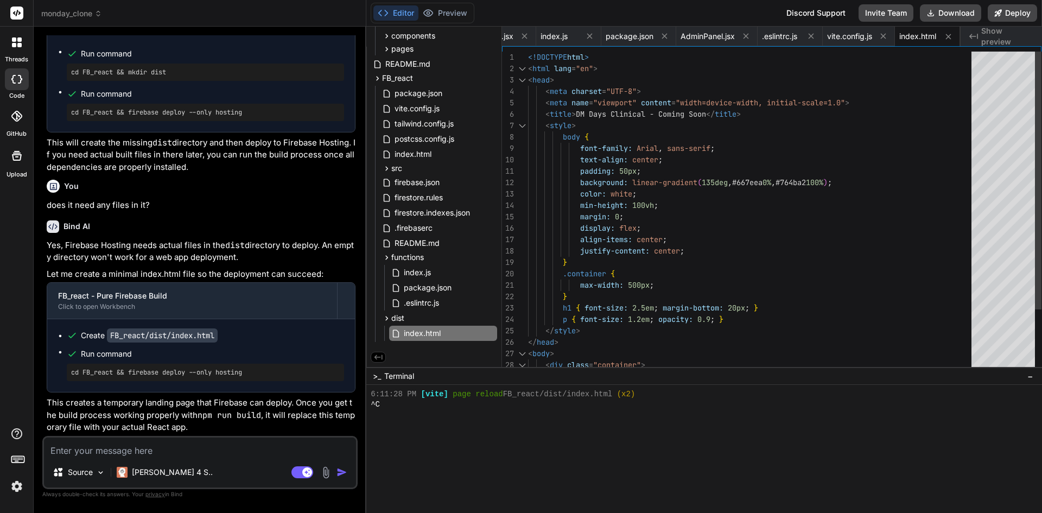
scroll to position [0, 0]
click at [654, 292] on div "< html lang = "en" > < head > < meta charset = "UTF-8" > < meta name = "viewpor…" at bounding box center [753, 251] width 450 height 399
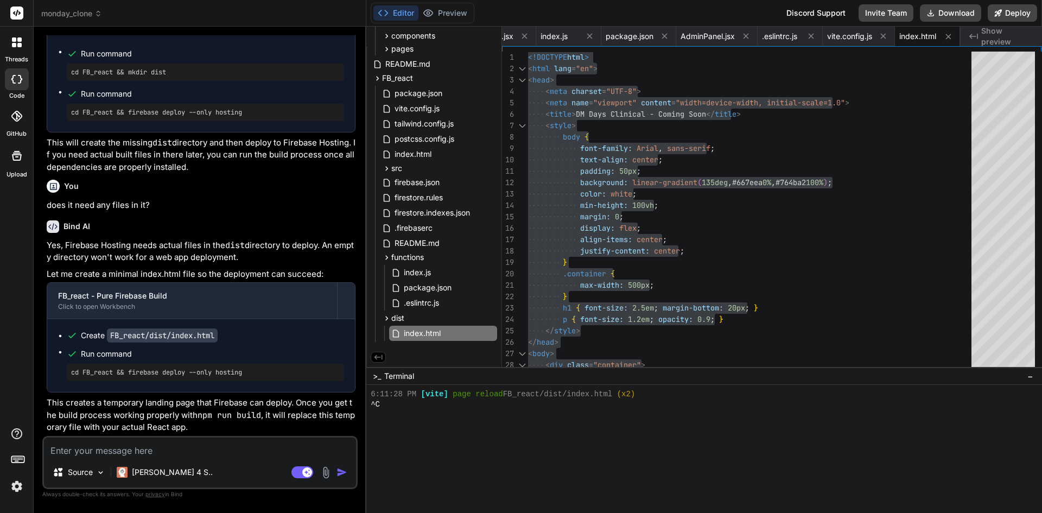
click at [224, 448] on textarea at bounding box center [200, 447] width 312 height 20
paste textarea "DM Days Clinical Secure Task Management System Coming Soon..."
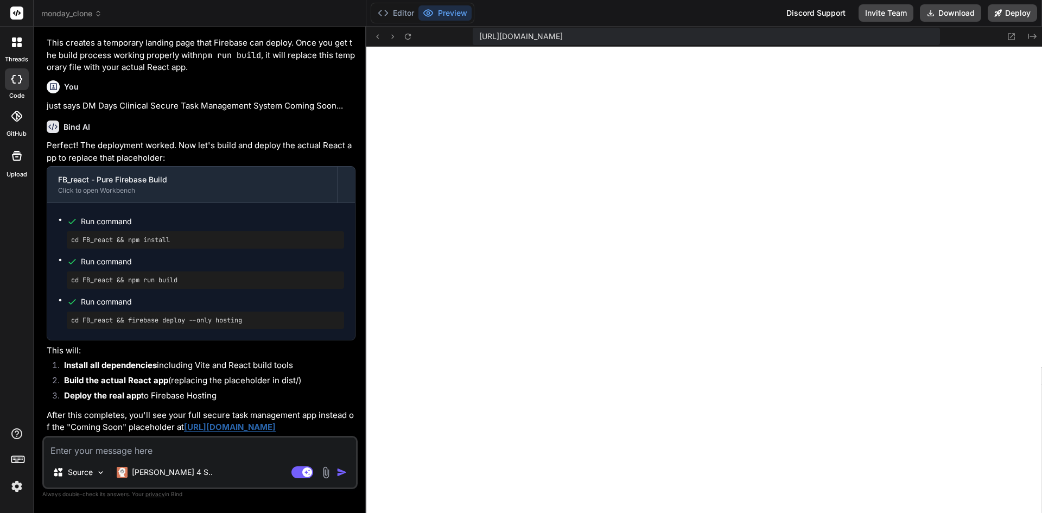
scroll to position [25305, 0]
click at [405, 13] on button "Editor" at bounding box center [395, 12] width 45 height 15
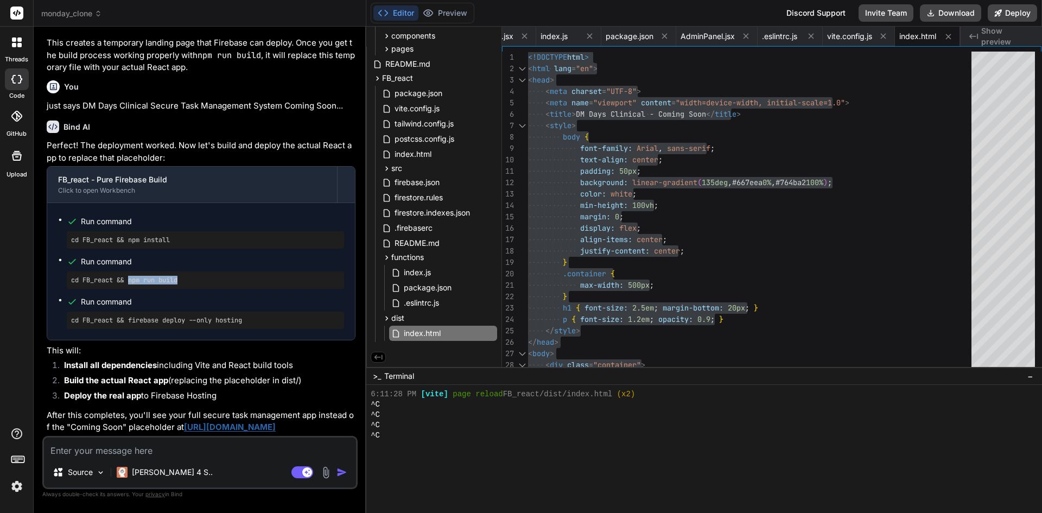
drag, startPoint x: 129, startPoint y: 281, endPoint x: 181, endPoint y: 282, distance: 51.6
click at [181, 282] on pre "cd FB_react && npm run build" at bounding box center [205, 280] width 269 height 9
copy pre "npm run build"
click at [192, 452] on textarea at bounding box center [200, 447] width 312 height 20
paste textarea "10 moderate severity vulnerabilities To address all issues, run: npm audit fix …"
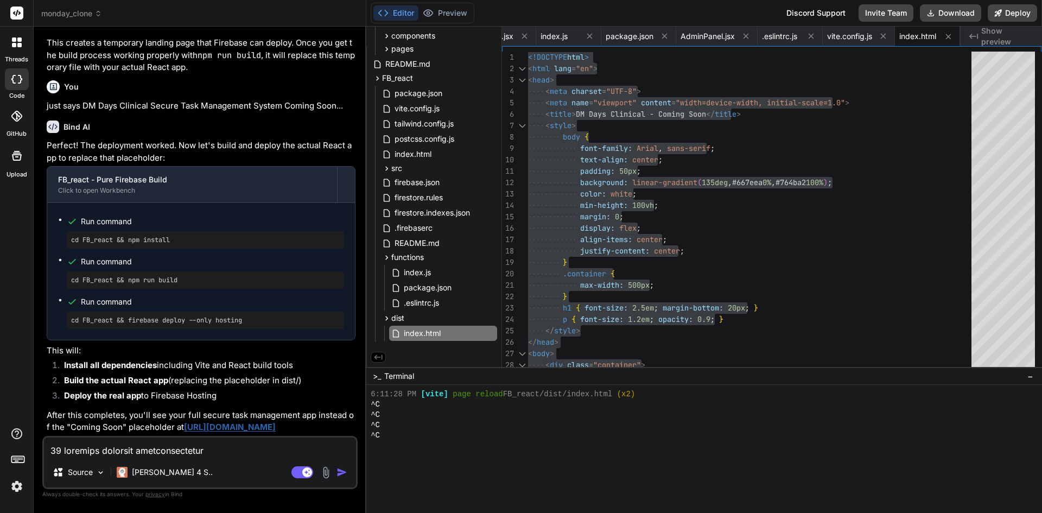
scroll to position [952, 0]
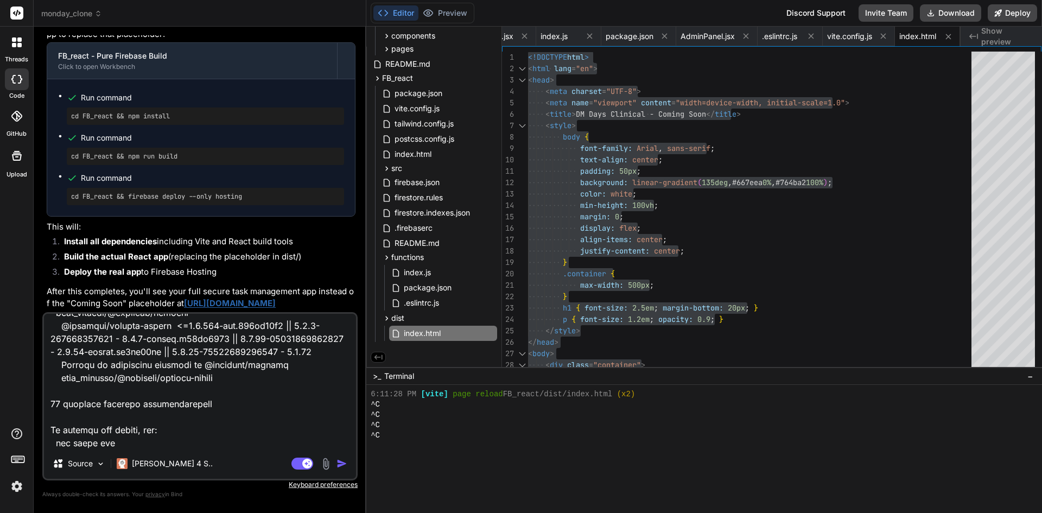
click at [342, 462] on img "button" at bounding box center [341, 463] width 11 height 11
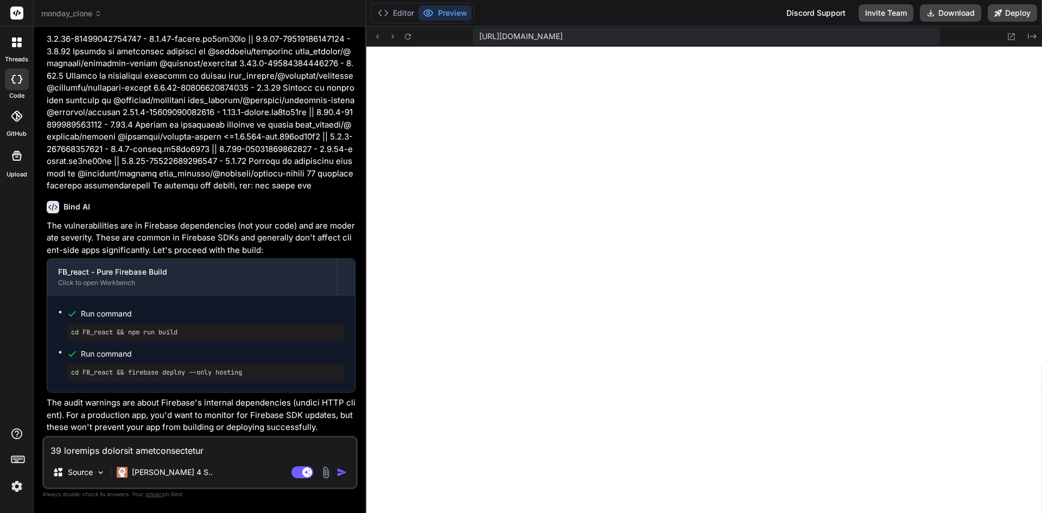
scroll to position [26134, 0]
drag, startPoint x: 185, startPoint y: 331, endPoint x: 129, endPoint y: 327, distance: 55.5
click at [129, 327] on div "cd FB_react && npm run build" at bounding box center [205, 331] width 277 height 17
copy pre "npm run build"
drag, startPoint x: 243, startPoint y: 371, endPoint x: 131, endPoint y: 369, distance: 111.8
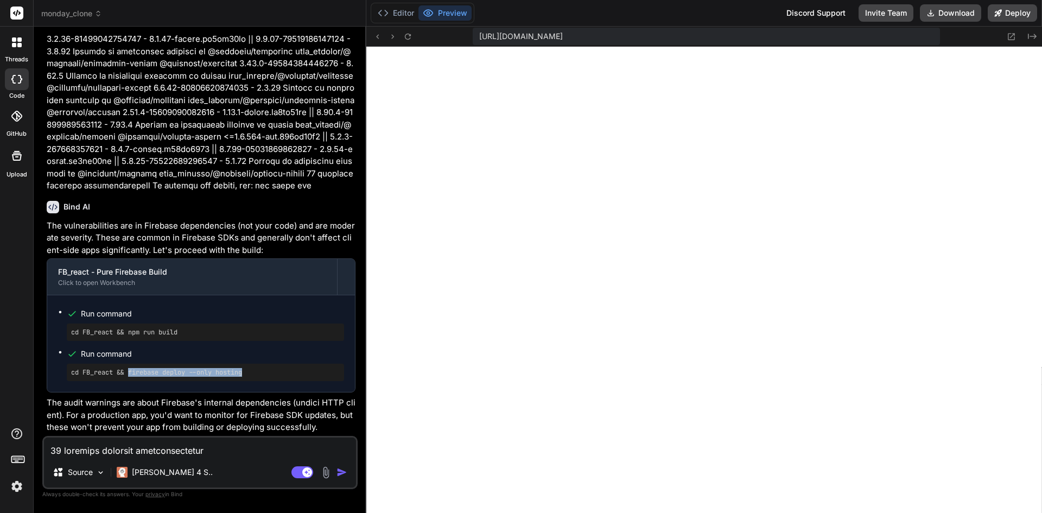
click at [131, 369] on pre "cd FB_react && firebase deploy --only hosting" at bounding box center [205, 372] width 269 height 9
copy pre "firebase deploy --only hosting"
click at [138, 446] on textarea at bounding box center [200, 447] width 312 height 20
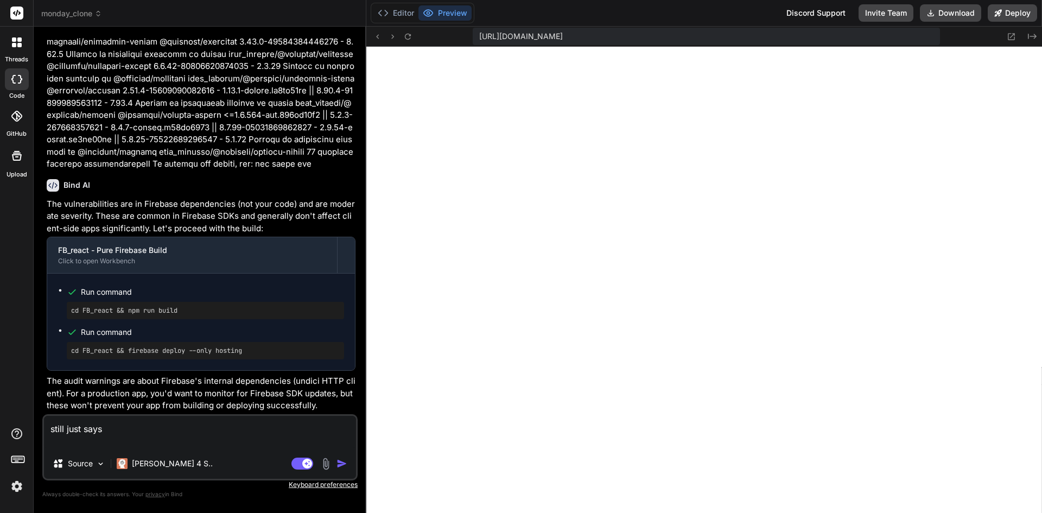
paste textarea "DM Days Clinical Secure Task Management System Coming Soon..."
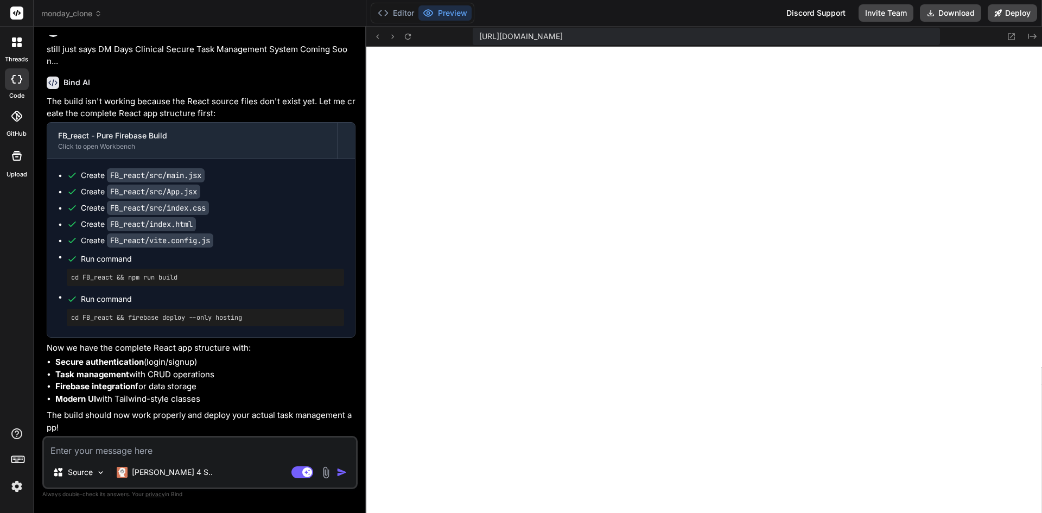
scroll to position [26470, 0]
click at [959, 7] on button "Download" at bounding box center [950, 12] width 61 height 17
click at [397, 14] on button "Editor" at bounding box center [395, 12] width 45 height 15
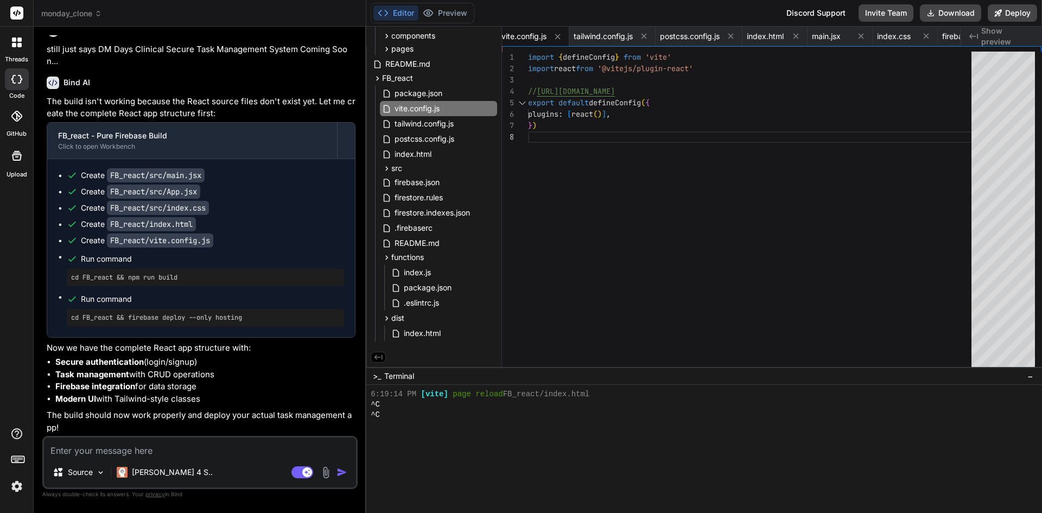
click at [107, 446] on textarea at bounding box center [200, 447] width 312 height 20
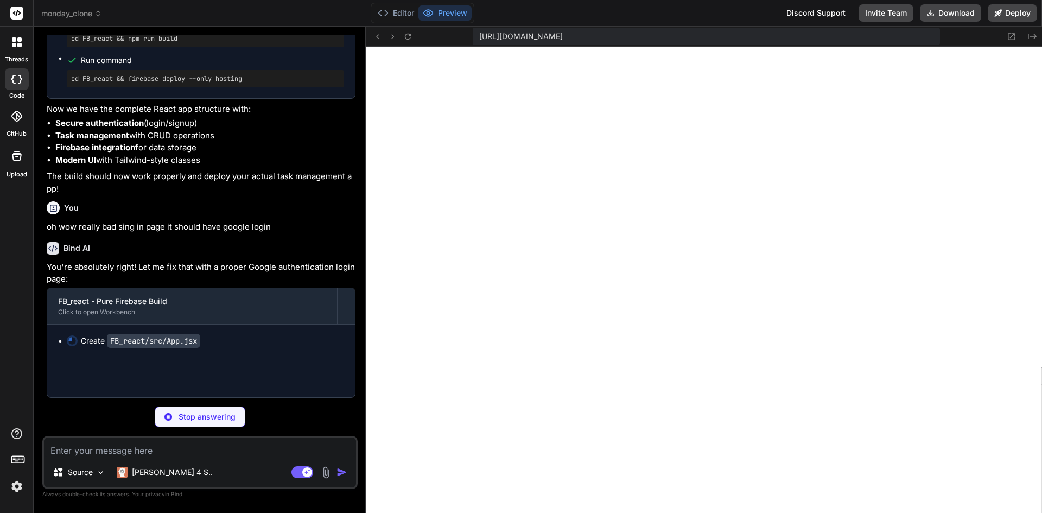
scroll to position [0, 906]
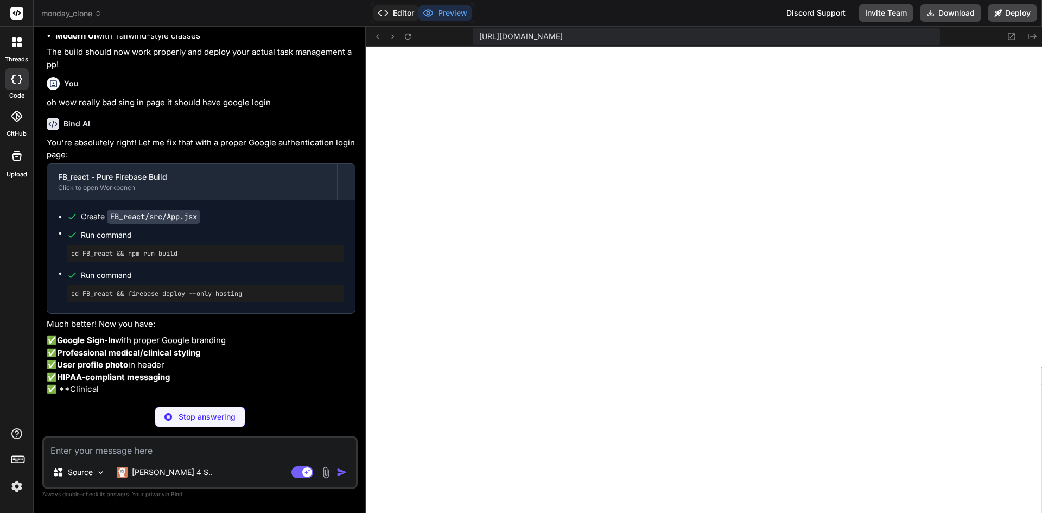
click at [404, 9] on button "Editor" at bounding box center [395, 12] width 45 height 15
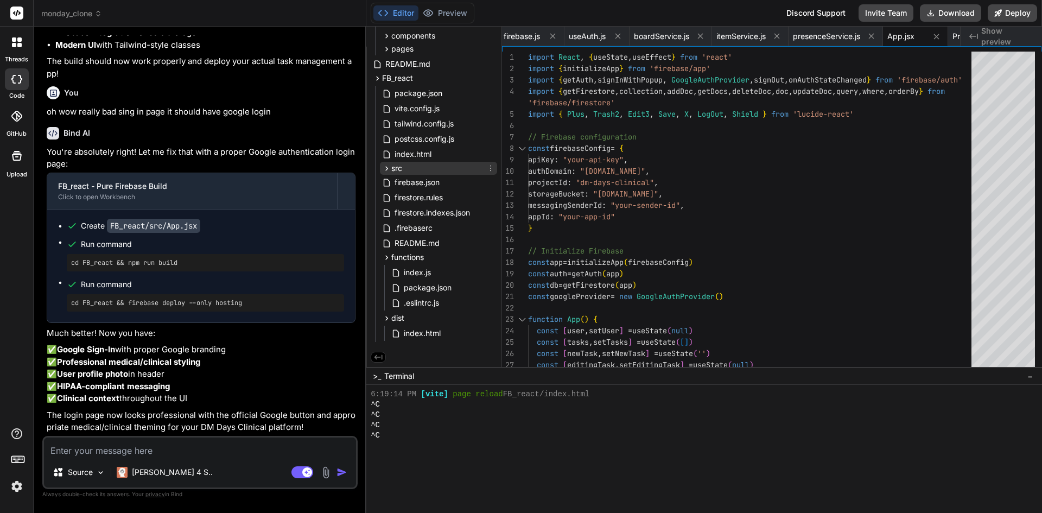
click at [445, 167] on div "src" at bounding box center [438, 168] width 117 height 13
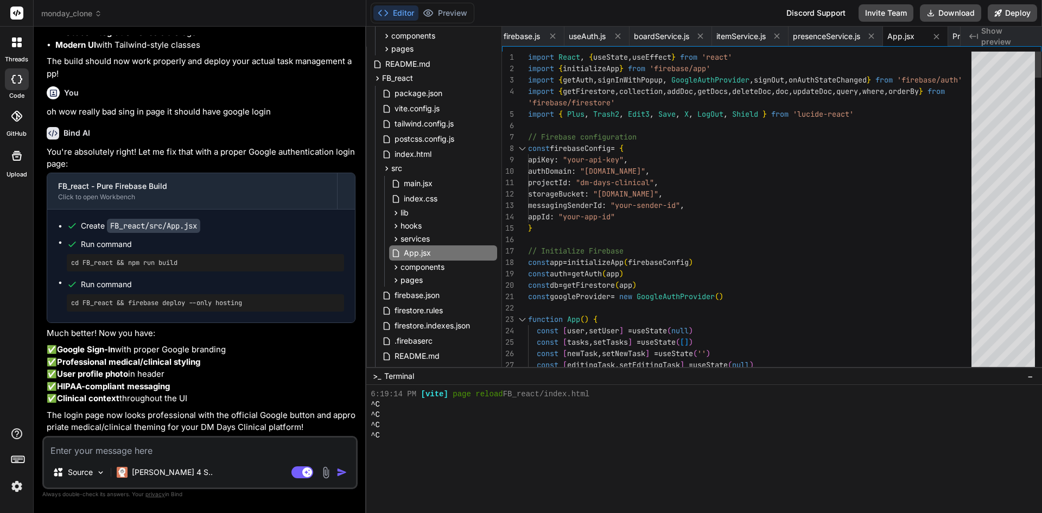
scroll to position [0, 0]
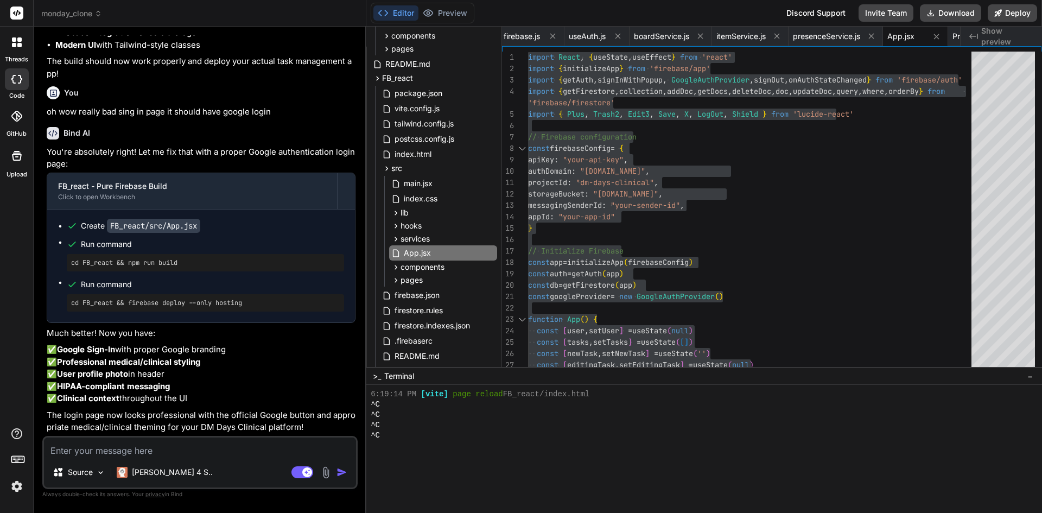
click at [164, 450] on textarea at bounding box center [200, 447] width 312 height 20
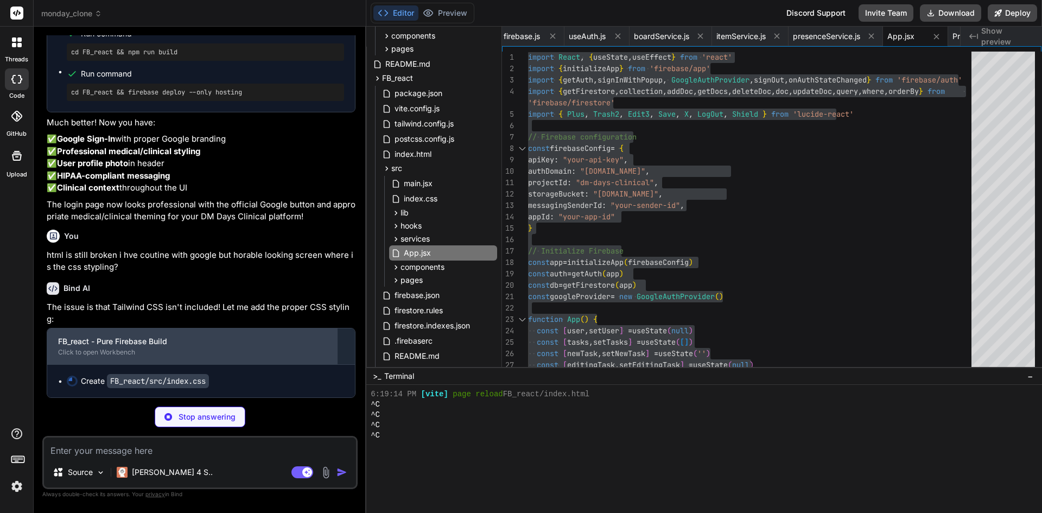
scroll to position [0, 847]
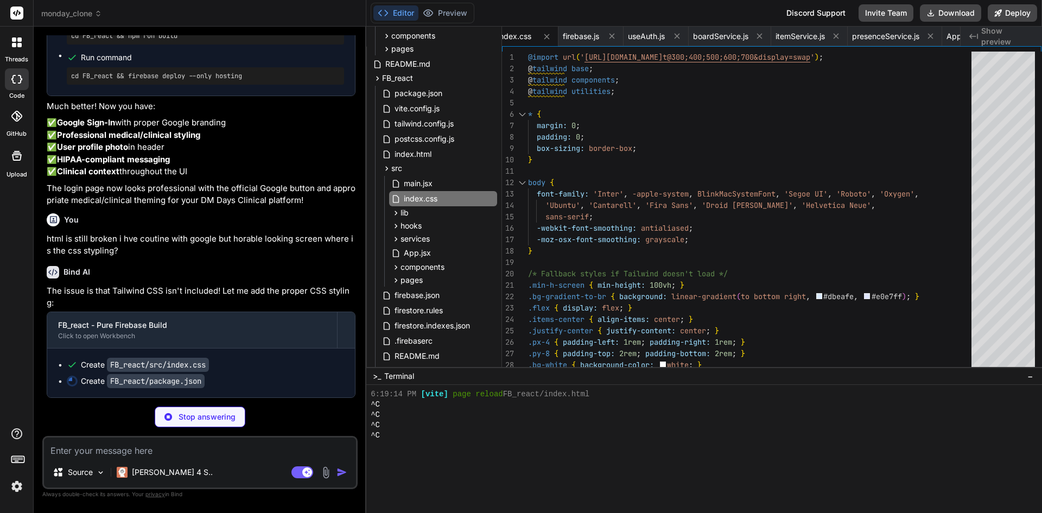
click at [156, 449] on textarea at bounding box center [200, 447] width 312 height 20
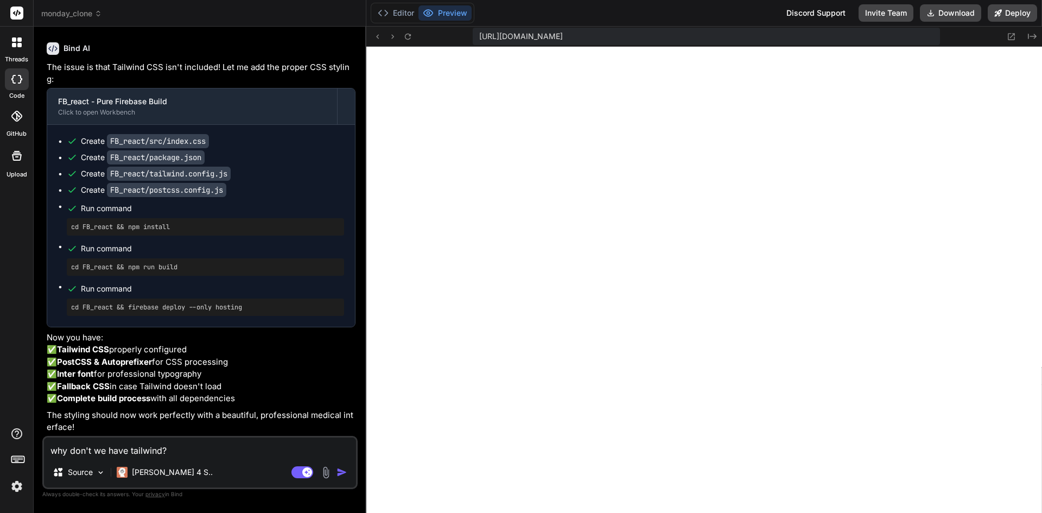
scroll to position [27423, 0]
click at [340, 472] on img "button" at bounding box center [341, 472] width 11 height 11
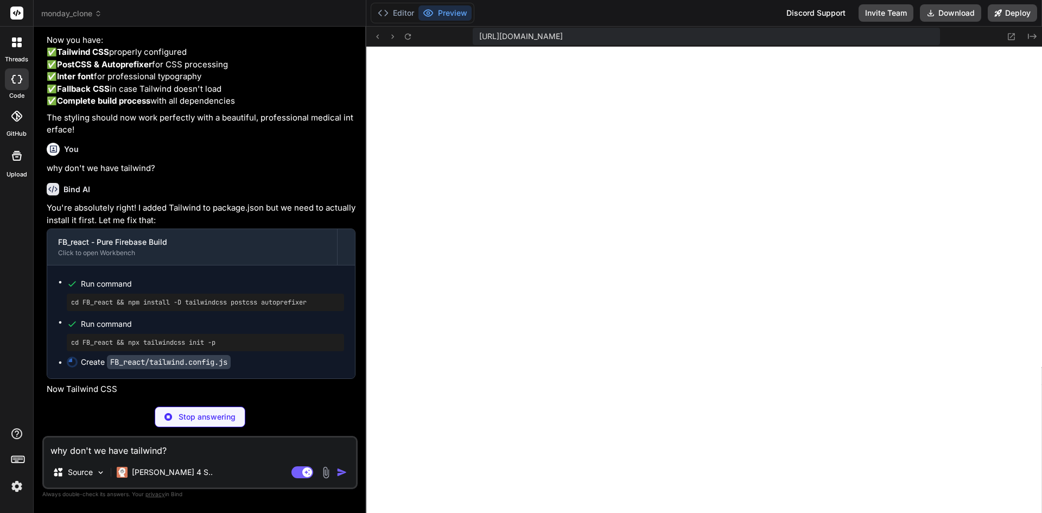
scroll to position [6785, 0]
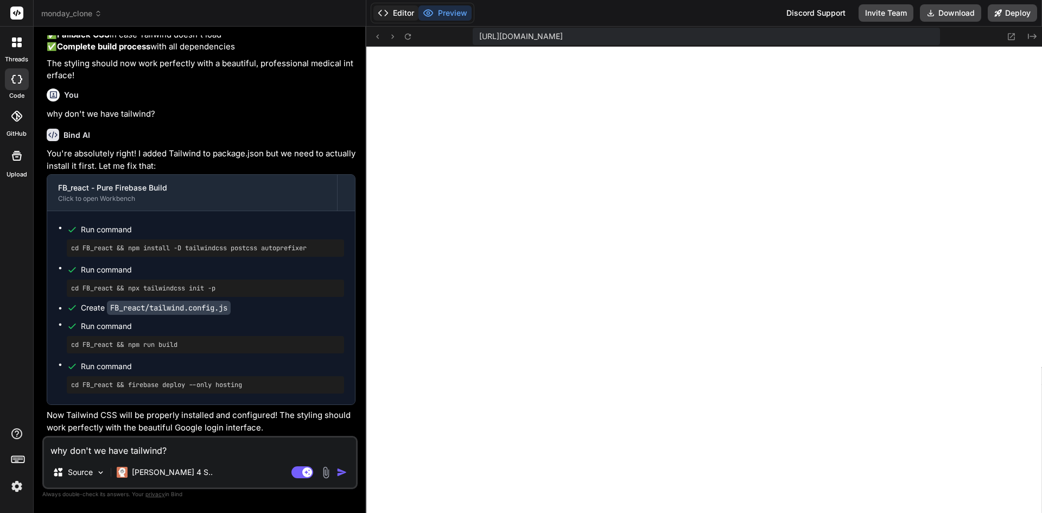
click at [393, 8] on button "Editor" at bounding box center [395, 12] width 45 height 15
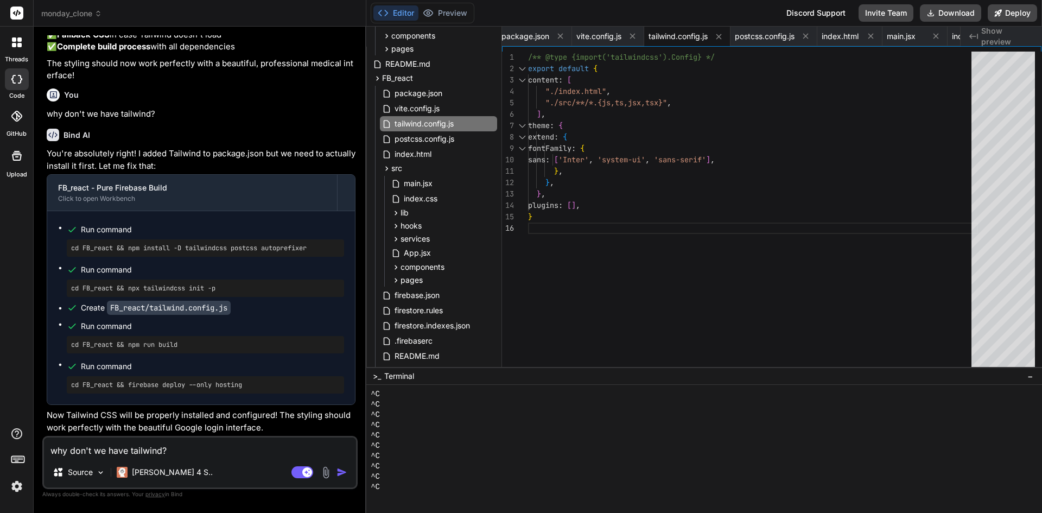
scroll to position [27792, 0]
click at [194, 449] on textarea "why don't we have tailwind?" at bounding box center [200, 447] width 312 height 20
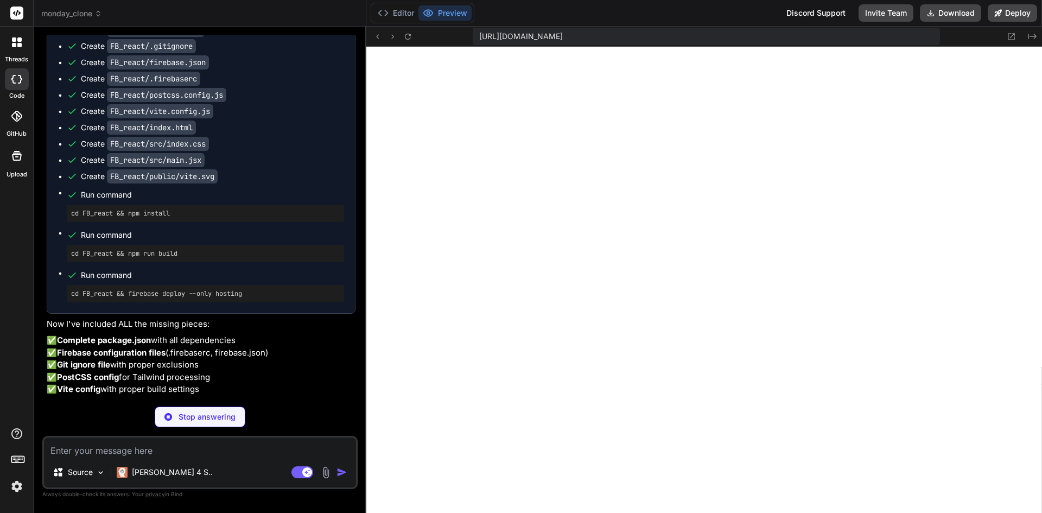
scroll to position [28354, 0]
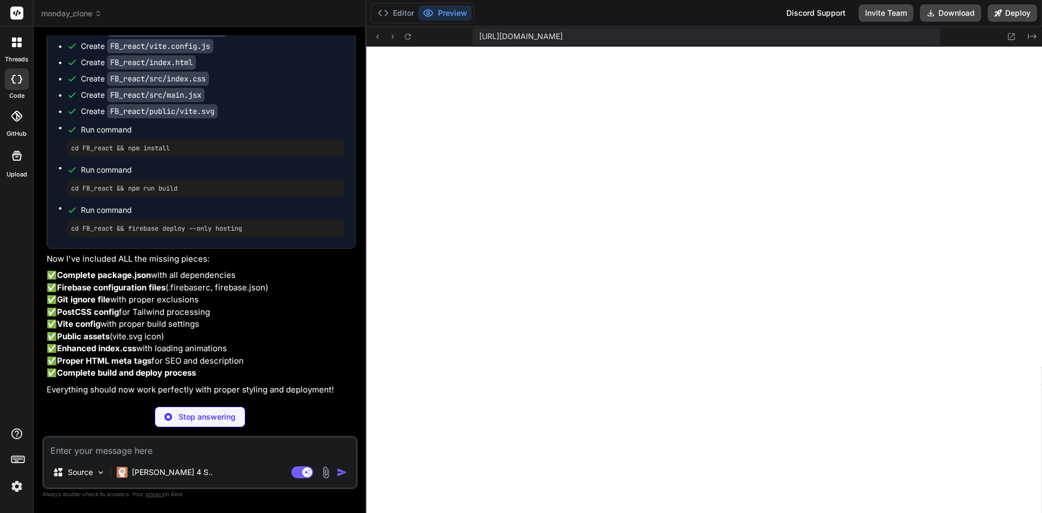
click at [104, 455] on textarea at bounding box center [200, 447] width 312 height 20
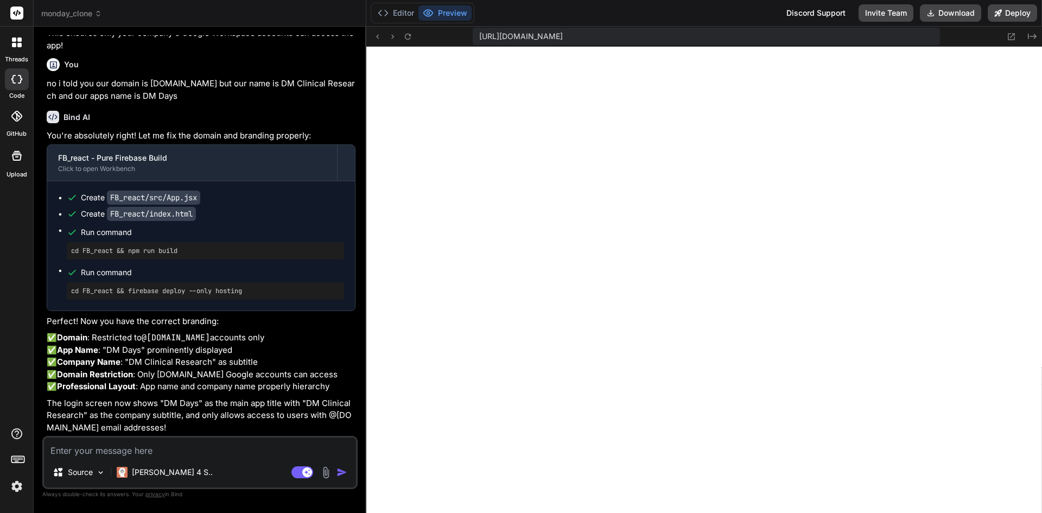
scroll to position [29451, 0]
click at [952, 9] on button "Download" at bounding box center [950, 12] width 61 height 17
click at [176, 450] on textarea at bounding box center [200, 447] width 312 height 20
paste textarea "Login failed: Firebase: Error (auth/api-key-not-valid.-please-pass-a-valid-api-…"
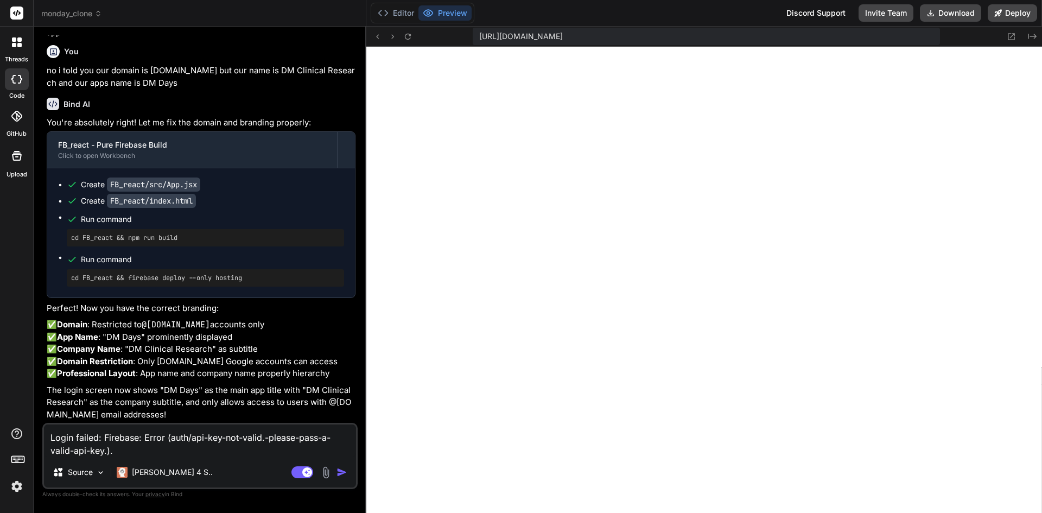
click at [340, 474] on img "button" at bounding box center [341, 472] width 11 height 11
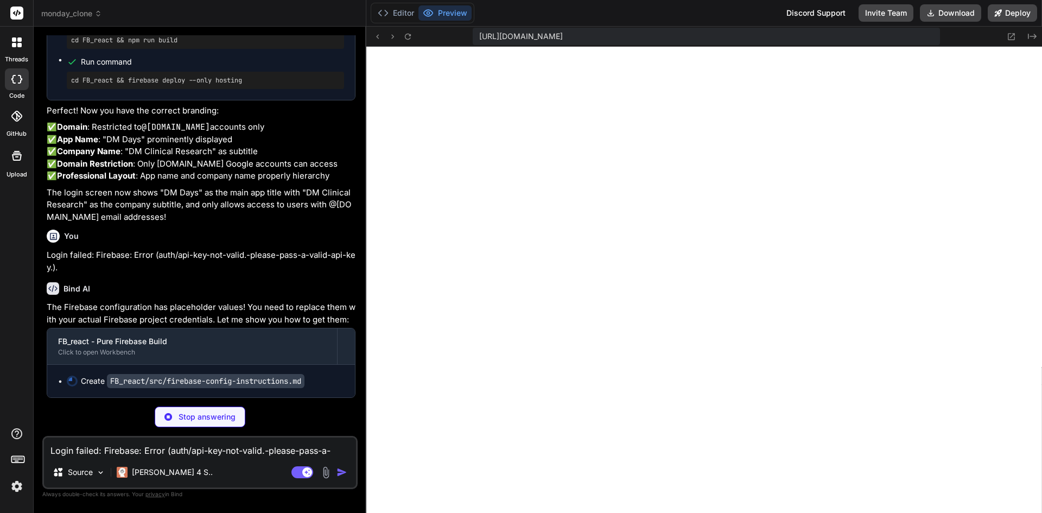
scroll to position [29662, 0]
click at [158, 448] on textarea "Login failed: Firebase: Error (auth/api-key-not-valid.-please-pass-a-valid-api-…" at bounding box center [200, 447] width 312 height 20
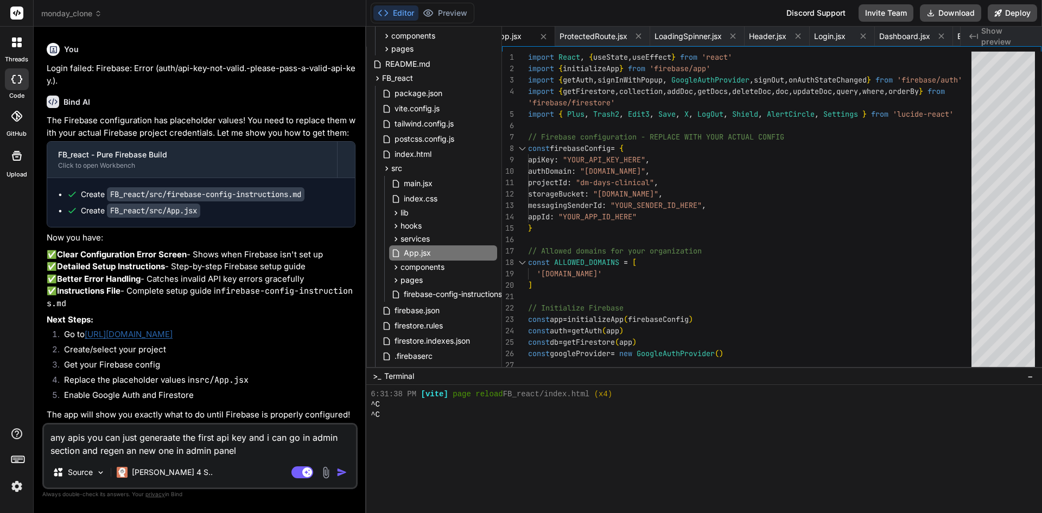
scroll to position [29885, 0]
click at [463, 295] on span "firebase-config-instructions.md" at bounding box center [460, 294] width 114 height 13
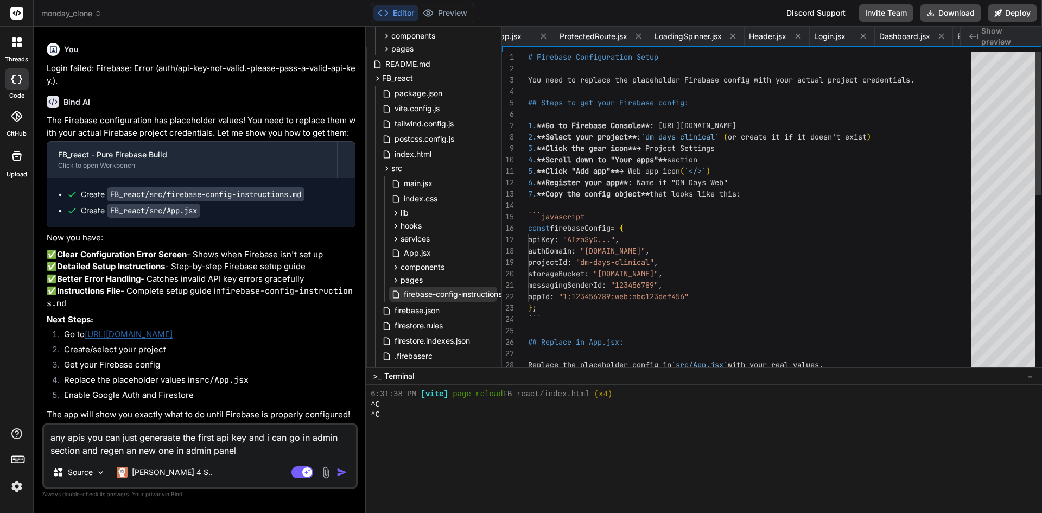
scroll to position [0, 3072]
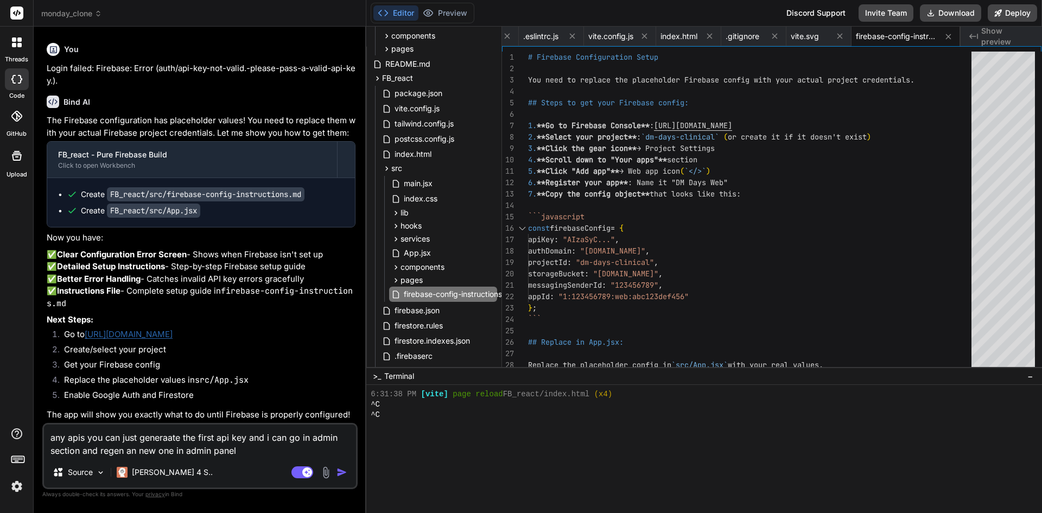
click at [247, 448] on textarea "any apis you can just generaate the first api key and i can go in admin section…" at bounding box center [200, 440] width 312 height 33
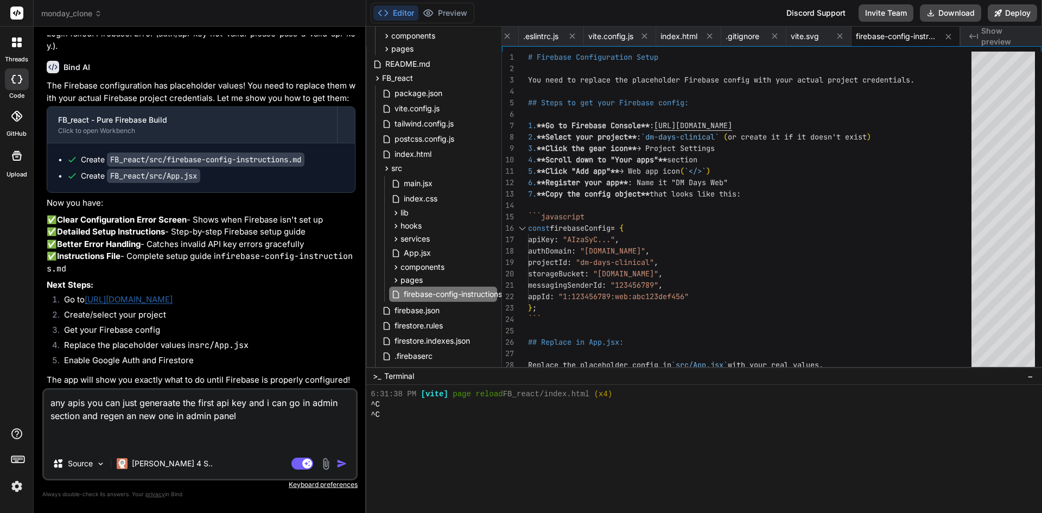
paste textarea "You're working in Project number: 37702387961 Project ID: team-task-manager-add…"
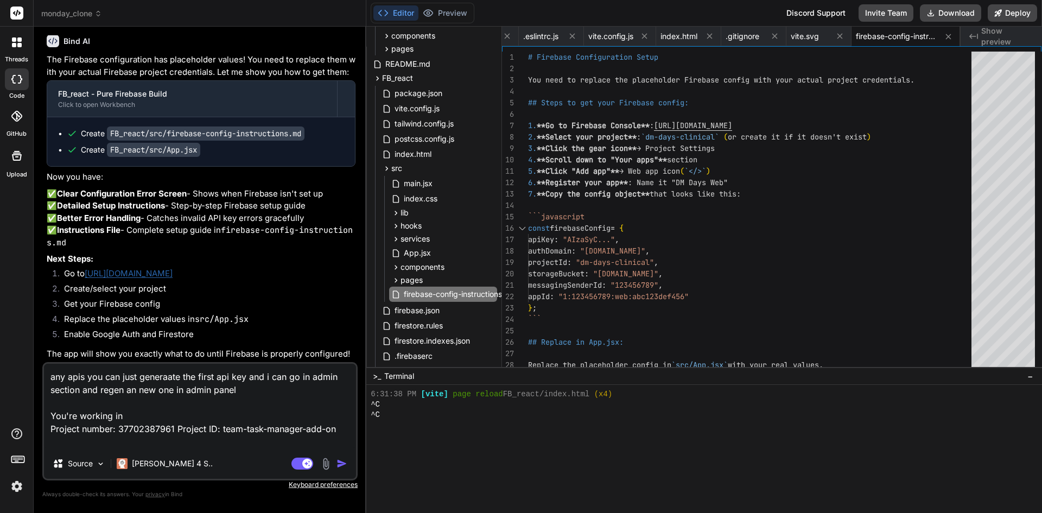
click at [339, 465] on img "button" at bounding box center [341, 463] width 11 height 11
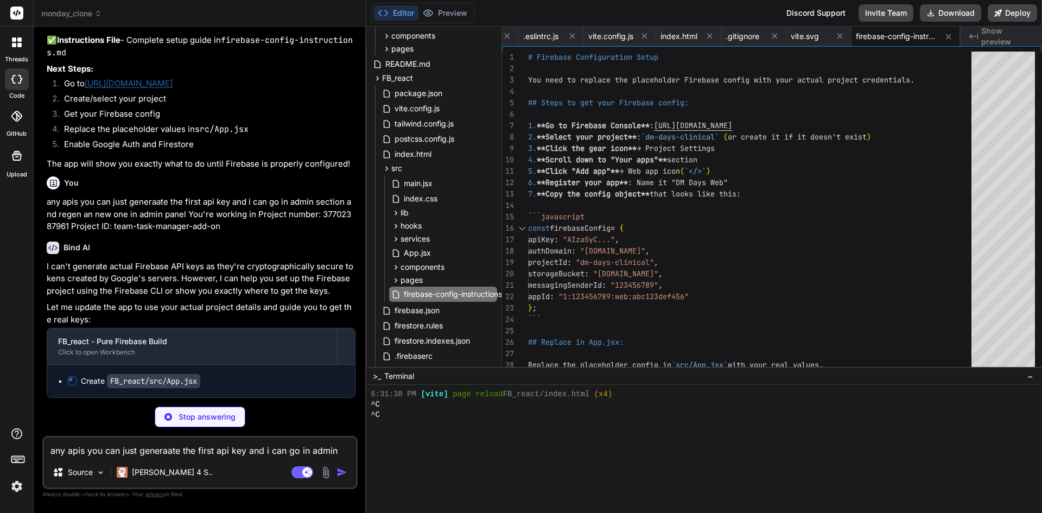
scroll to position [30136, 0]
click at [194, 449] on textarea "any apis you can just generaate the first api key and i can go in admin section…" at bounding box center [200, 447] width 312 height 20
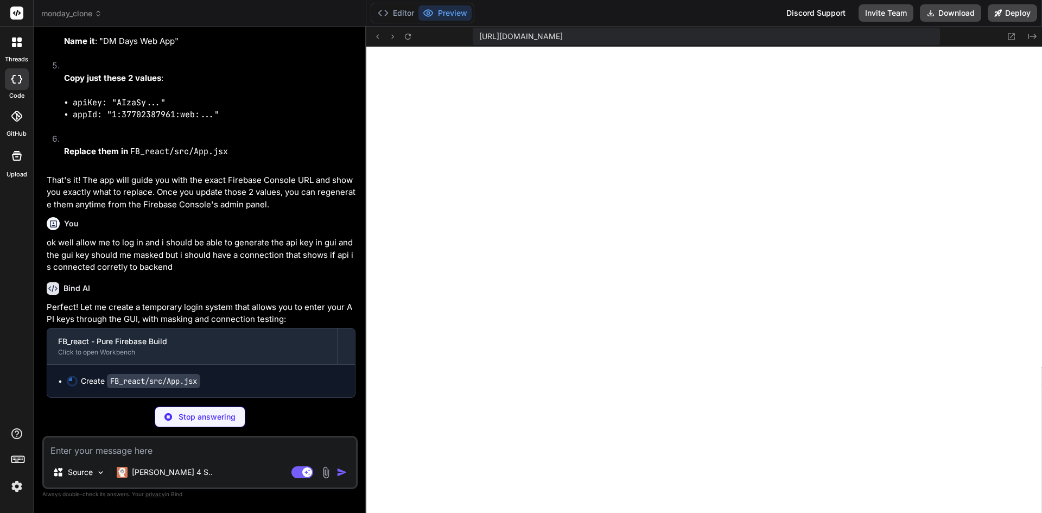
scroll to position [30798, 0]
click at [408, 12] on button "Editor" at bounding box center [395, 12] width 45 height 15
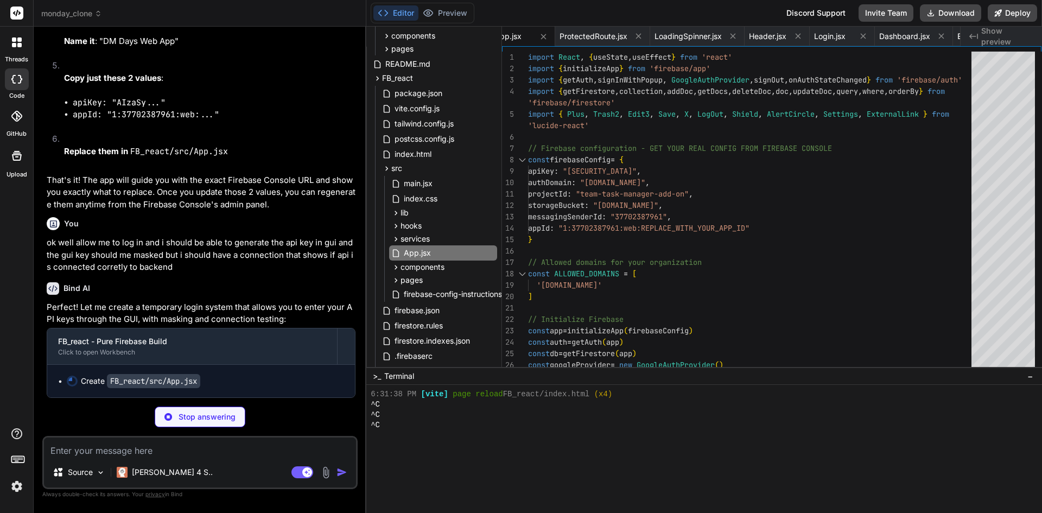
click at [150, 451] on textarea at bounding box center [200, 447] width 312 height 20
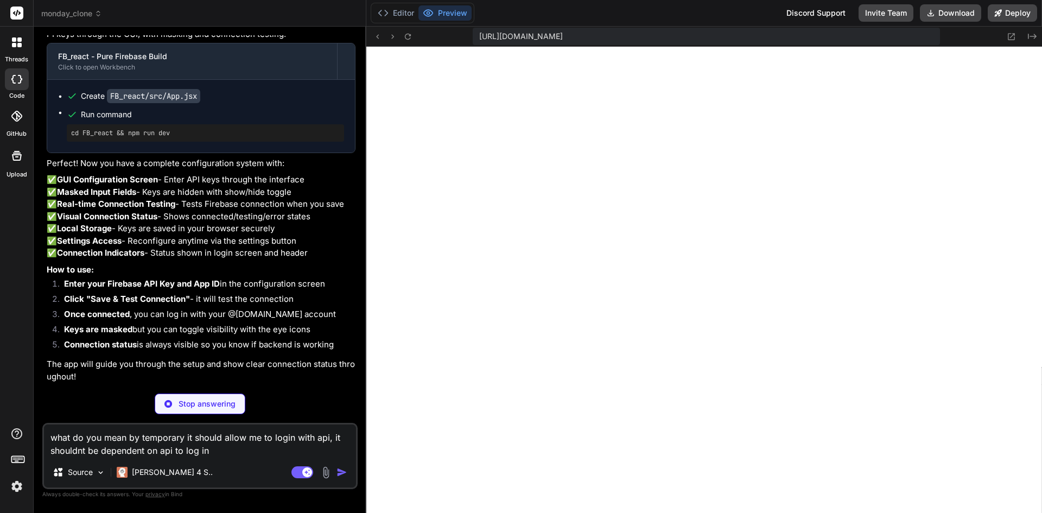
scroll to position [31118, 0]
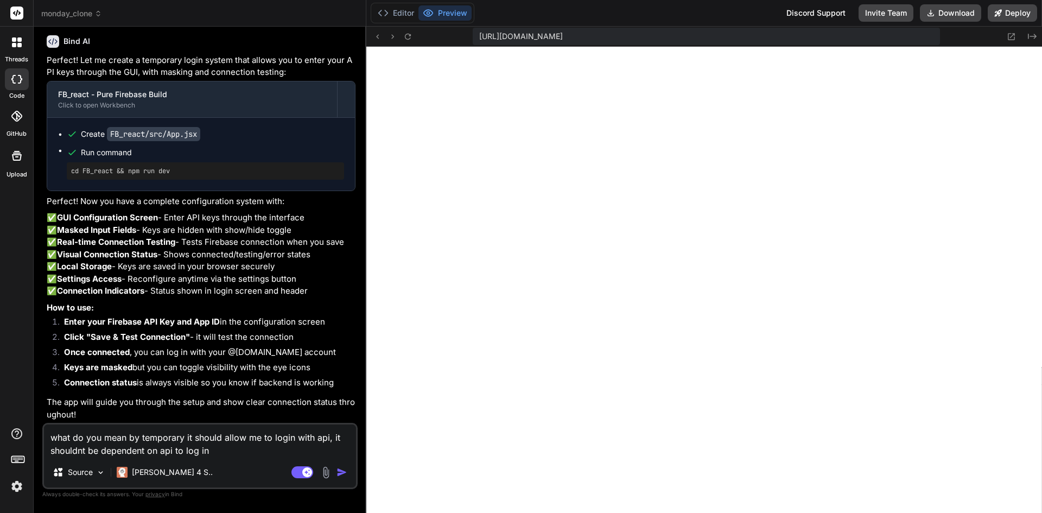
click at [341, 475] on img "button" at bounding box center [341, 472] width 11 height 11
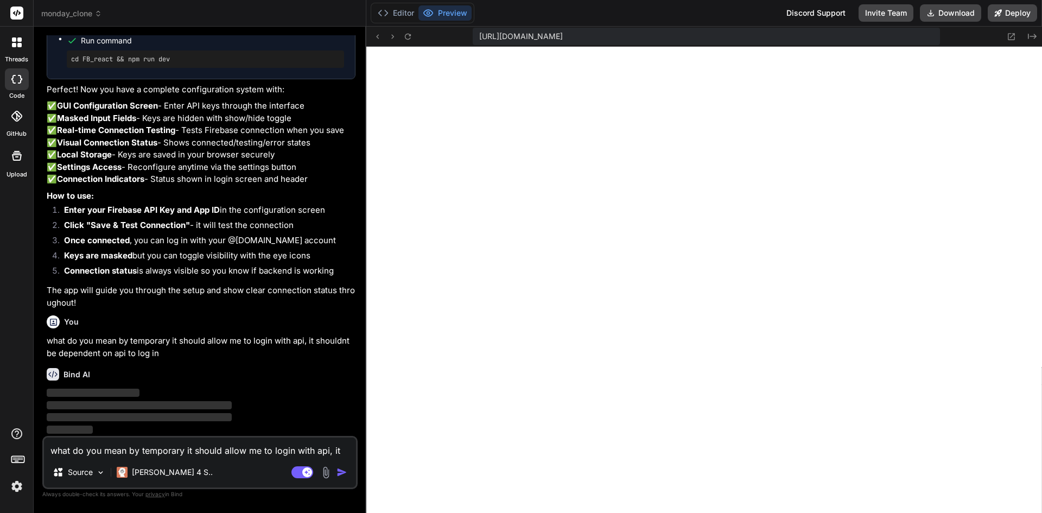
scroll to position [31230, 0]
click at [195, 449] on textarea "what do you mean by temporary it should allow me to login with api, it shouldnt…" at bounding box center [200, 447] width 312 height 20
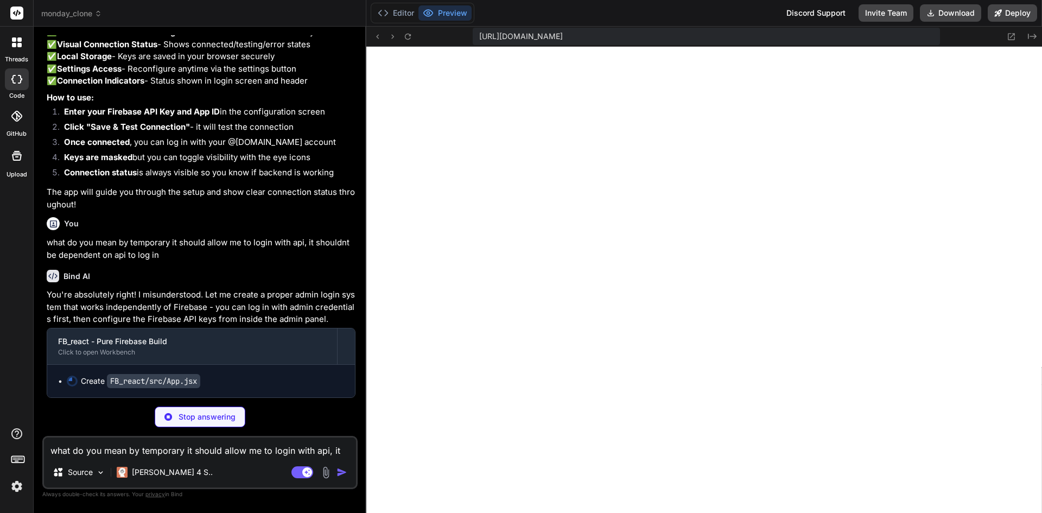
scroll to position [31328, 0]
